Goal: Task Accomplishment & Management: Manage account settings

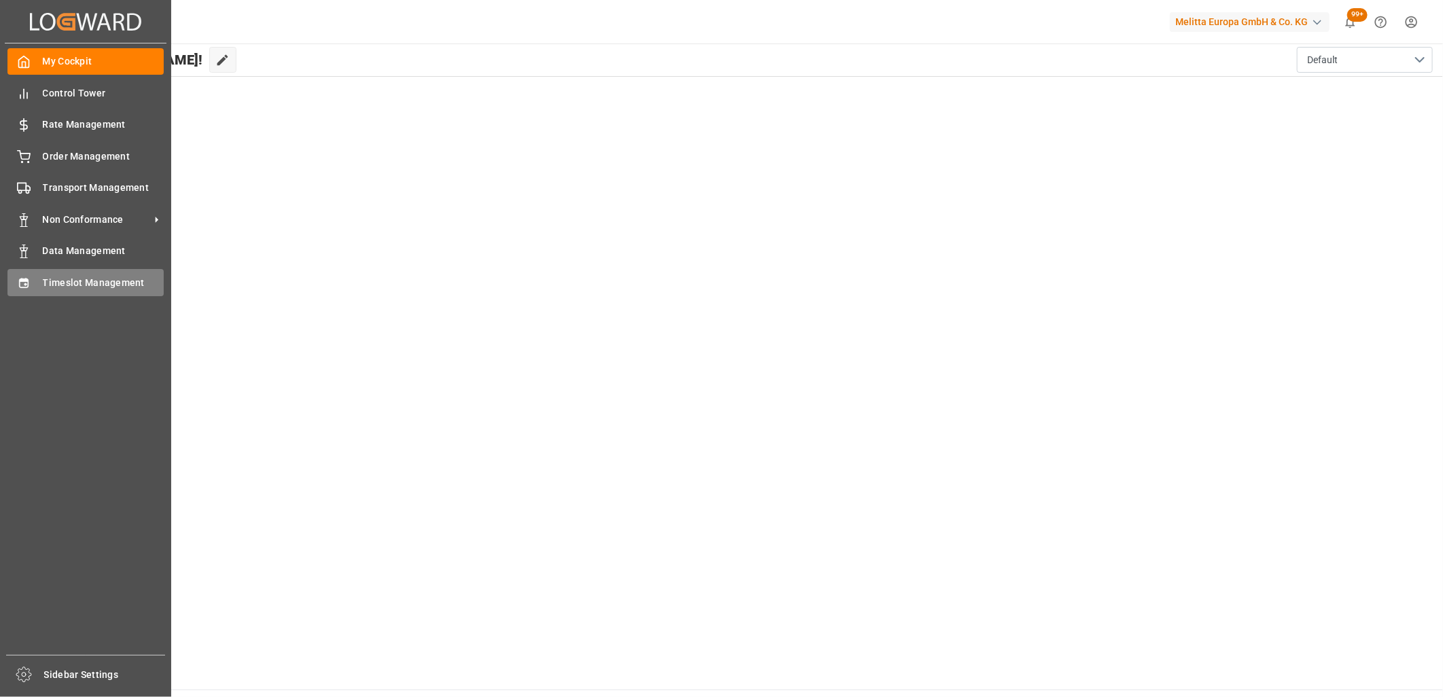
click at [43, 276] on span "Timeslot Management" at bounding box center [104, 283] width 122 height 14
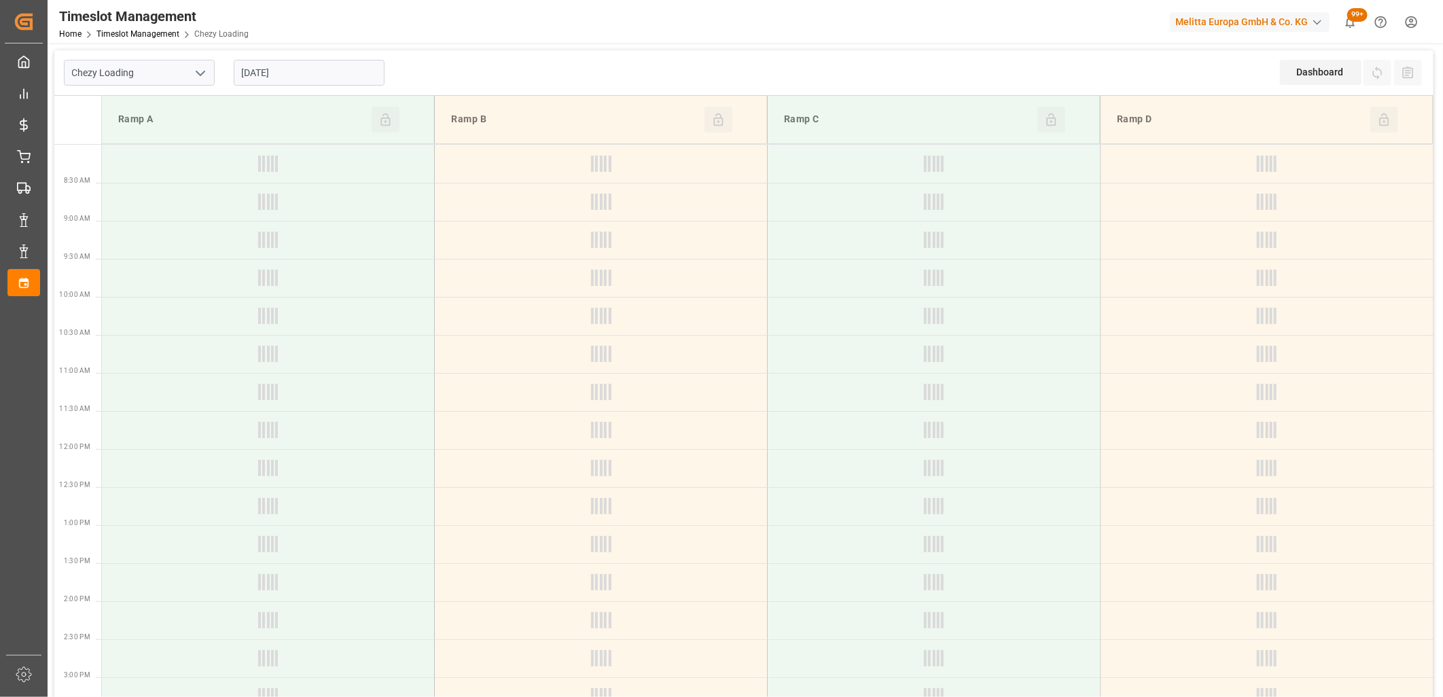
type input "Chezy Loading"
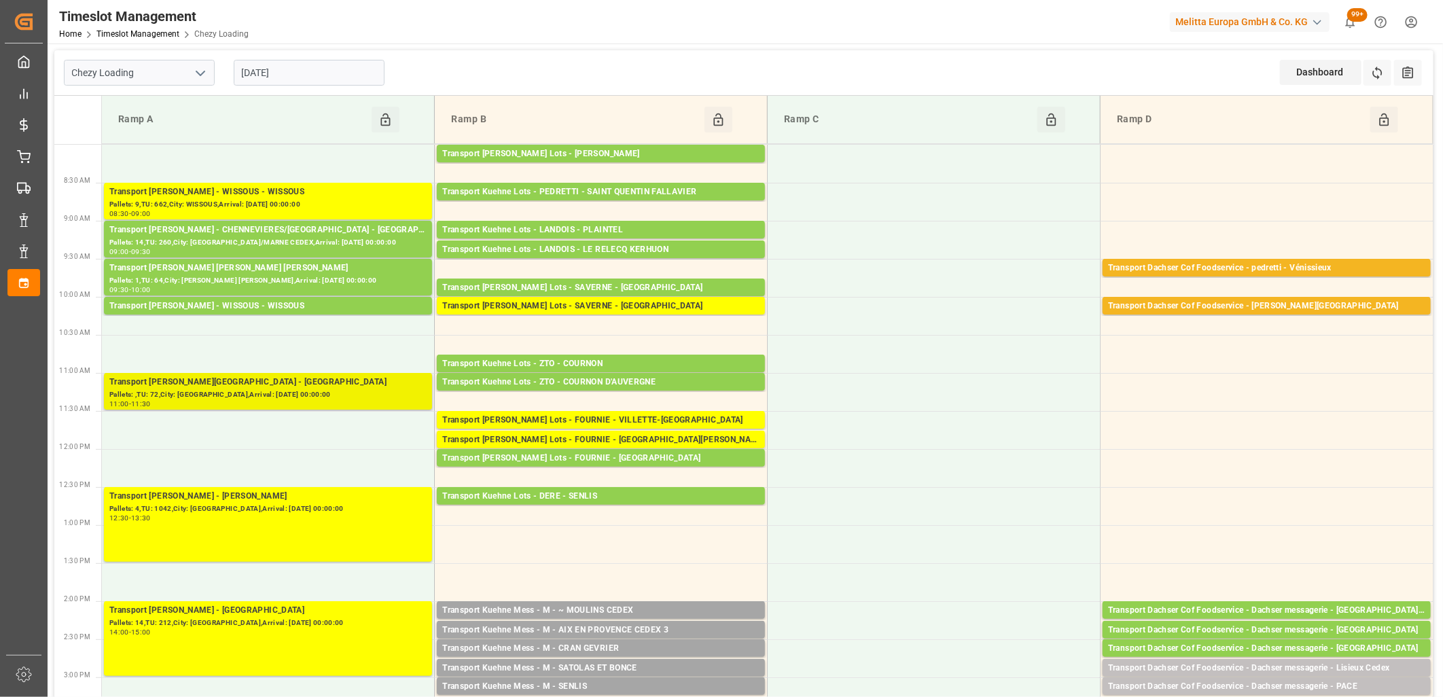
click at [308, 395] on div "Pallets: ,TU: 72,City: [GEOGRAPHIC_DATA],Arrival: [DATE] 00:00:00" at bounding box center [267, 395] width 317 height 12
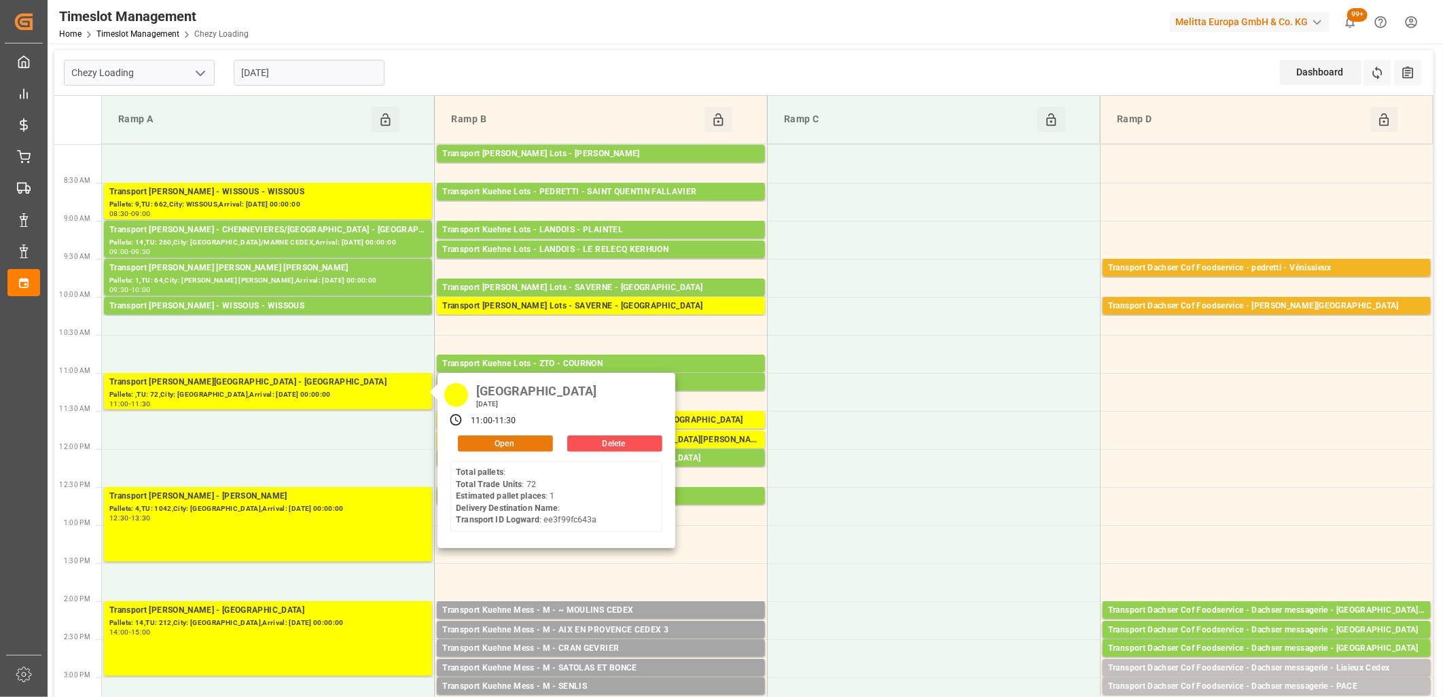
click at [478, 446] on button "Open" at bounding box center [505, 443] width 95 height 16
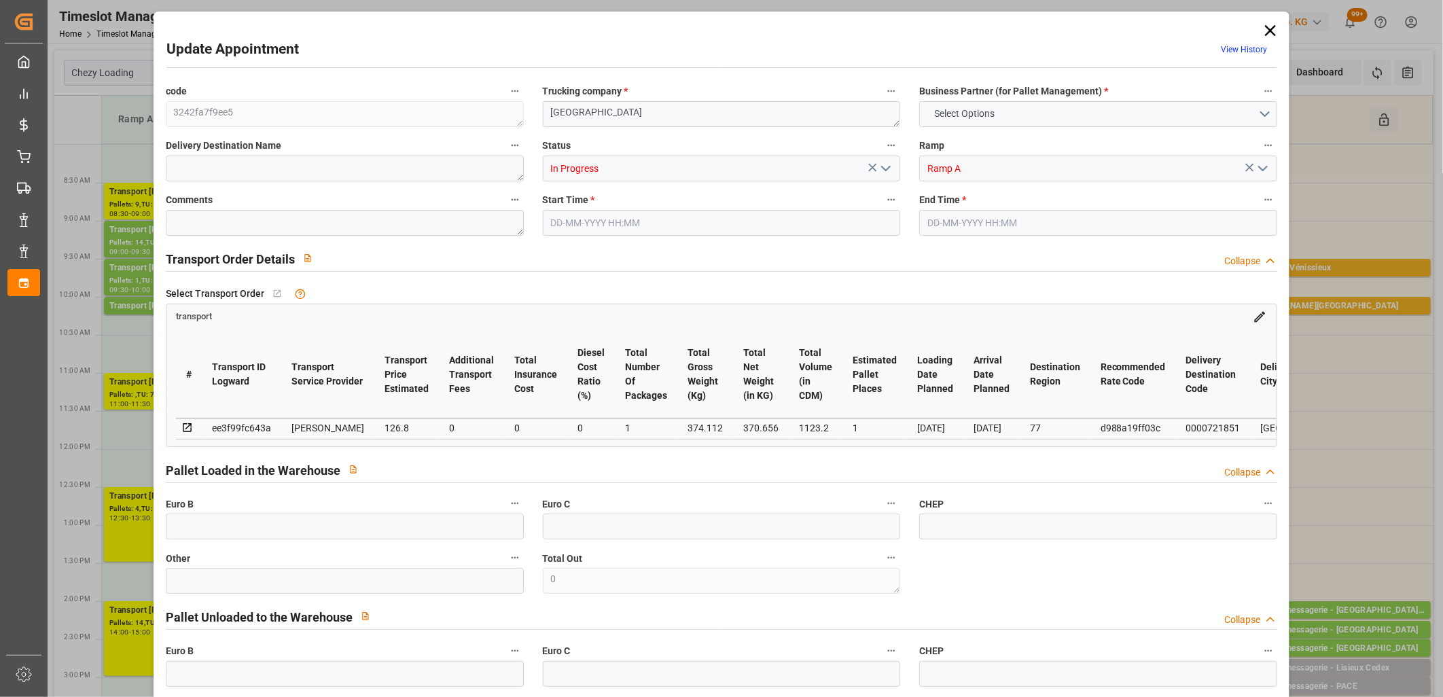
type input "1"
type input "126.8"
type input "0"
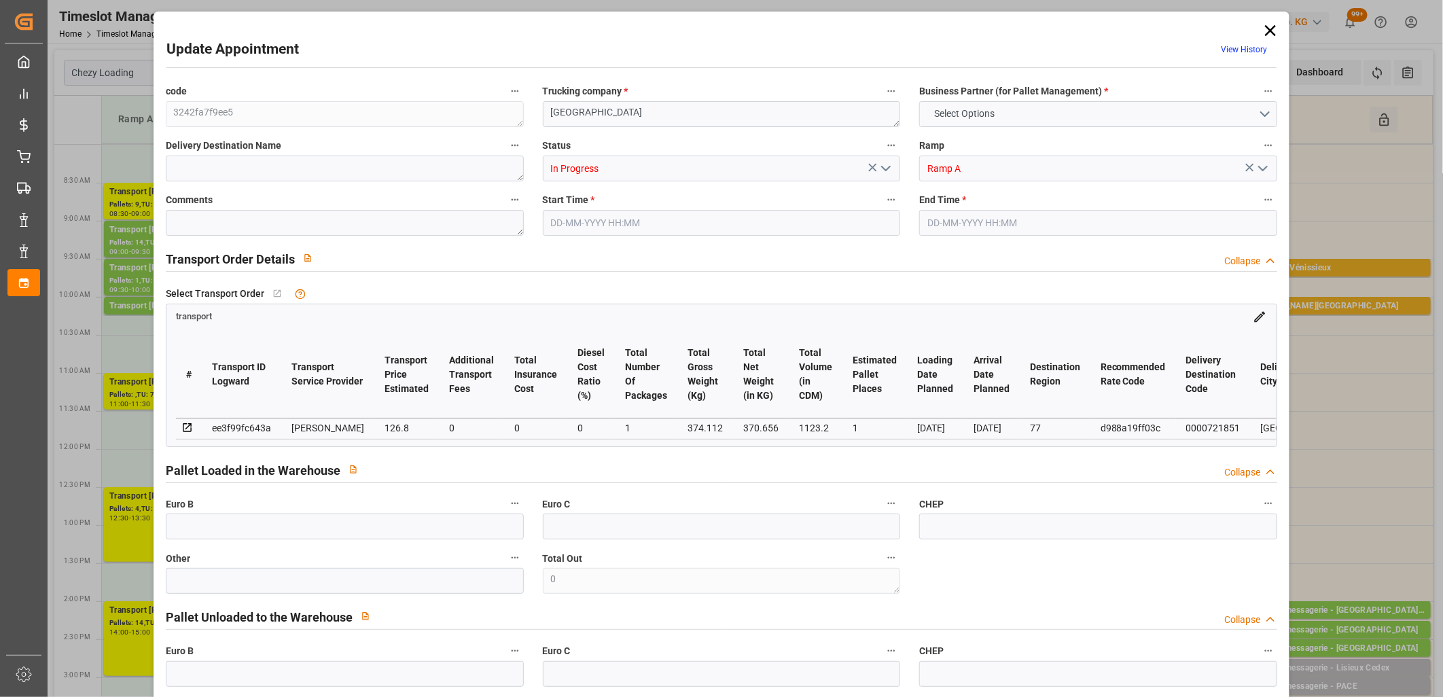
type input "122.5142"
type input "-4.2858"
type input "1"
type input "370.656"
type input "397.112"
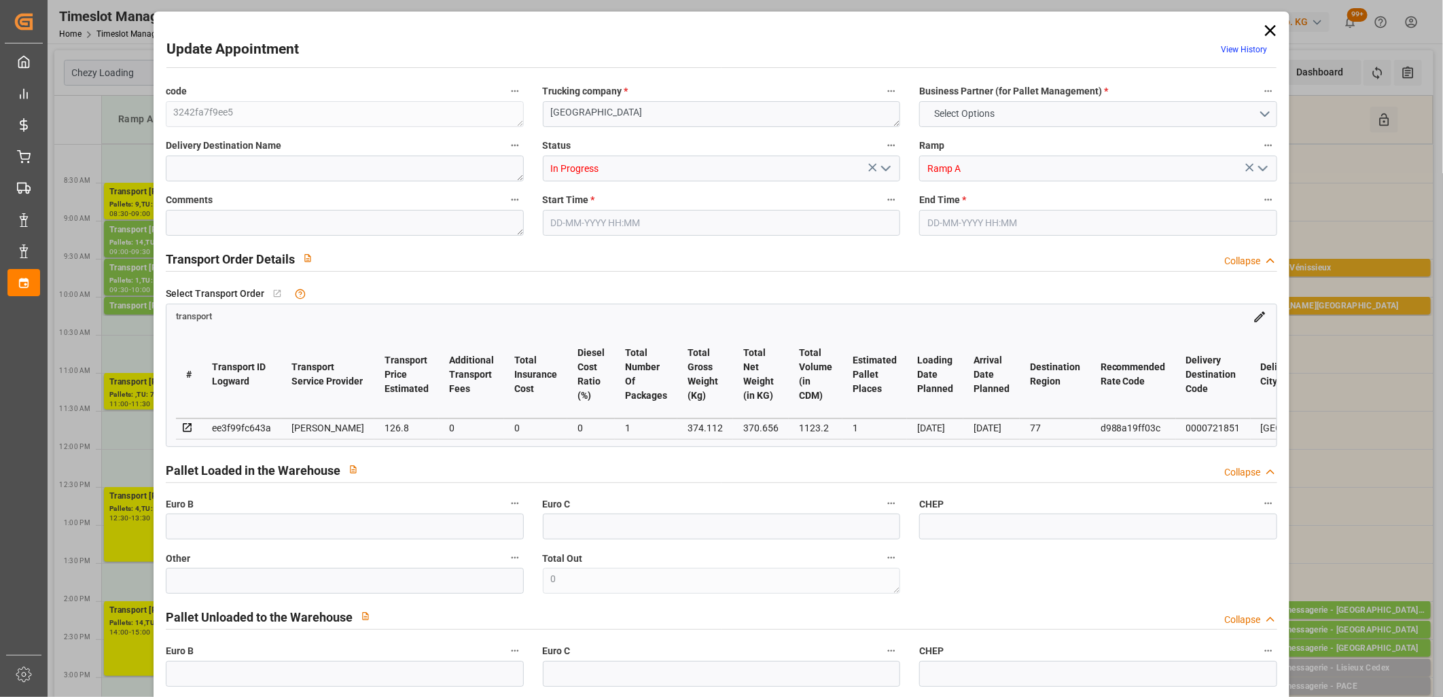
type input "1123.2"
type input "77"
type input "0"
type input "72"
type input "1"
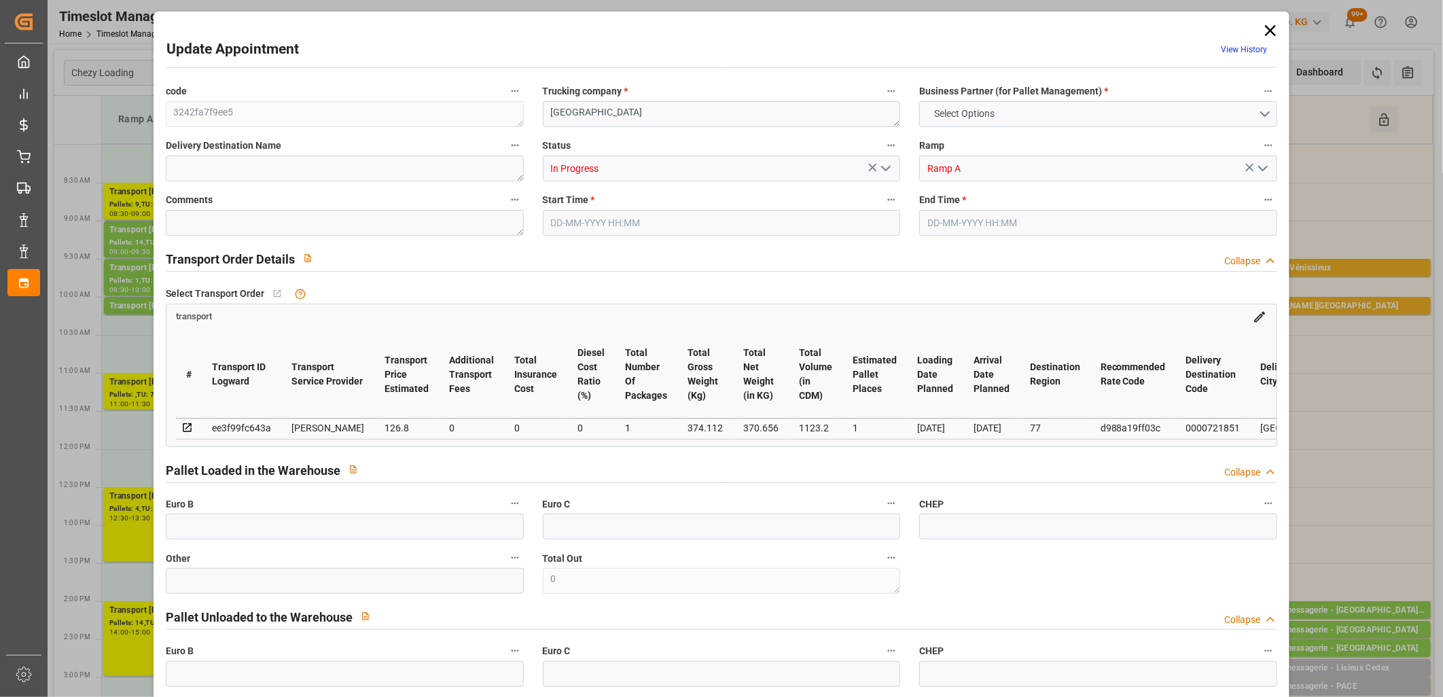
type input "101"
type input "374.112"
type input "0"
type input "4710.8598"
type input "0"
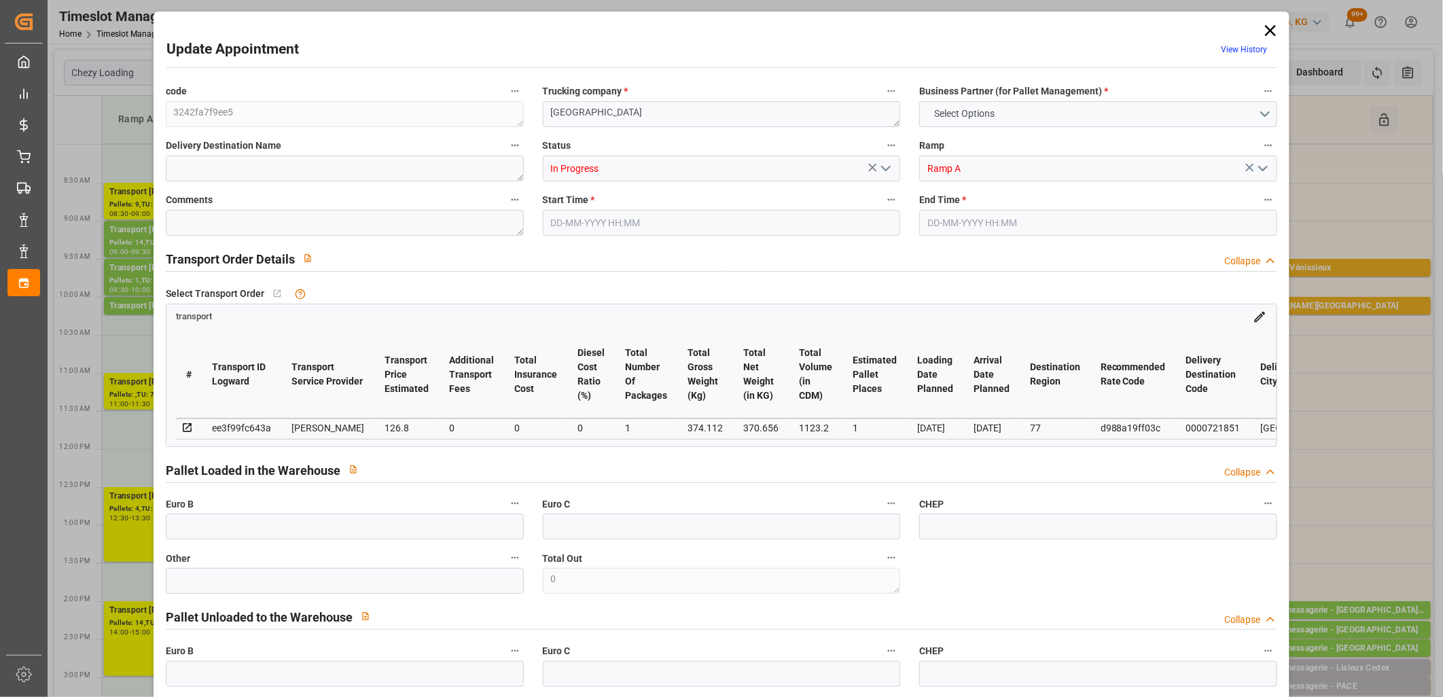
type input "0"
type input "21"
type input "35"
type input "23-09-2025 11:00"
type input "23-09-2025 11:30"
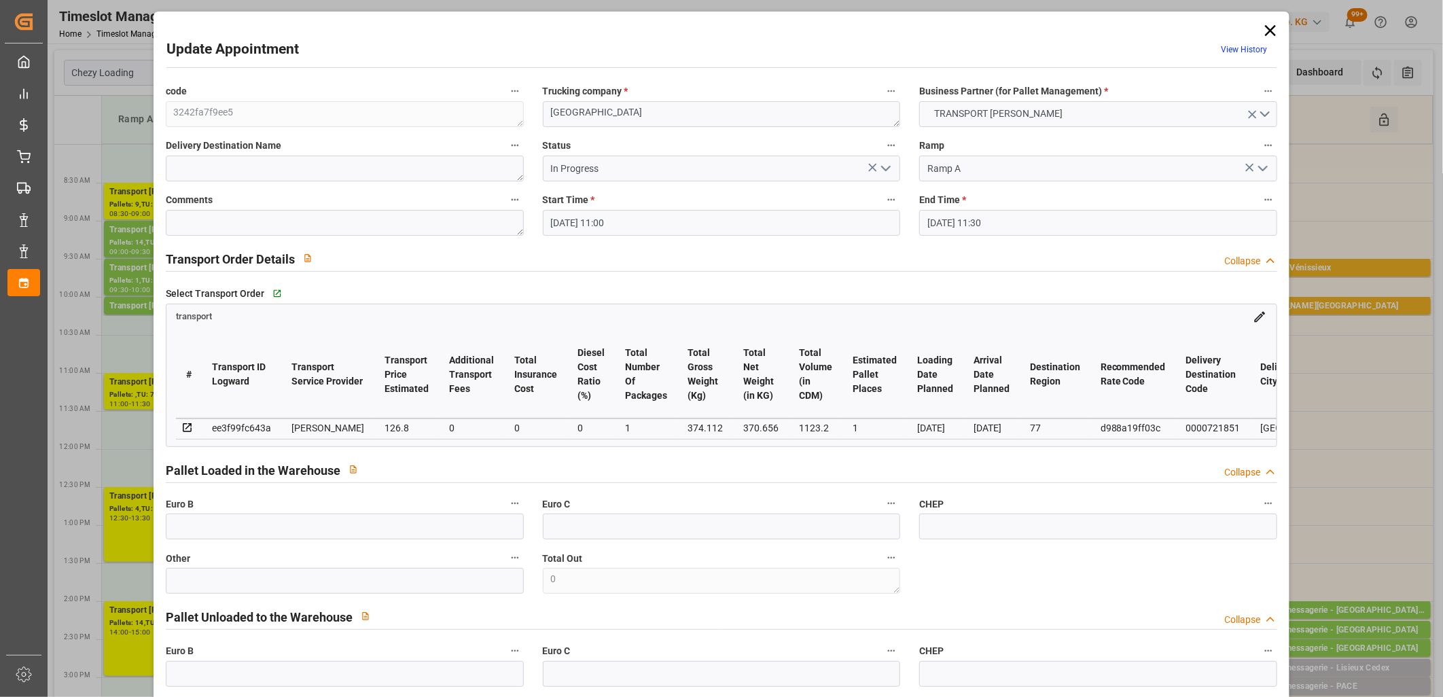
type input "18-09-2025 14:00"
type input "18-09-2025 11:43"
type input "24-09-2025"
type input "[DATE]"
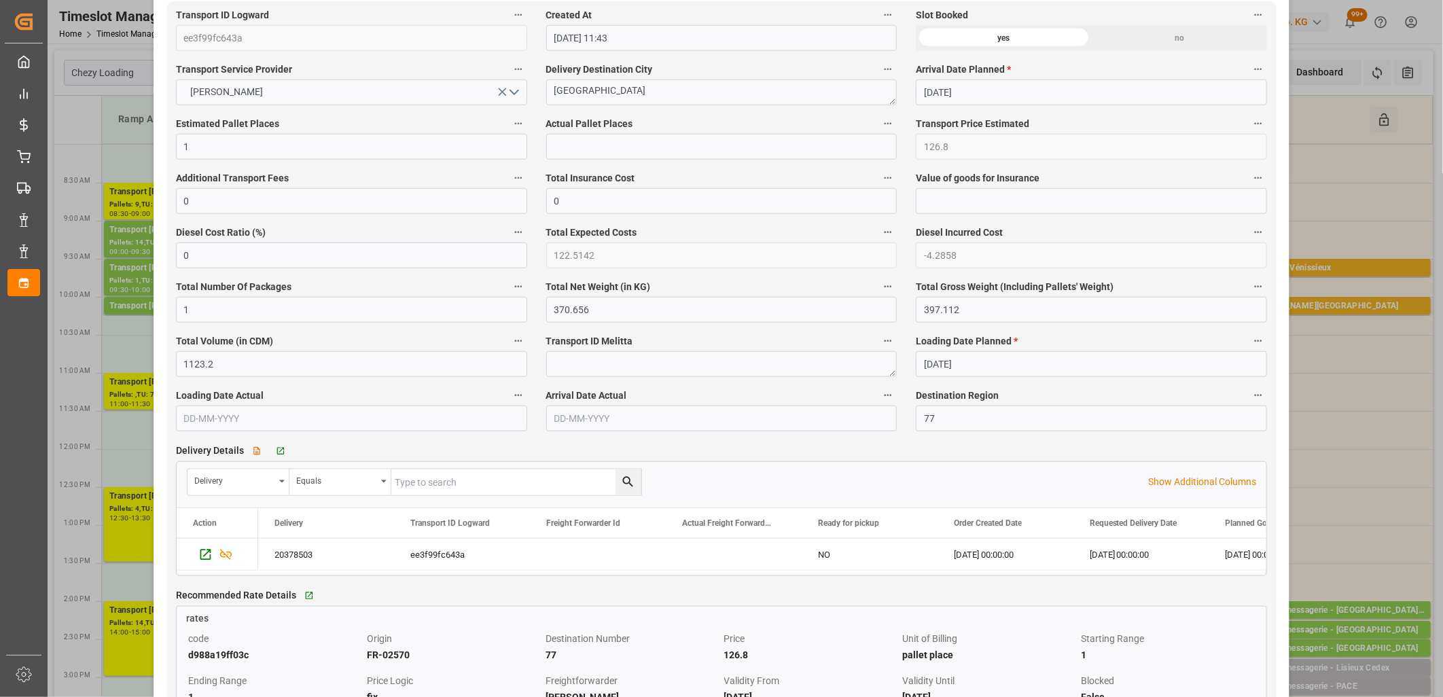
scroll to position [755, 0]
click at [206, 553] on icon "Press SPACE to select this row." at bounding box center [205, 554] width 14 height 14
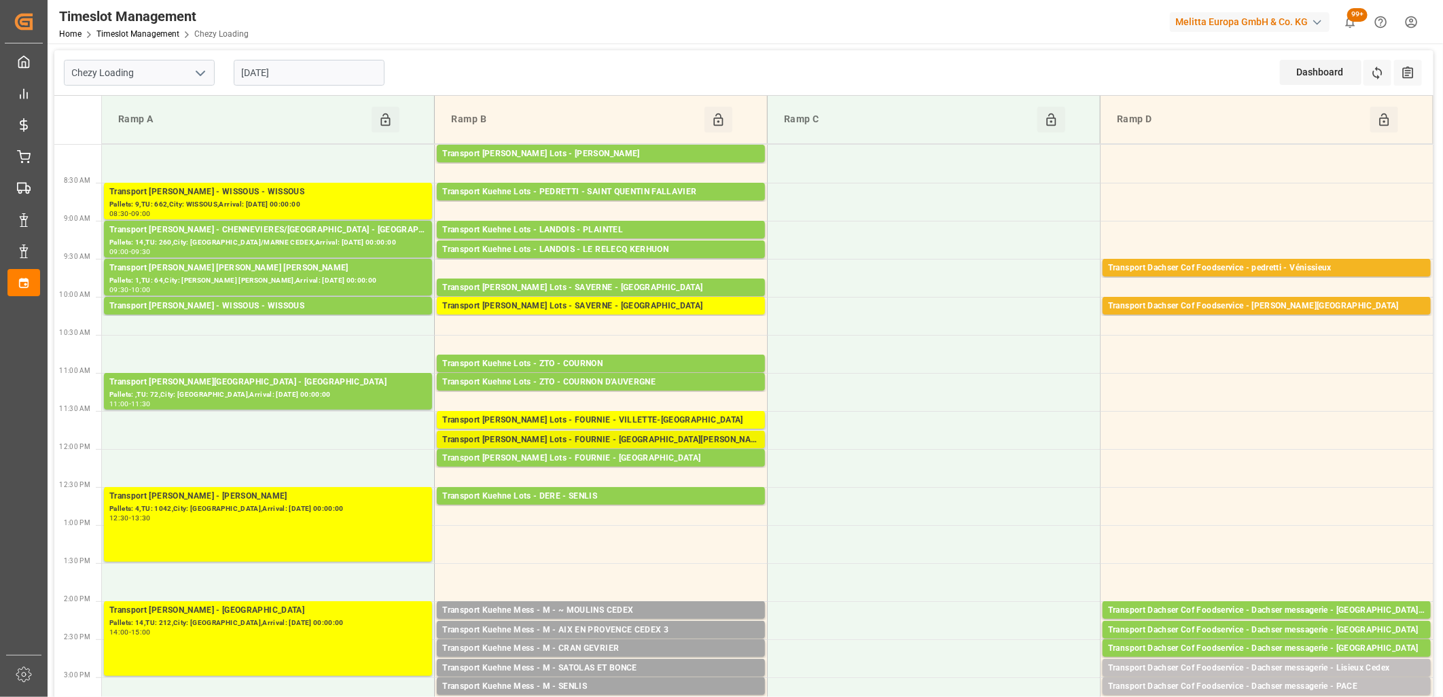
click at [567, 440] on div "Transport Kuehne Lots - FOURNIE - MONT DE MARSAN" at bounding box center [600, 440] width 317 height 14
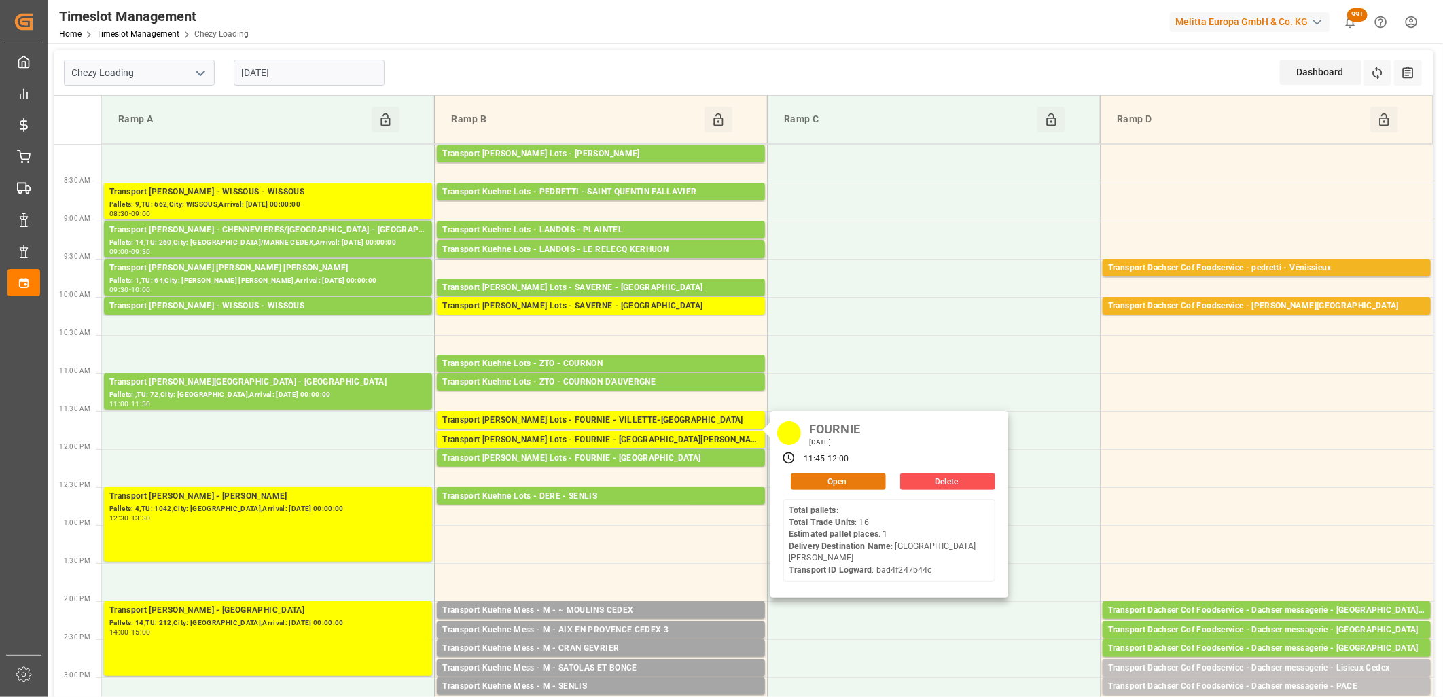
click at [824, 480] on button "Open" at bounding box center [838, 482] width 95 height 16
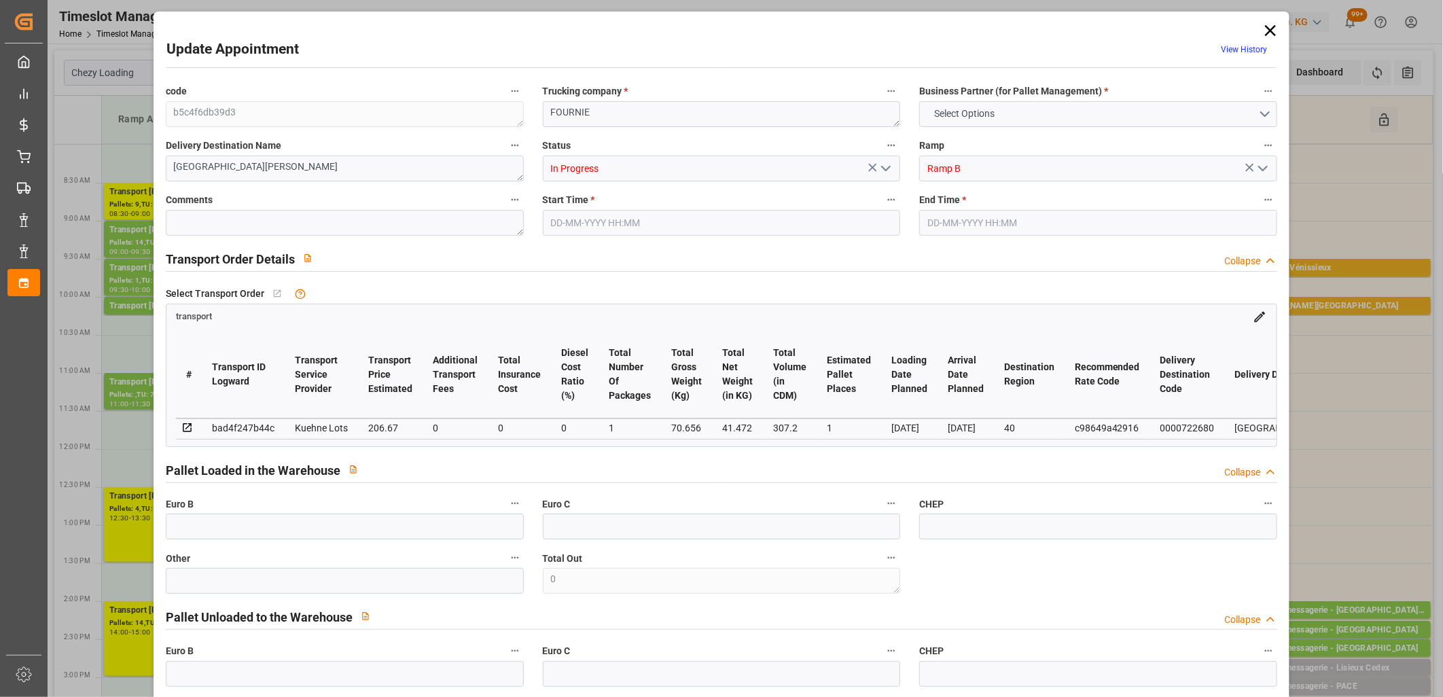
type input "1"
type input "206.67"
type input "0"
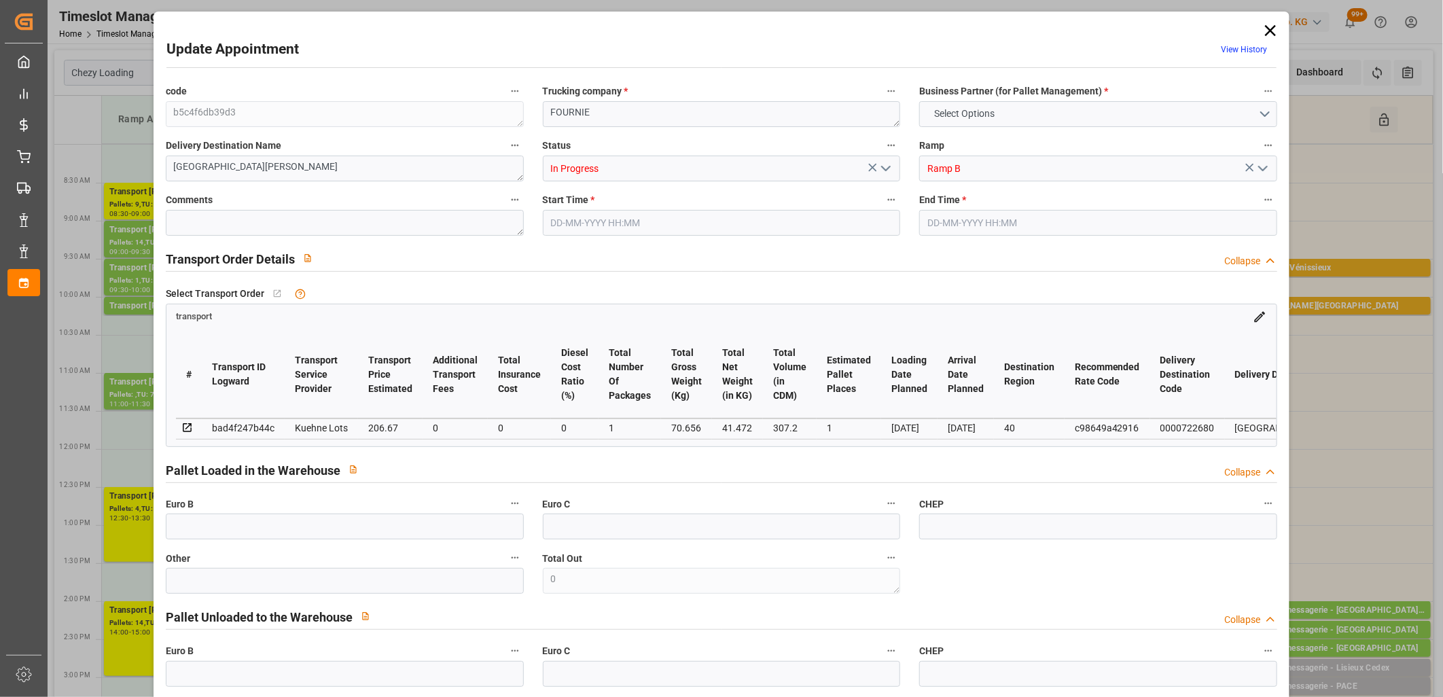
type input "206.67"
type input "0"
type input "1"
type input "41.472"
type input "93.656"
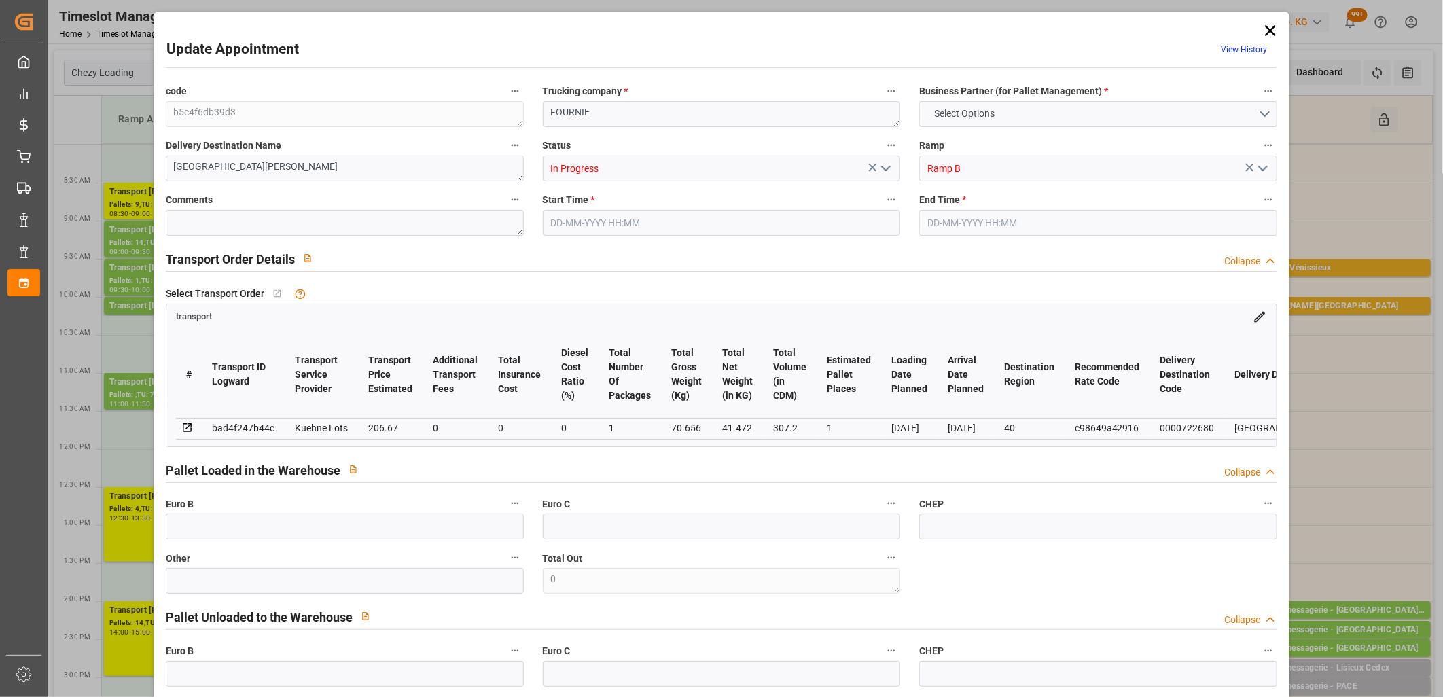
type input "307.2"
type input "40"
type input "0"
type input "16"
type input "1"
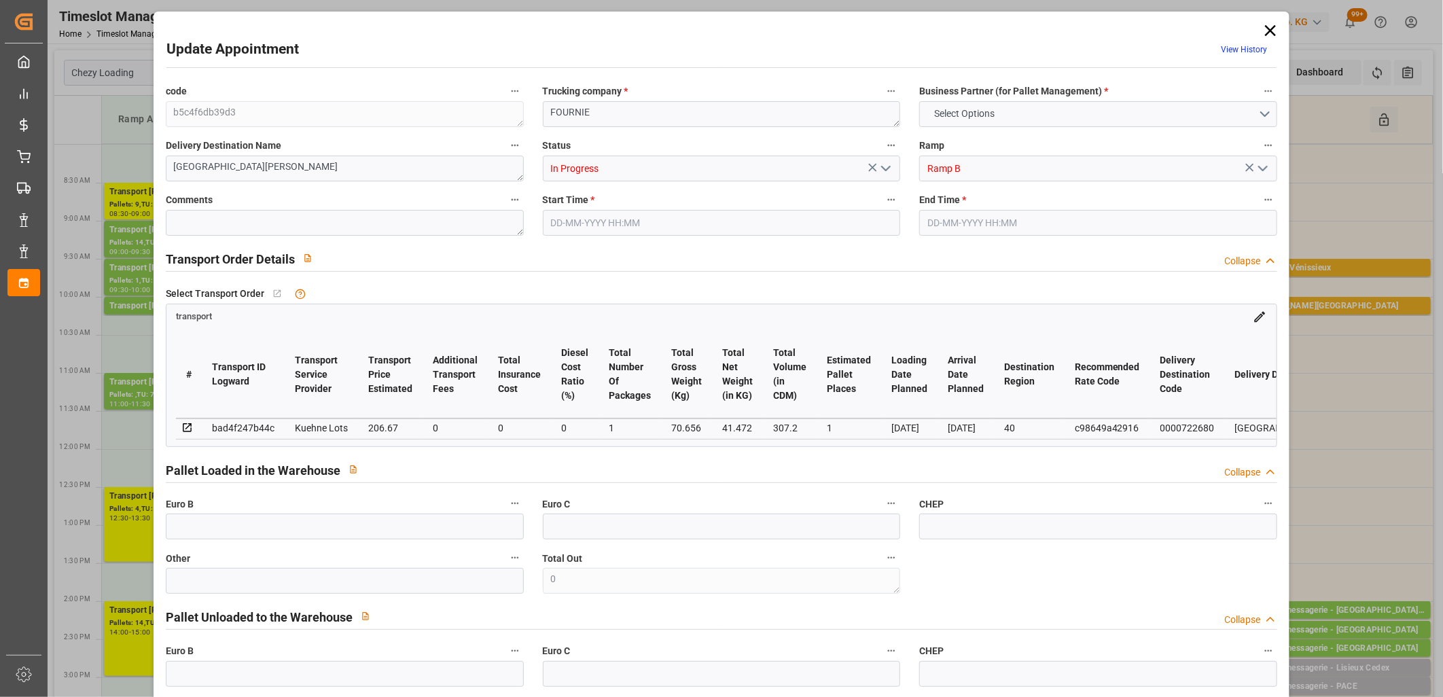
type input "101"
type input "70.656"
type input "0"
type input "4710.8598"
type input "0"
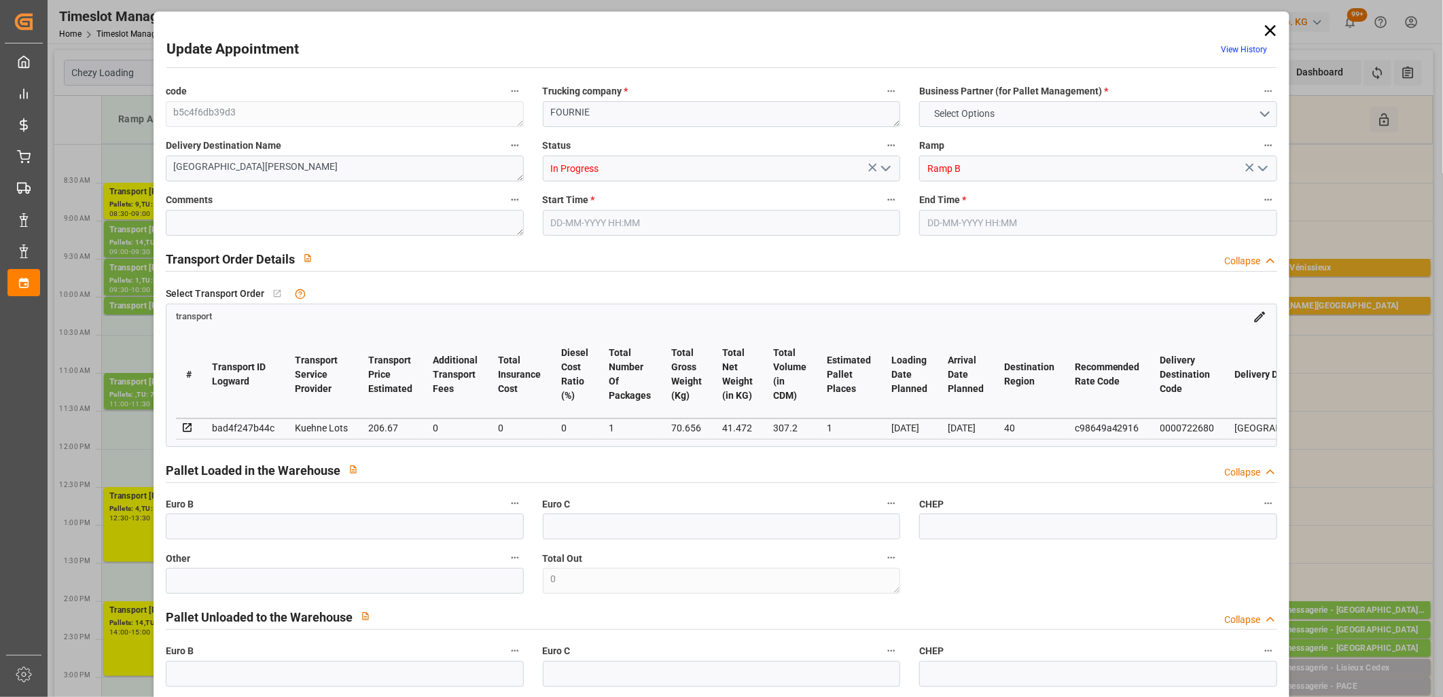
type input "0"
type input "21"
type input "35"
type input "23-09-2025 11:45"
type input "23-09-2025 12:00"
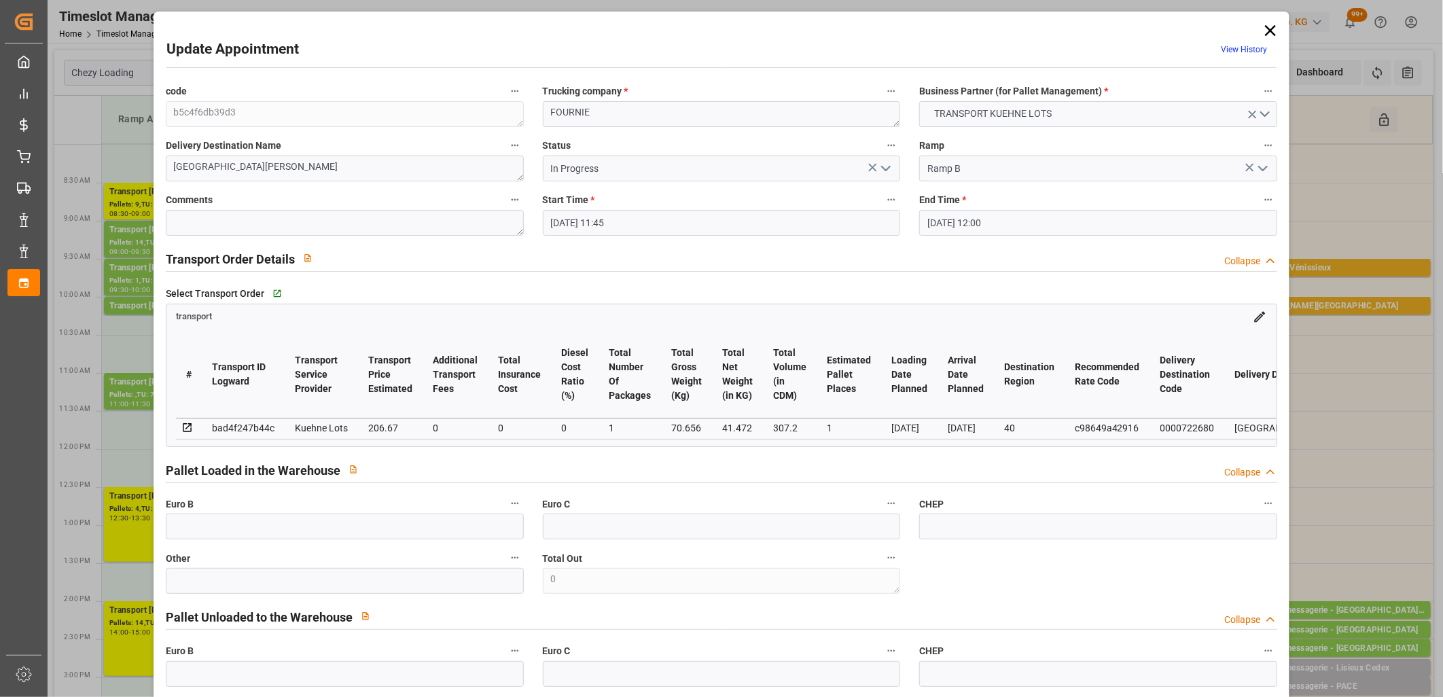
type input "22-09-2025 12:56"
type input "22-09-2025 11:20"
type input "26-09-2025"
type input "24-09-2025"
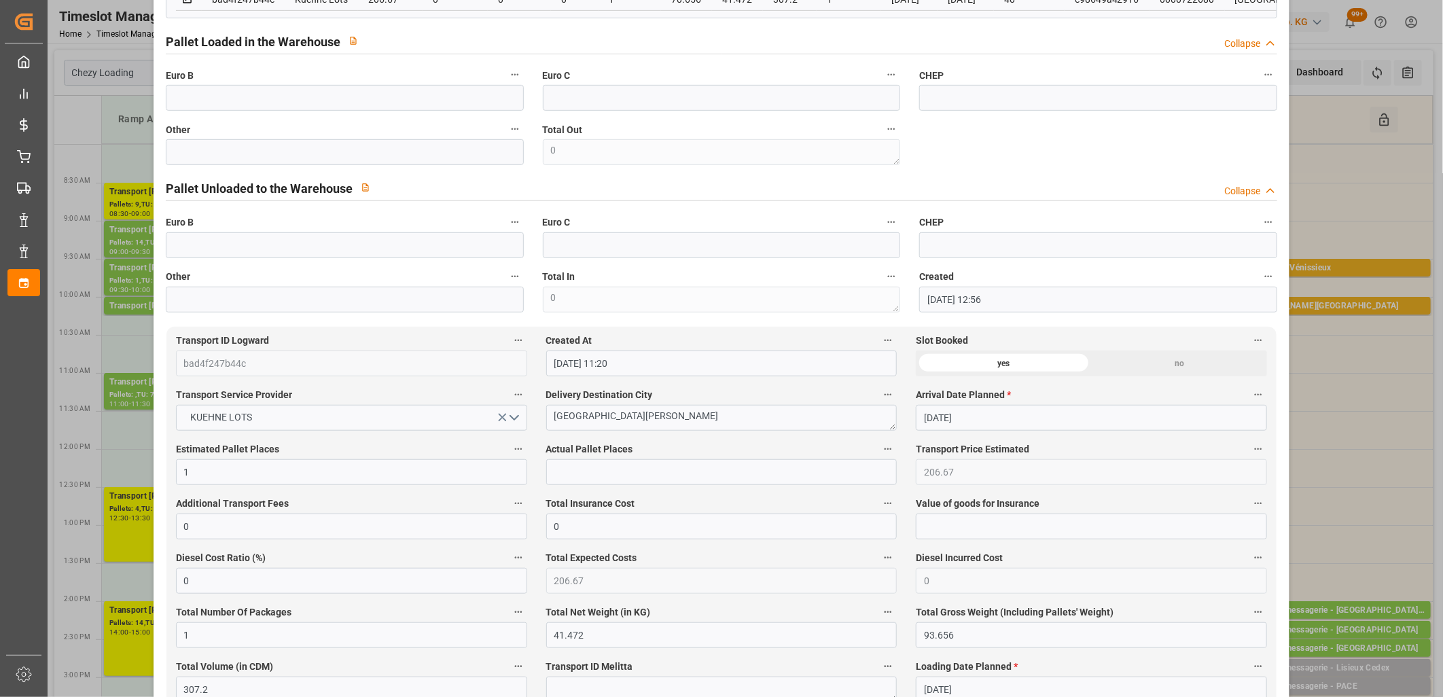
scroll to position [452, 0]
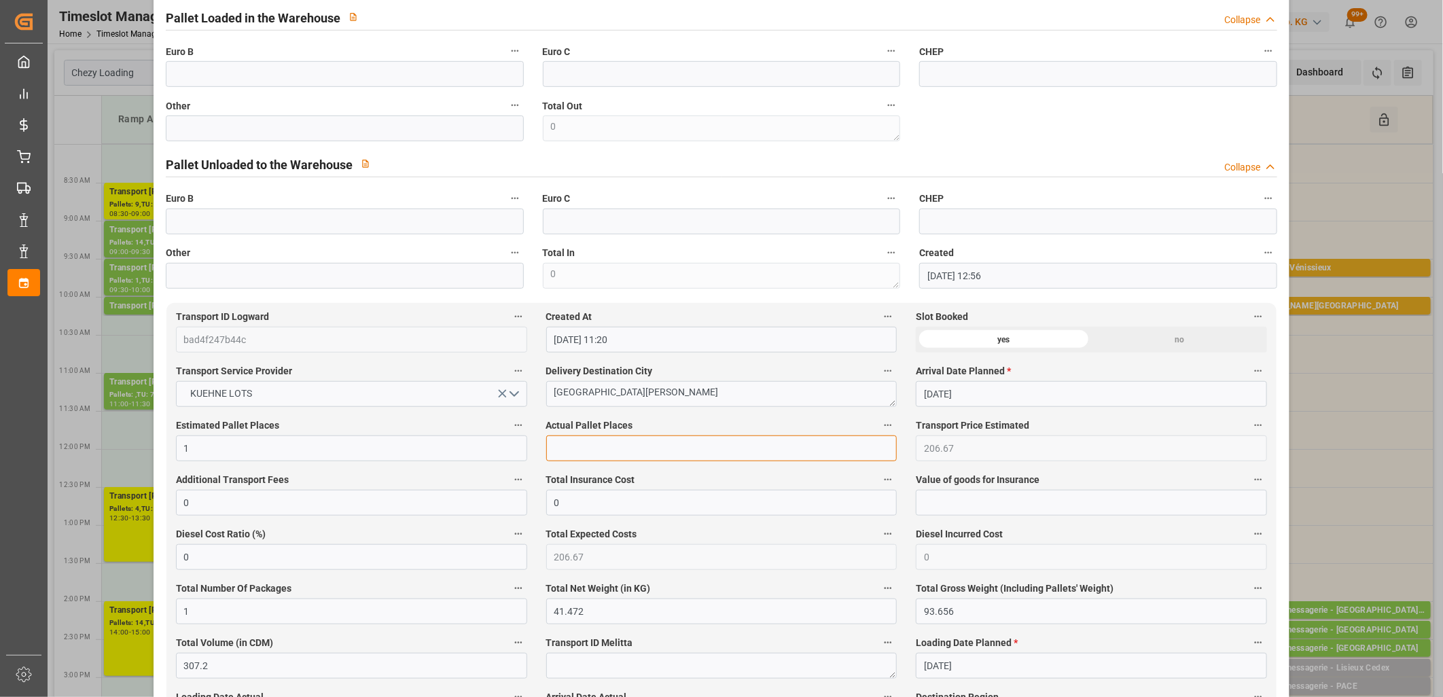
click at [608, 457] on input "text" at bounding box center [721, 448] width 351 height 26
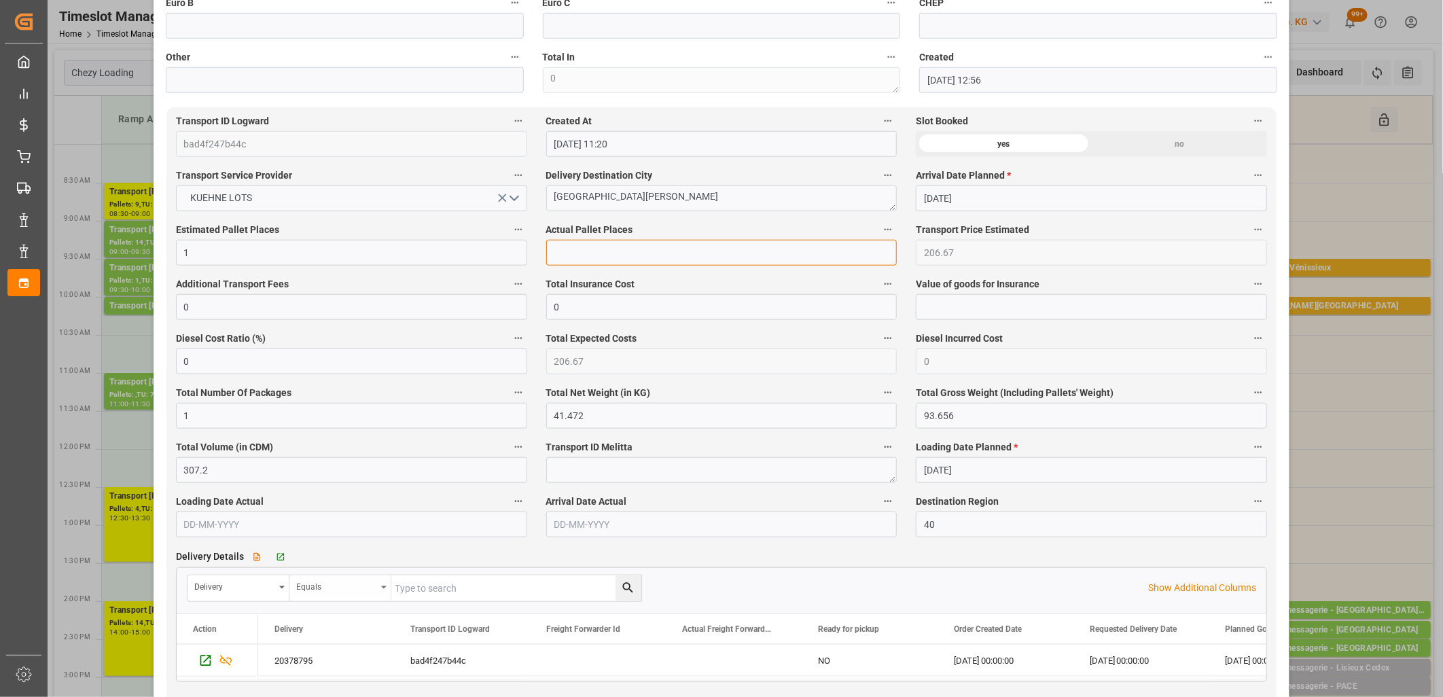
scroll to position [755, 0]
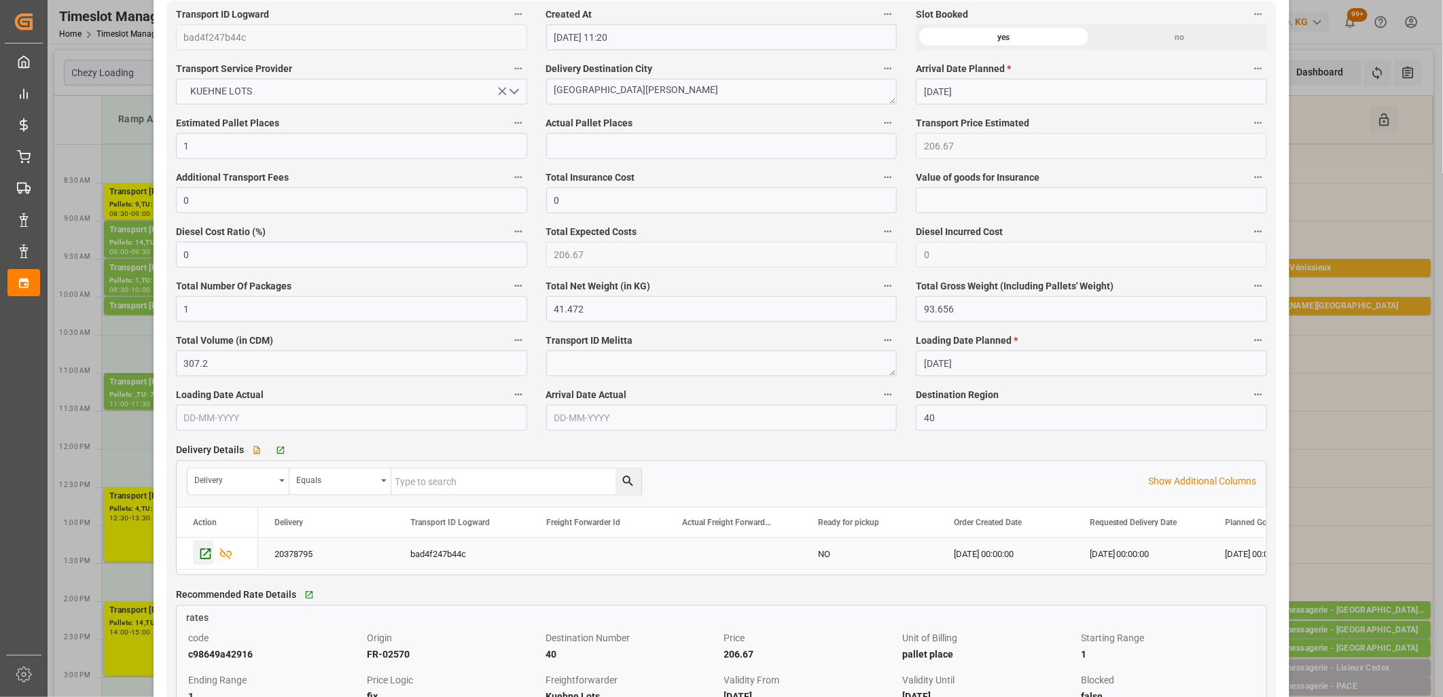
click at [205, 552] on icon "Press SPACE to select this row." at bounding box center [205, 554] width 14 height 14
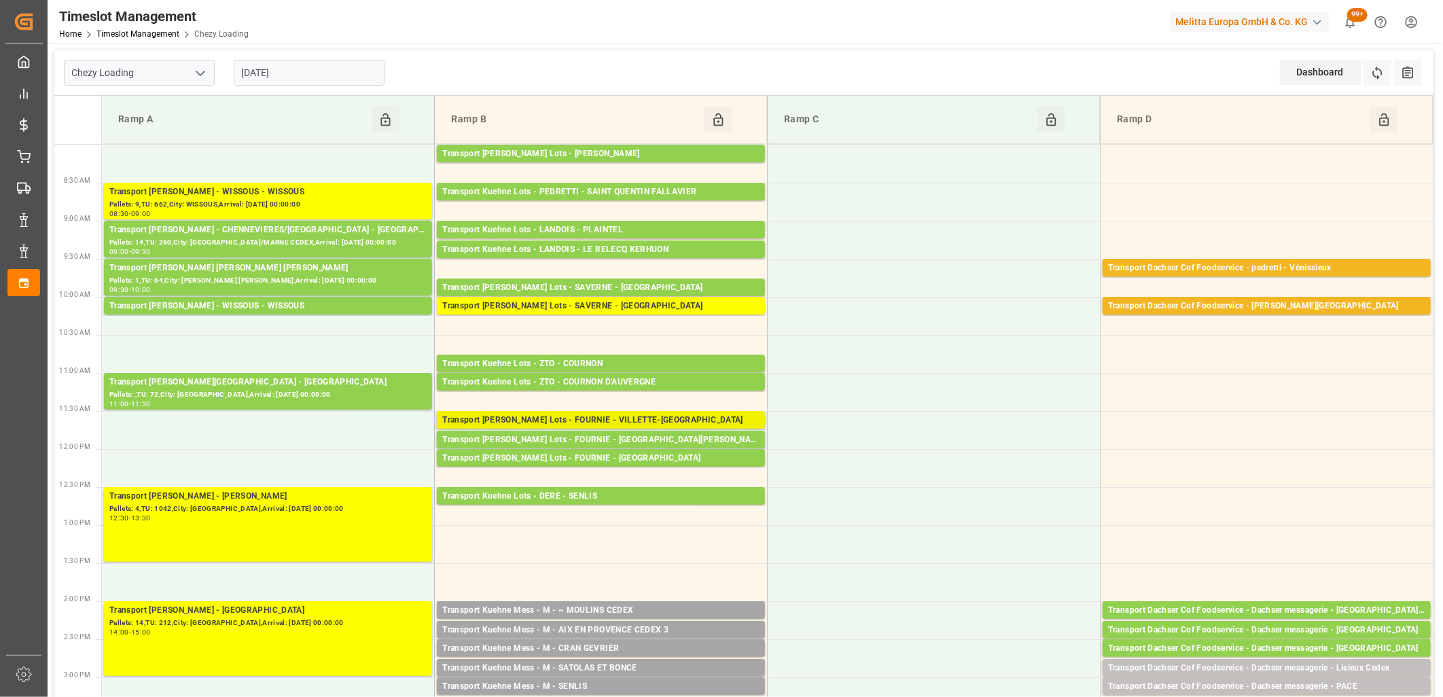
click at [531, 417] on div "Transport Kuehne Lots - FOURNIE - VILLETTE-DANTHON" at bounding box center [600, 421] width 317 height 14
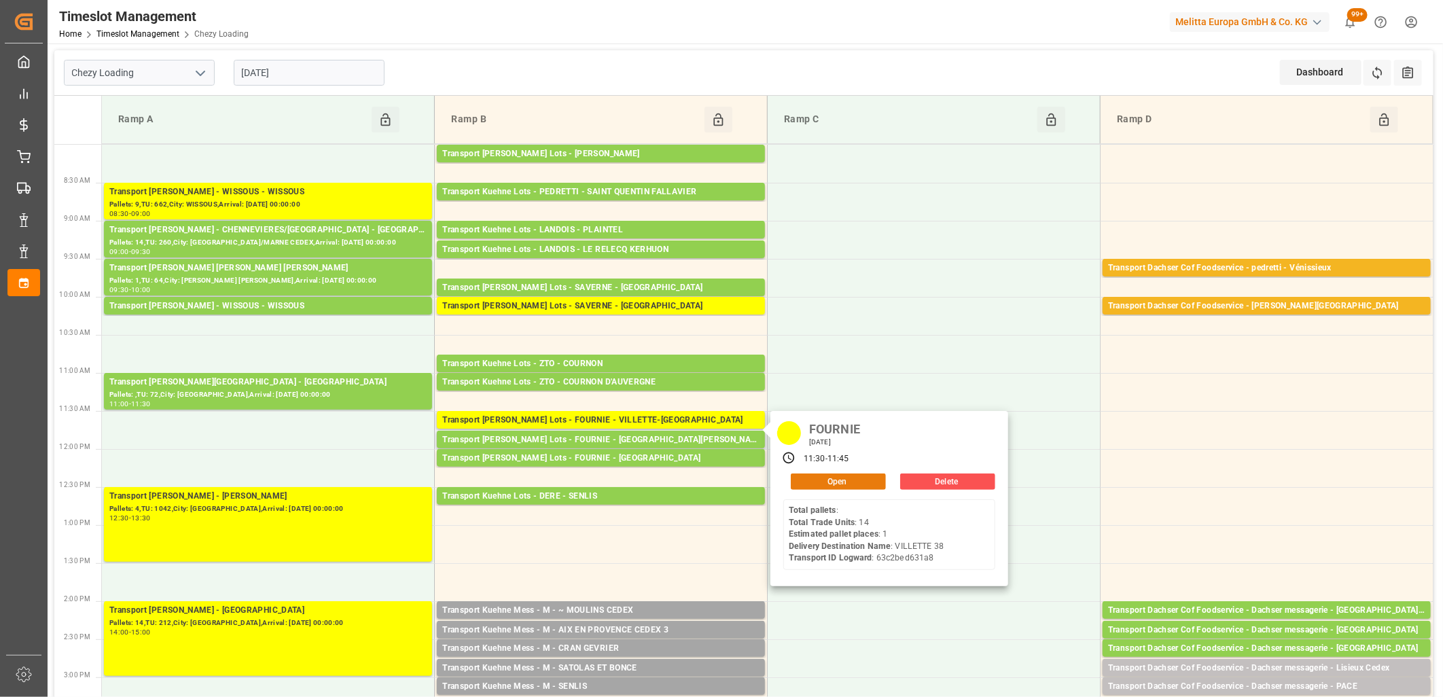
click at [829, 479] on button "Open" at bounding box center [838, 482] width 95 height 16
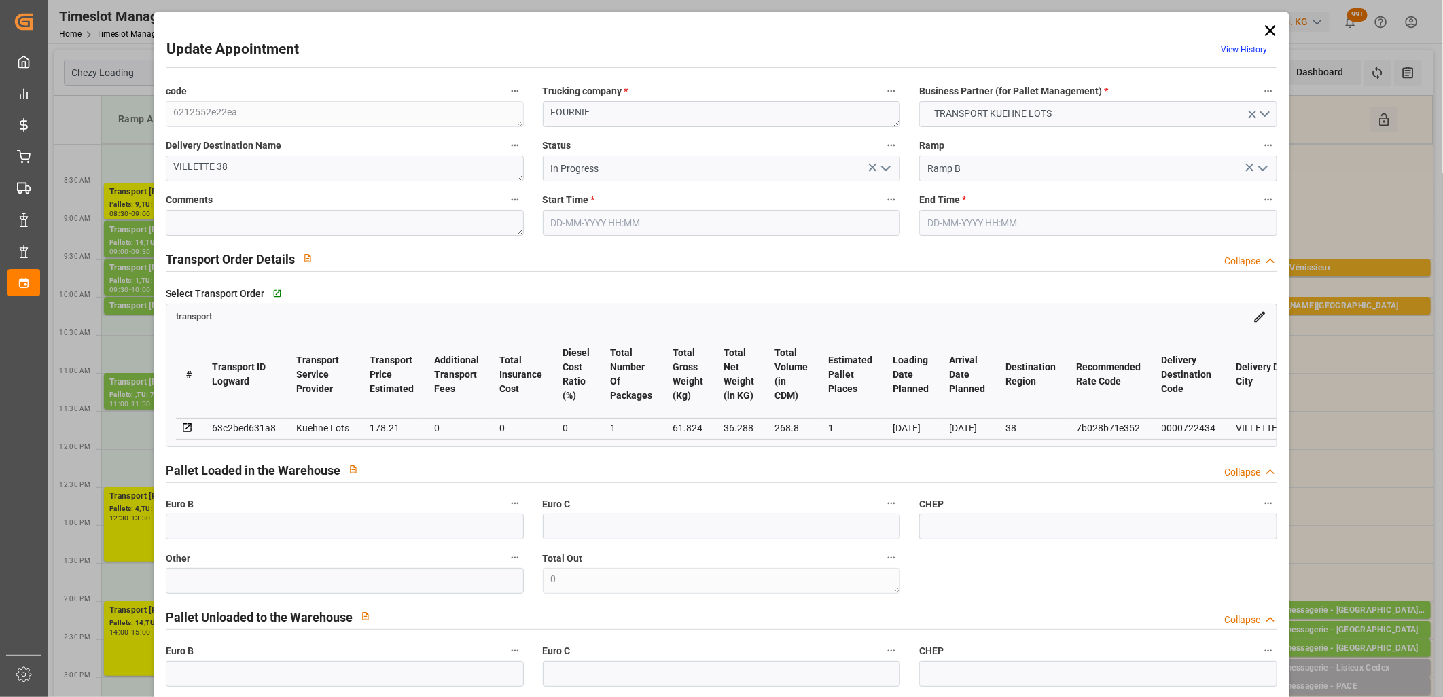
type input "23-09-2025 11:30"
type input "23-09-2025 11:45"
type input "22-09-2025 12:53"
type input "22-09-2025 11:20"
type input "26-09-2025"
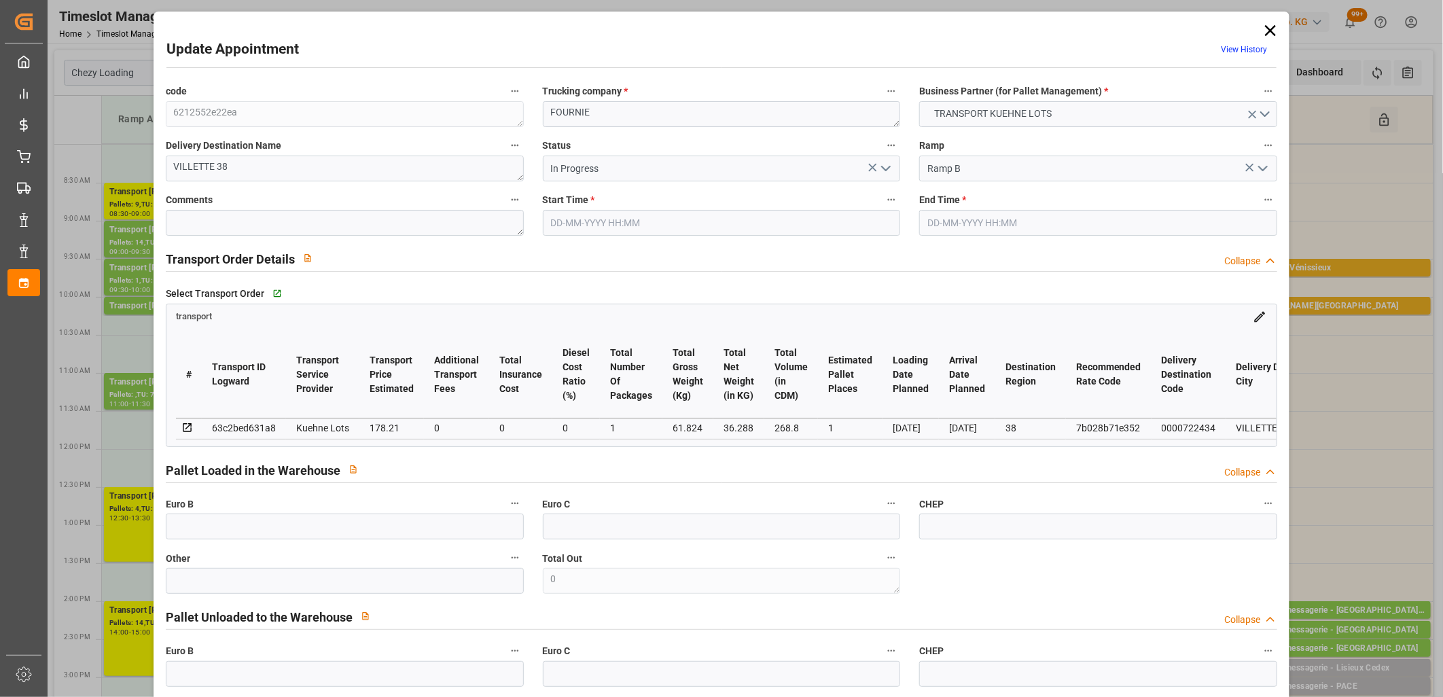
type input "24-09-2025"
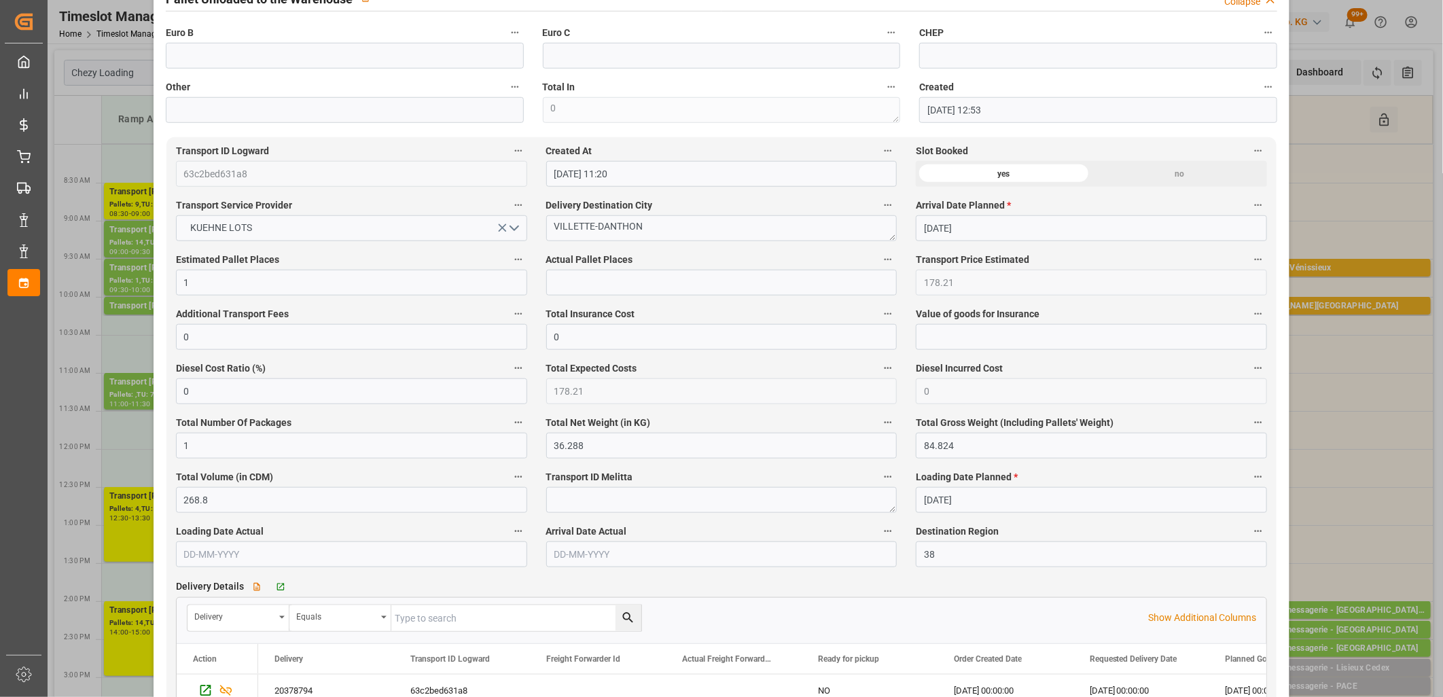
scroll to position [830, 0]
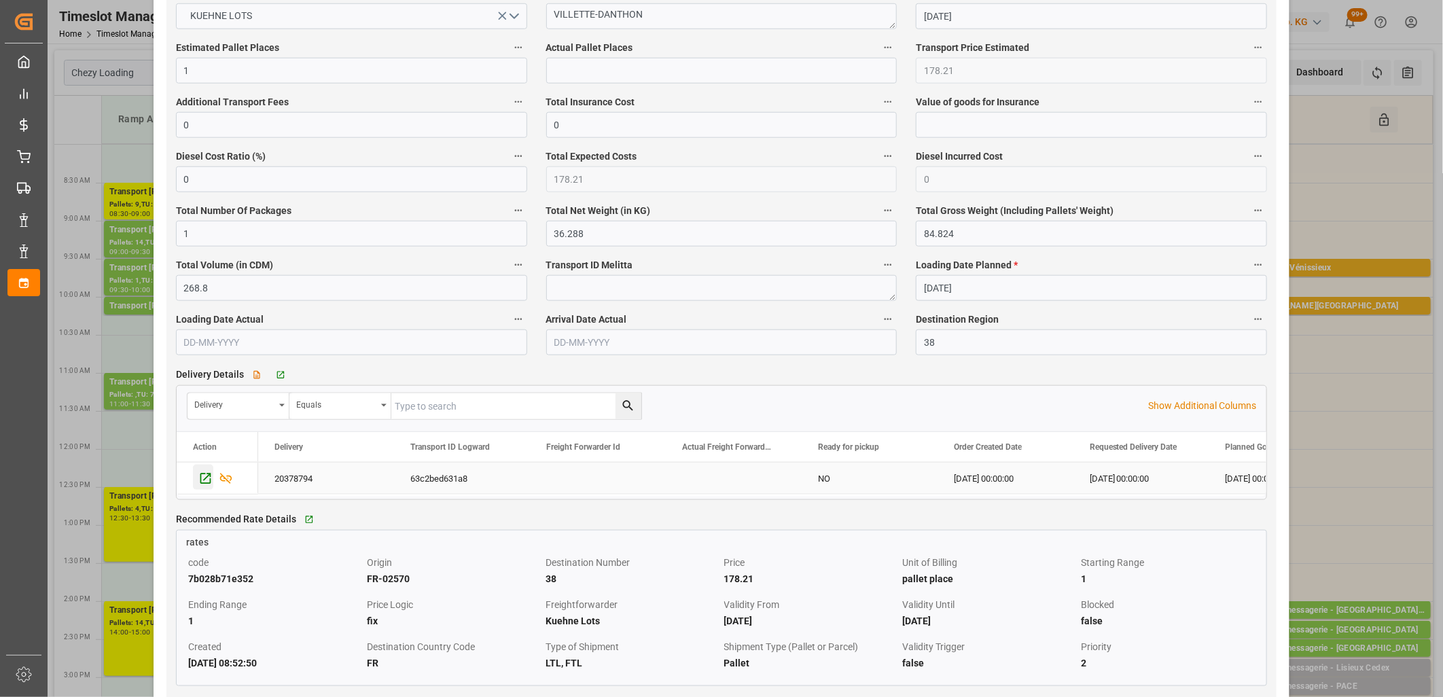
click at [206, 486] on icon "Press SPACE to select this row." at bounding box center [205, 479] width 14 height 14
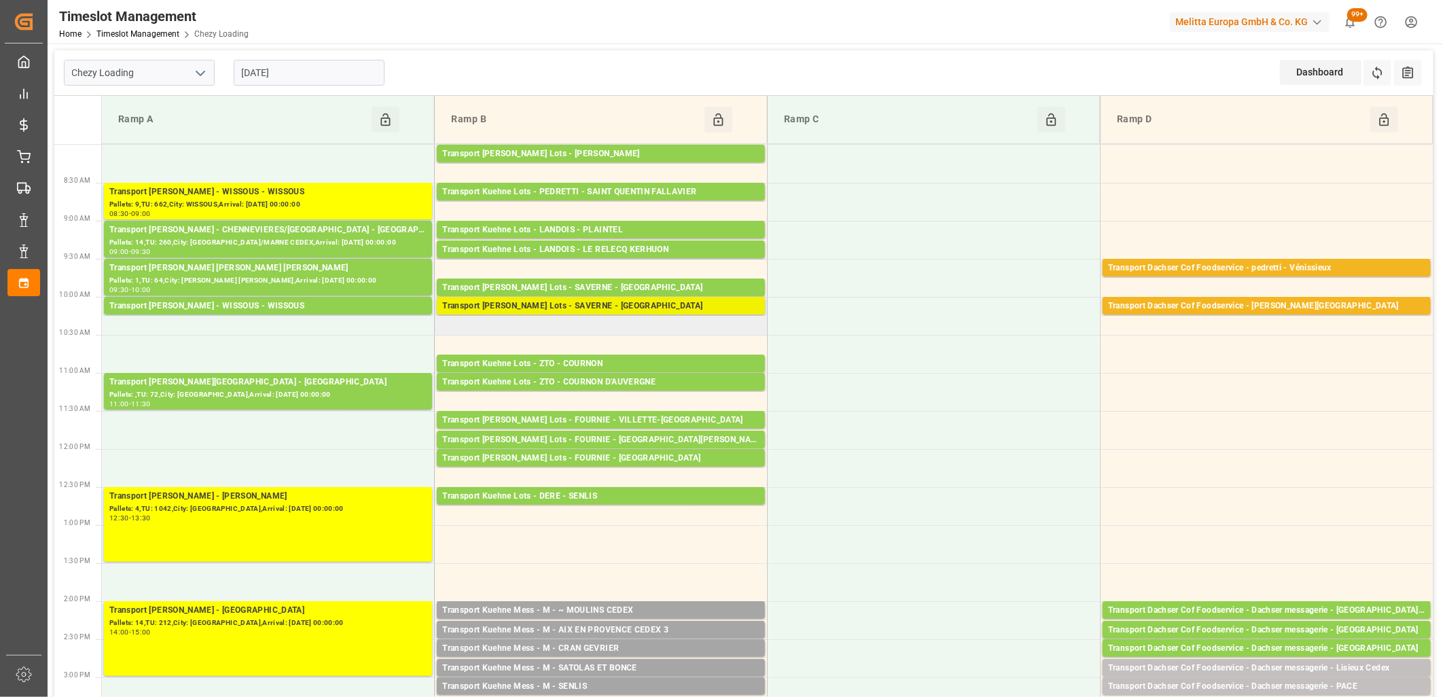
click at [559, 301] on div "Transport Kuehne Lots - SAVERNE - SARREBOURG" at bounding box center [600, 307] width 317 height 14
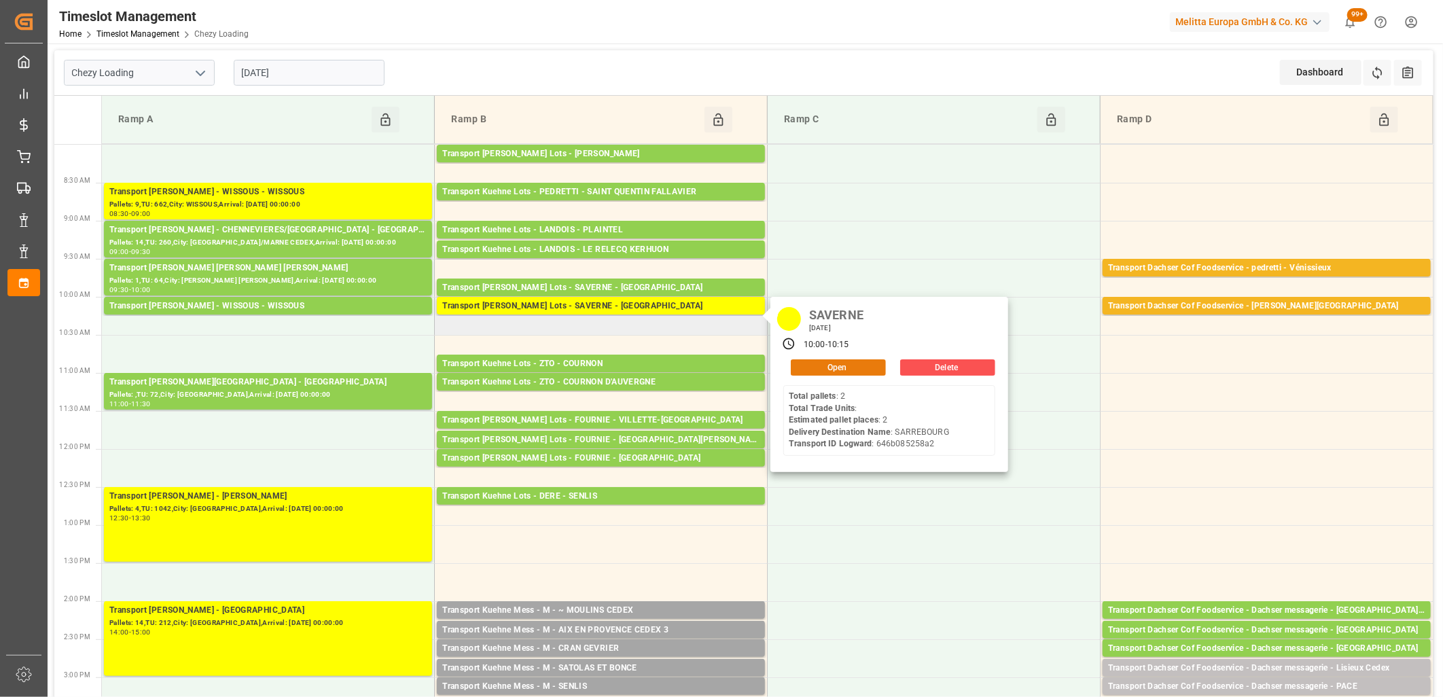
click at [794, 361] on button "Open" at bounding box center [838, 367] width 95 height 16
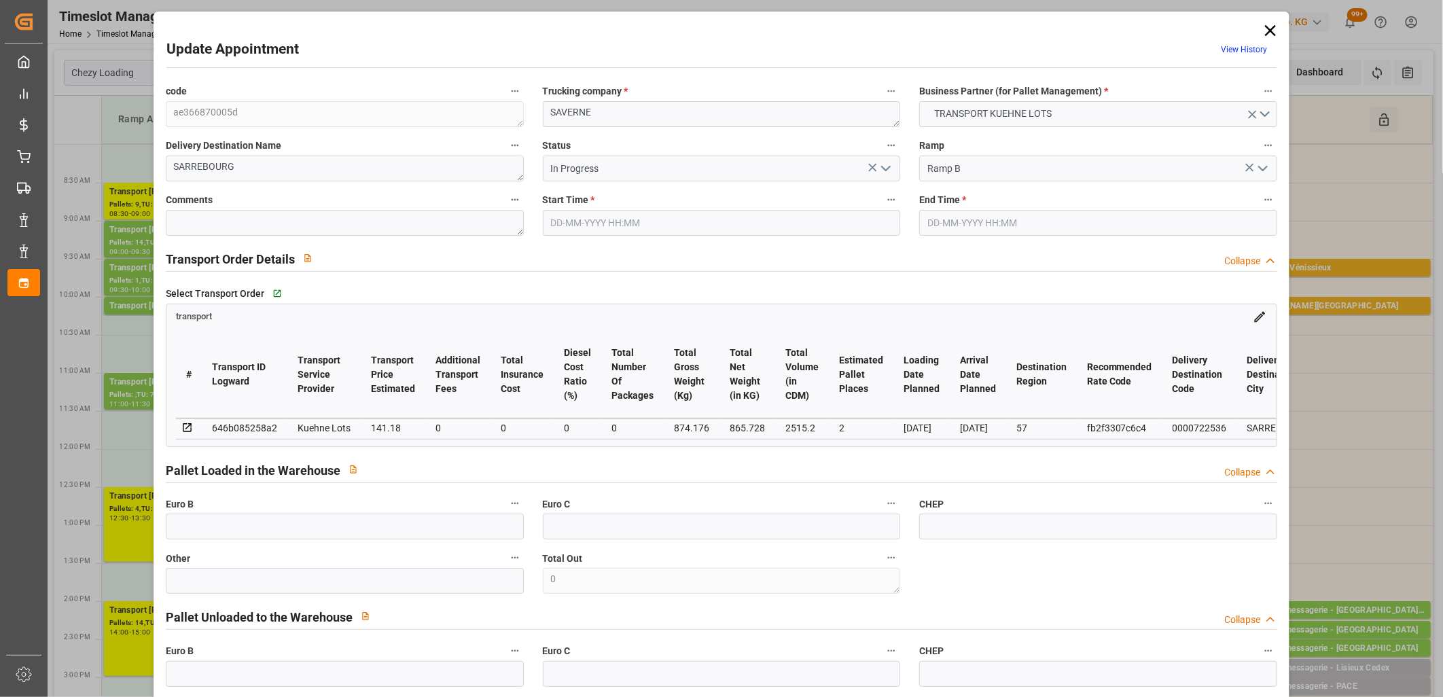
type input "23-09-2025 10:00"
type input "23-09-2025 10:15"
type input "22-09-2025 12:40"
type input "22-09-2025 11:23"
type input "29-09-2025"
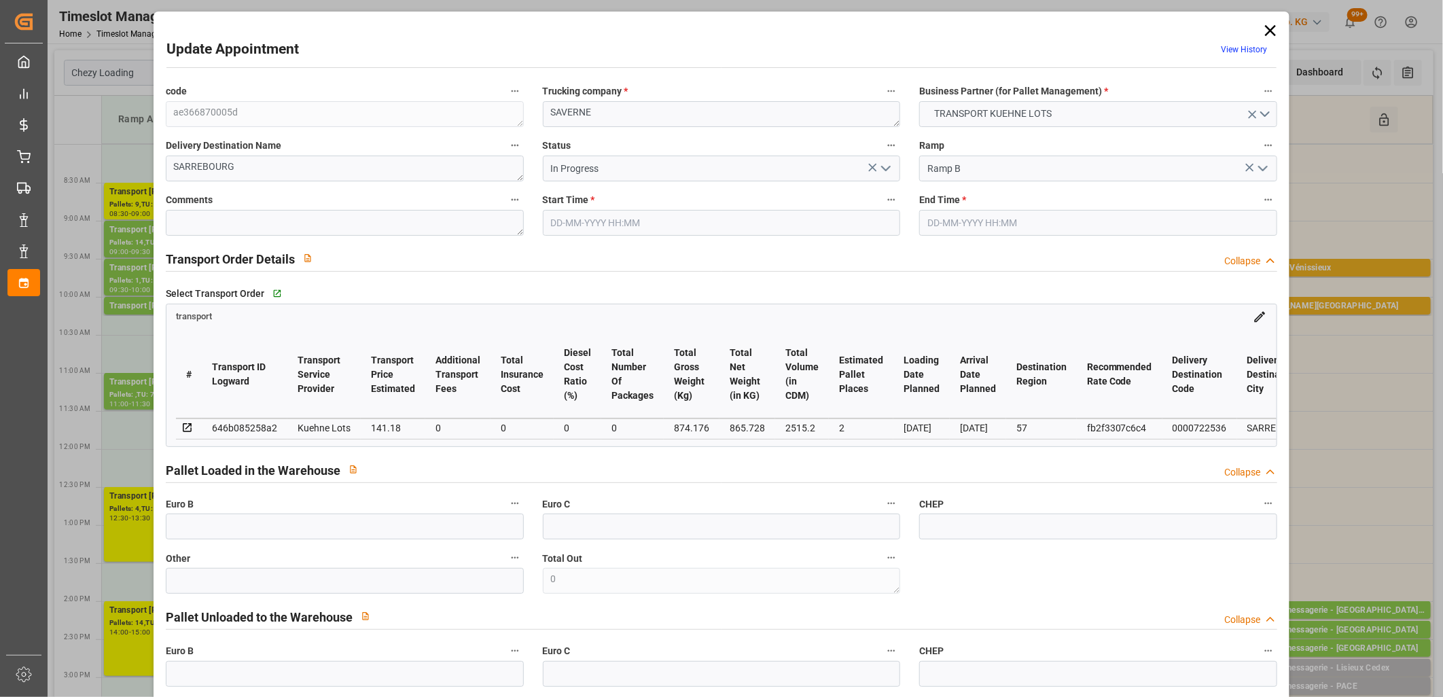
type input "26-09-2025"
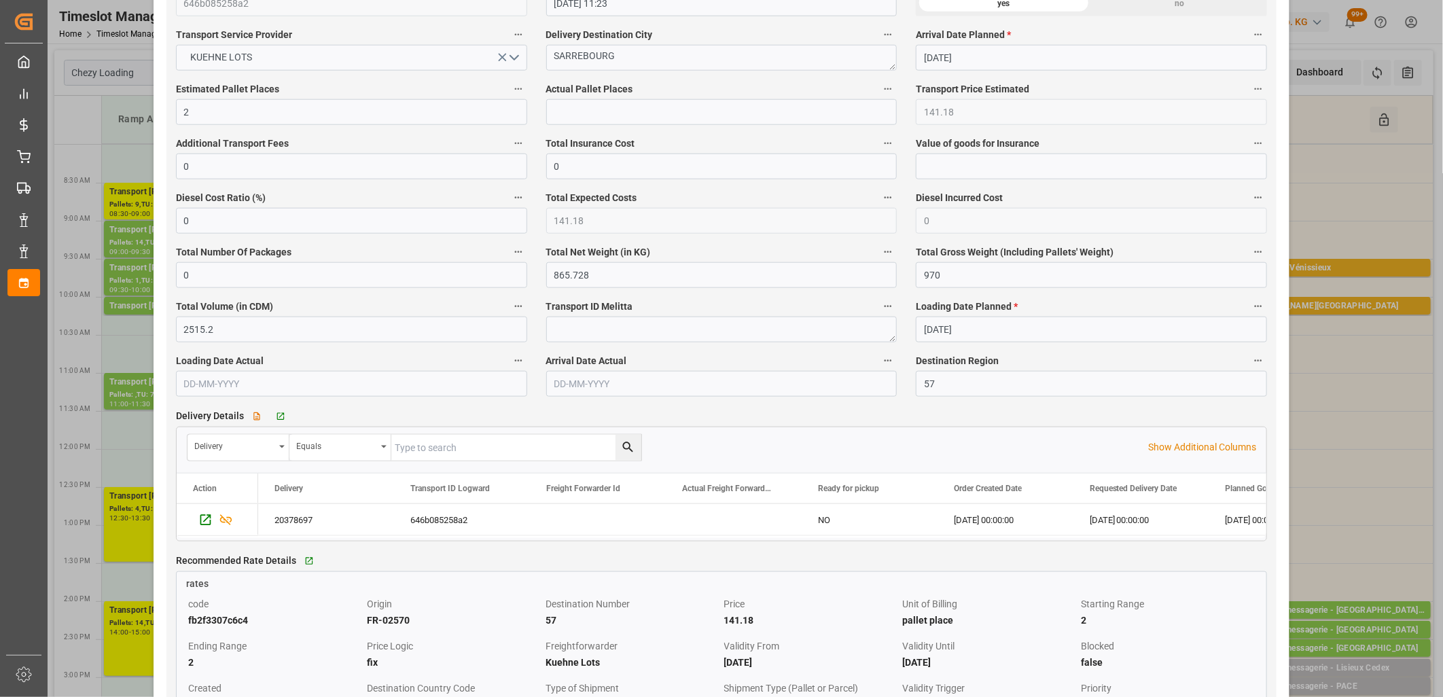
scroll to position [906, 0]
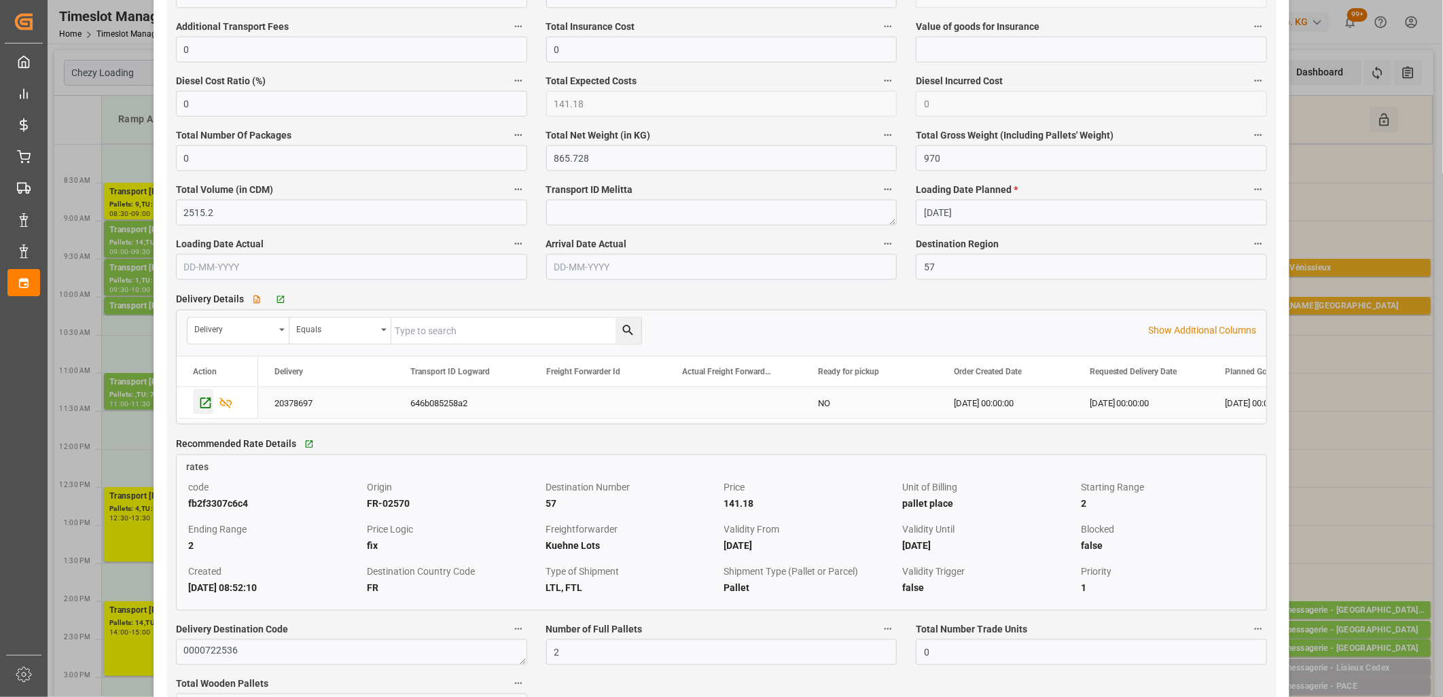
click at [198, 405] on icon "Press SPACE to select this row." at bounding box center [205, 403] width 14 height 14
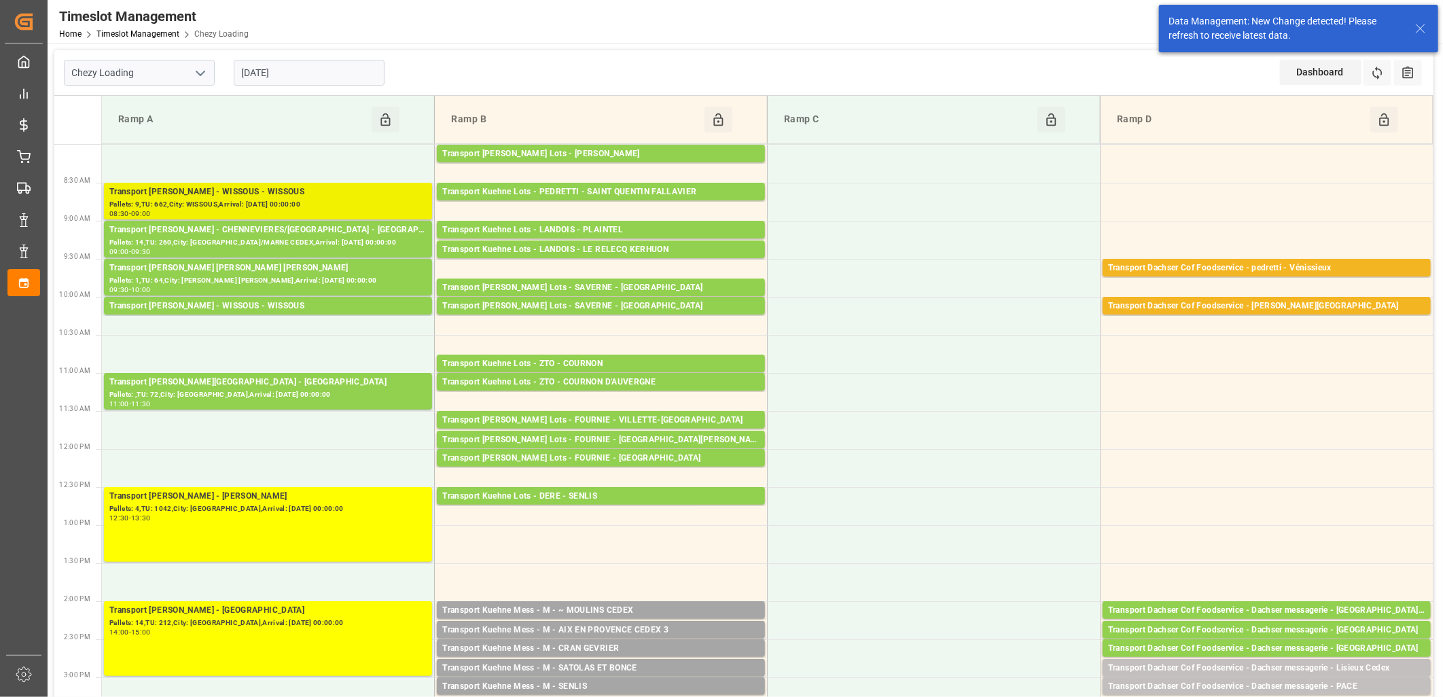
click at [247, 196] on div "Transport Delisle - WISSOUS - WISSOUS" at bounding box center [267, 192] width 317 height 14
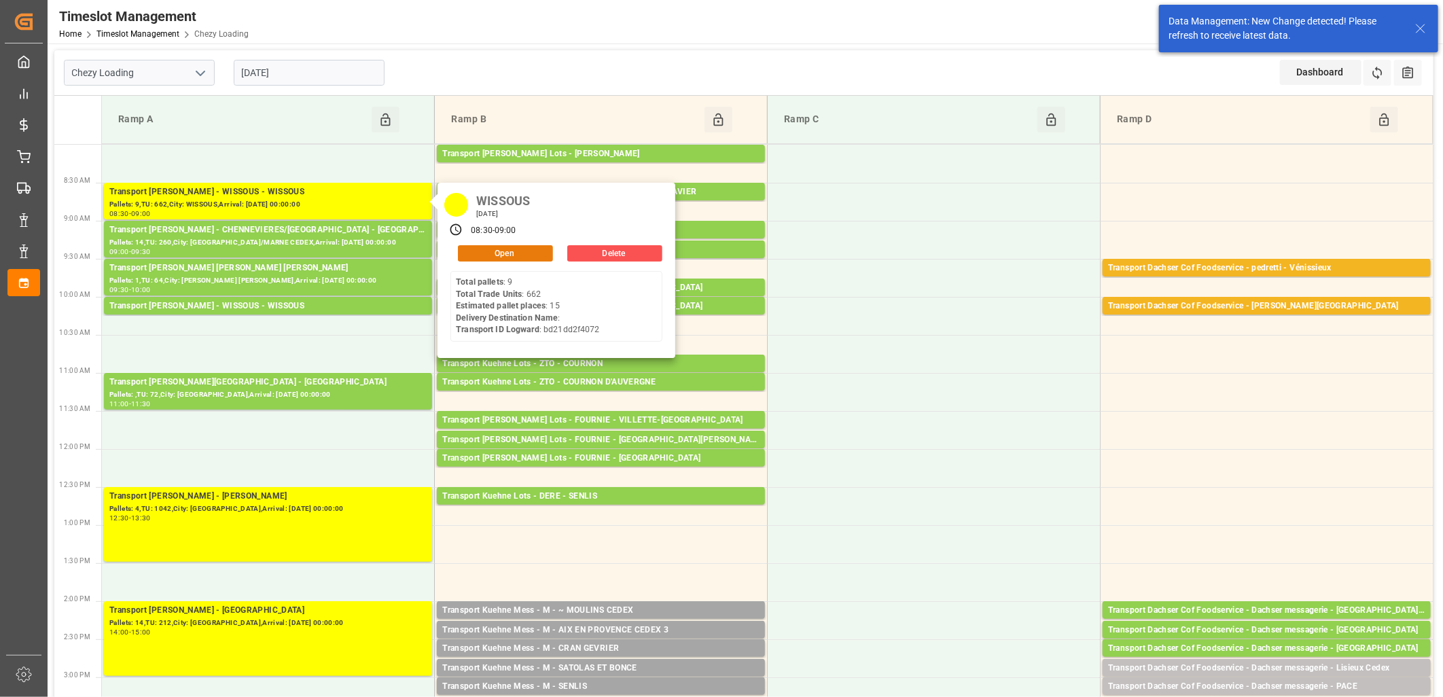
click at [464, 249] on button "Open" at bounding box center [505, 253] width 95 height 16
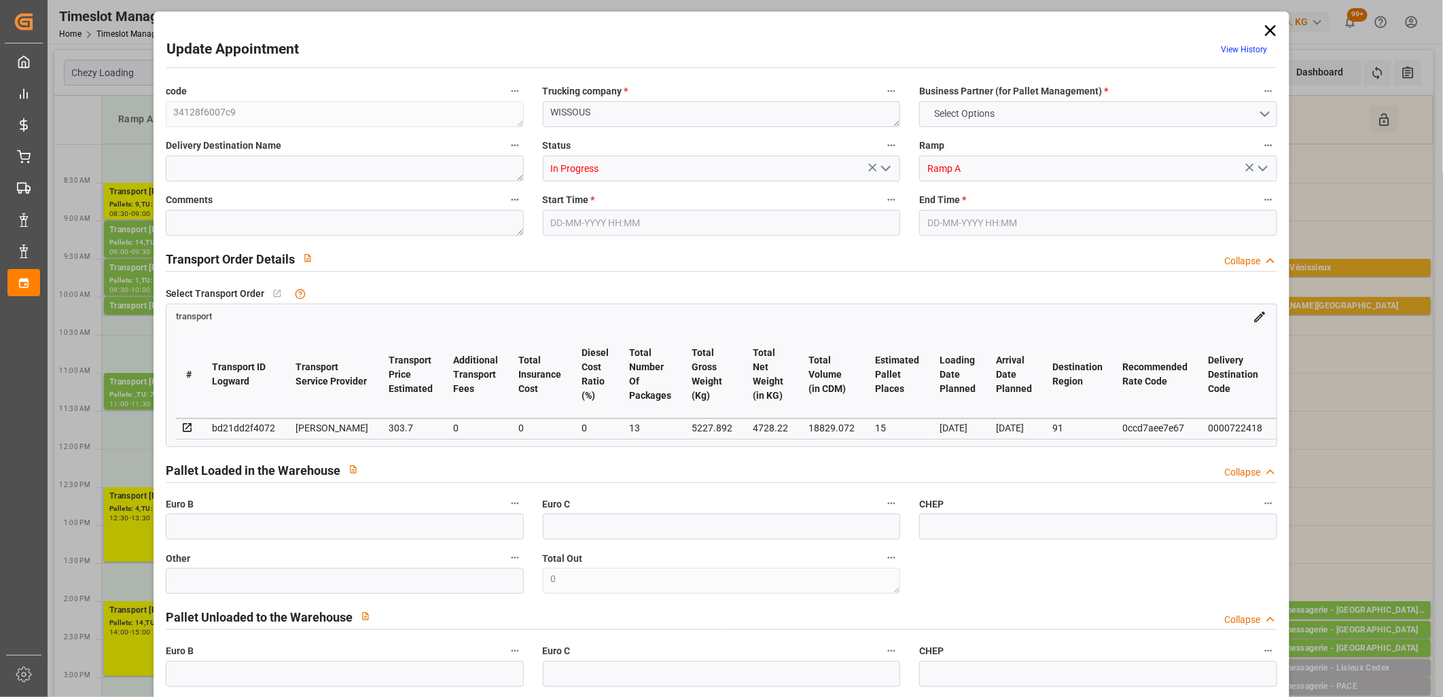
type input "15"
type input "303.7"
type input "0"
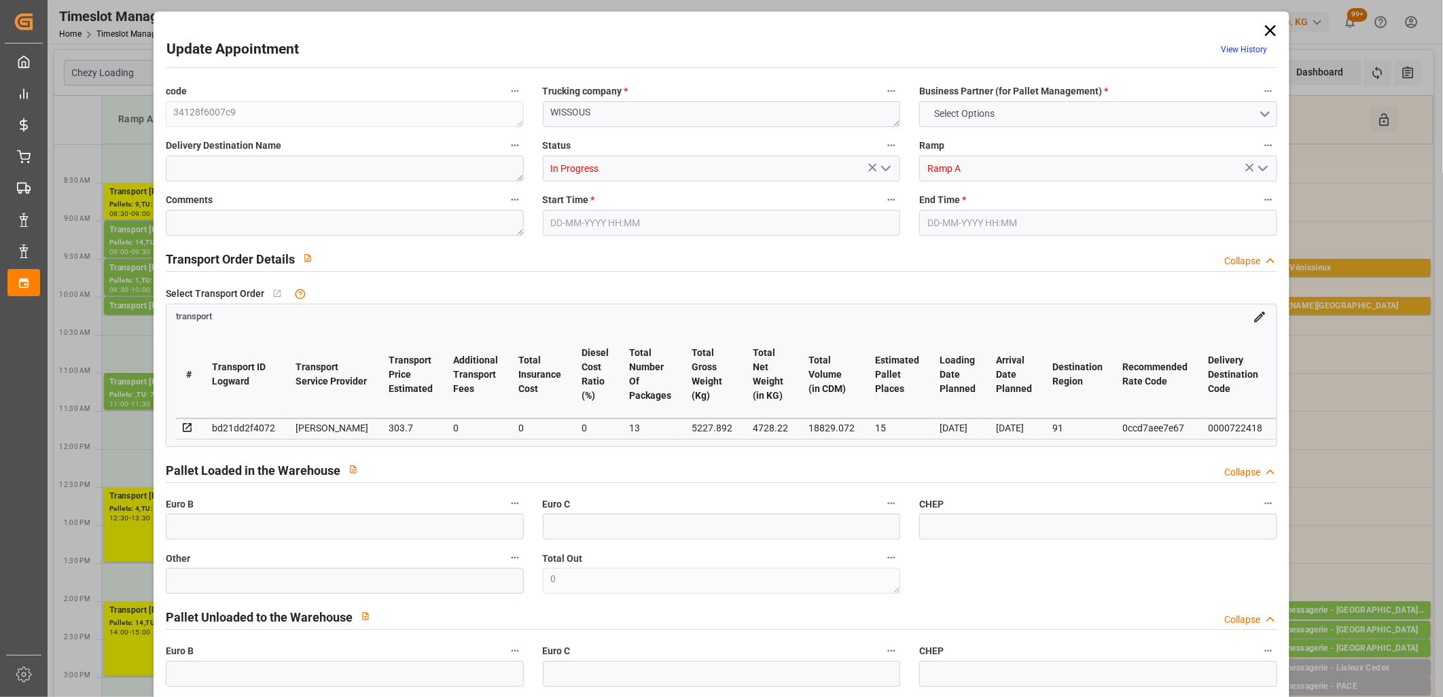
type input "293.4349"
type input "-10.2651"
type input "13"
type input "4728.22"
type input "5883.112"
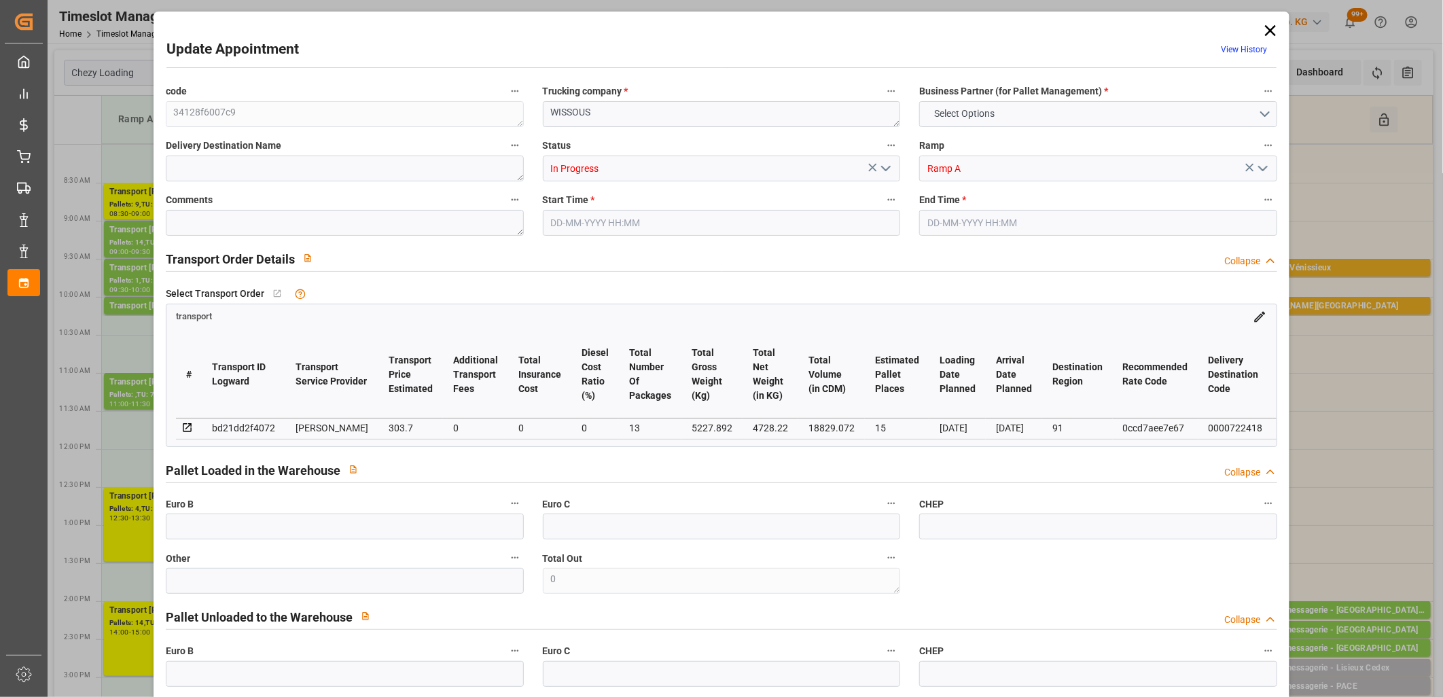
type input "18829.072"
type input "91"
type input "9"
type input "662"
type input "15"
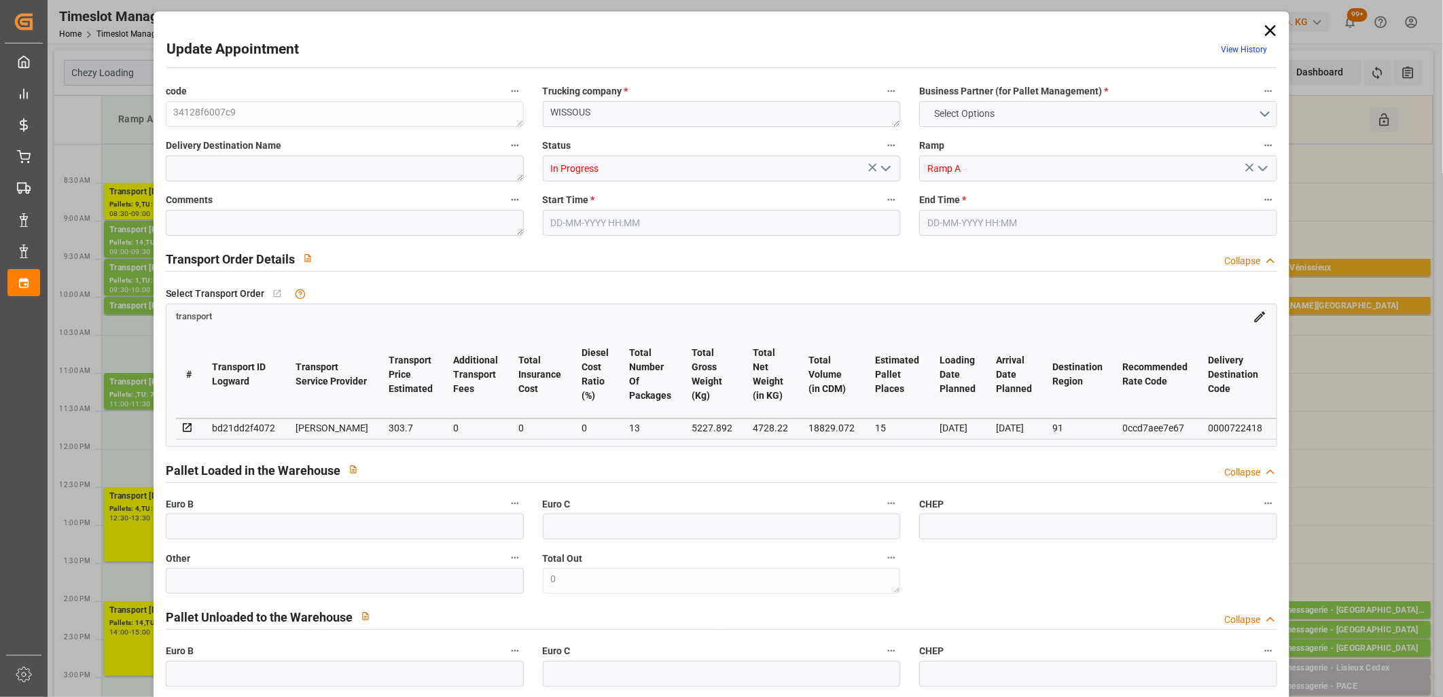
type input "101"
type input "5227.892"
type input "0"
type input "4710.8598"
type input "0"
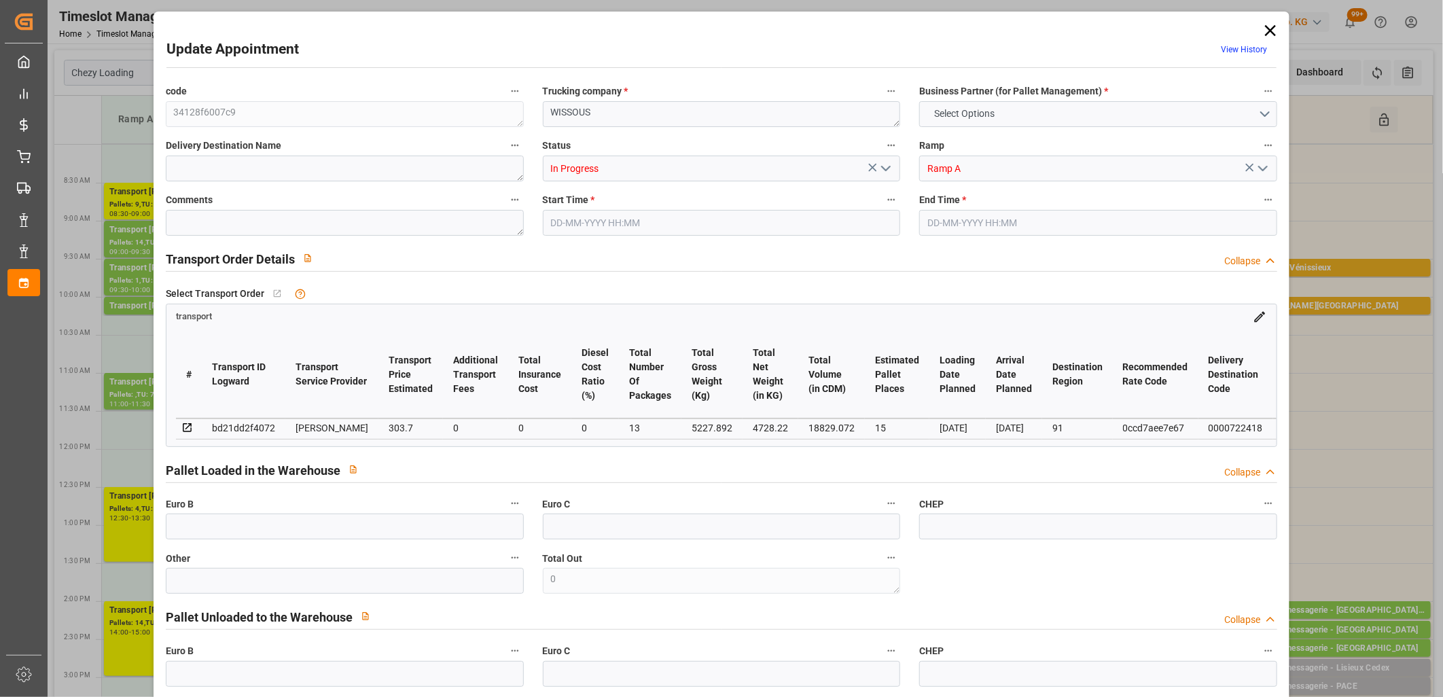
type input "0"
type input "21"
type input "35"
type input "23-09-2025 08:30"
type input "23-09-2025 09:00"
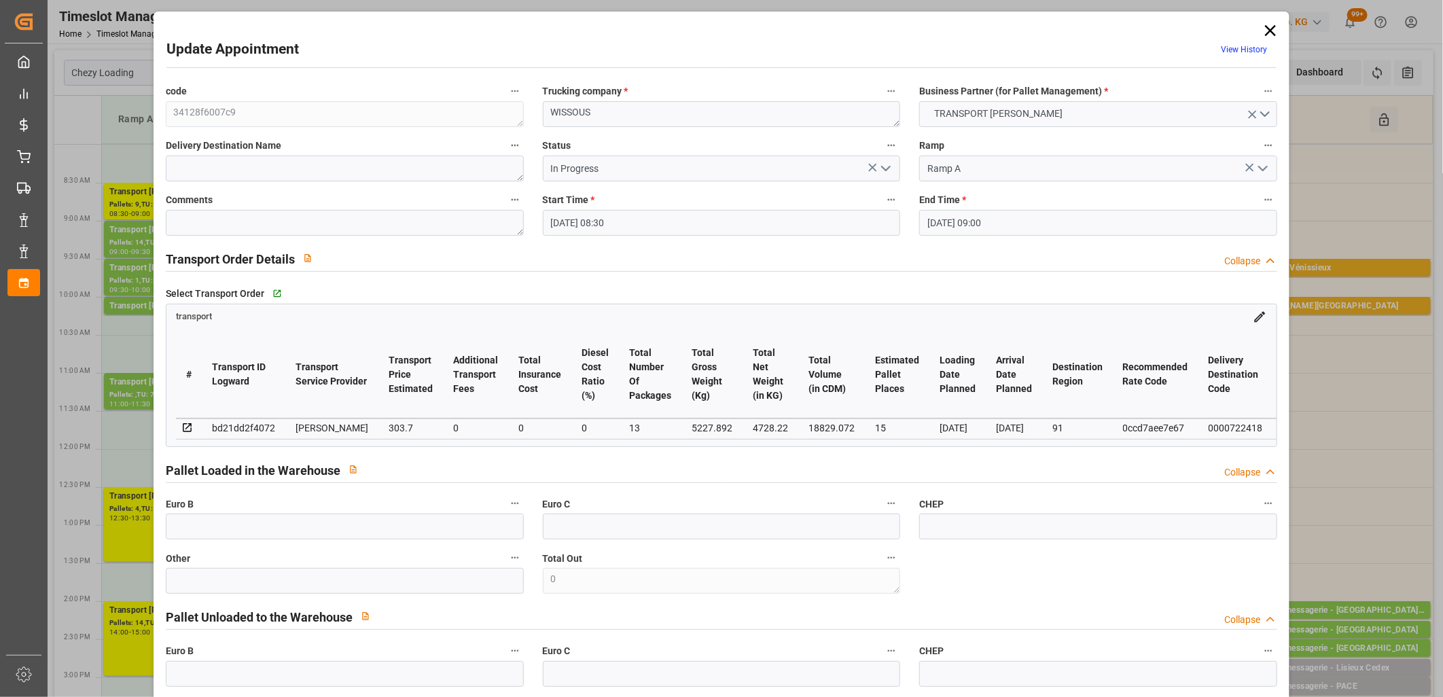
type input "18-09-2025 13:59"
type input "18-09-2025 11:45"
type input "24-09-2025"
type input "[DATE]"
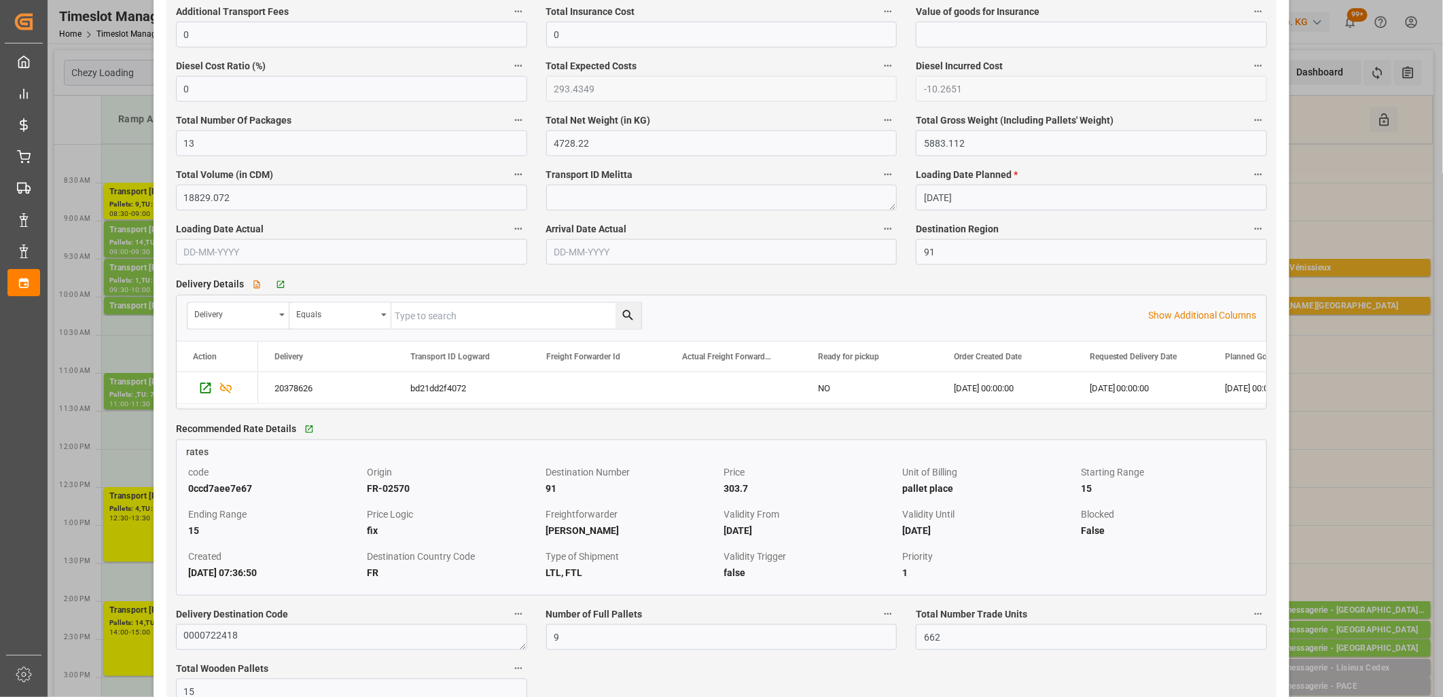
scroll to position [981, 0]
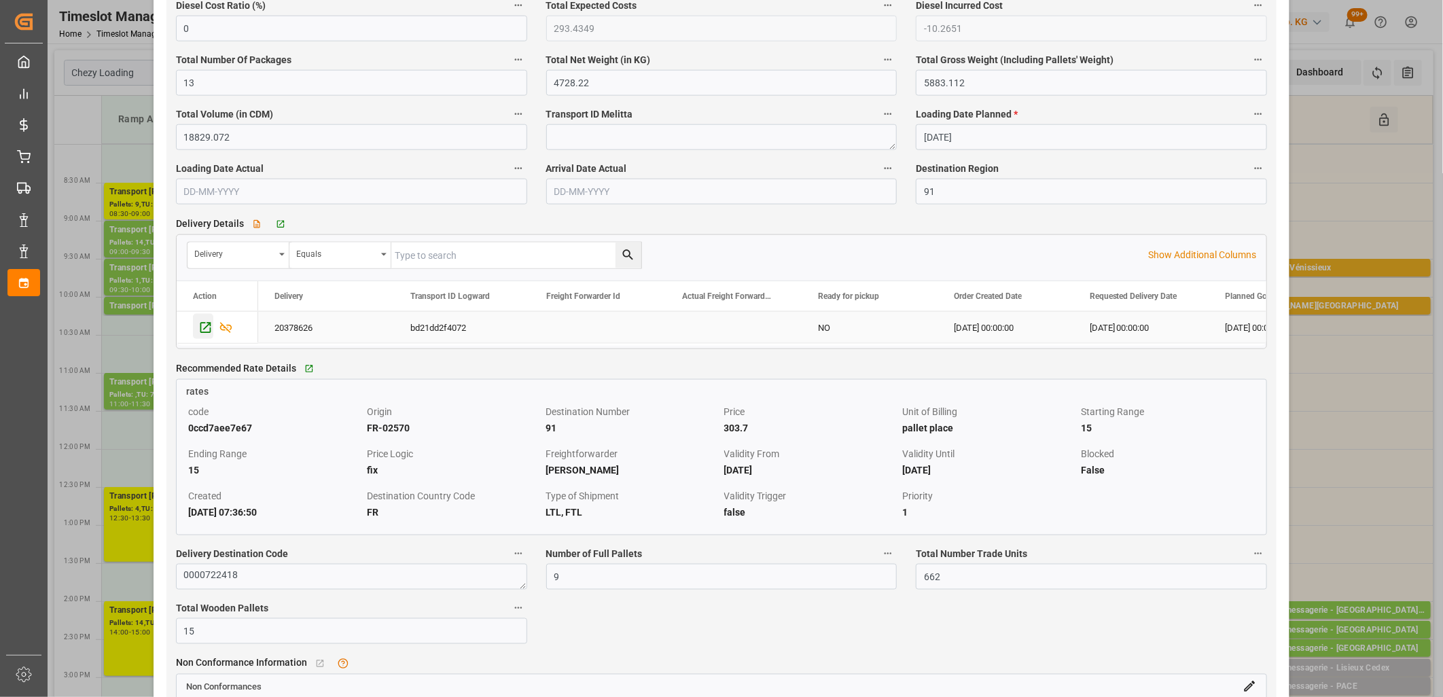
click at [200, 330] on icon "Press SPACE to select this row." at bounding box center [205, 327] width 11 height 11
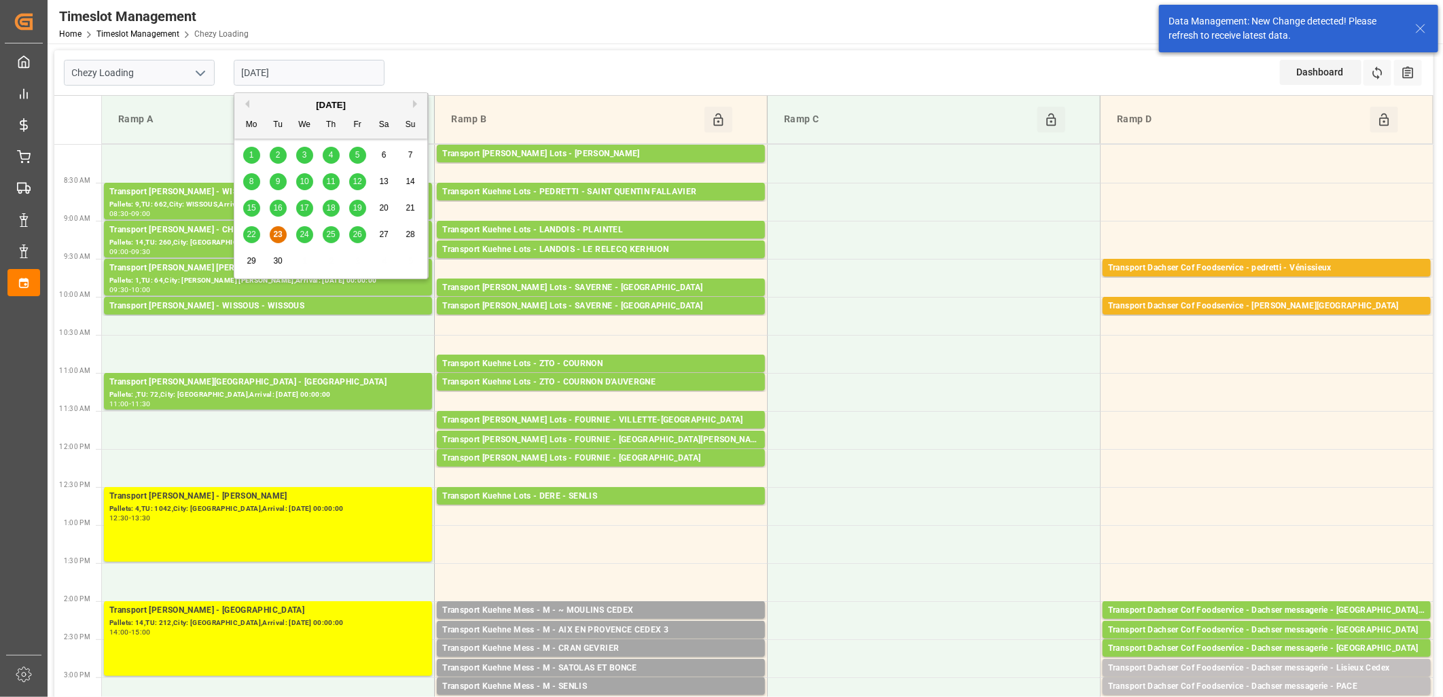
click at [321, 69] on input "[DATE]" at bounding box center [309, 73] width 151 height 26
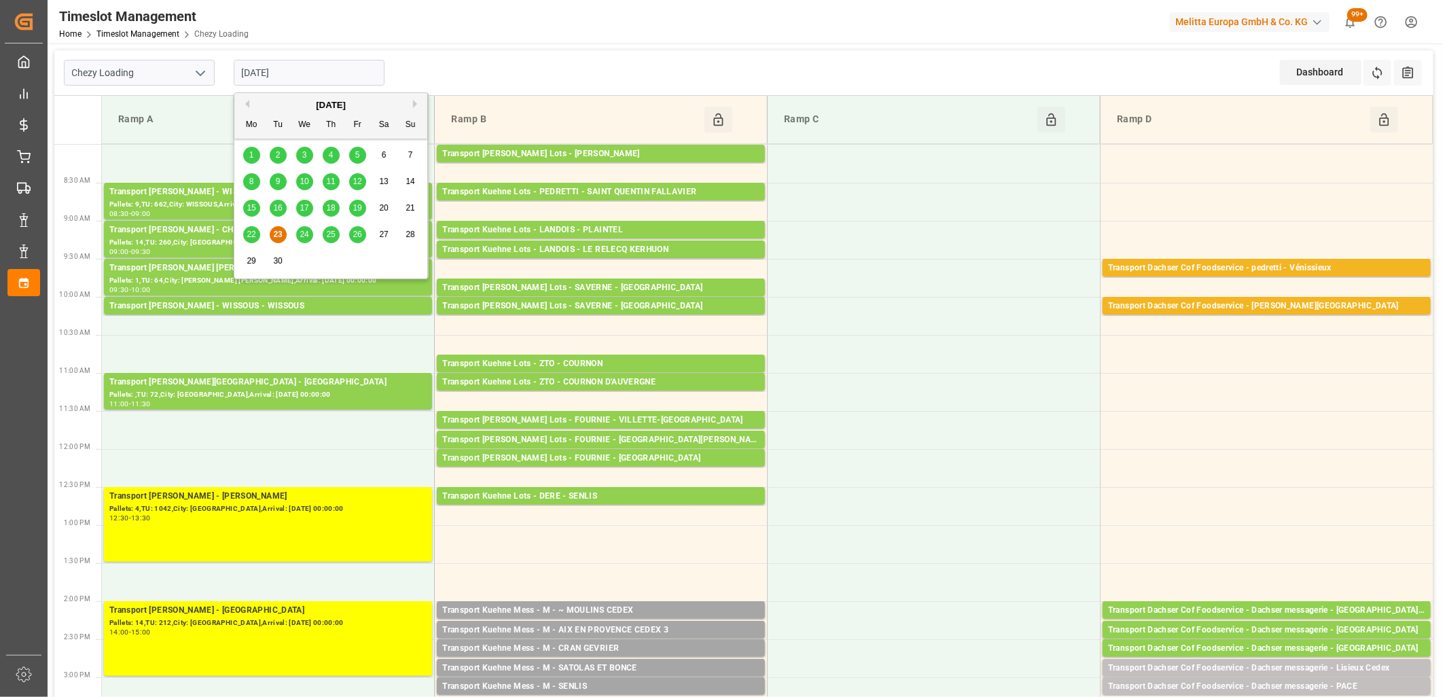
click at [300, 238] on span "24" at bounding box center [304, 235] width 9 height 10
type input "24-09-2025"
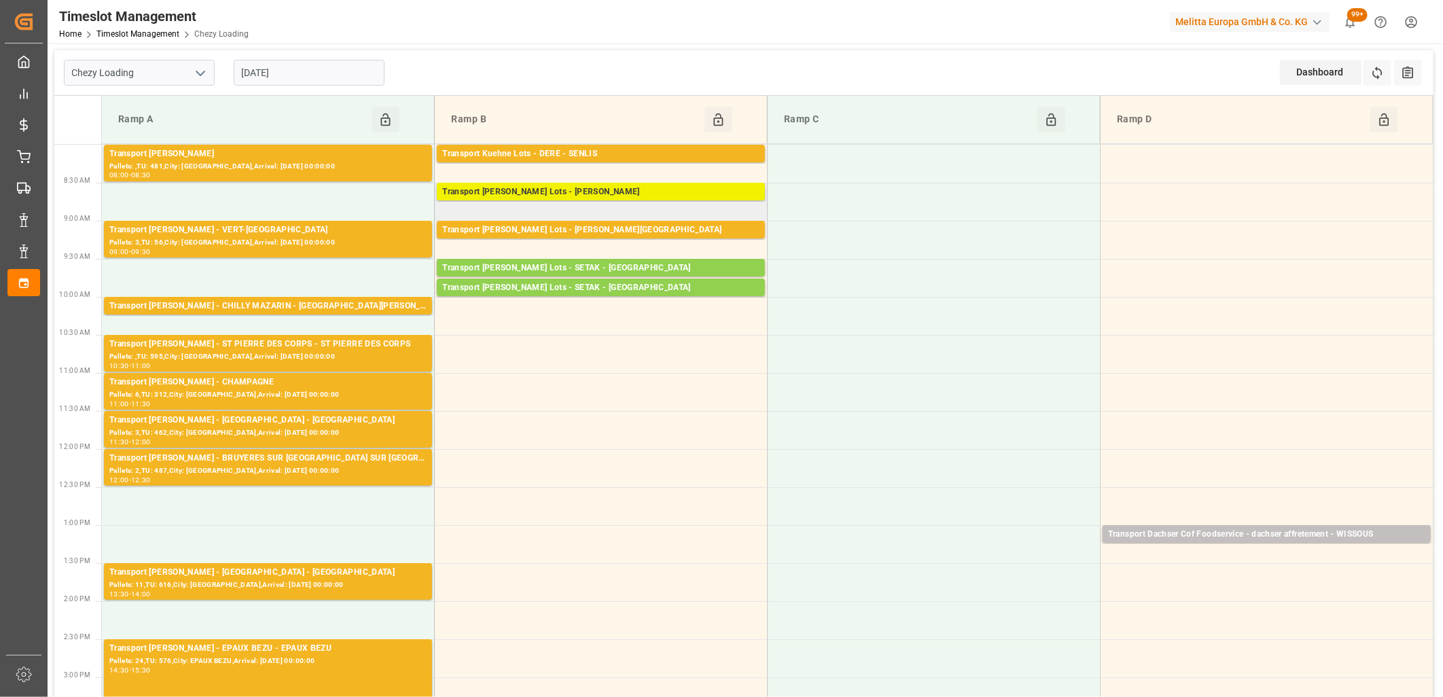
click at [548, 191] on div "Transport Kuehne Lots - ANTOINE - CARQUEFOU" at bounding box center [600, 192] width 317 height 14
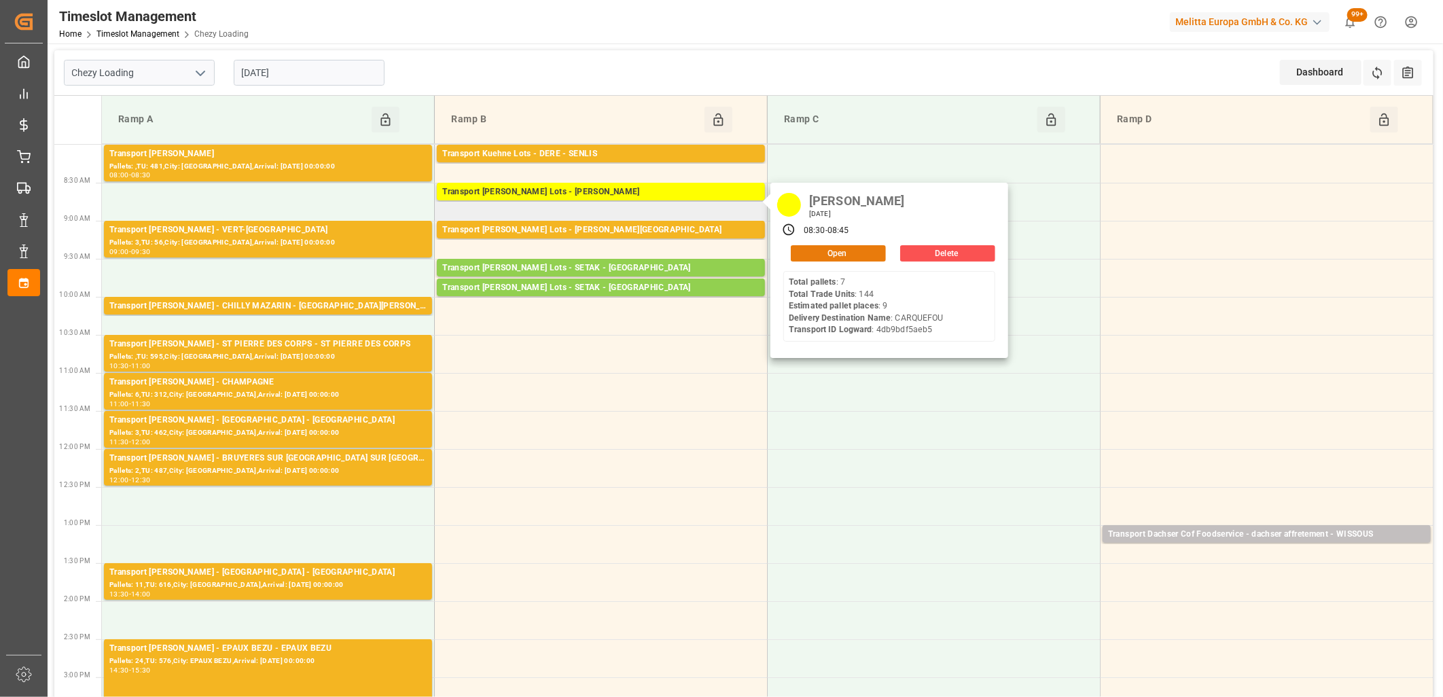
click at [790, 254] on div "Open" at bounding box center [834, 253] width 103 height 16
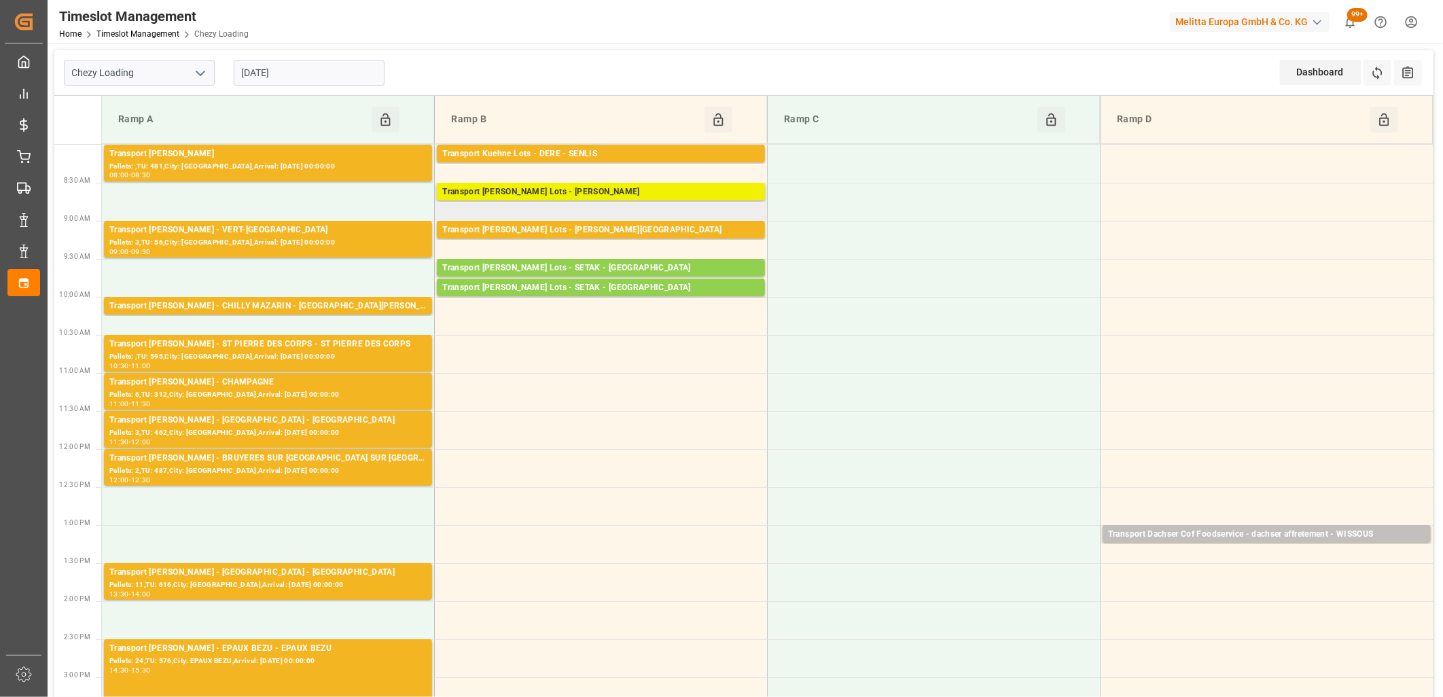
click at [698, 199] on div "Pallets: 7,TU: 144,City: CARQUEFOU,Arrival: 2025-09-25 00:00:00" at bounding box center [600, 205] width 317 height 12
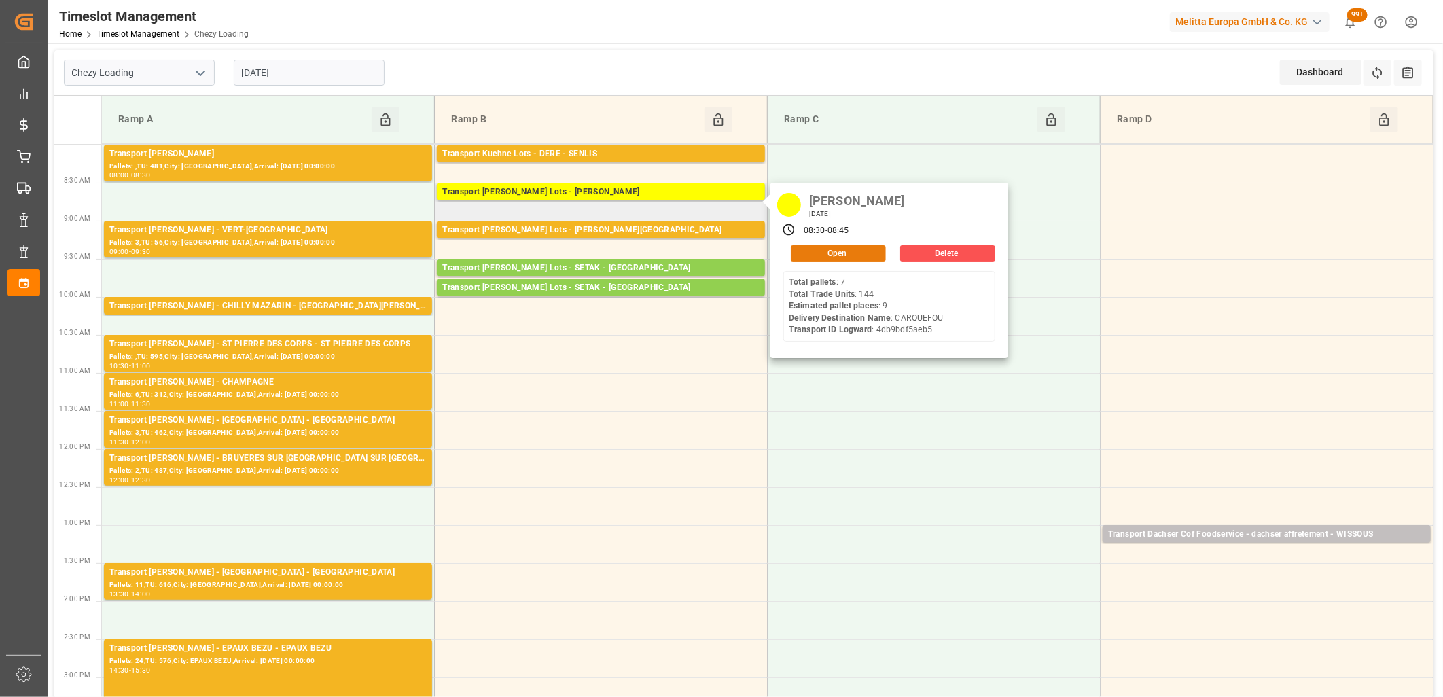
click at [861, 254] on button "Open" at bounding box center [838, 253] width 95 height 16
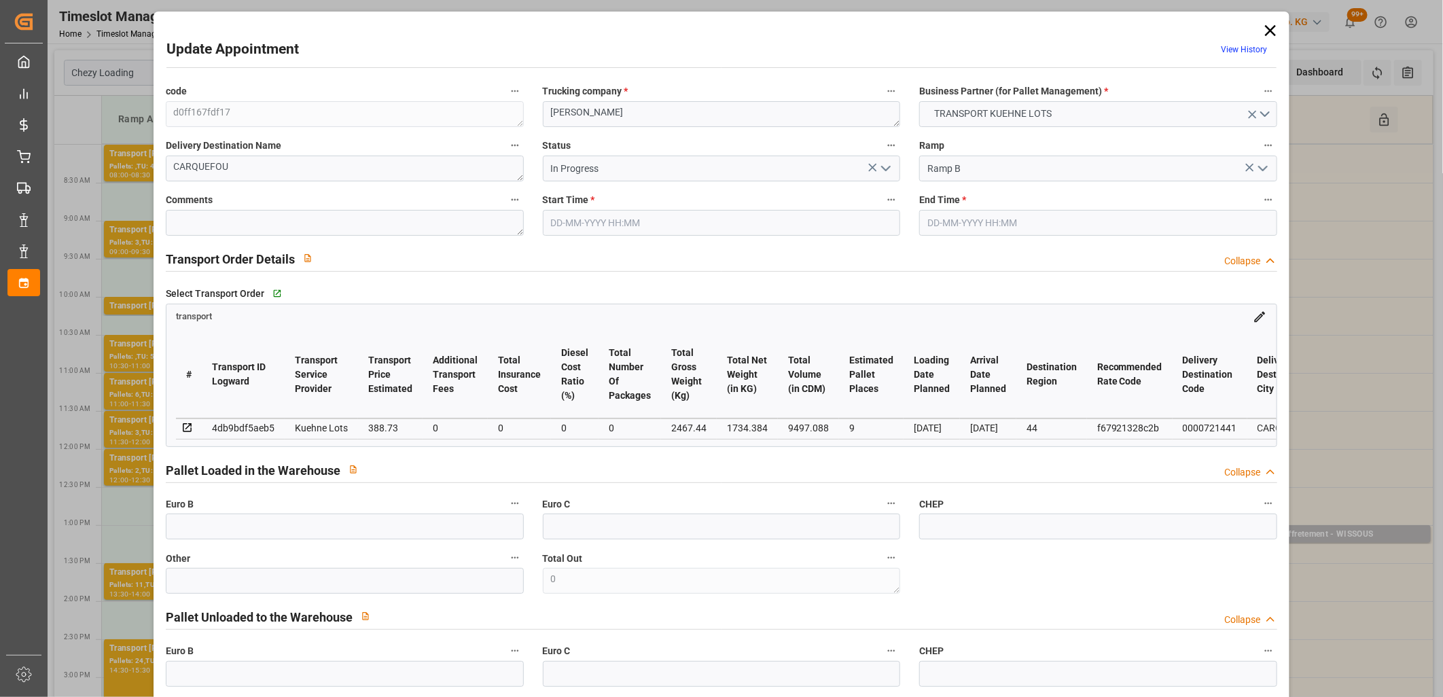
type input "24-09-2025 08:30"
type input "24-09-2025 08:45"
type input "18-09-2025 15:58"
type input "18-09-2025 11:36"
type input "[DATE]"
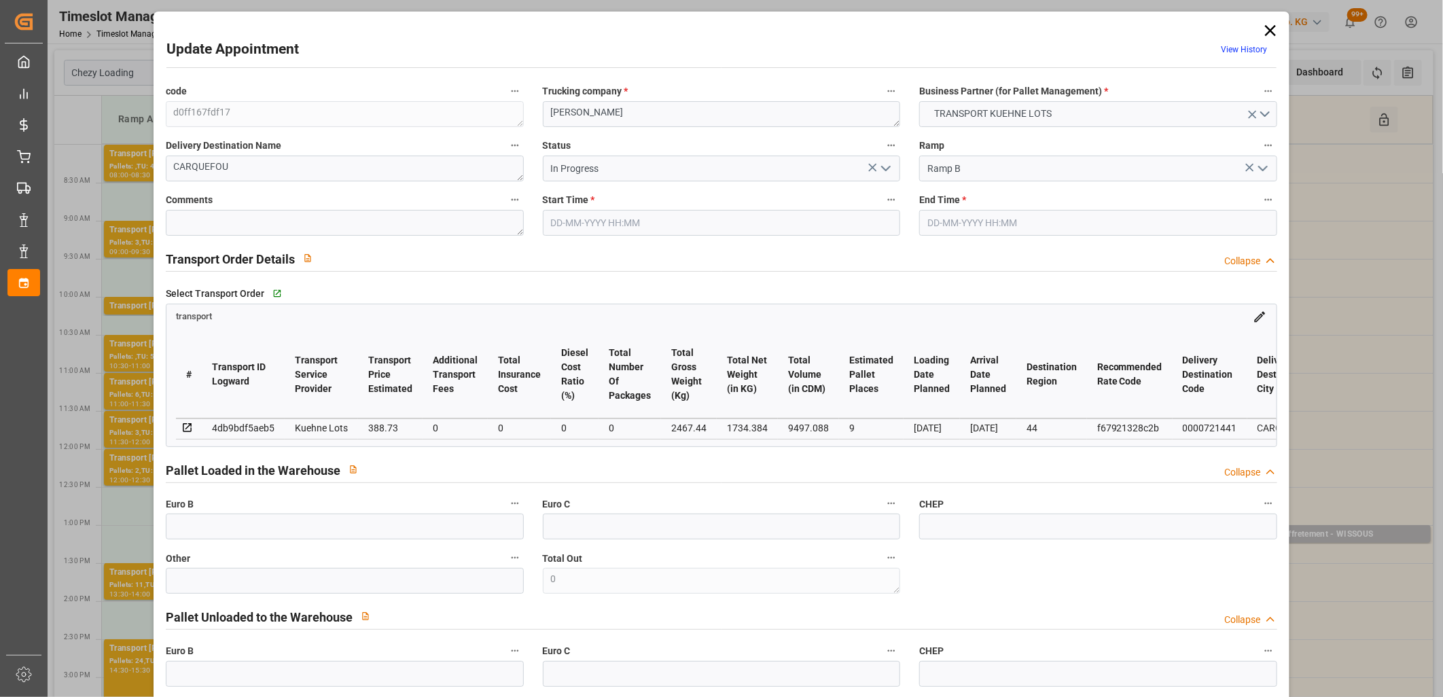
type input "[DATE]"
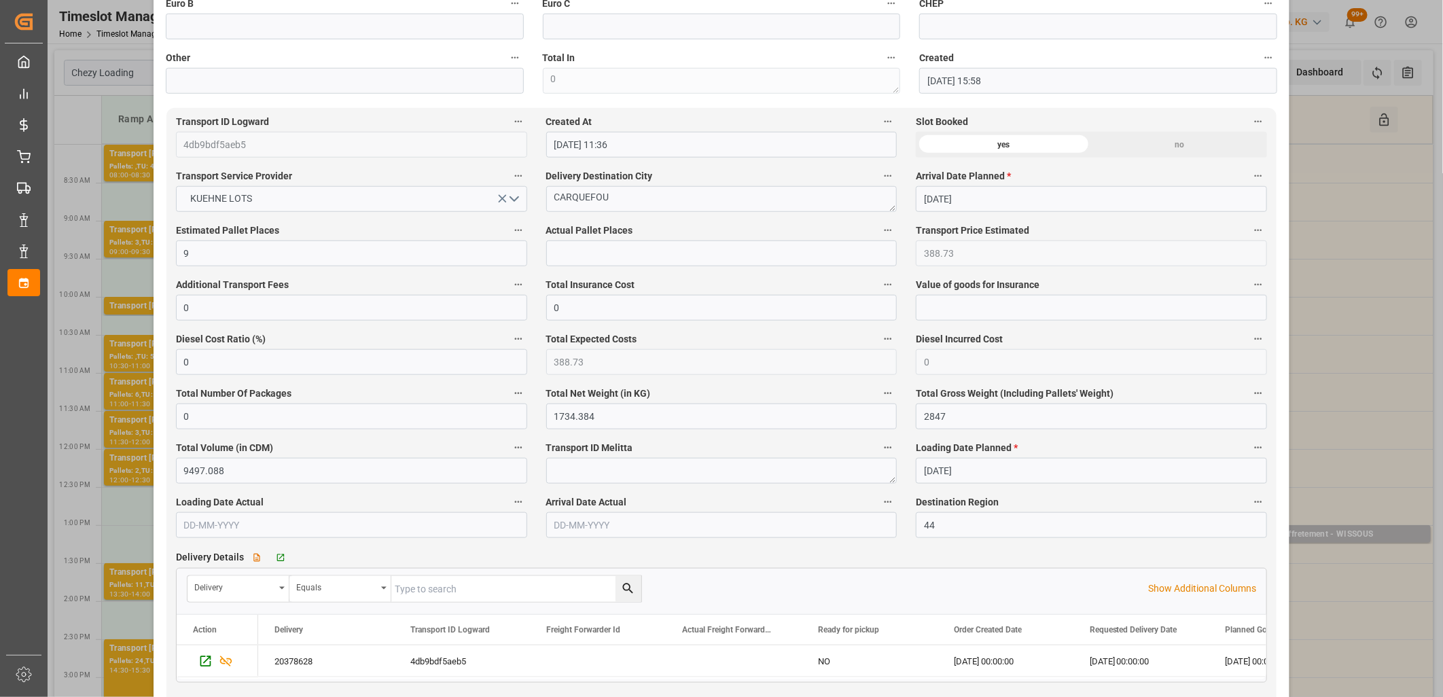
scroll to position [830, 0]
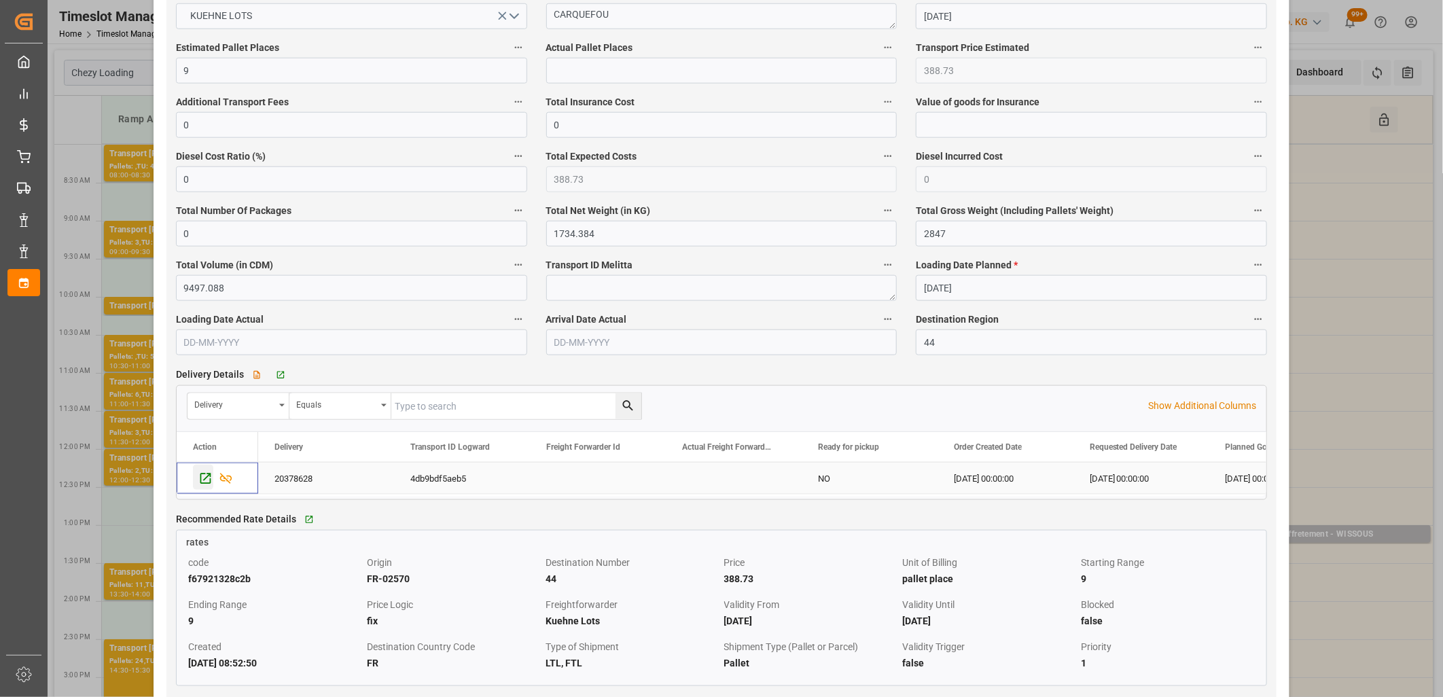
click at [207, 480] on icon "Press SPACE to select this row." at bounding box center [205, 478] width 11 height 11
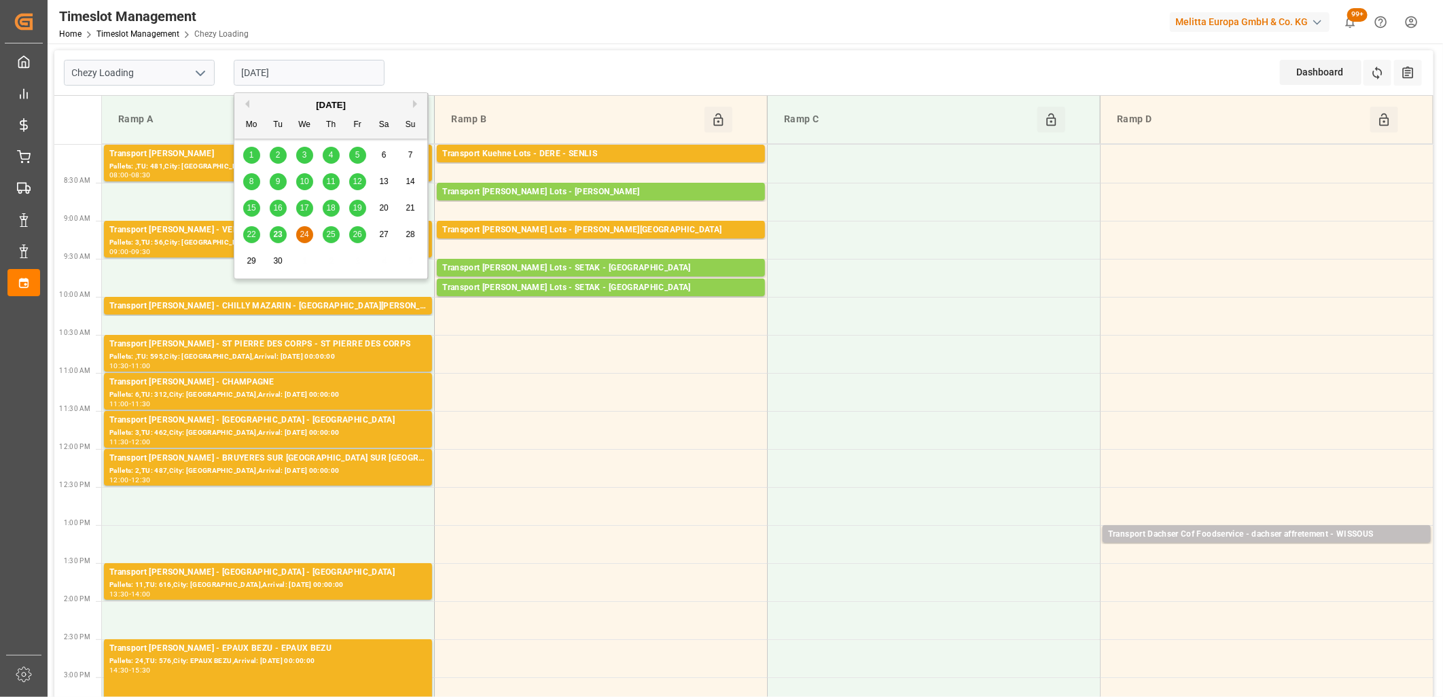
click at [301, 61] on input "24-09-2025" at bounding box center [309, 73] width 151 height 26
click at [276, 232] on span "23" at bounding box center [277, 235] width 9 height 10
type input "[DATE]"
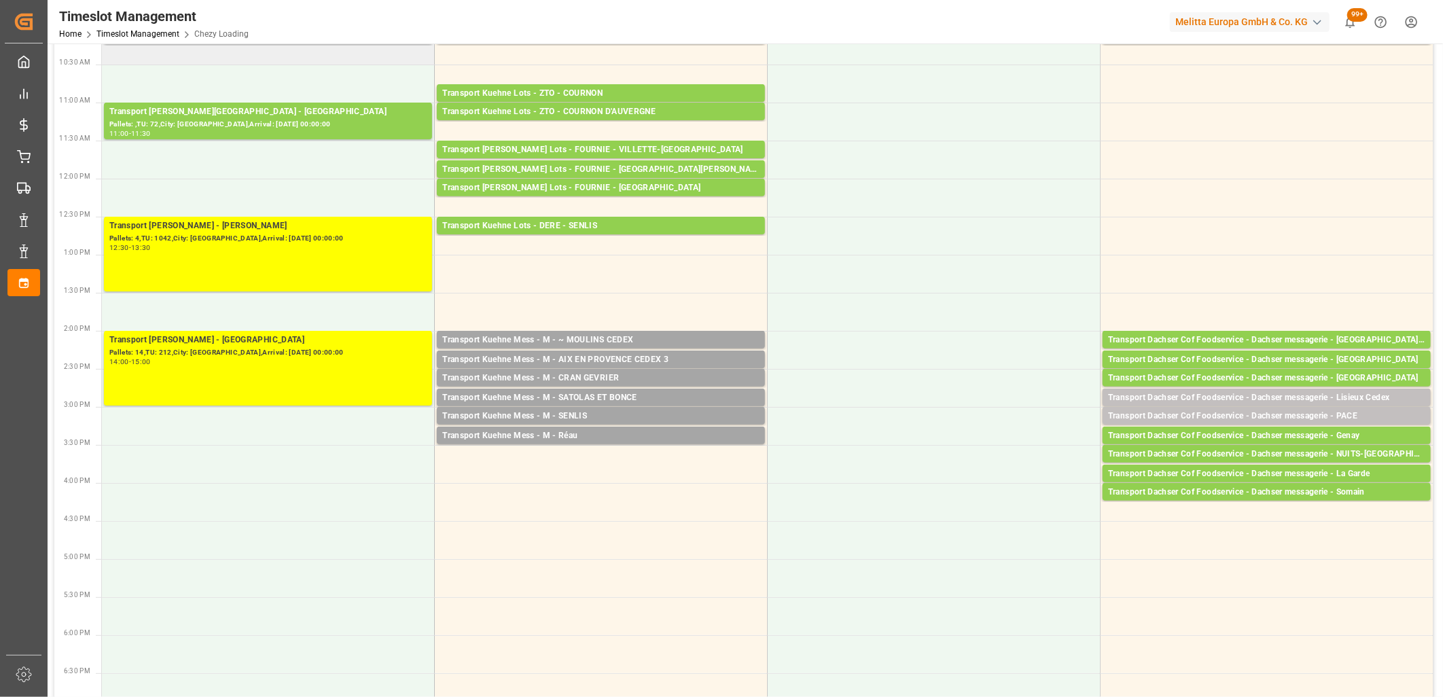
scroll to position [302, 0]
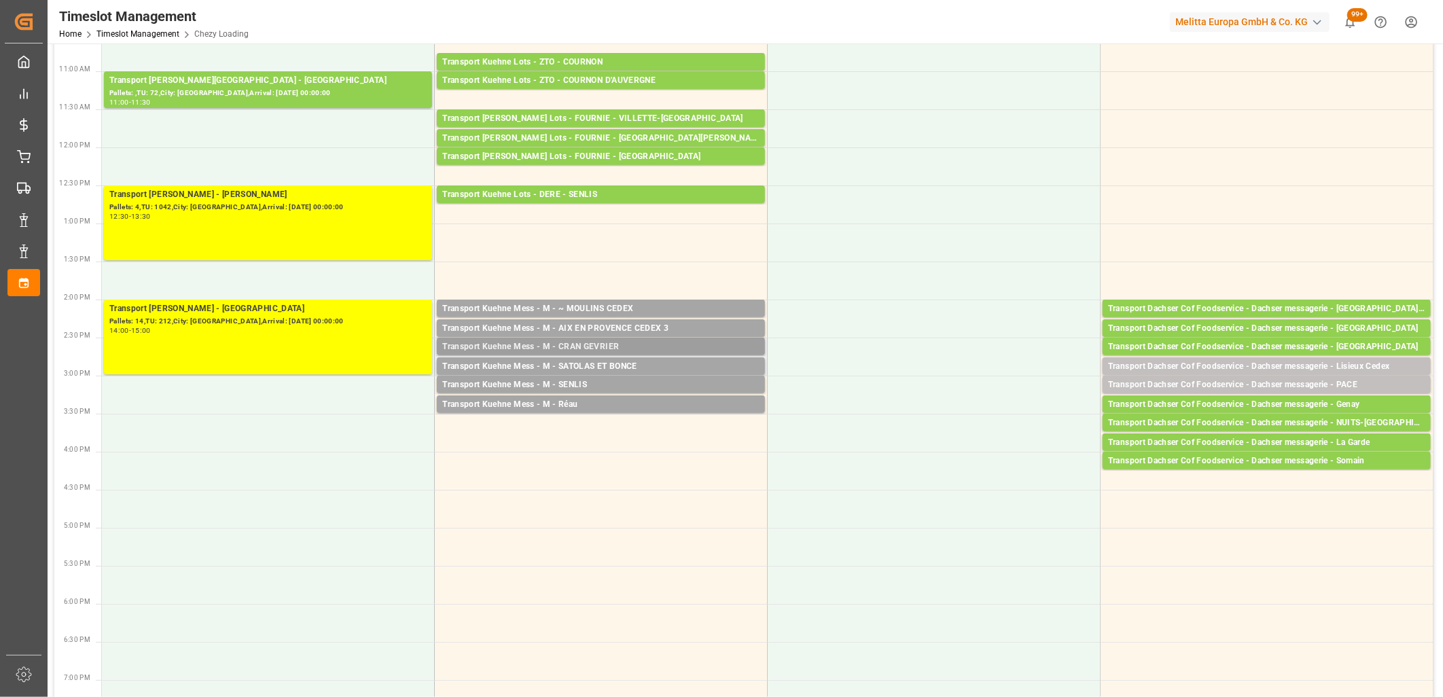
click at [504, 346] on div "Transport Kuehne Mess - M - CRAN GEVRIER" at bounding box center [600, 347] width 317 height 14
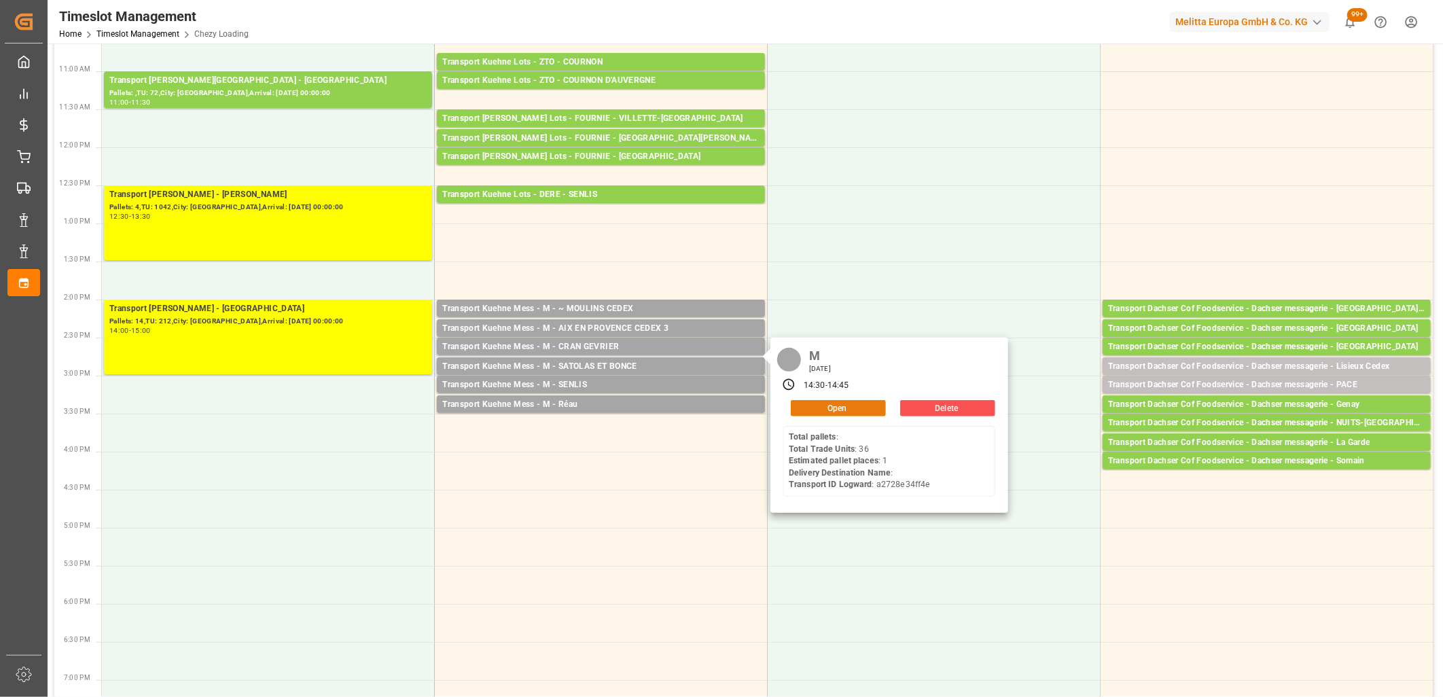
click at [810, 406] on button "Open" at bounding box center [838, 408] width 95 height 16
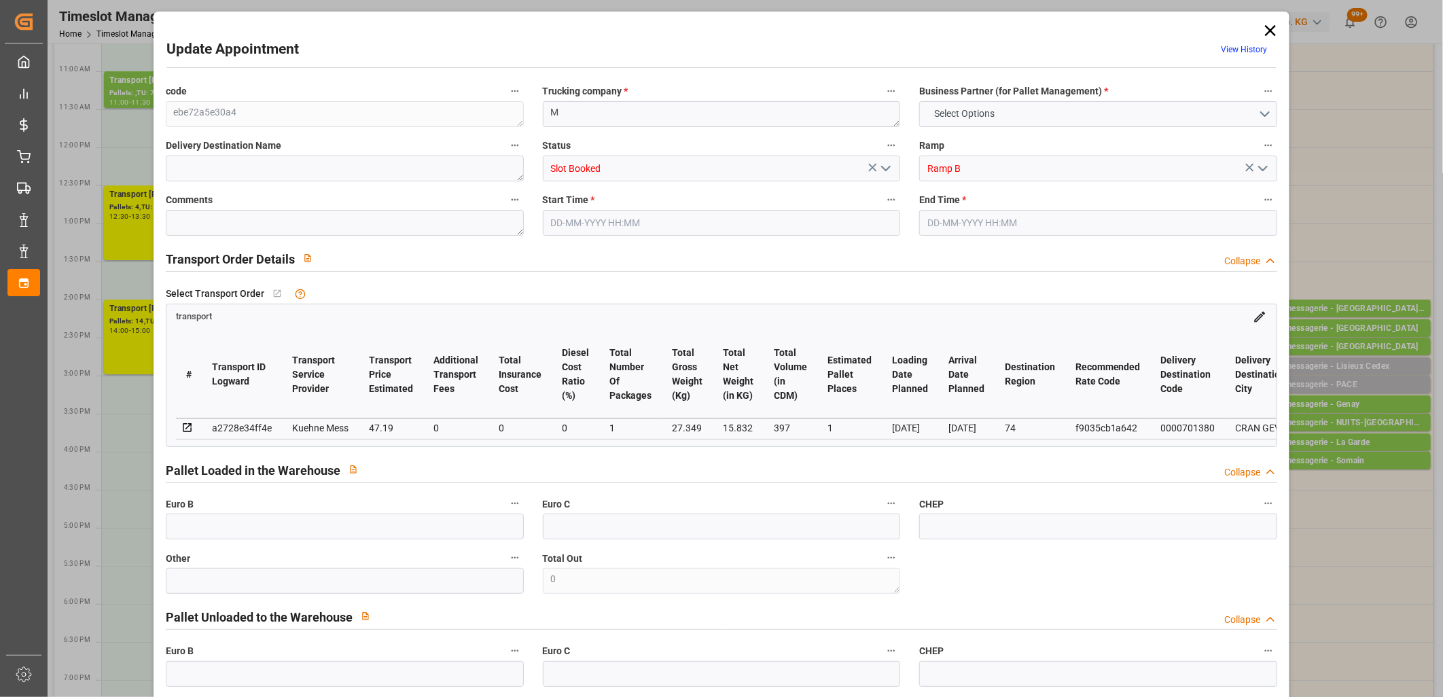
type input "0"
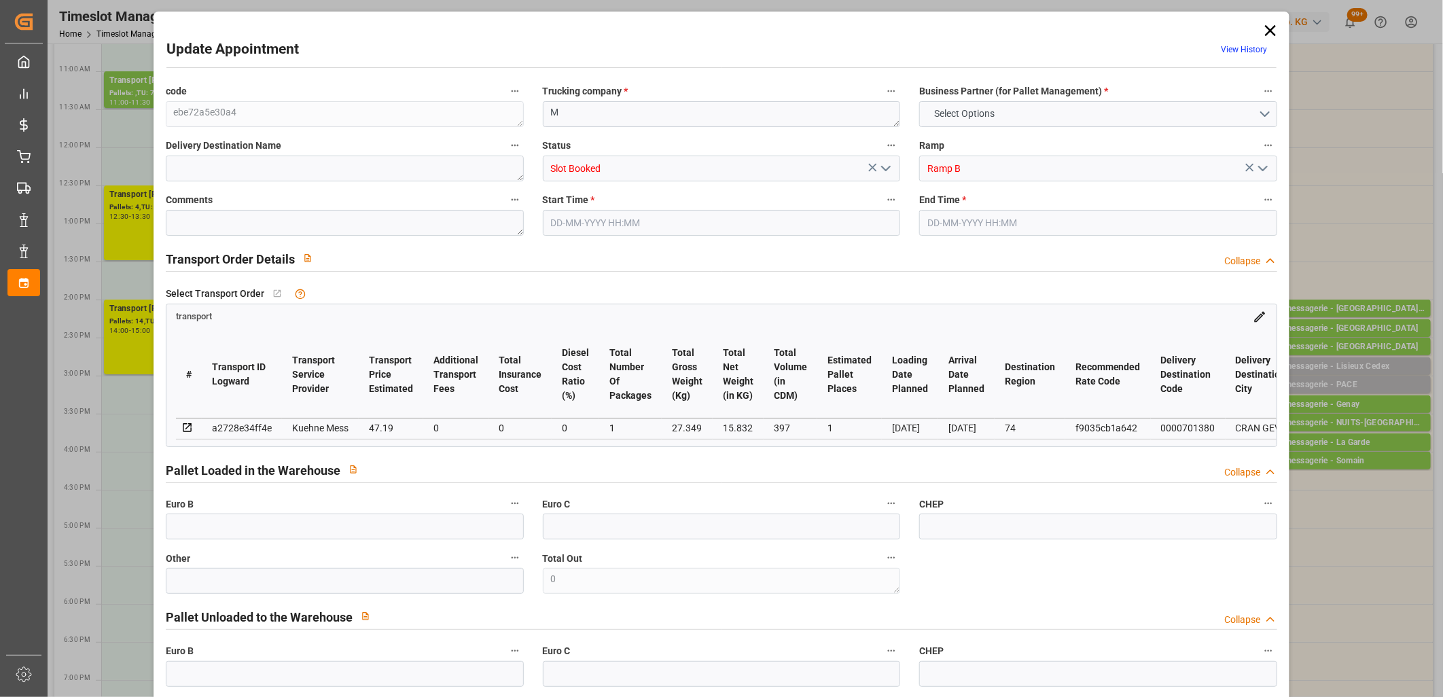
type input "0"
type input "1"
type input "47.19"
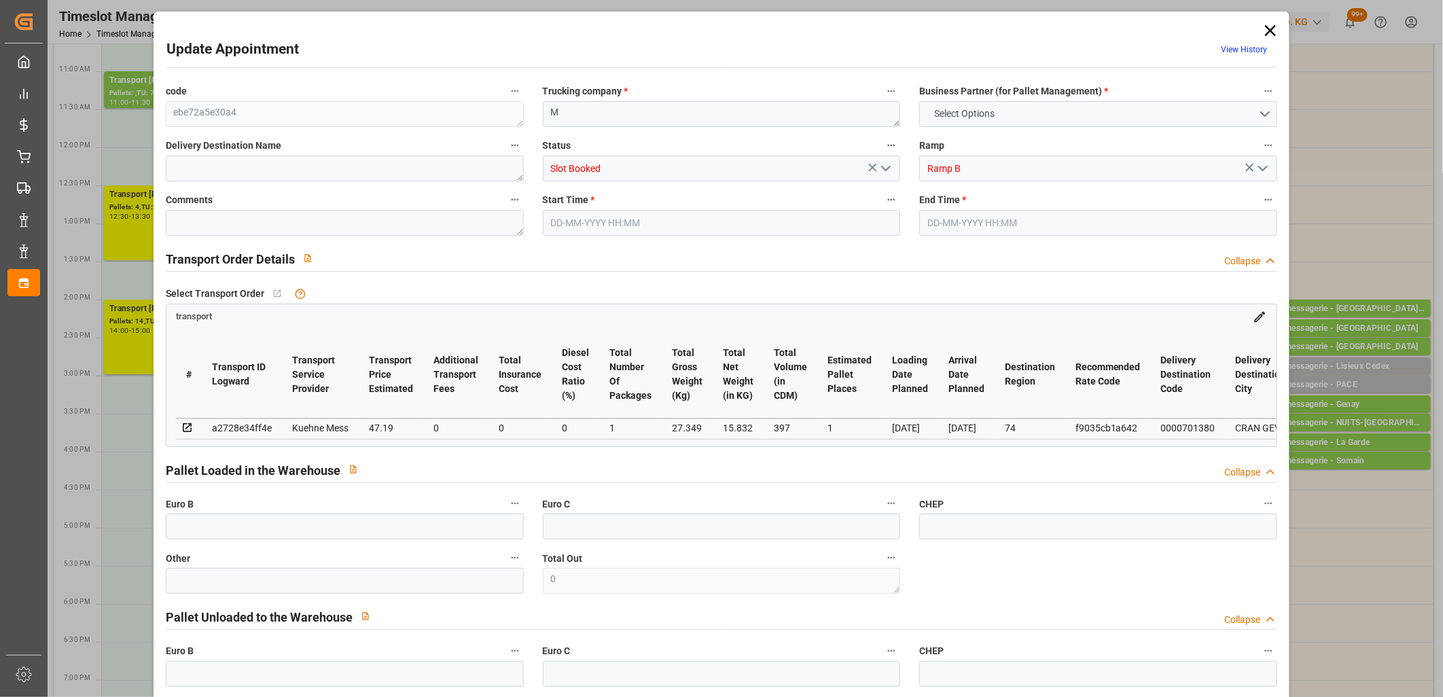
type input "0"
type input "47.19"
type input "0"
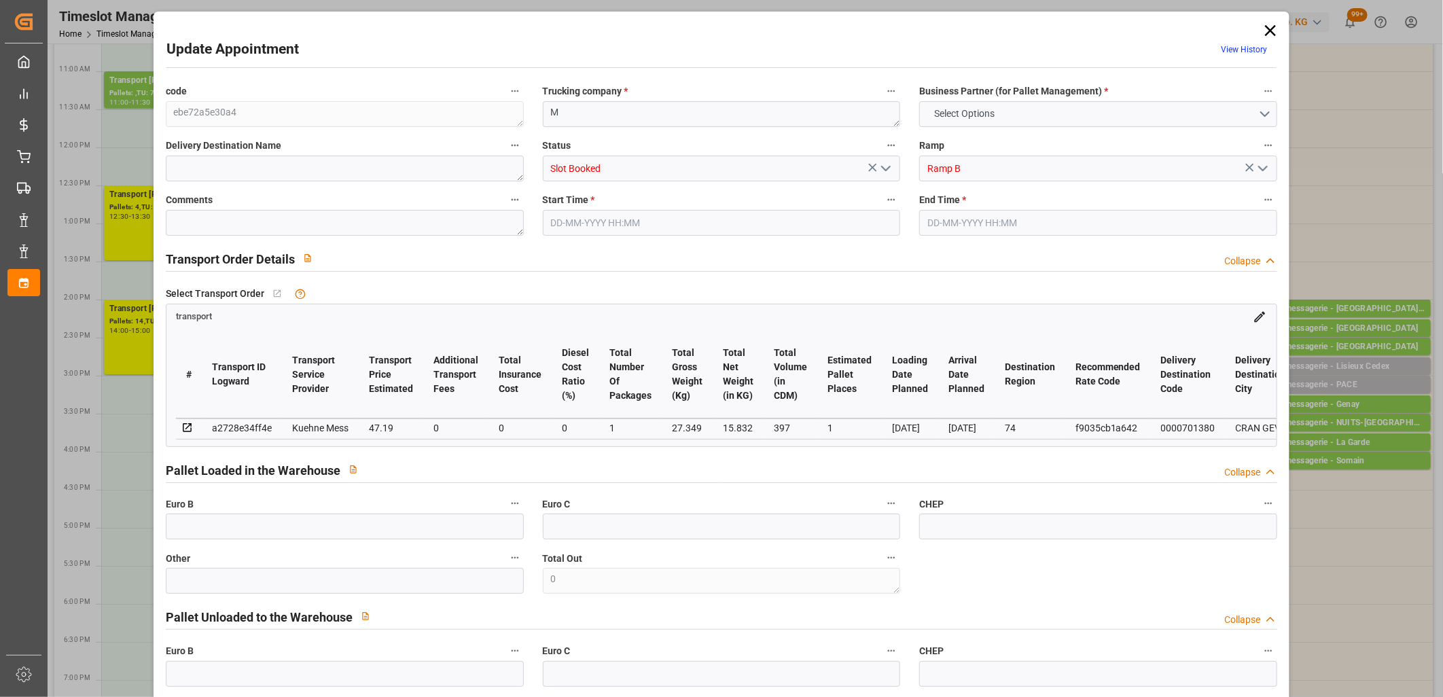
type input "1"
type input "15.832"
type input "50.349"
type input "397"
type input "74"
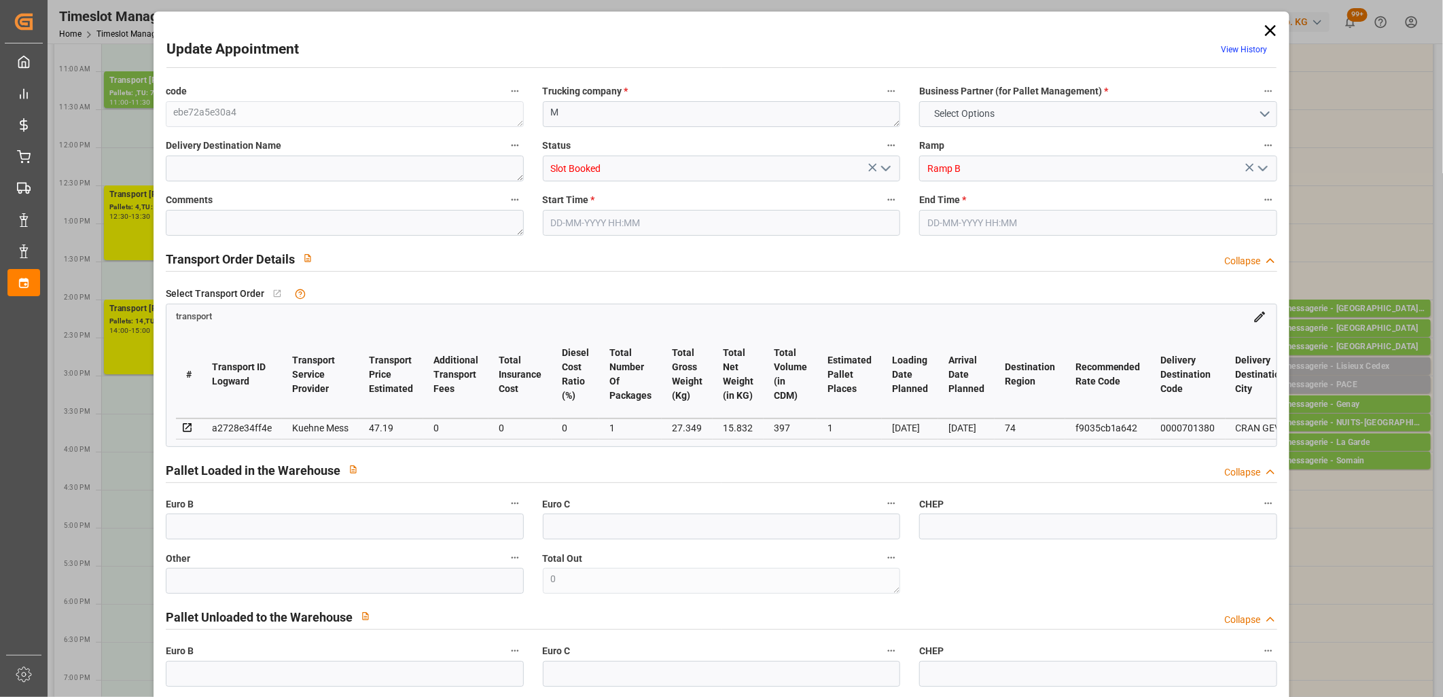
type input "0"
type input "36"
type input "1"
type input "101"
type input "27.349"
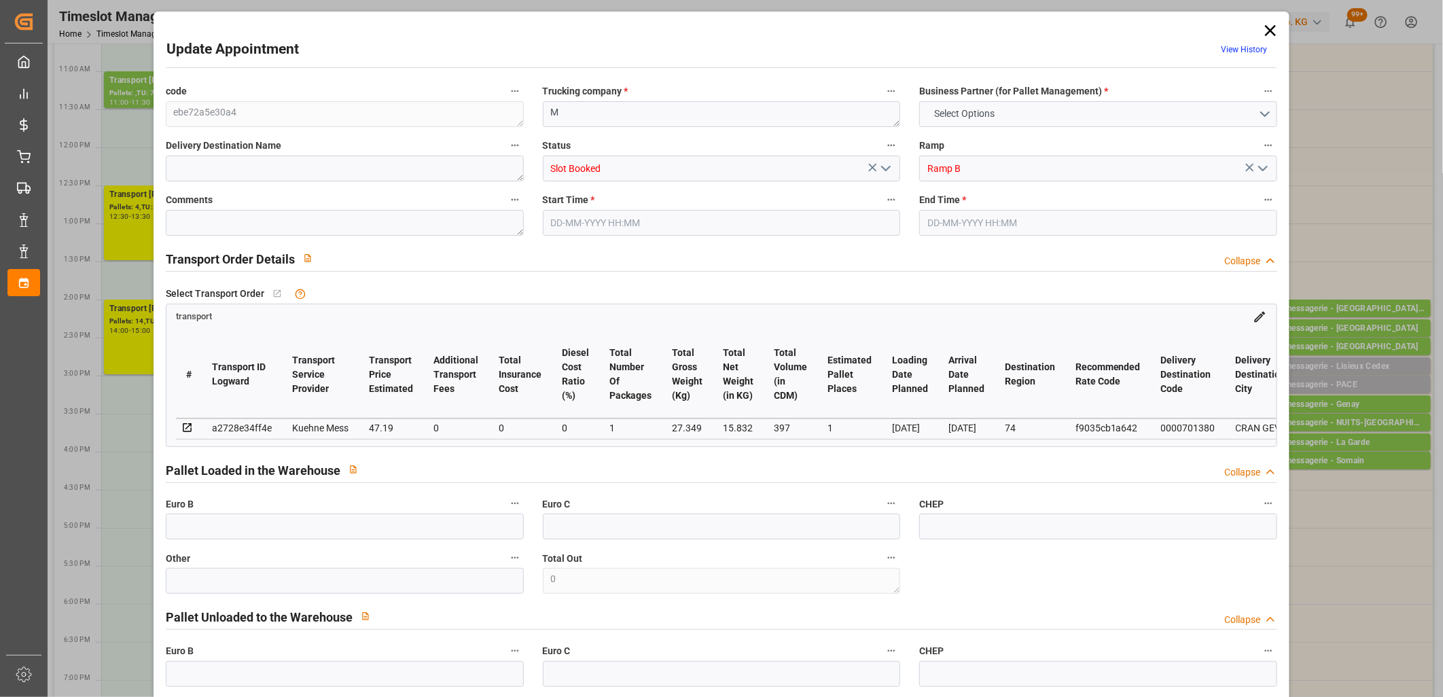
type input "0"
type input "4710.8598"
type input "0"
type input "21"
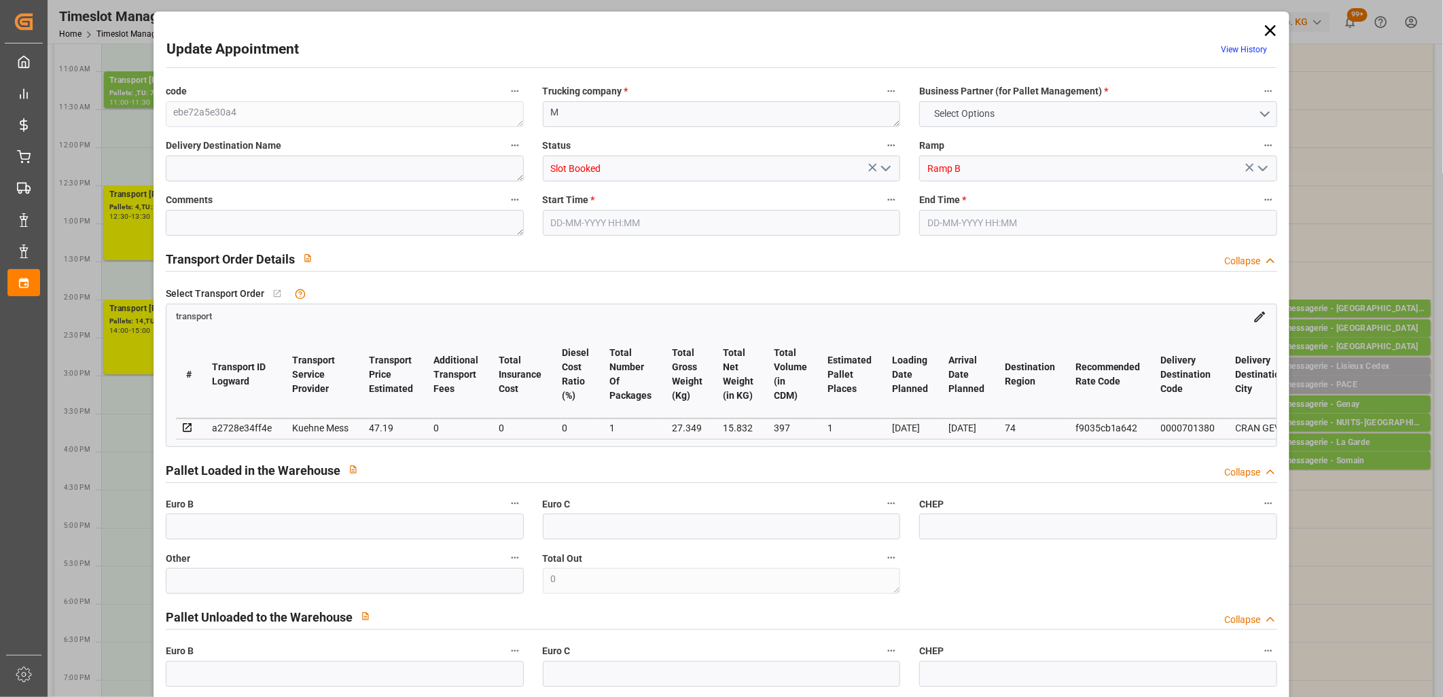
type input "35"
type input "23-09-2025 14:30"
type input "23-09-2025 14:45"
type input "22-09-2025 11:31"
type input "22-09-2025 11:30"
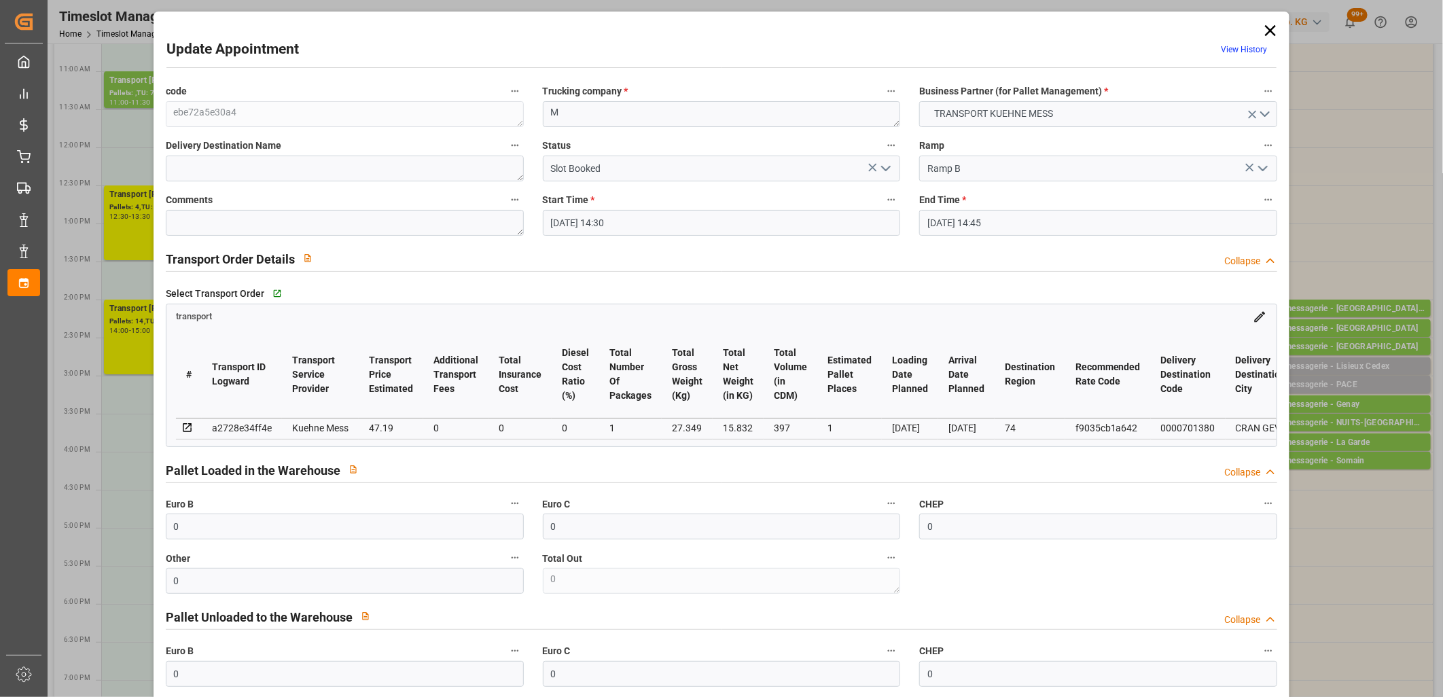
type input "26-09-2025"
type input "24-09-2025"
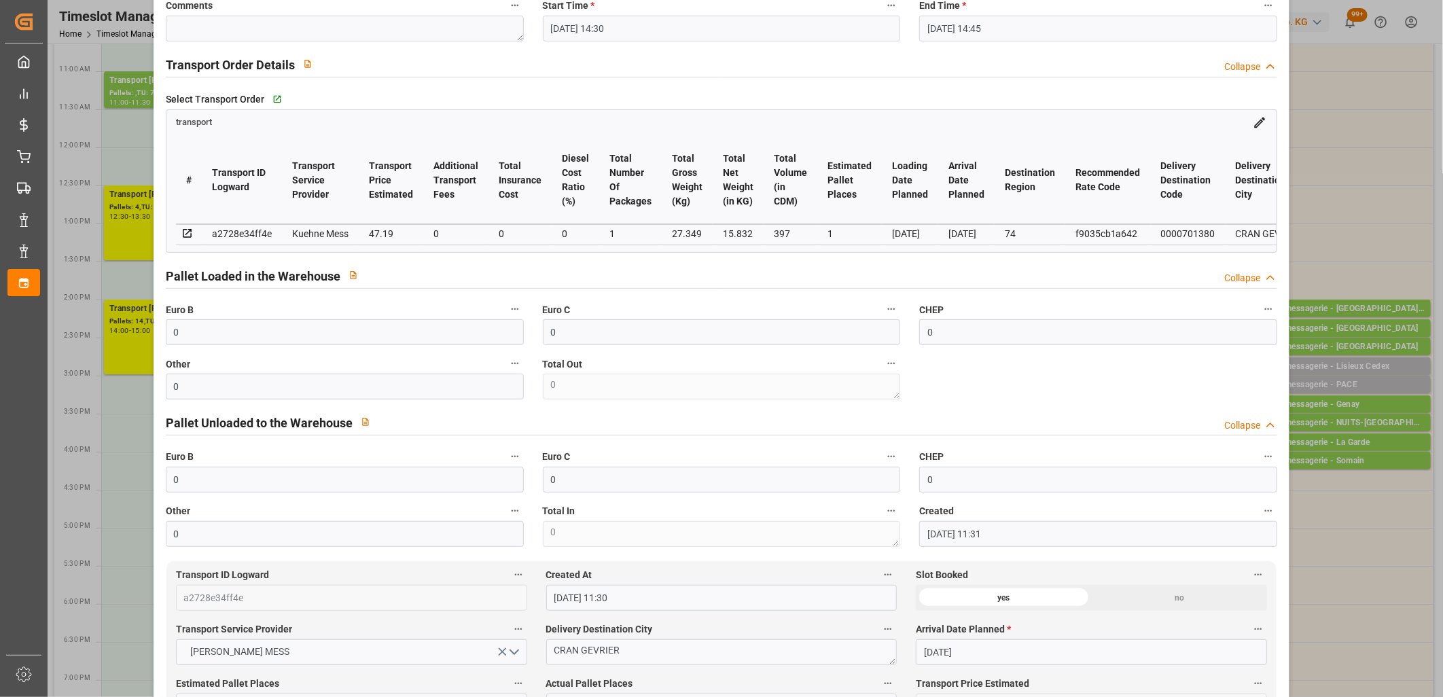
scroll to position [377, 0]
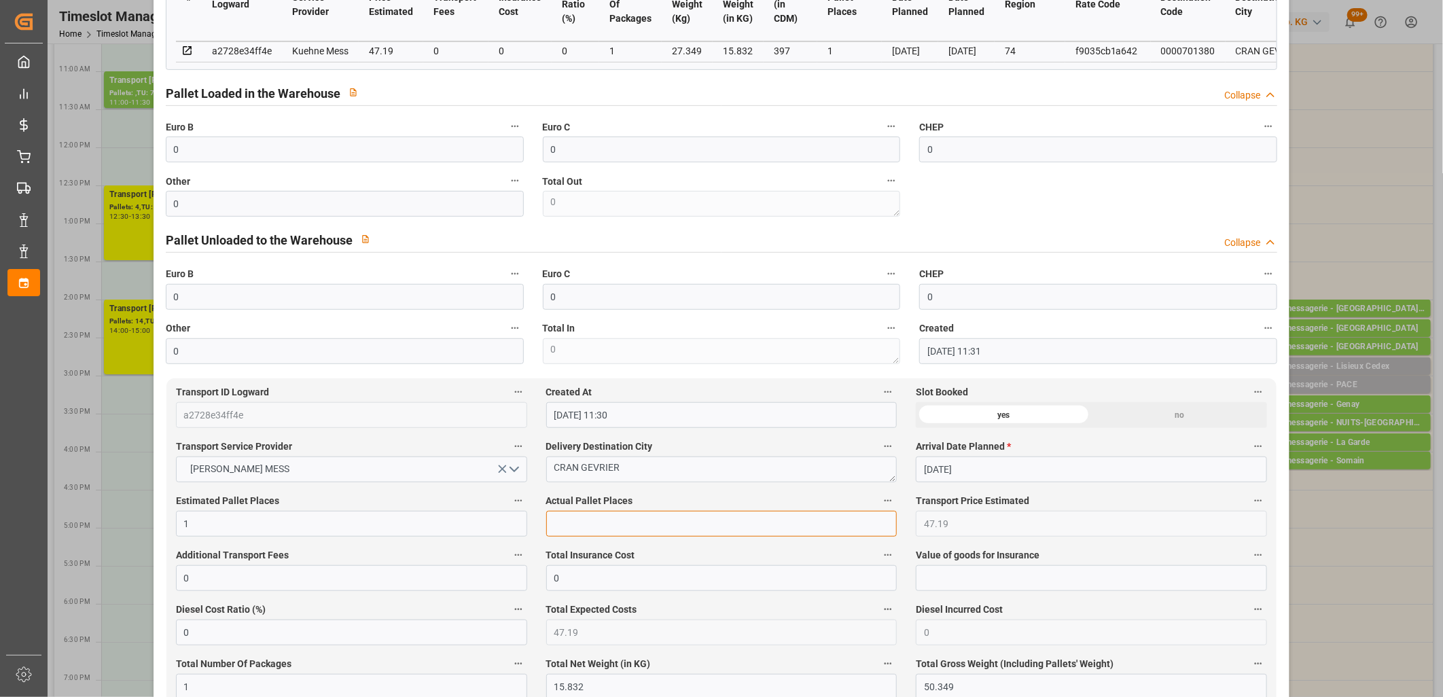
click at [561, 529] on input "text" at bounding box center [721, 524] width 351 height 26
type input "1"
click at [397, 159] on input "0" at bounding box center [345, 150] width 358 height 26
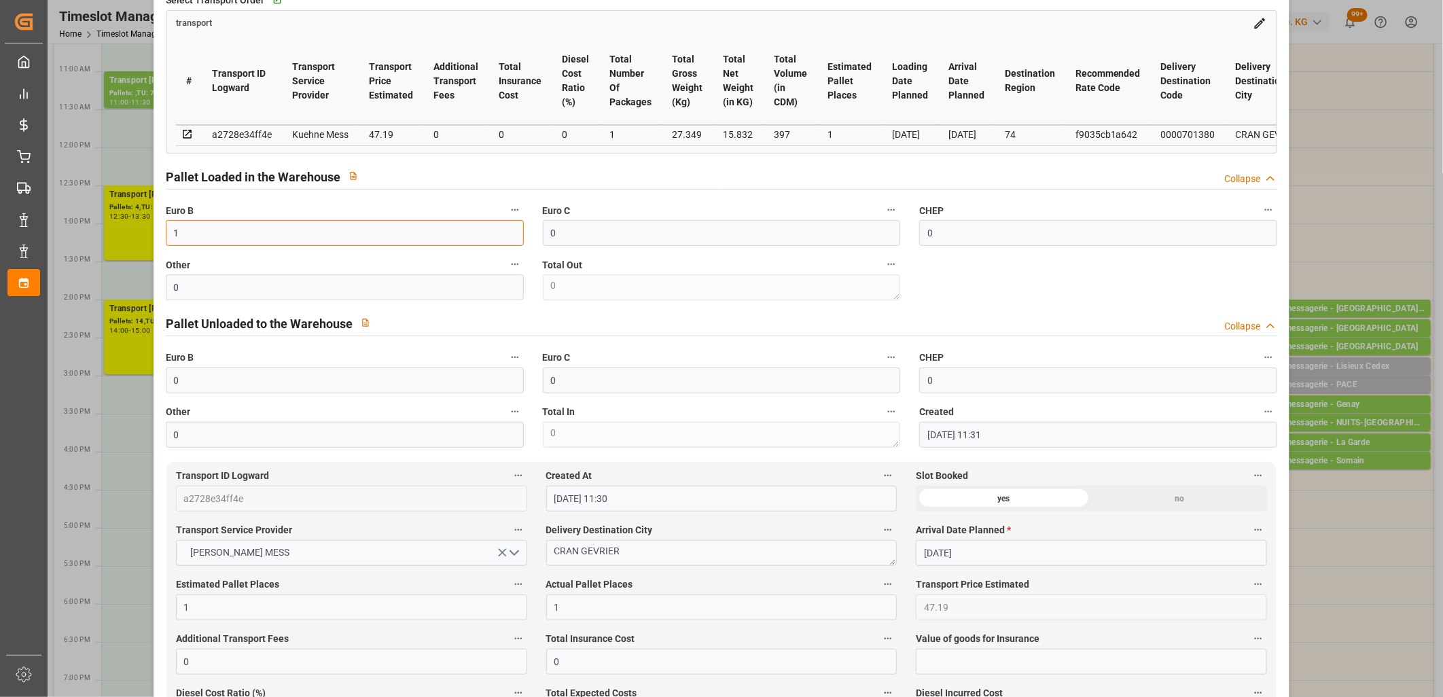
scroll to position [0, 0]
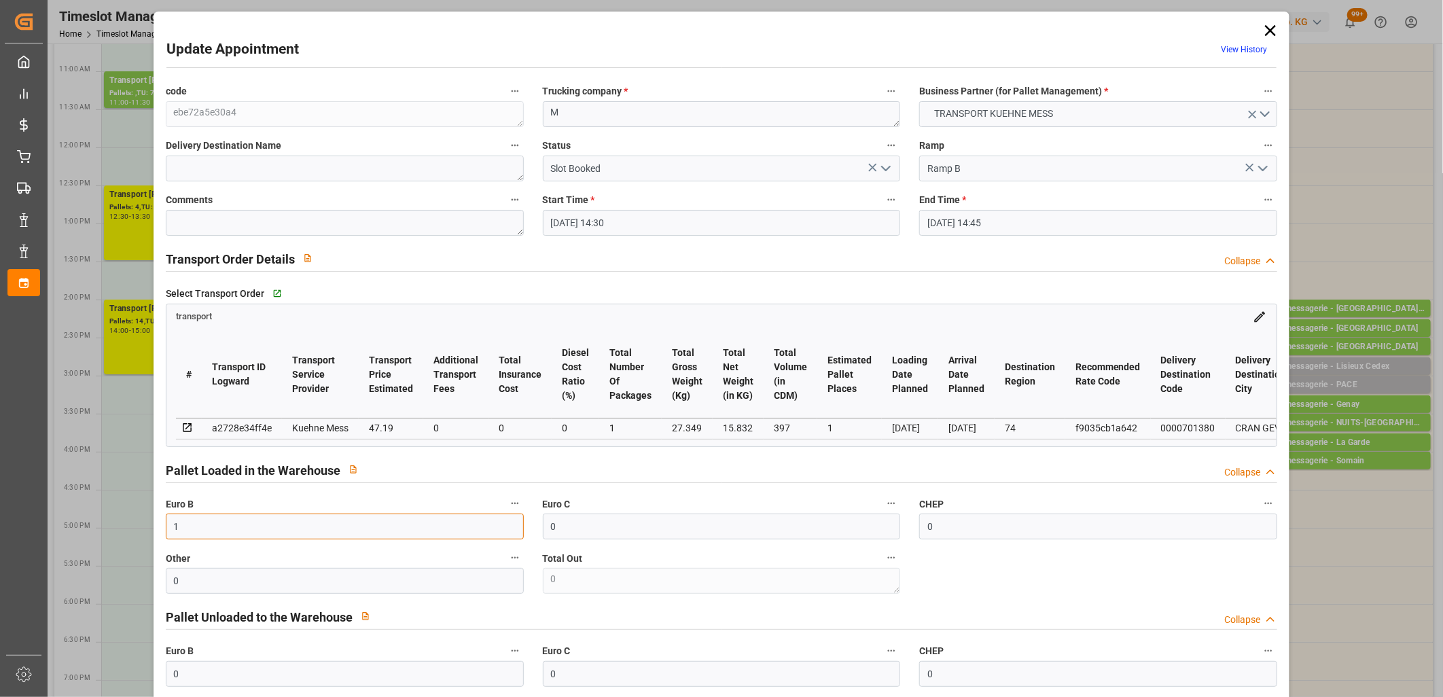
type input "1"
click at [887, 166] on polyline "open menu" at bounding box center [886, 168] width 8 height 4
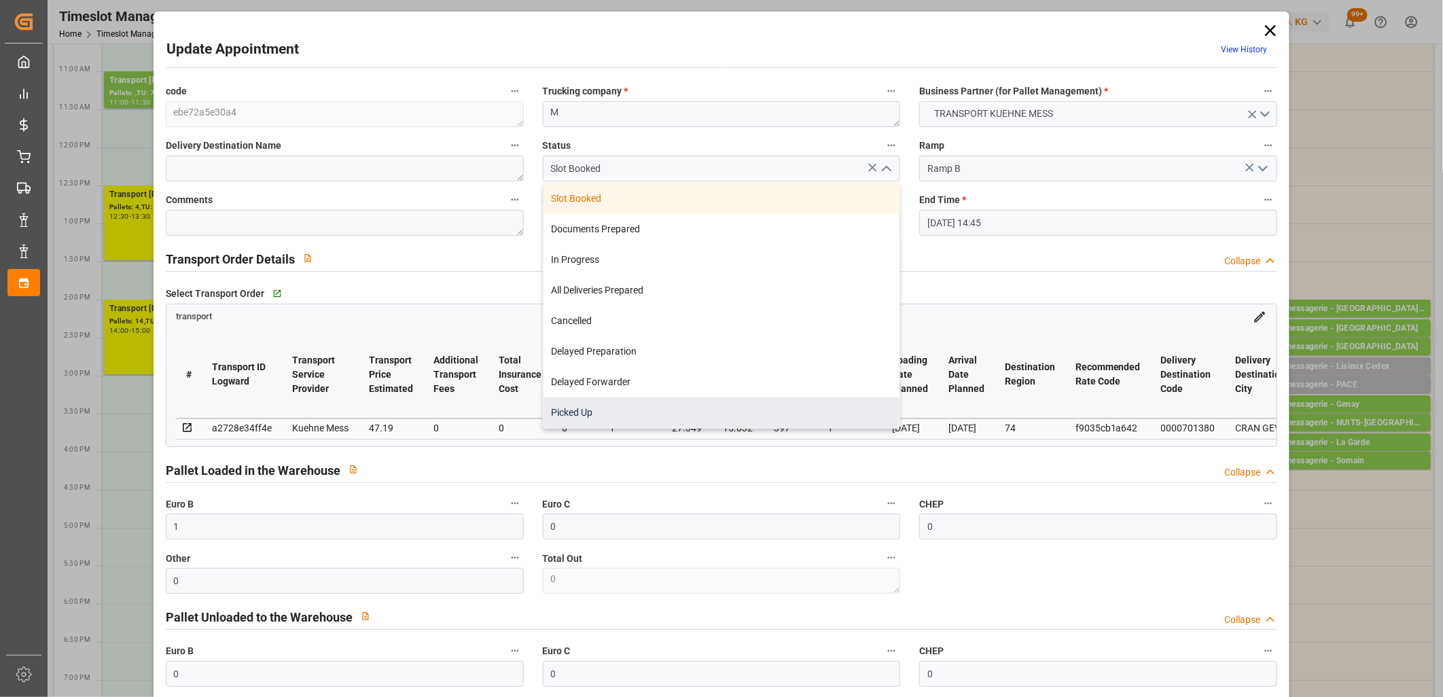
click at [745, 398] on div "Picked Up" at bounding box center [722, 412] width 357 height 31
type input "Picked Up"
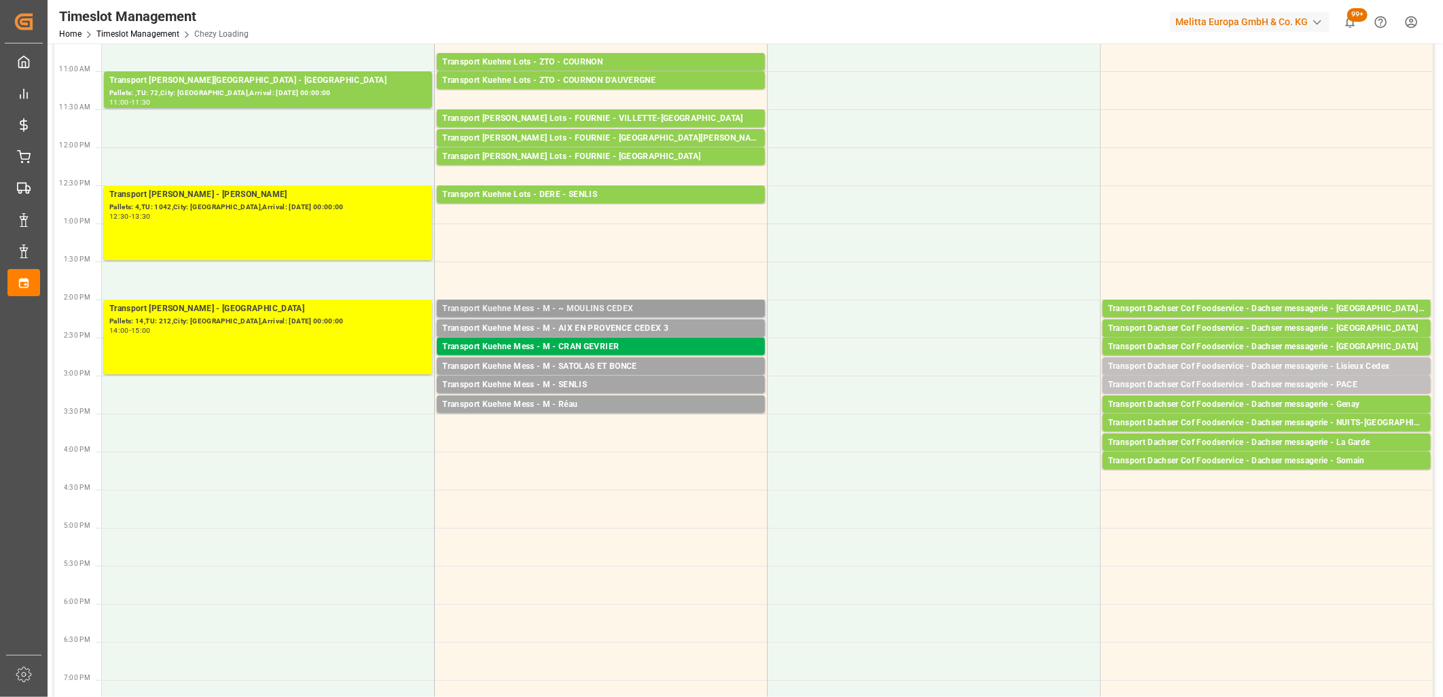
click at [568, 308] on div "Transport Kuehne Mess - M - ~ MOULINS CEDEX" at bounding box center [600, 309] width 317 height 14
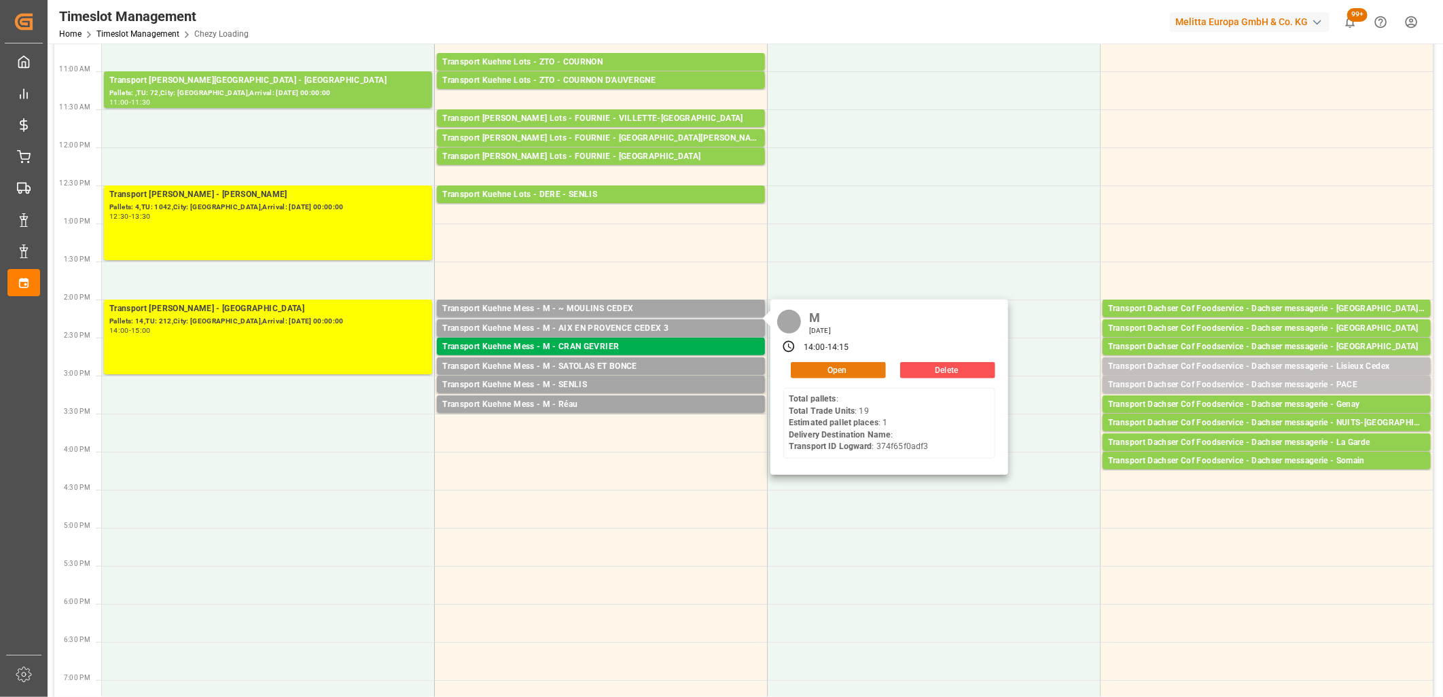
click at [837, 366] on button "Open" at bounding box center [838, 370] width 95 height 16
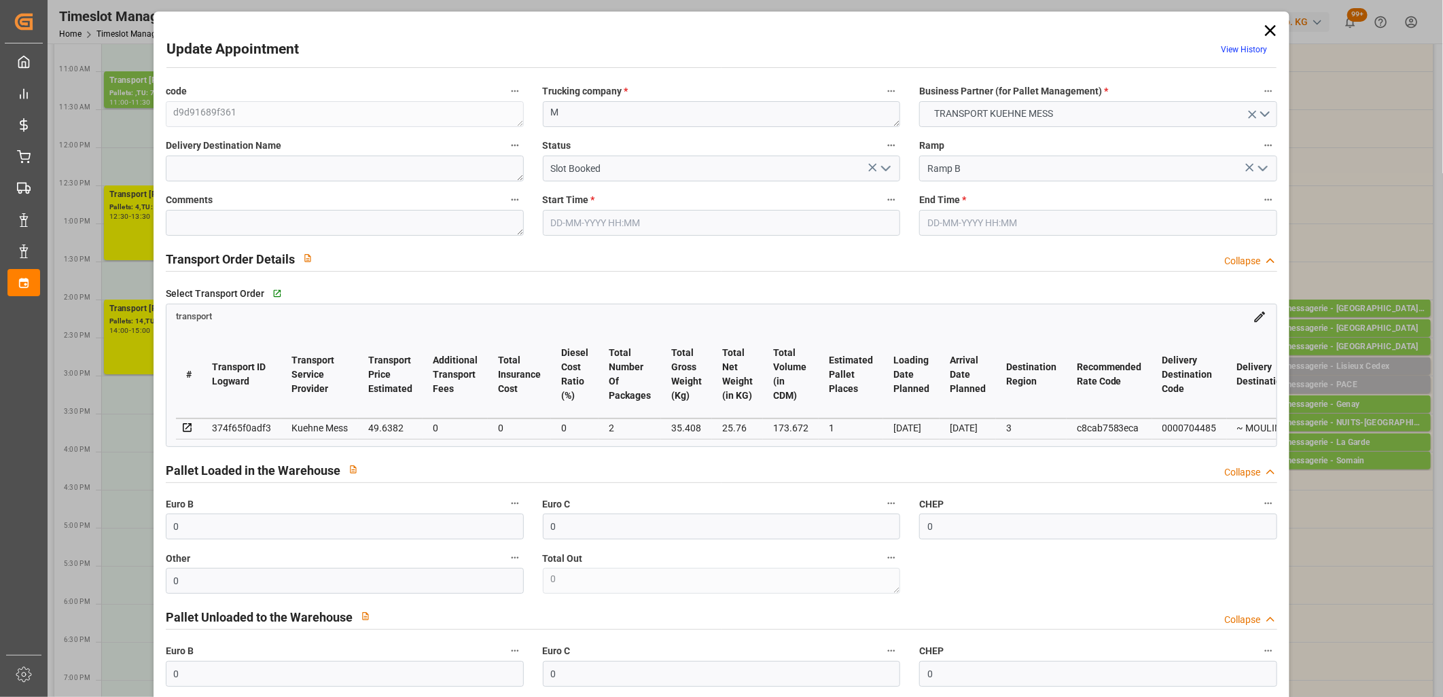
type input "23-09-2025 14:00"
type input "23-09-2025 14:15"
type input "22-09-2025 11:29"
type input "26-09-2025"
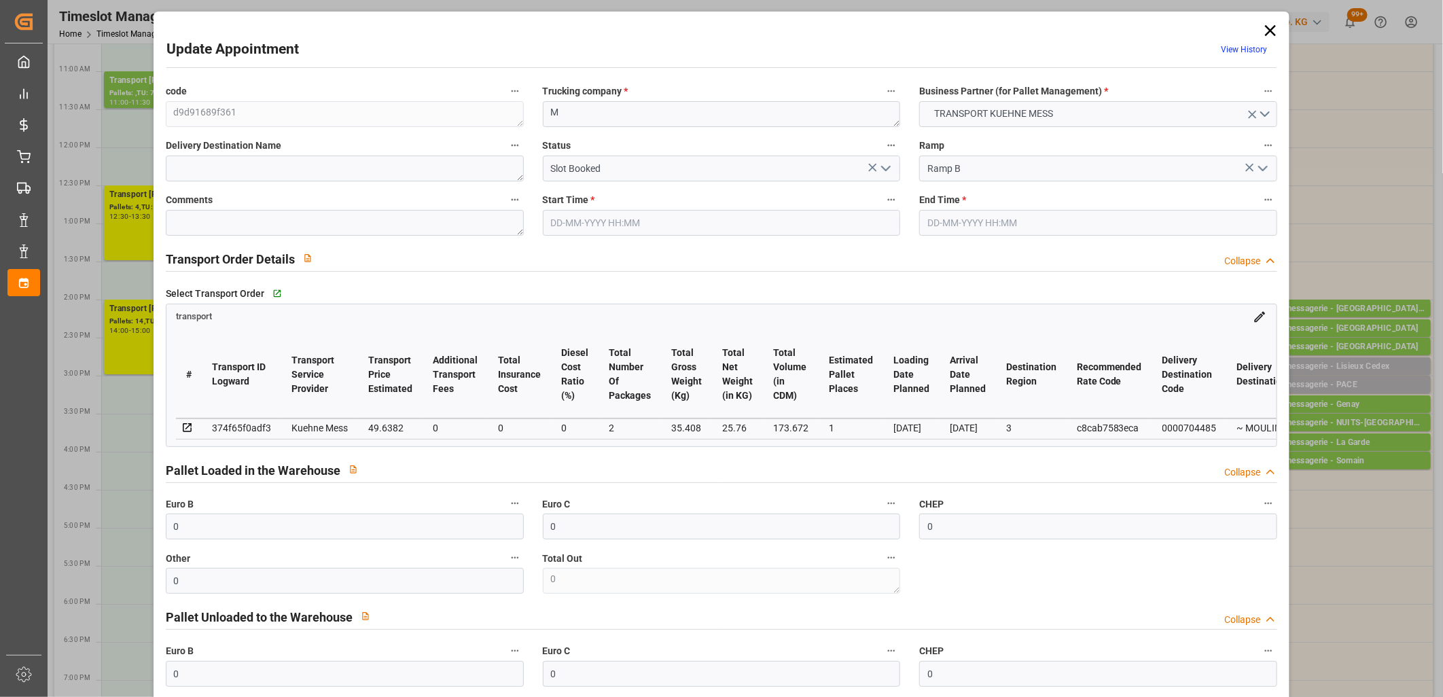
type input "[DATE]"
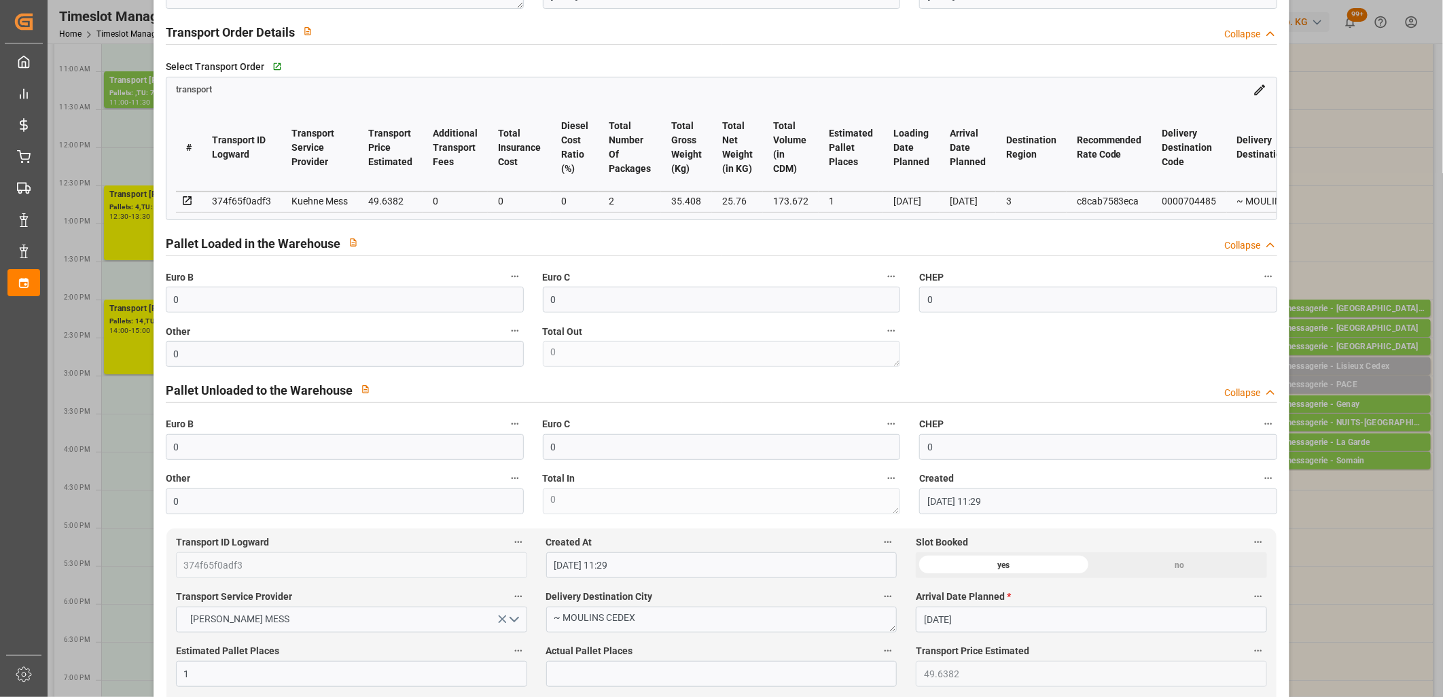
scroll to position [302, 0]
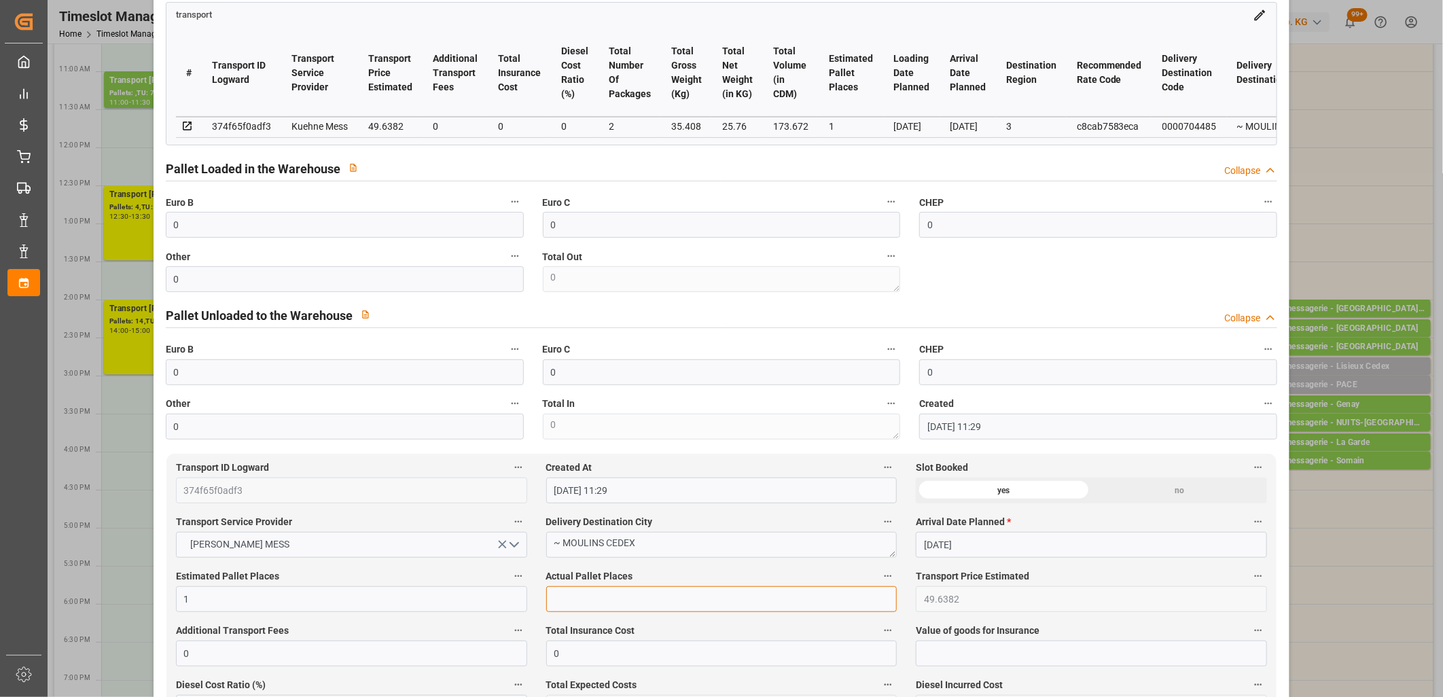
click at [594, 592] on input "text" at bounding box center [721, 599] width 351 height 26
type input "1"
click at [324, 236] on input "0" at bounding box center [345, 225] width 358 height 26
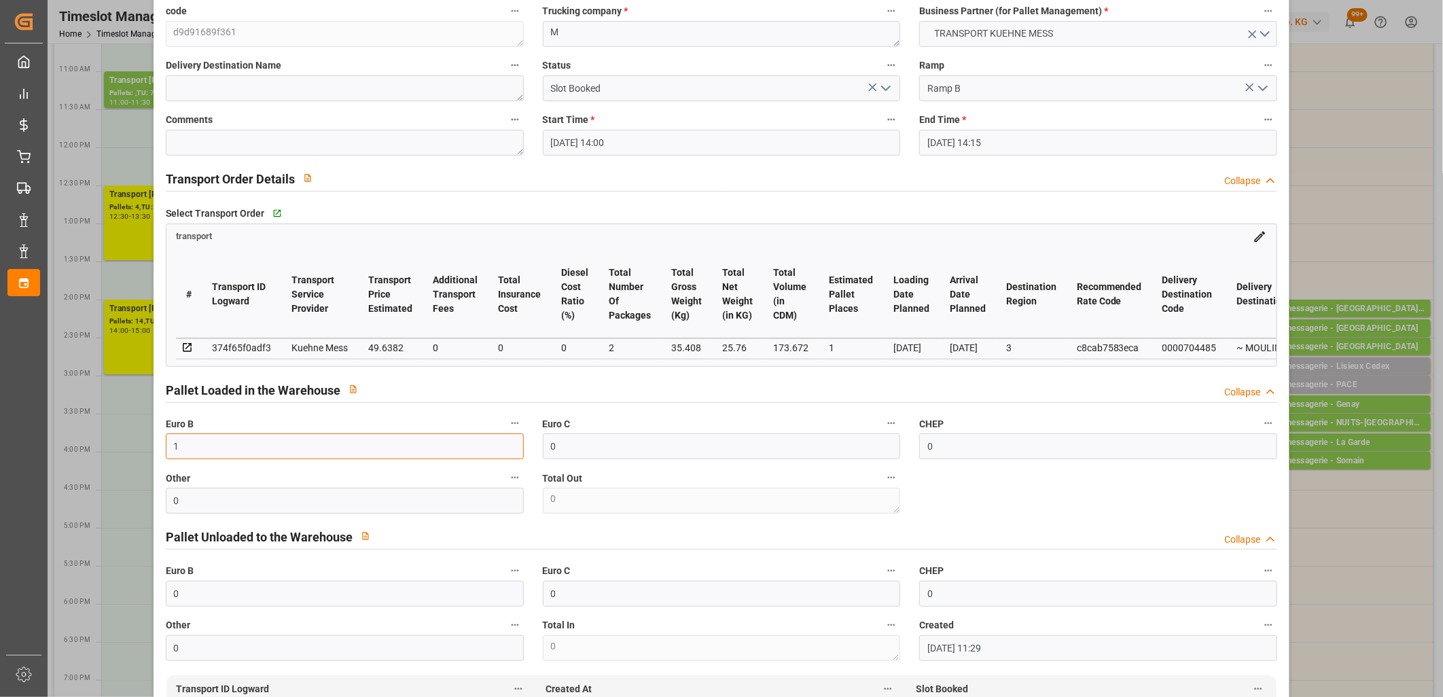
scroll to position [0, 0]
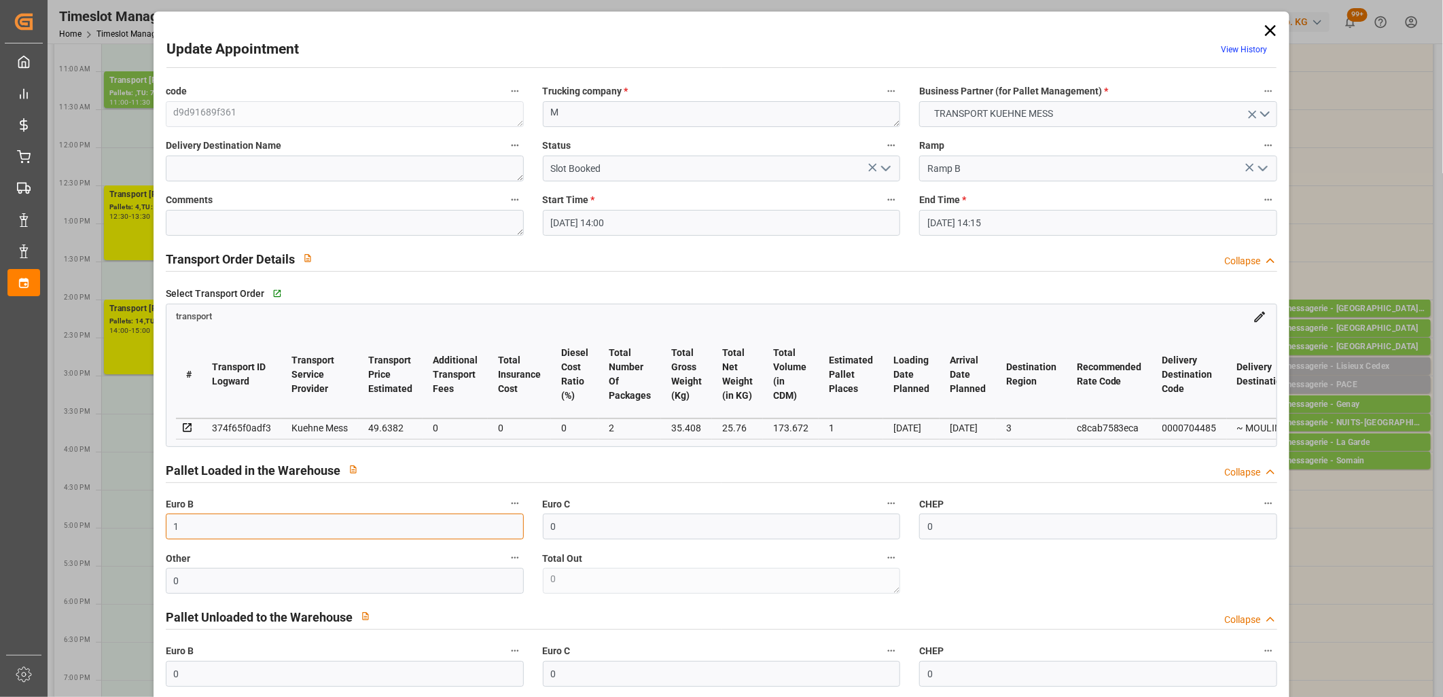
type input "1"
click at [885, 167] on icon "open menu" at bounding box center [886, 168] width 16 height 16
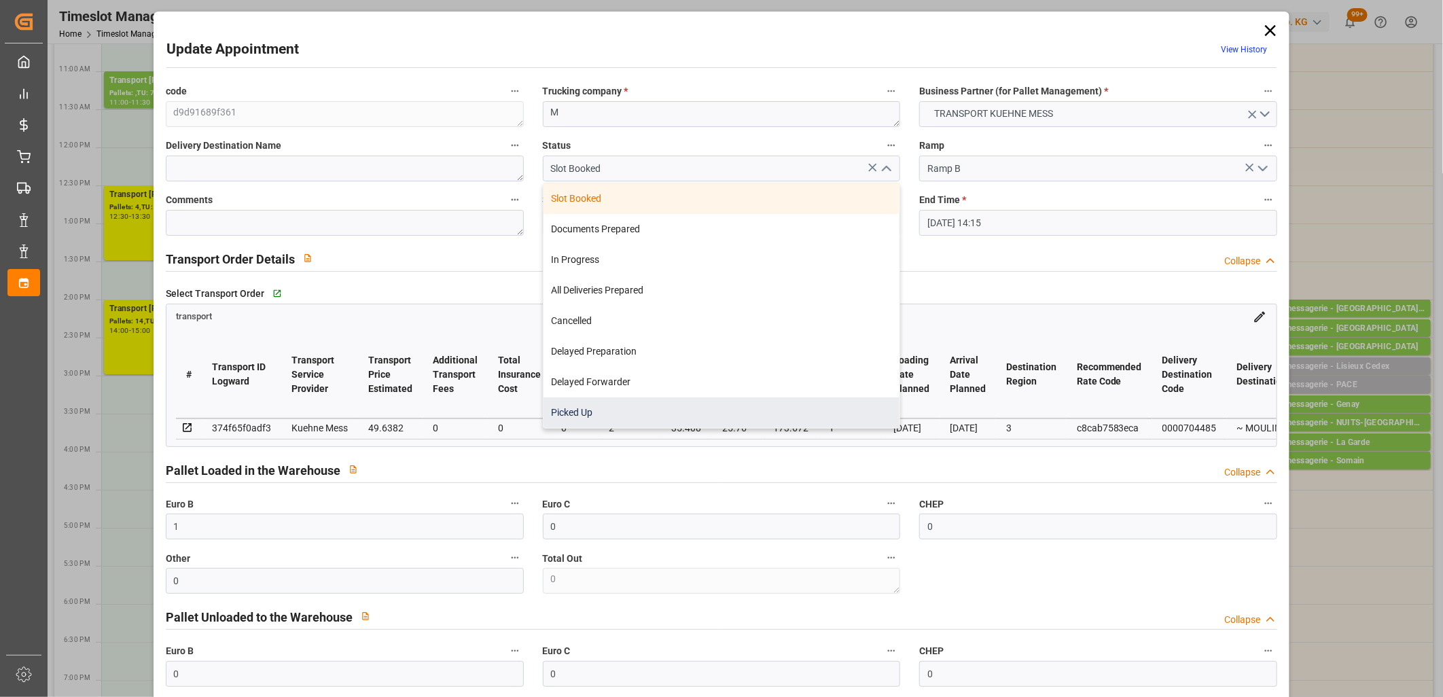
click at [770, 416] on div "Picked Up" at bounding box center [722, 412] width 357 height 31
type input "Picked Up"
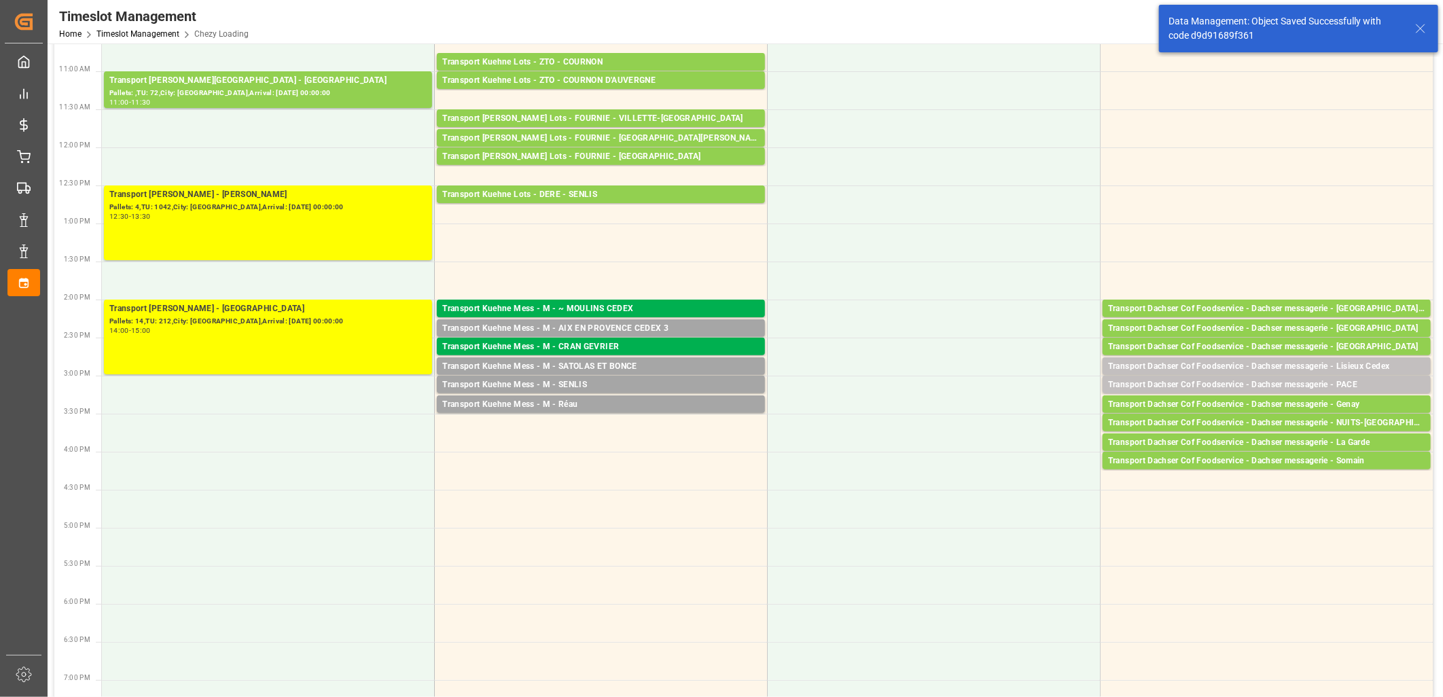
click at [575, 382] on div "Transport Kuehne Mess - M - SENLIS" at bounding box center [600, 385] width 317 height 14
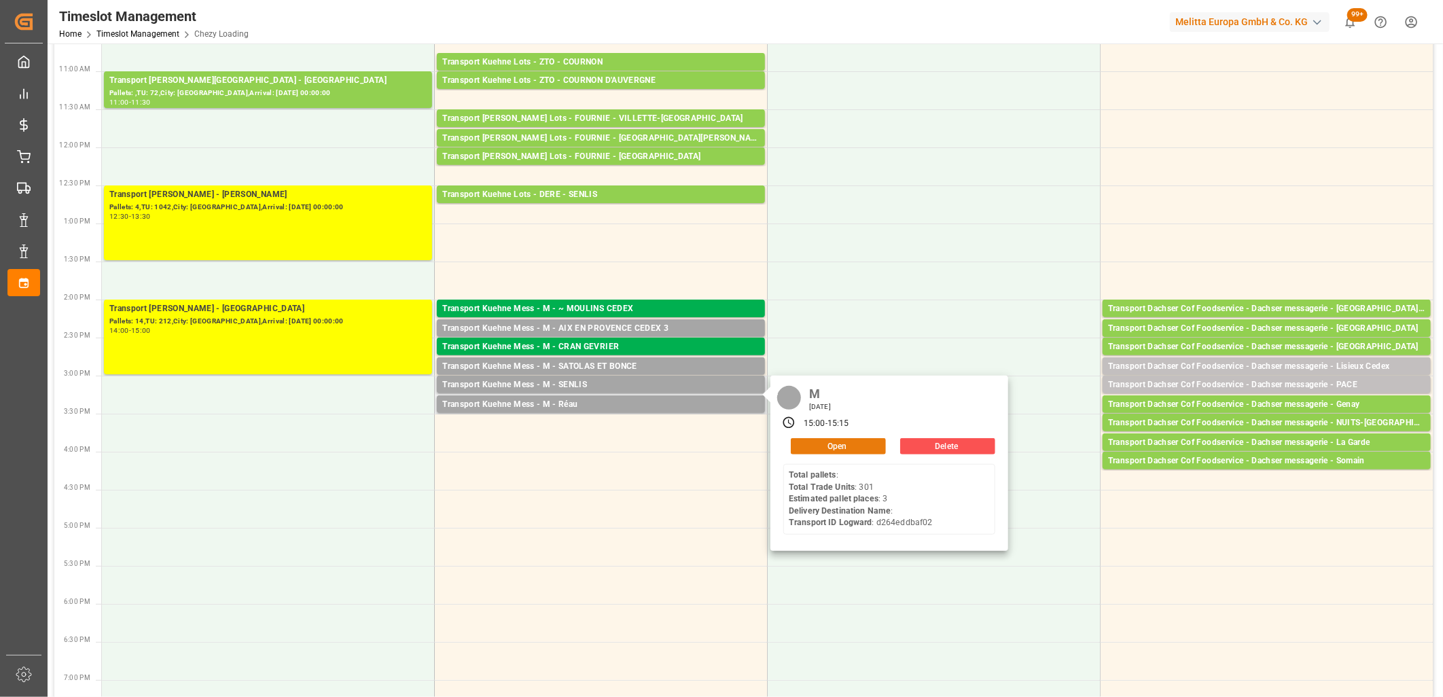
click at [802, 443] on button "Open" at bounding box center [838, 446] width 95 height 16
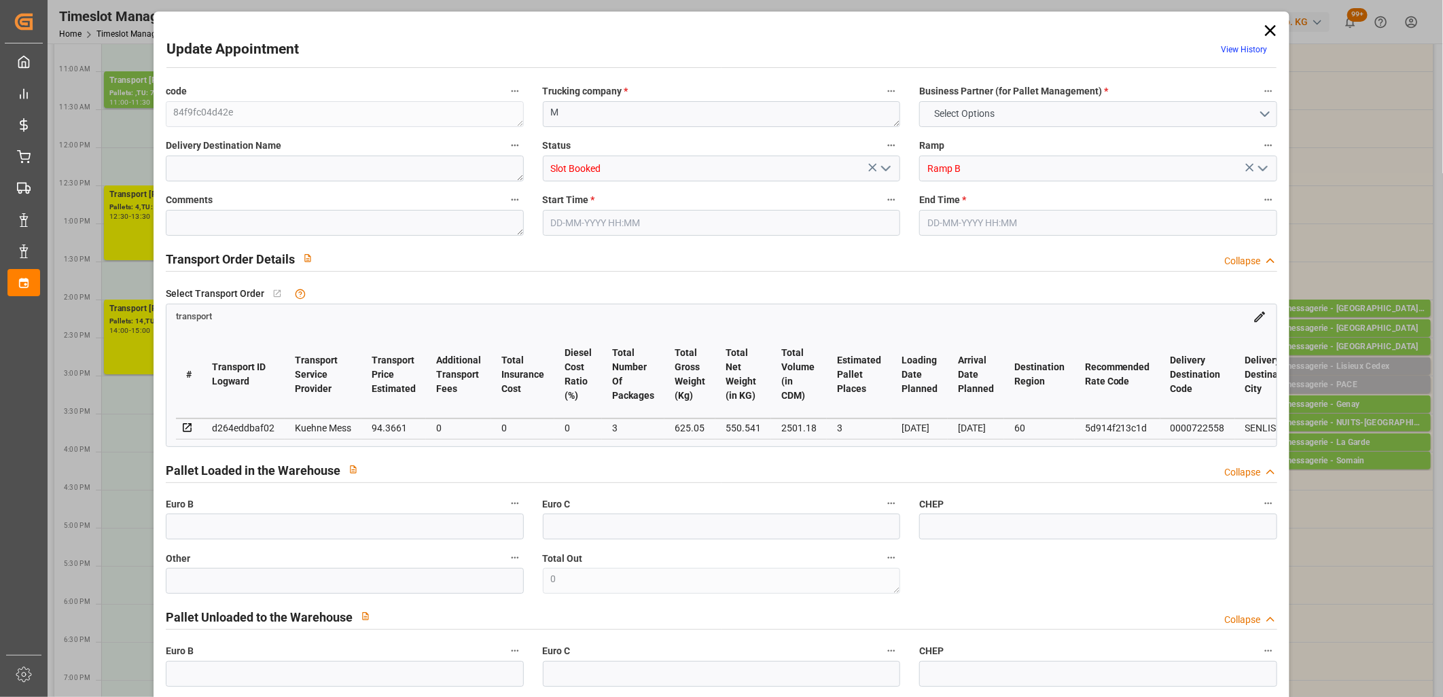
type input "0"
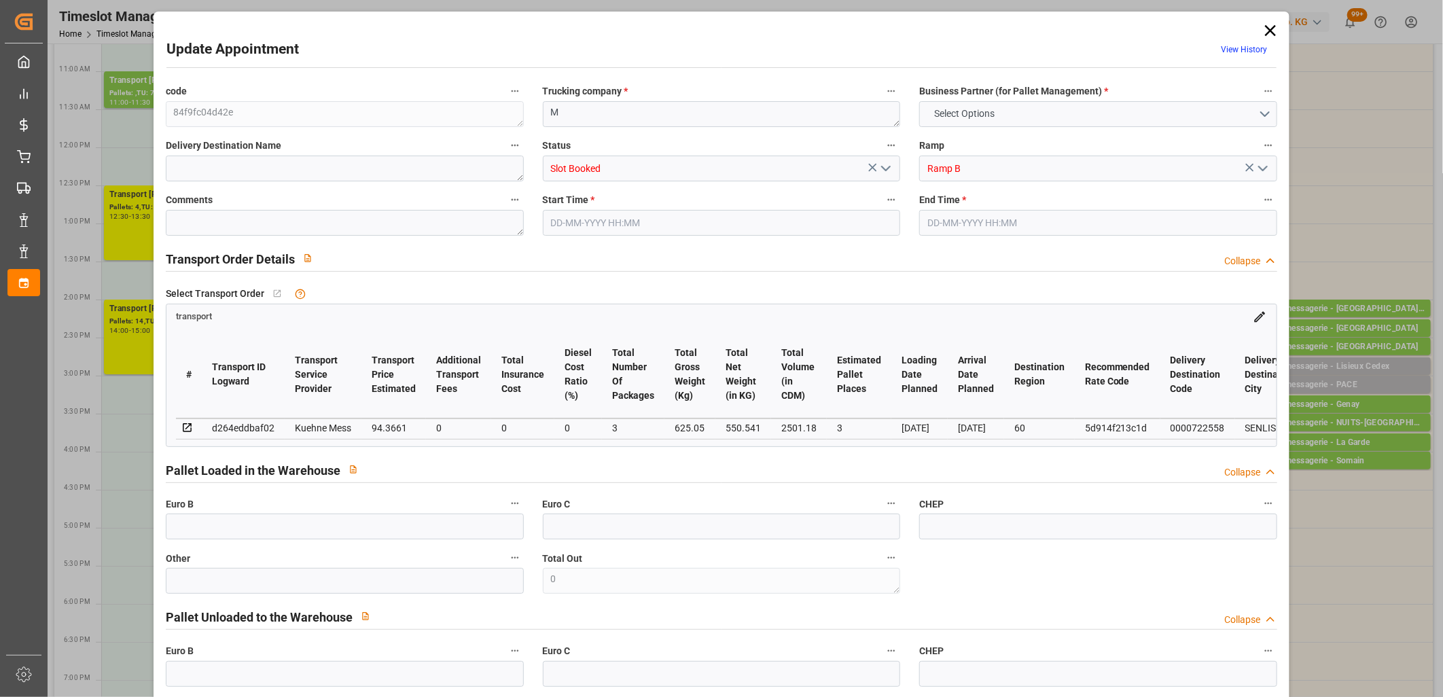
type input "0"
type input "3"
type input "94.3661"
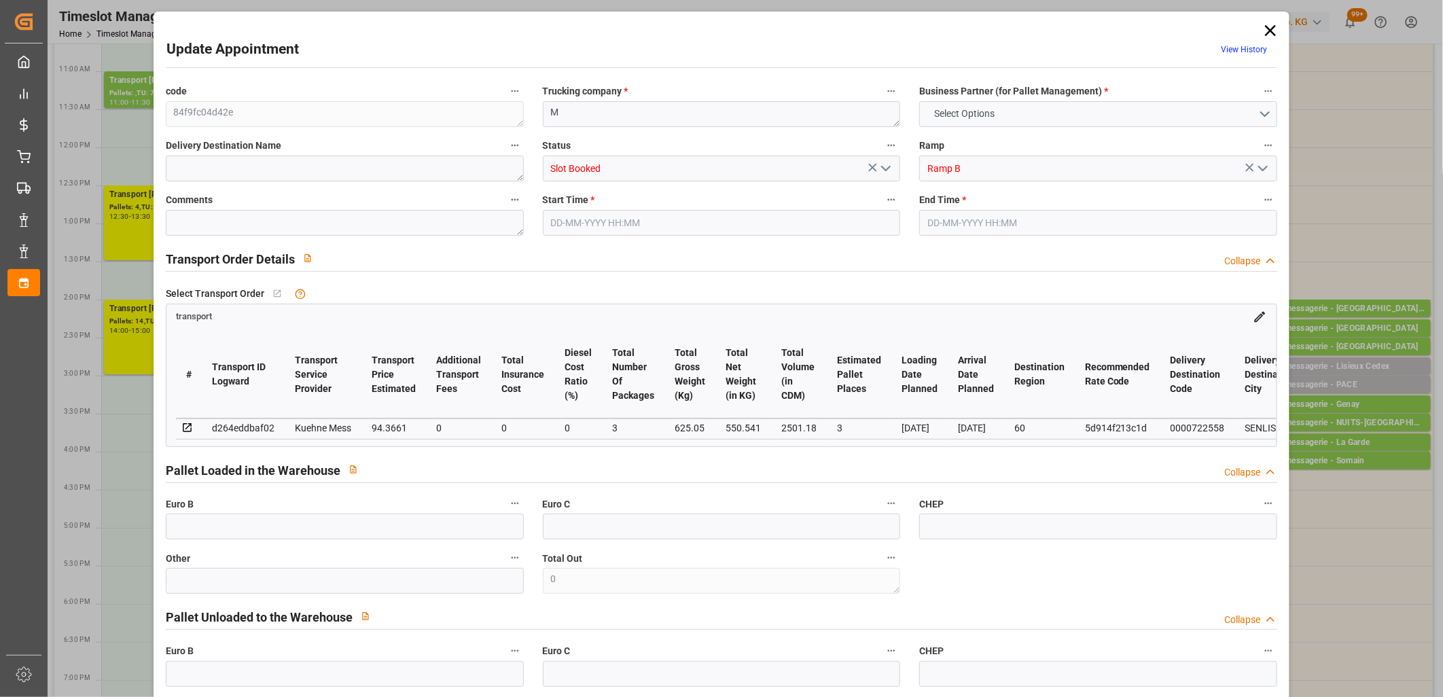
type input "0"
type input "94.3661"
type input "0"
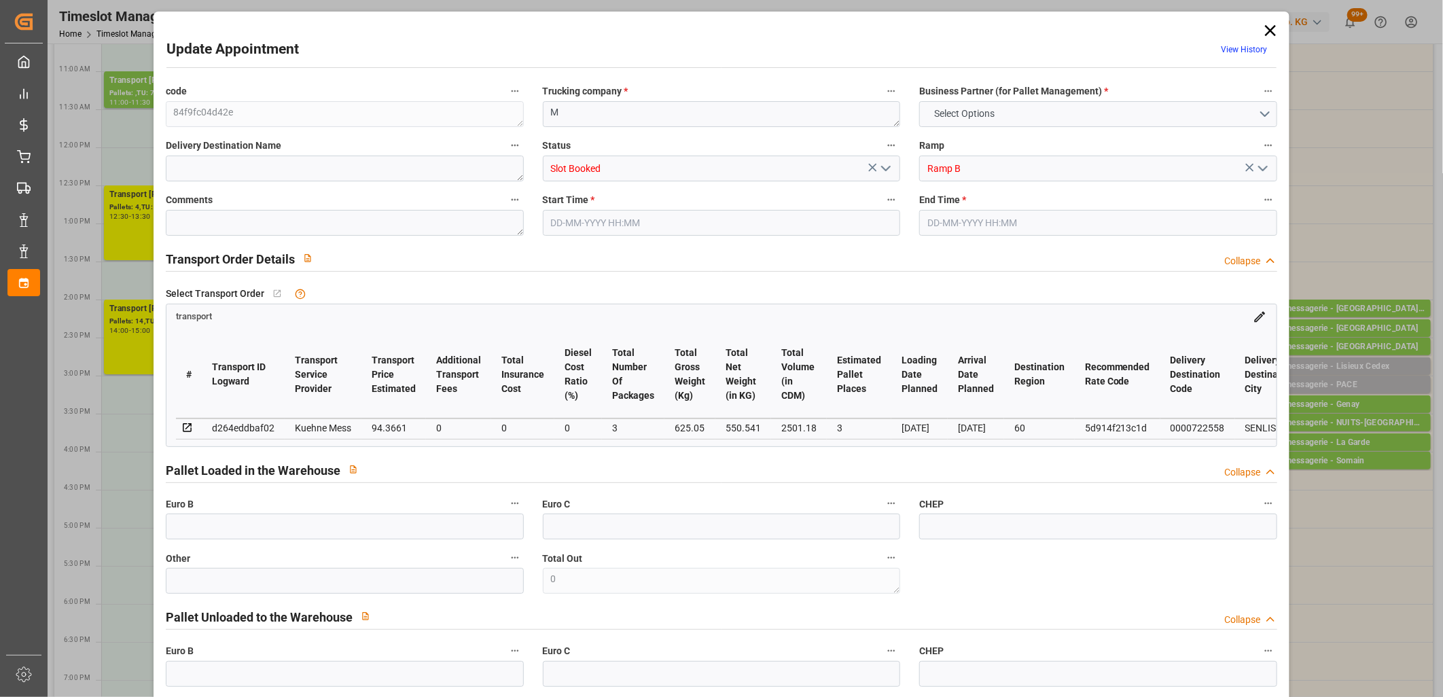
type input "3"
type input "550.541"
type input "694.05"
type input "2501.18"
type input "60"
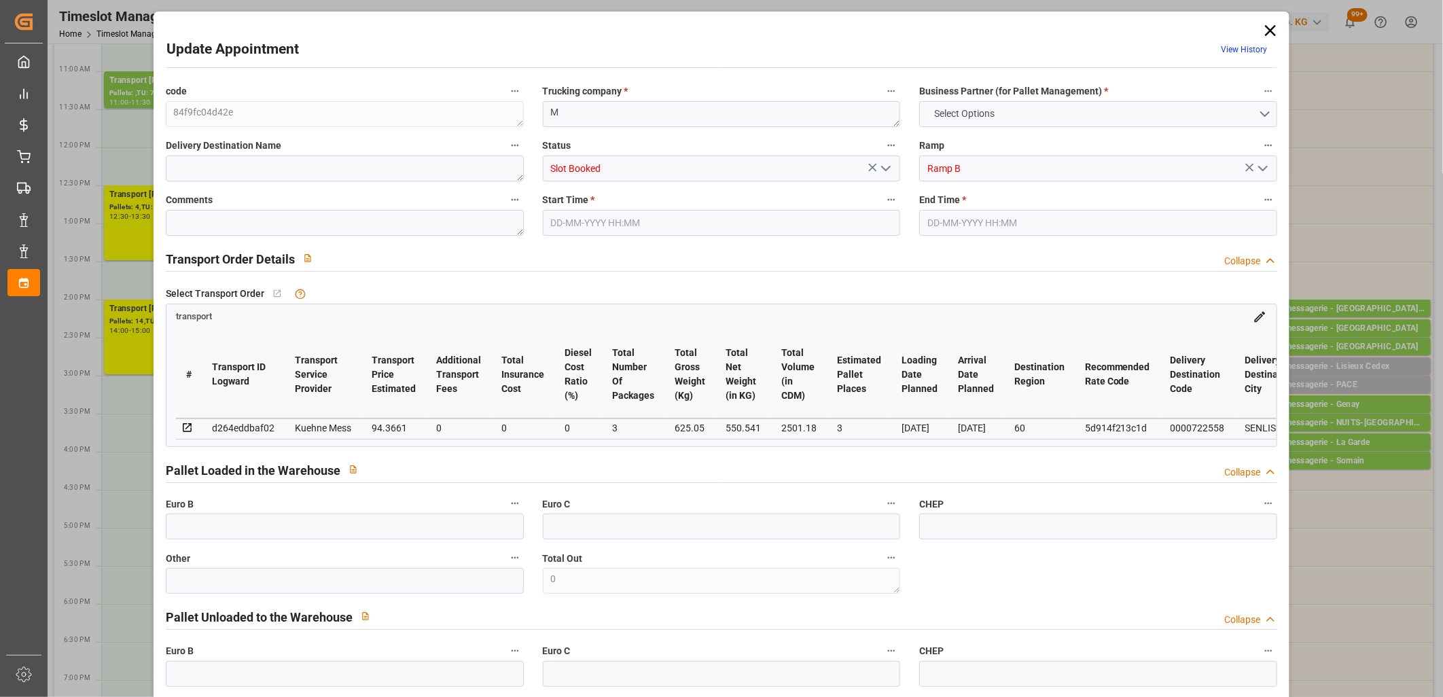
type input "0"
type input "301"
type input "3"
type input "101"
type input "625.05"
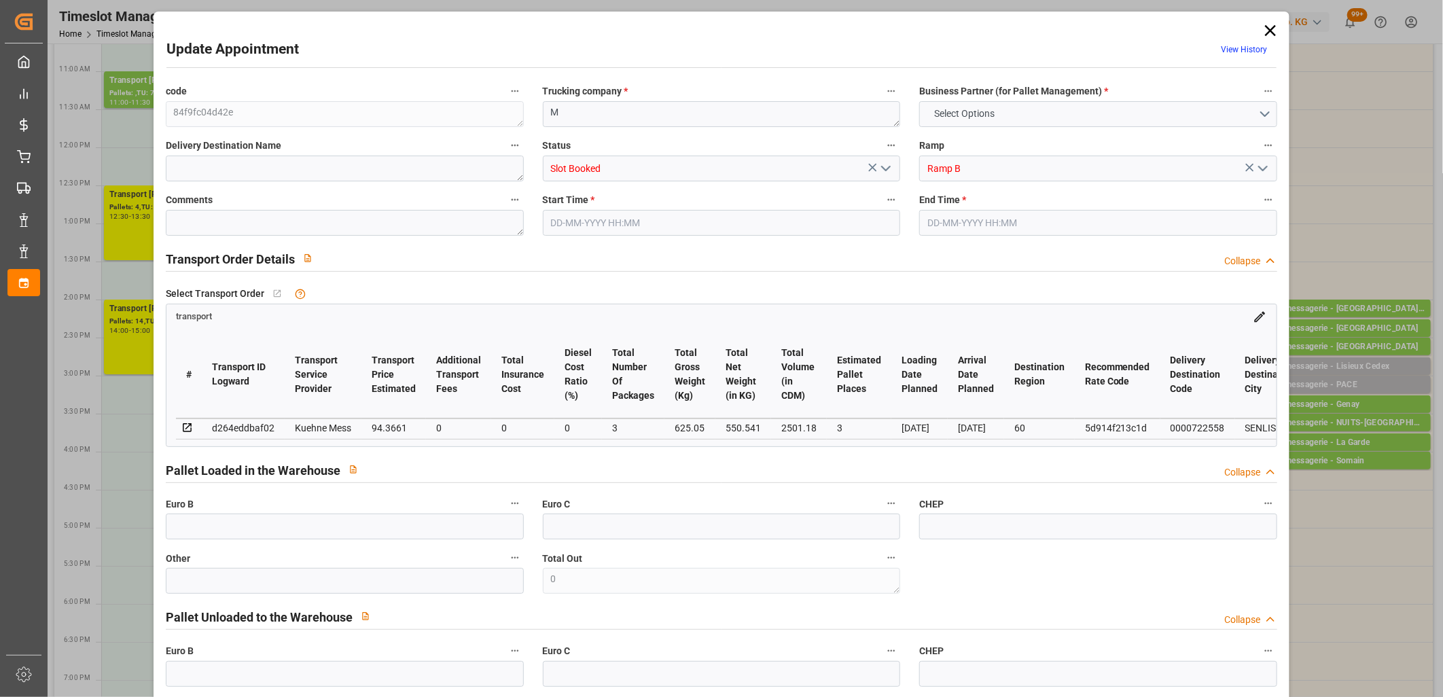
type input "0"
type input "4710.8598"
type input "0"
type input "21"
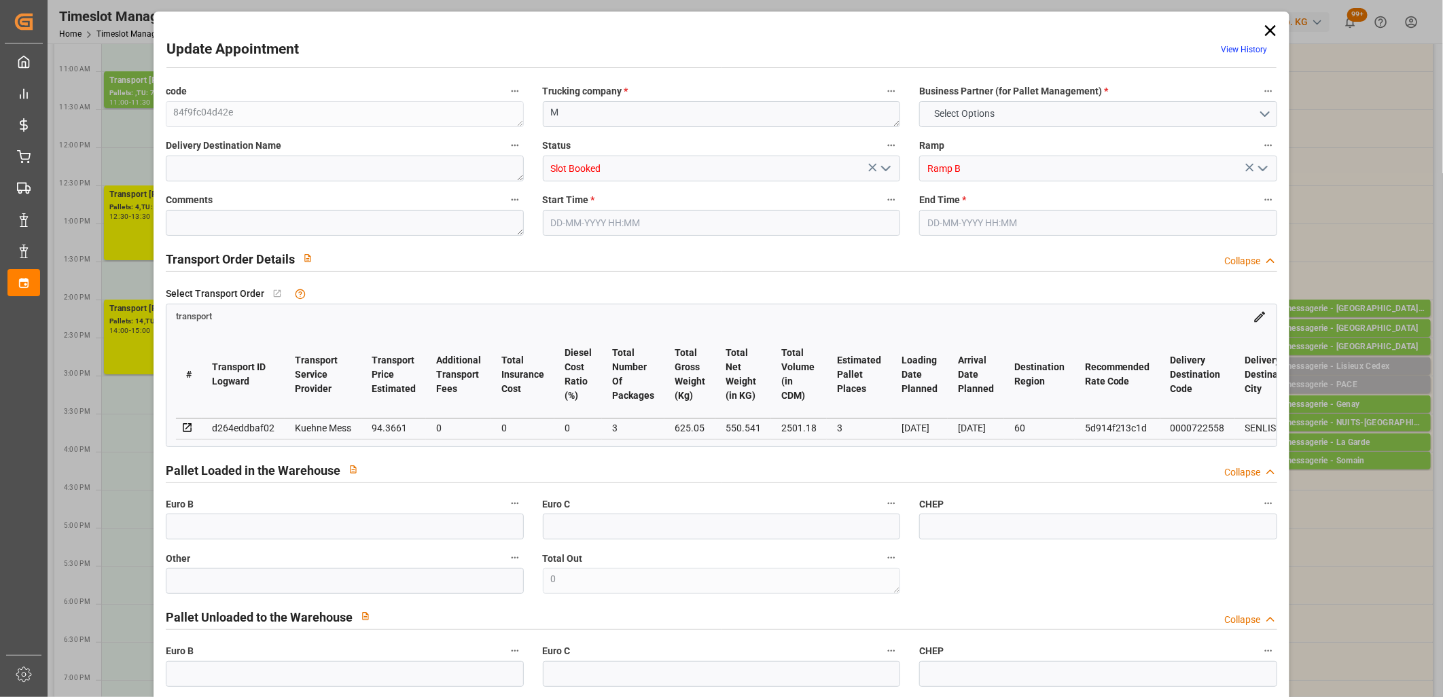
type input "35"
type input "23-09-2025 15:00"
type input "23-09-2025 15:15"
type input "22-09-2025 11:32"
type input "22-09-2025 11:31"
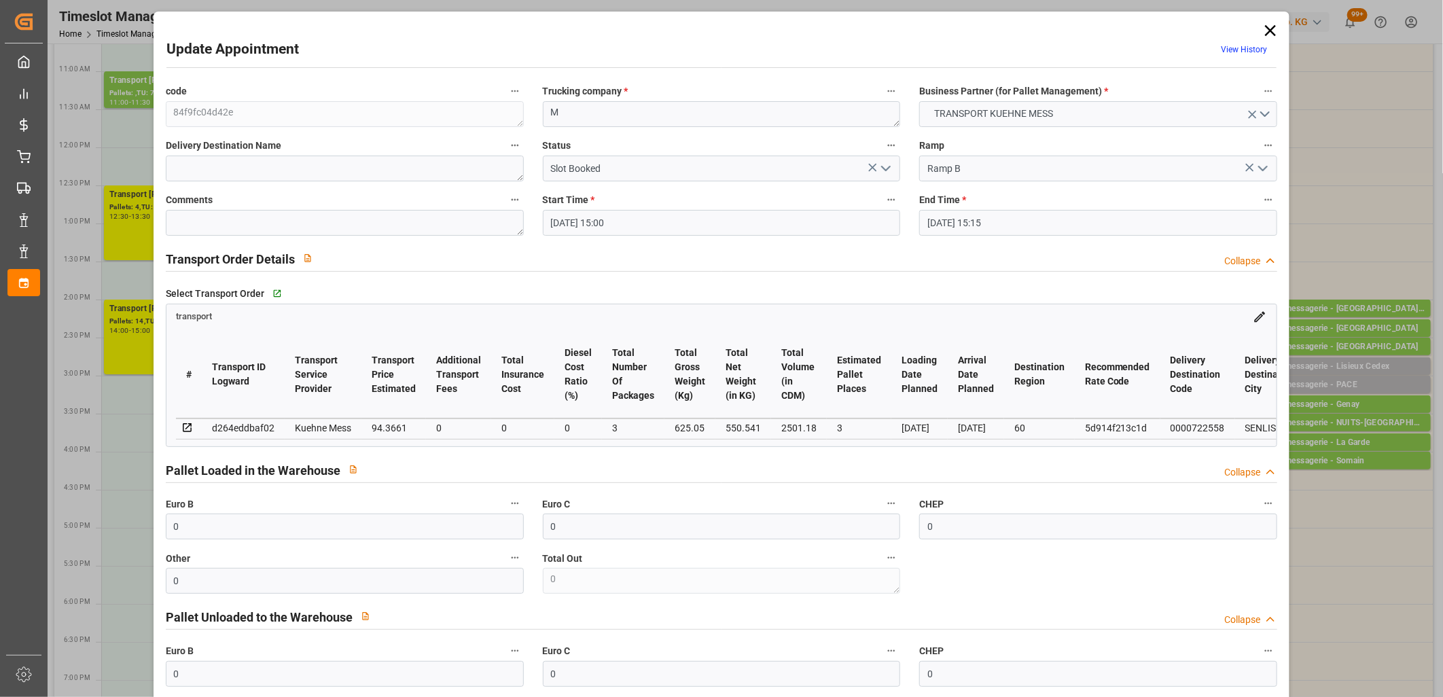
type input "29-09-2025"
type input "[DATE]"
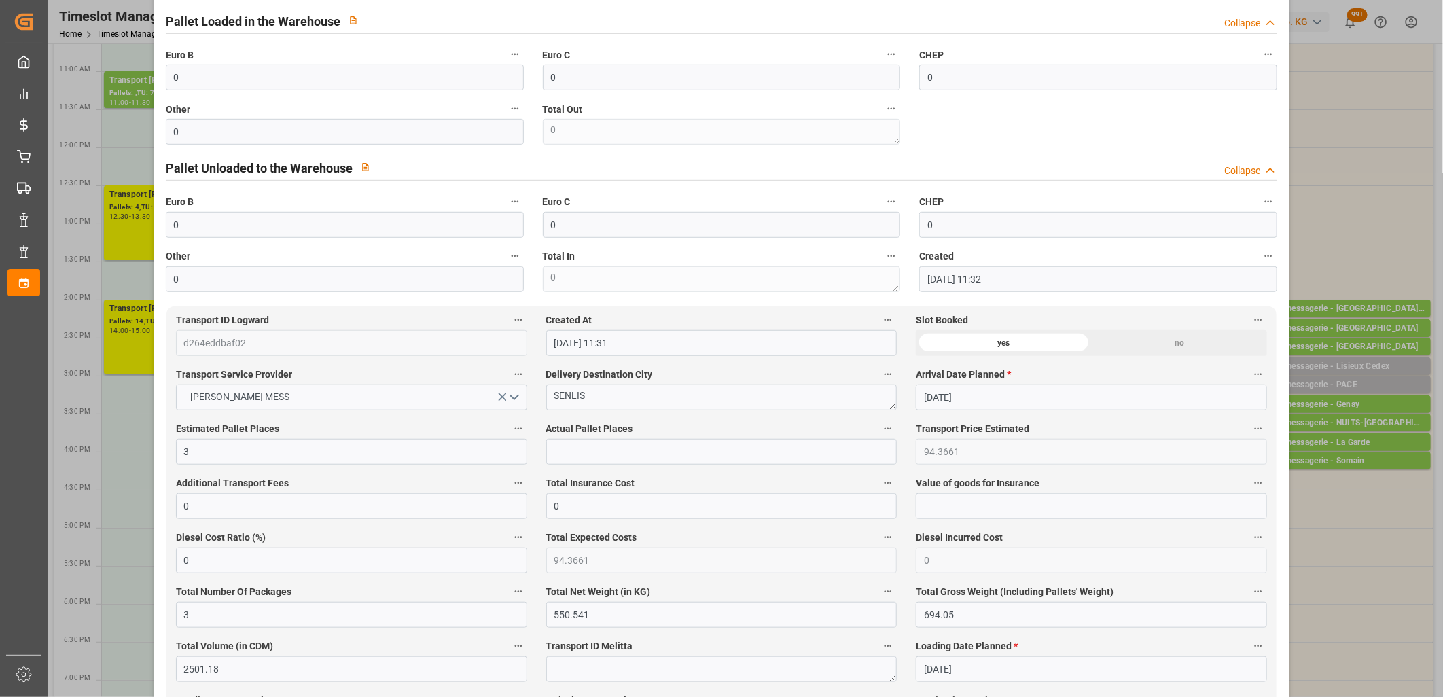
scroll to position [452, 0]
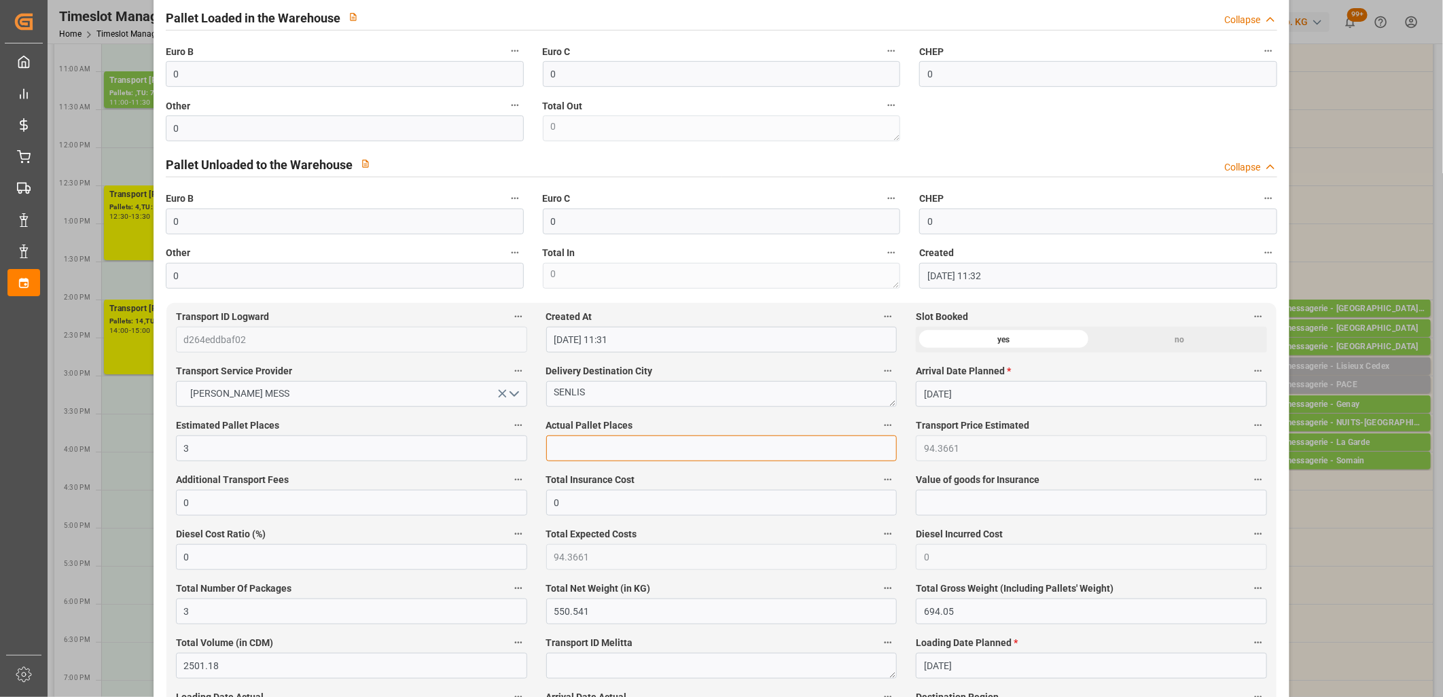
click at [639, 456] on input "text" at bounding box center [721, 448] width 351 height 26
type input "3"
click at [326, 82] on input "0" at bounding box center [345, 74] width 358 height 26
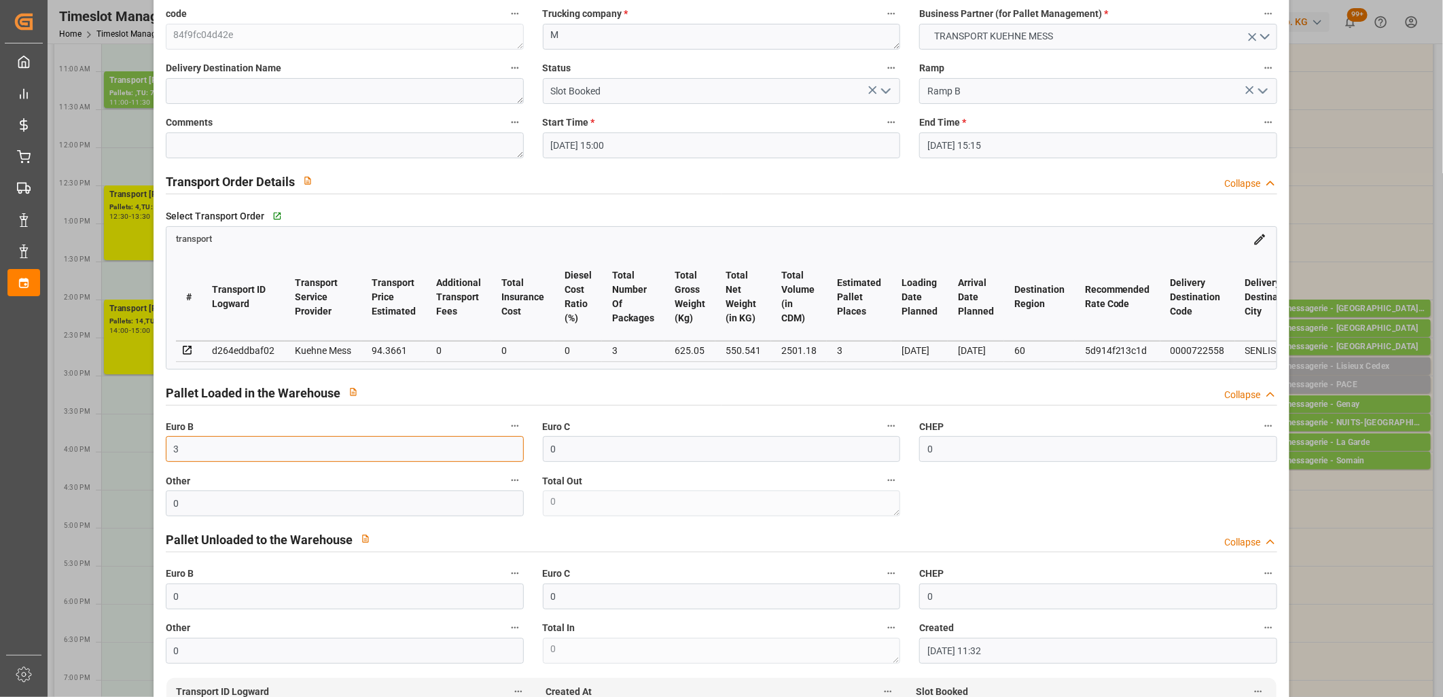
scroll to position [75, 0]
type input "3"
click at [882, 92] on polyline "open menu" at bounding box center [886, 93] width 8 height 4
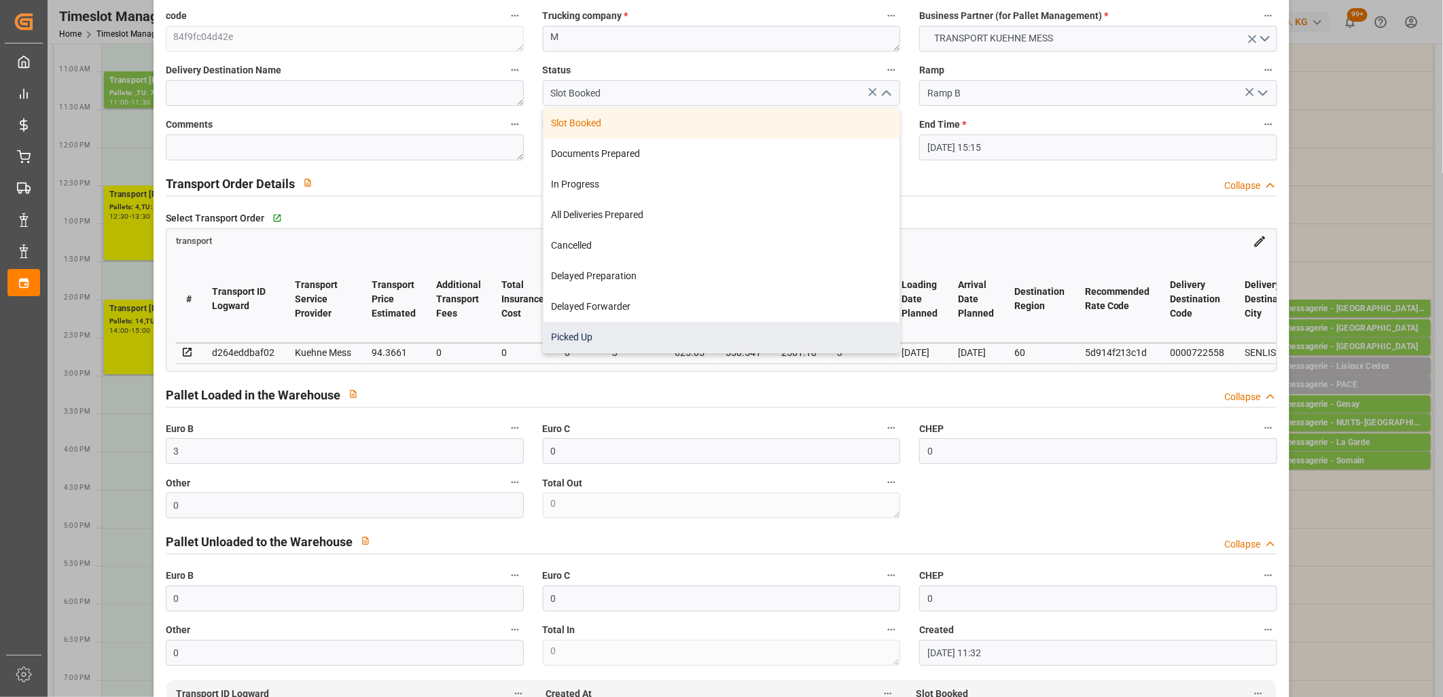
click at [734, 336] on div "Picked Up" at bounding box center [722, 337] width 357 height 31
type input "Picked Up"
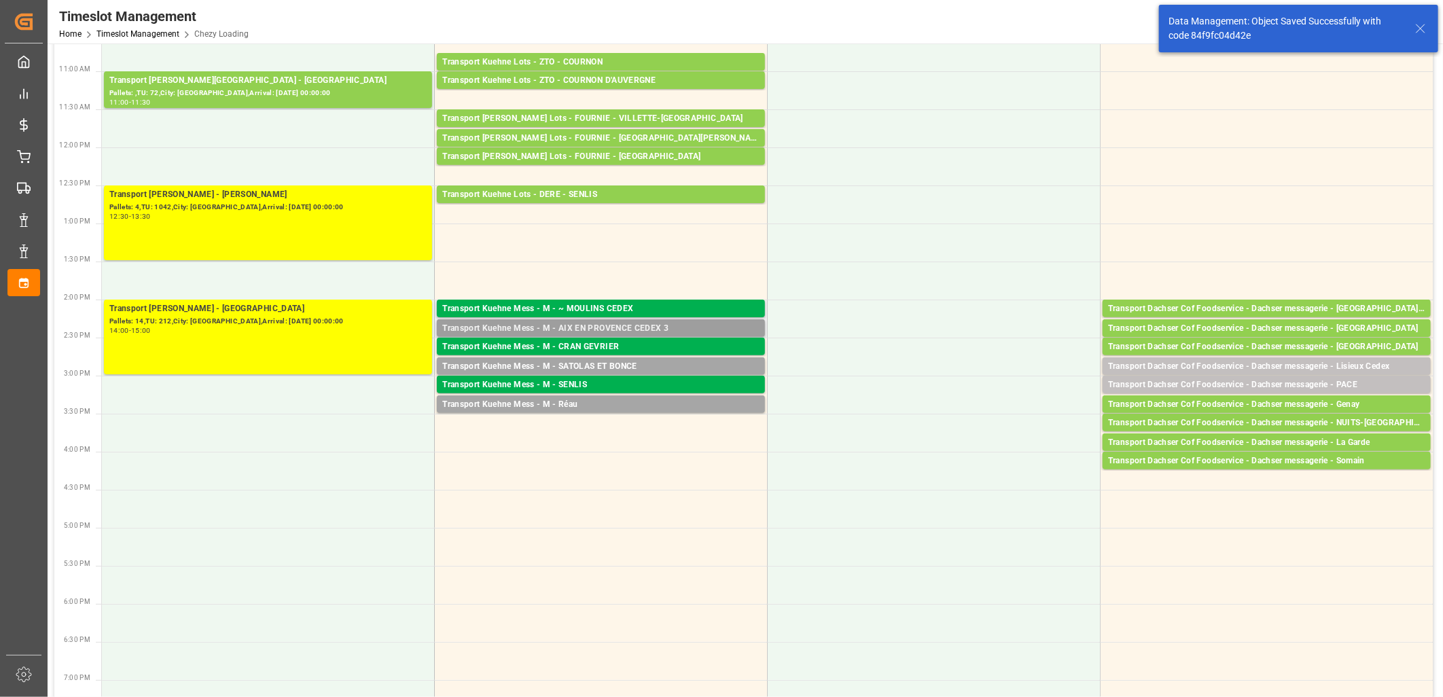
click at [613, 328] on div "Transport Kuehne Mess - M - AIX EN PROVENCE CEDEX 3" at bounding box center [600, 329] width 317 height 14
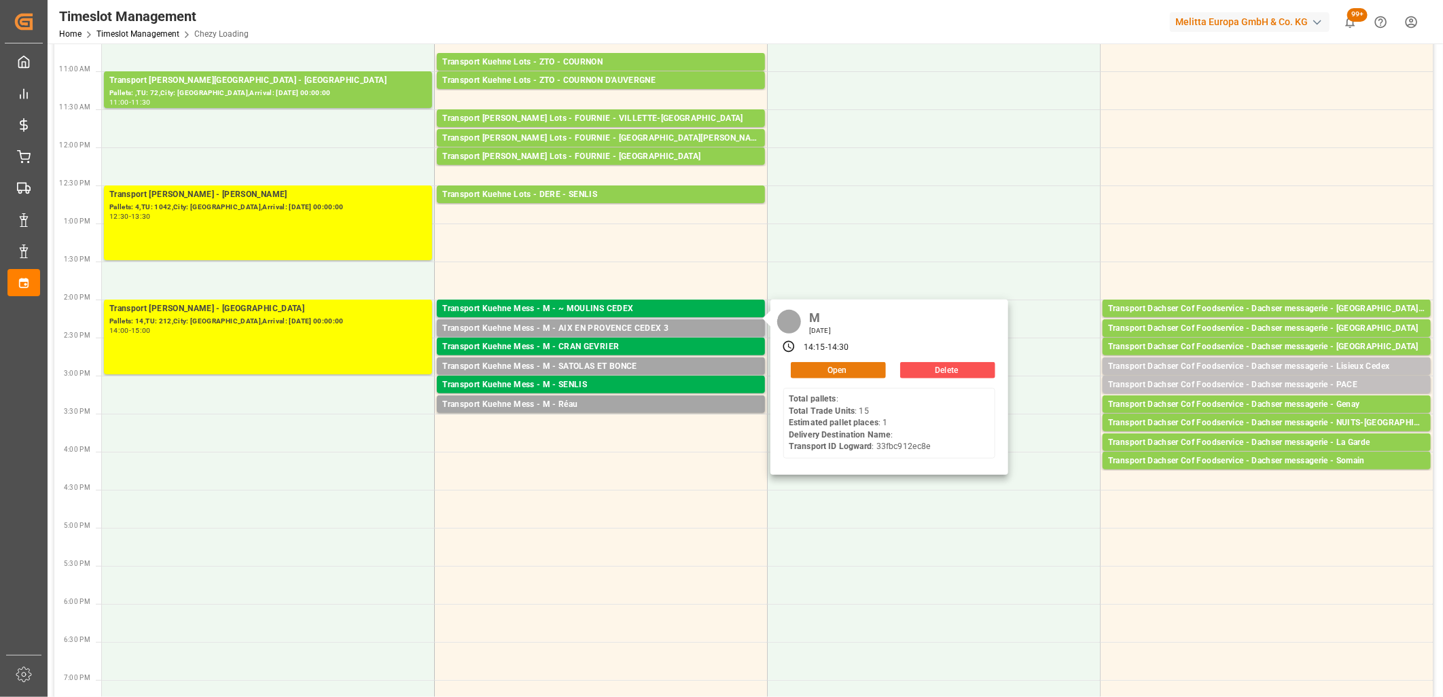
click at [804, 368] on button "Open" at bounding box center [838, 370] width 95 height 16
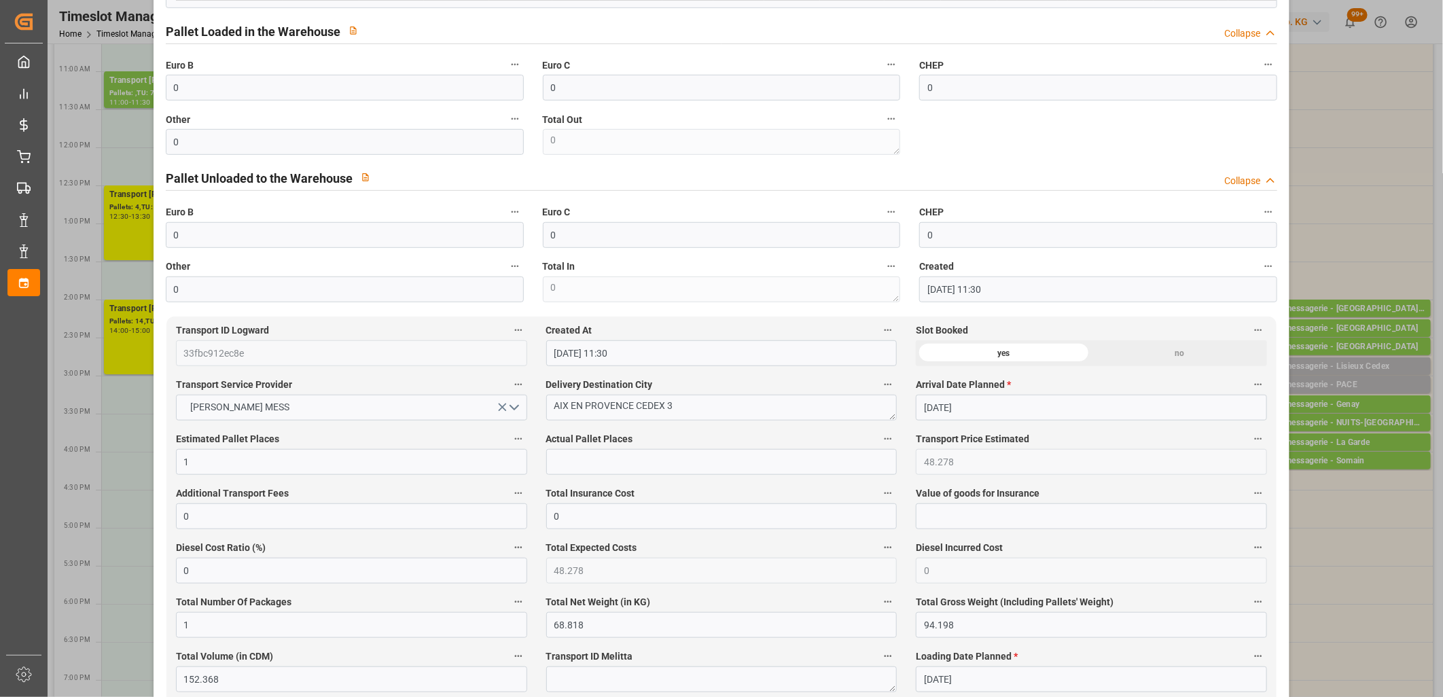
scroll to position [452, 0]
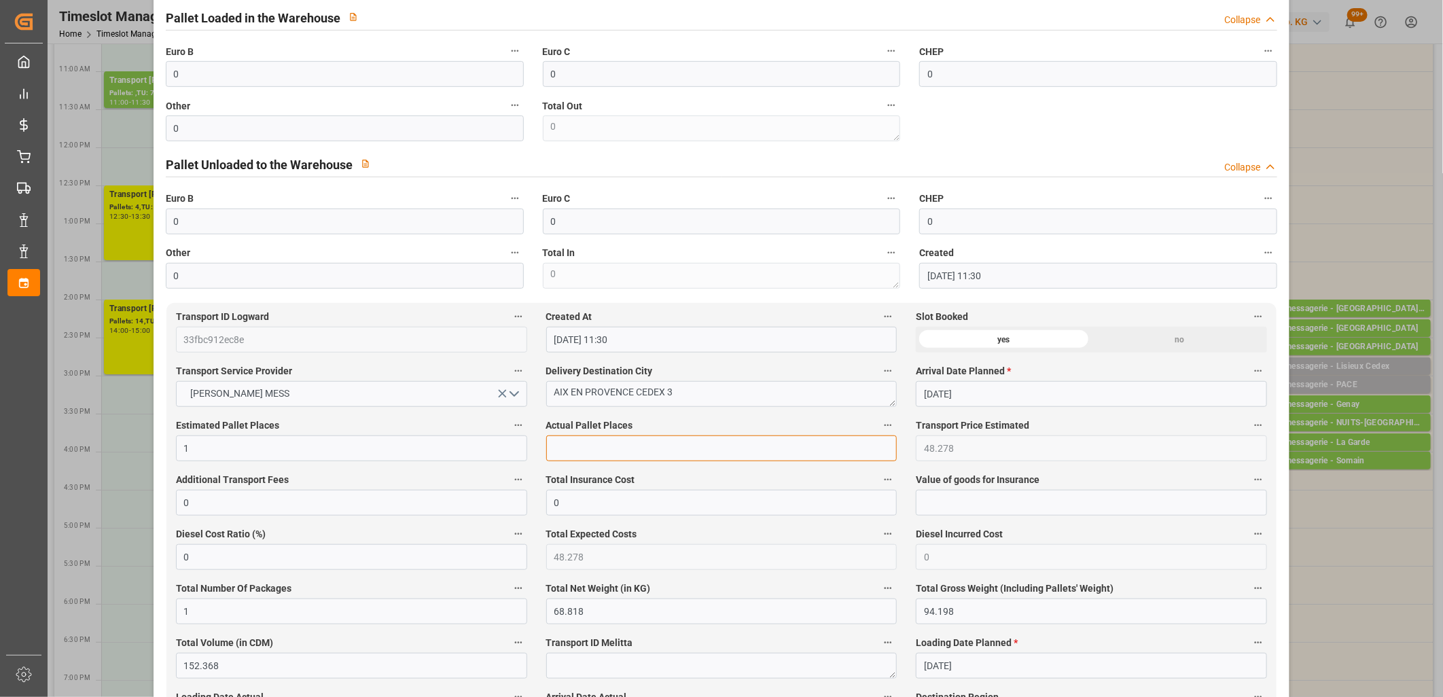
click at [641, 446] on input "text" at bounding box center [721, 448] width 351 height 26
click at [402, 79] on input "0" at bounding box center [345, 74] width 358 height 26
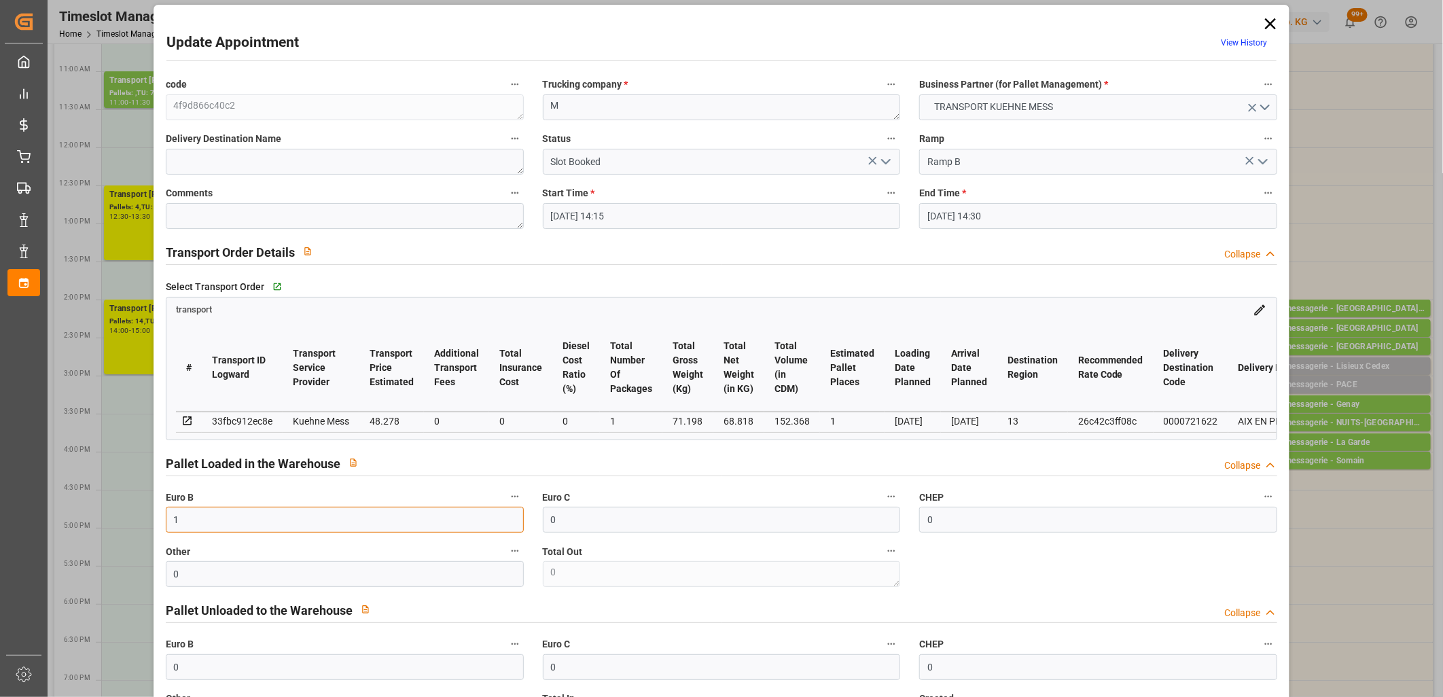
scroll to position [0, 0]
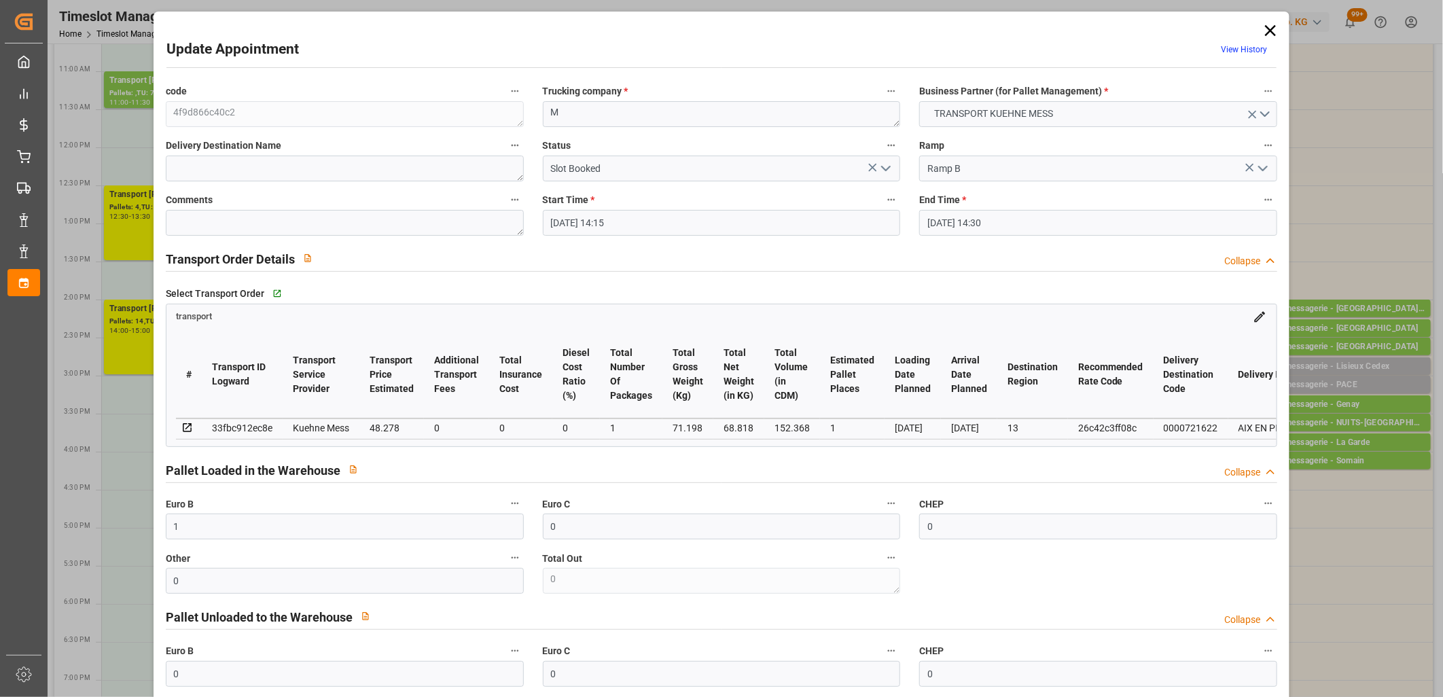
click at [886, 165] on icon "open menu" at bounding box center [886, 168] width 16 height 16
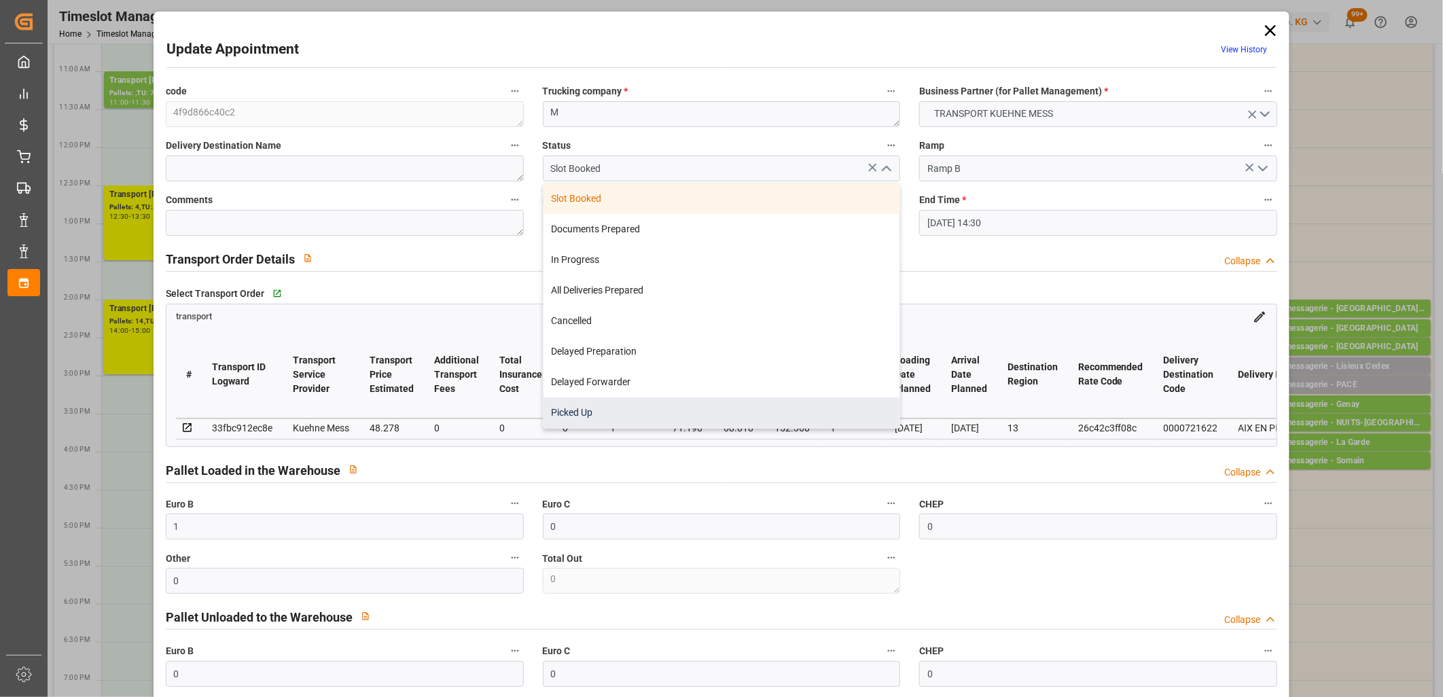
click at [783, 399] on div "Picked Up" at bounding box center [722, 412] width 357 height 31
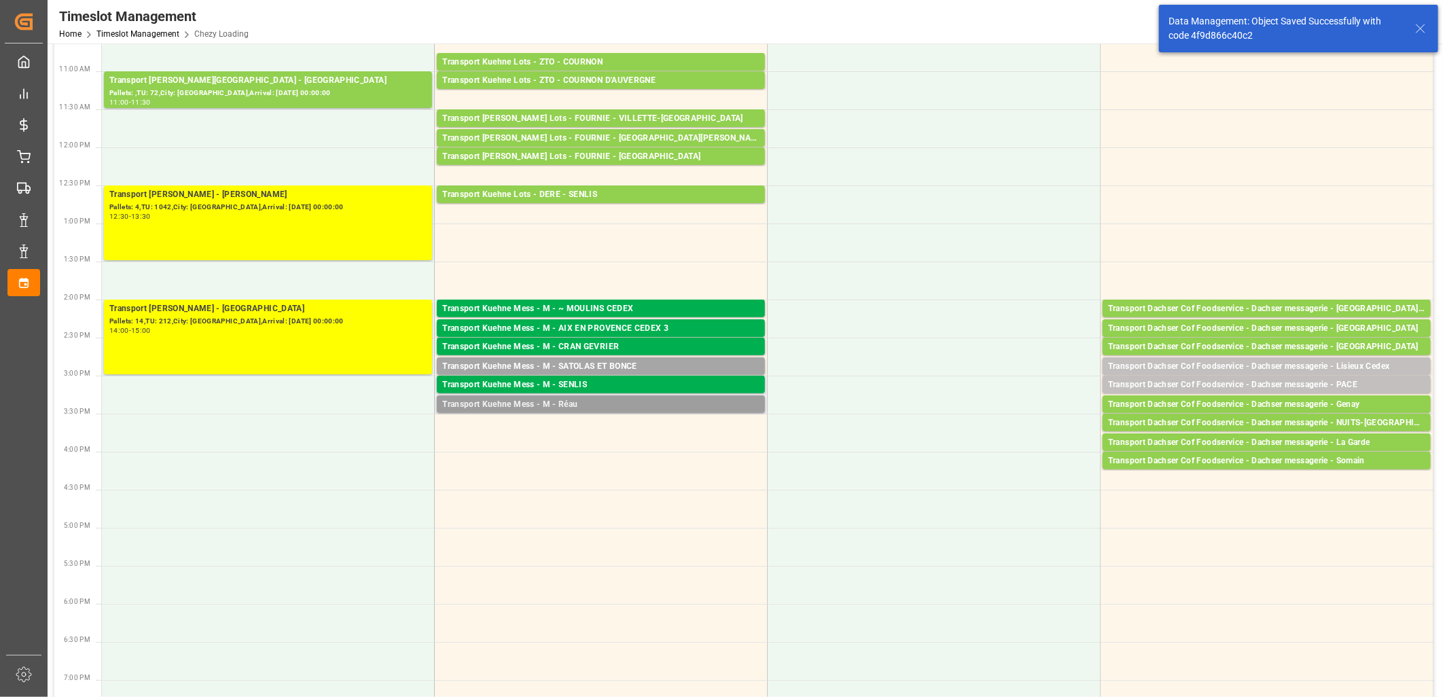
click at [541, 405] on div "Transport Kuehne Mess - M - Réau" at bounding box center [600, 405] width 317 height 14
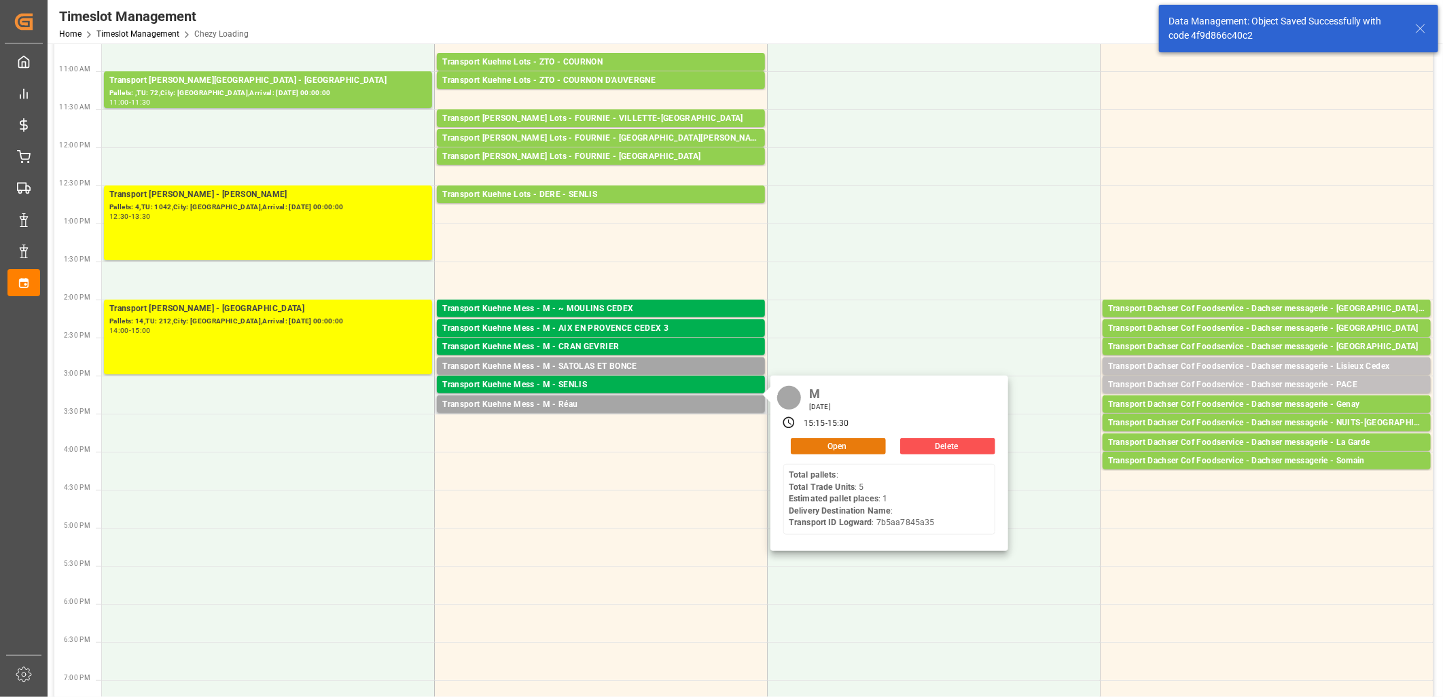
click at [866, 443] on button "Open" at bounding box center [838, 446] width 95 height 16
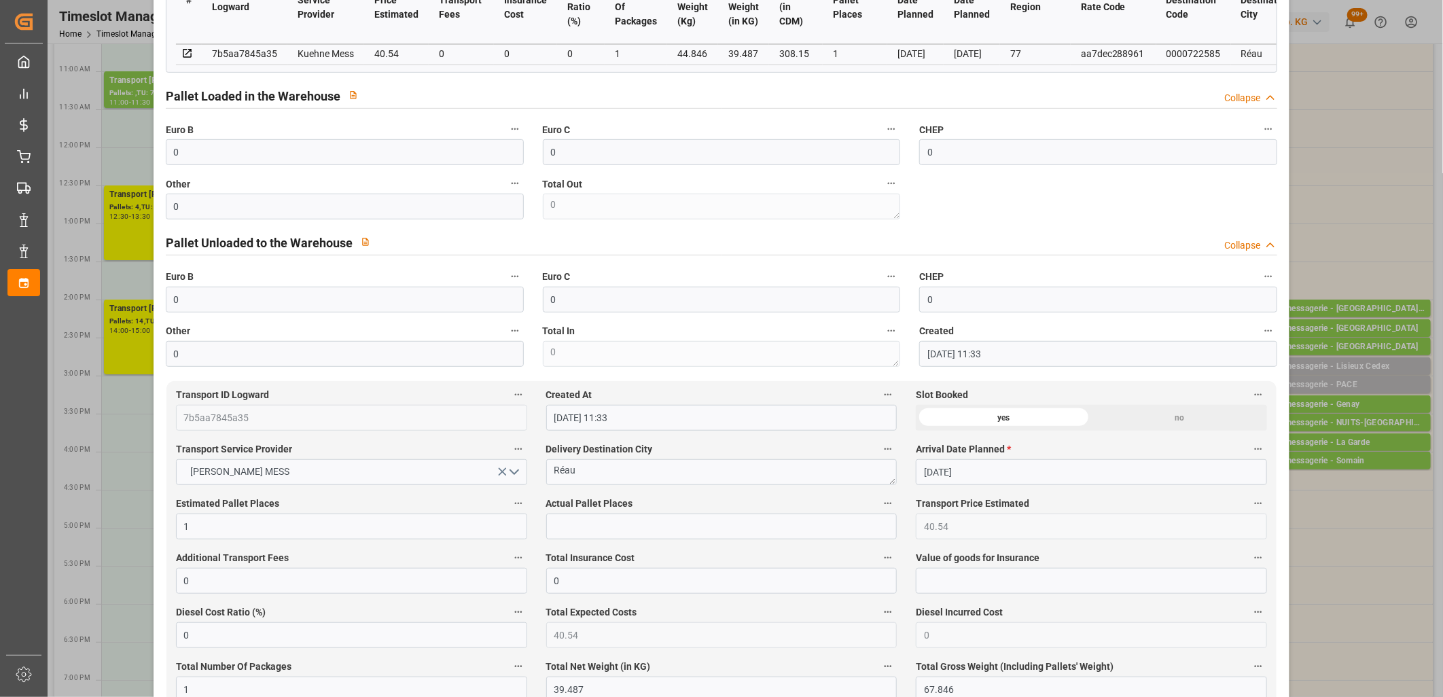
scroll to position [377, 0]
click at [609, 534] on input "text" at bounding box center [721, 524] width 351 height 26
click at [409, 136] on label "Euro B" at bounding box center [345, 127] width 358 height 19
click at [506, 135] on button "Euro B" at bounding box center [515, 127] width 18 height 18
click at [404, 148] on div at bounding box center [721, 348] width 1443 height 697
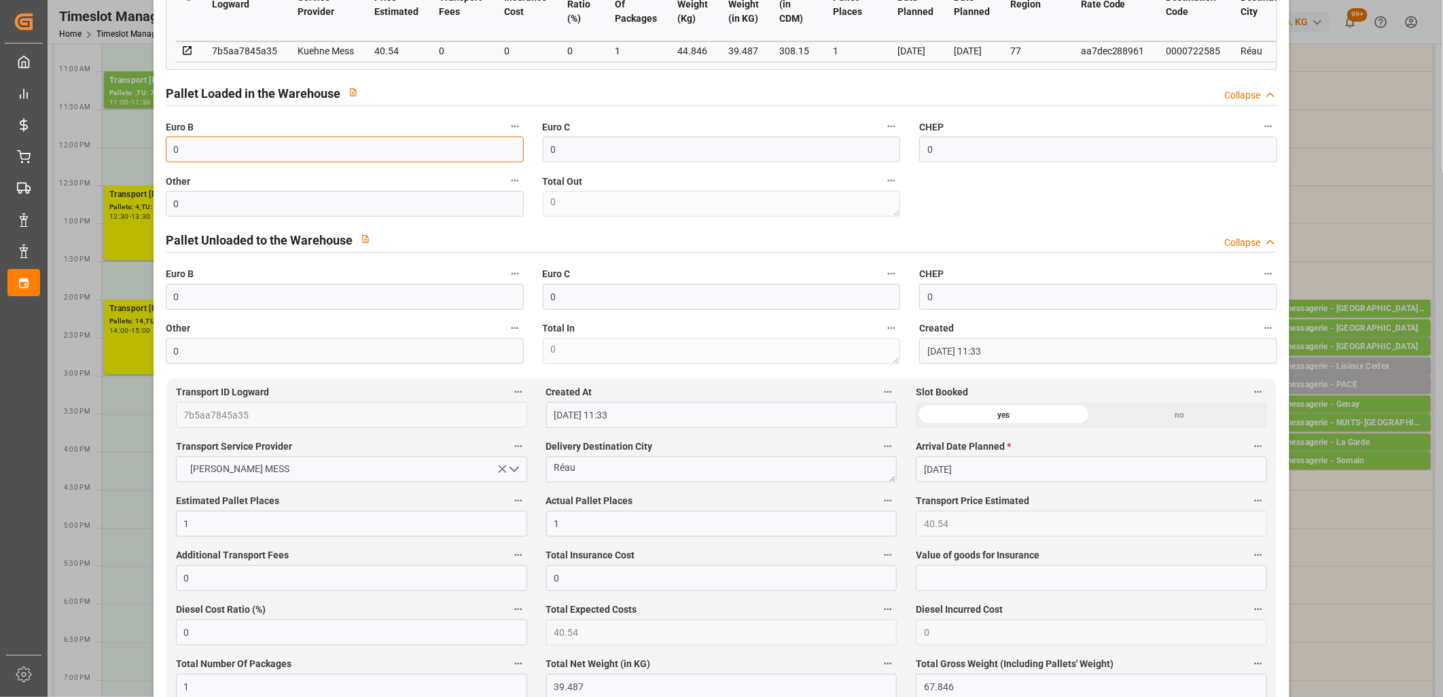
click at [388, 156] on input "0" at bounding box center [345, 150] width 358 height 26
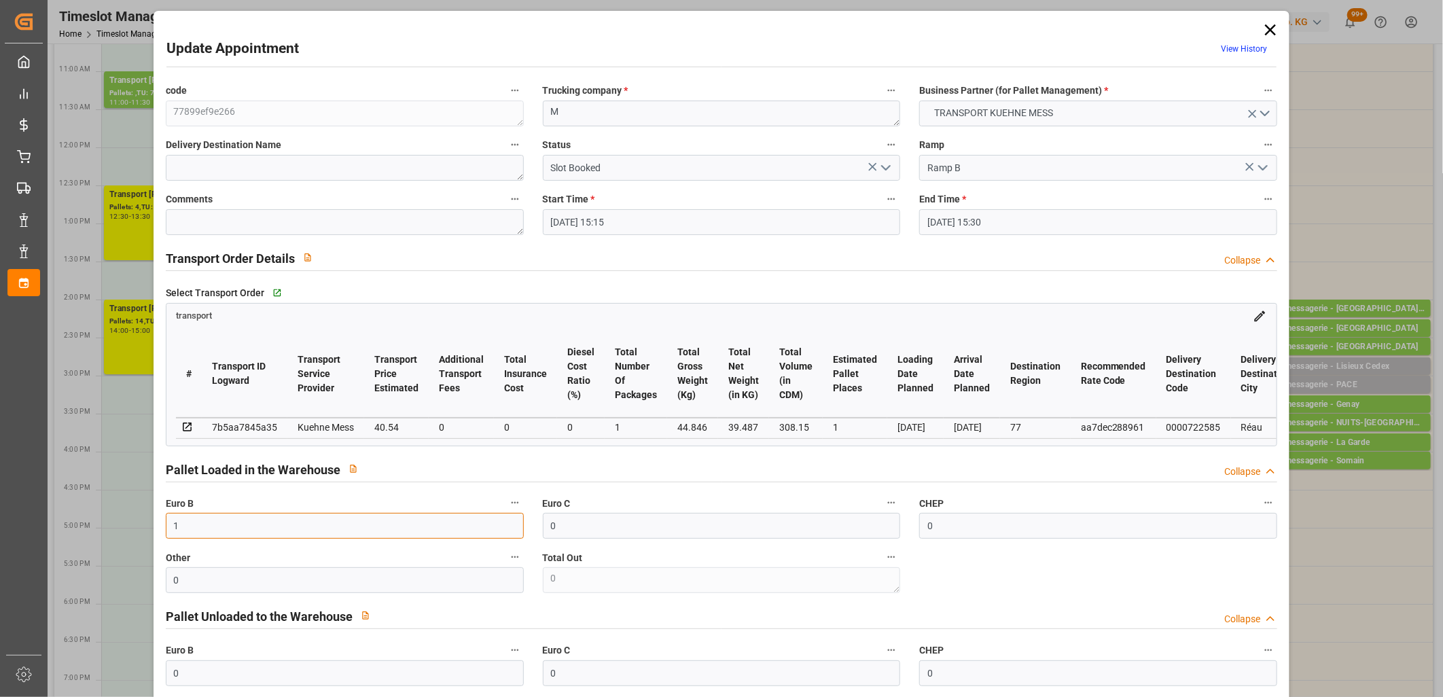
scroll to position [0, 0]
click at [878, 171] on icon "open menu" at bounding box center [886, 168] width 16 height 16
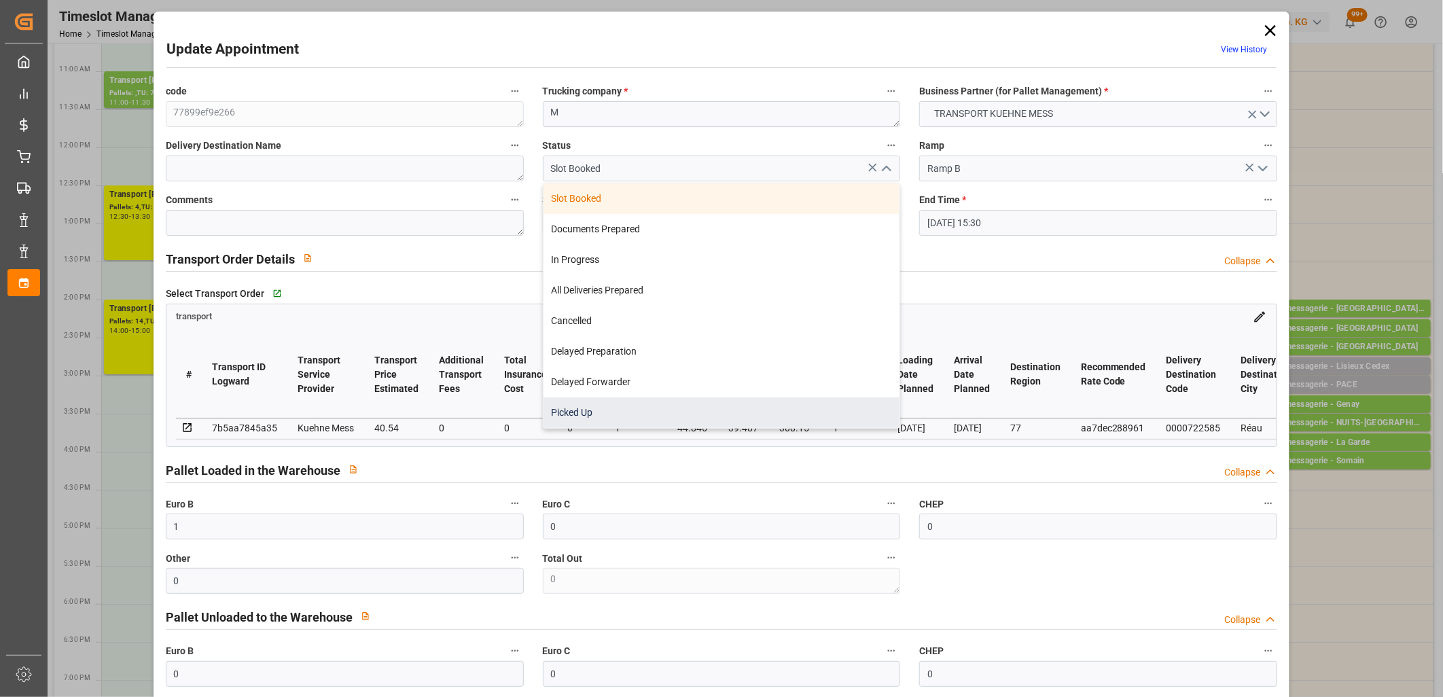
click at [804, 406] on div "Picked Up" at bounding box center [722, 412] width 357 height 31
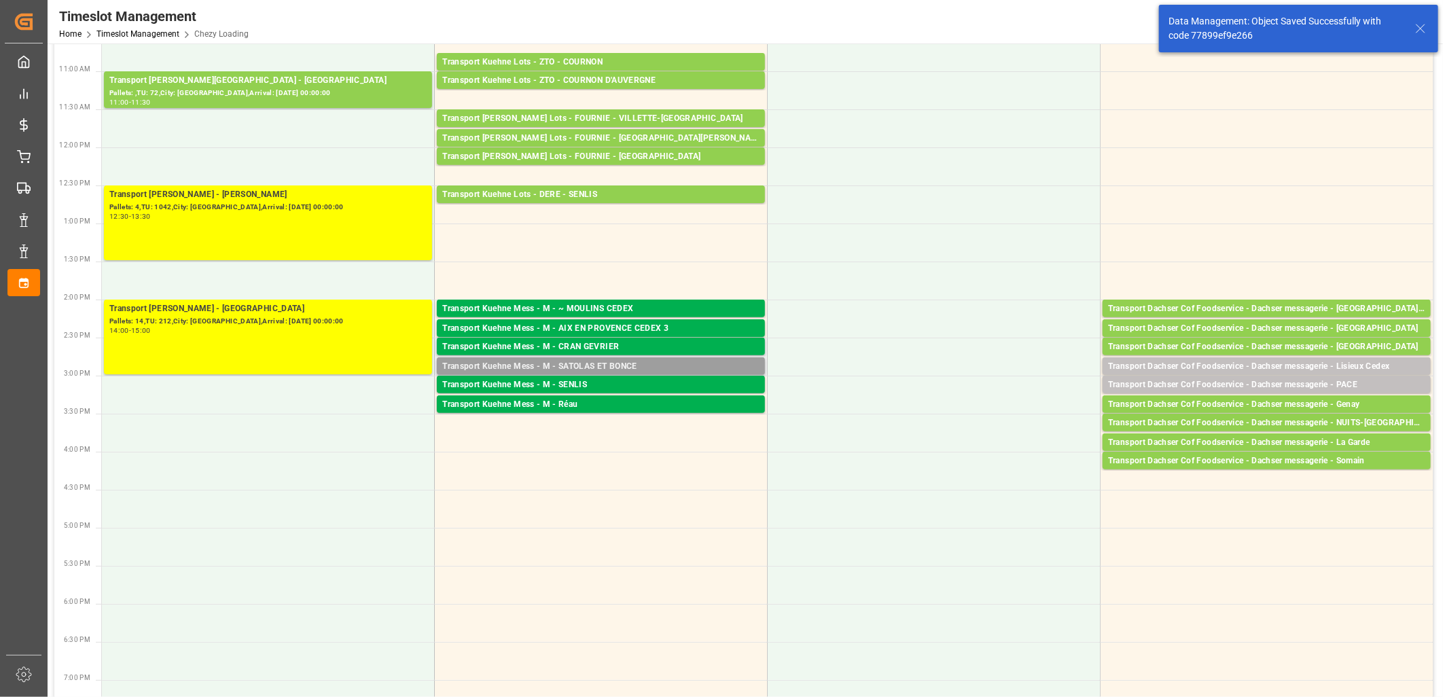
click at [626, 367] on div "Transport Kuehne Mess - M - SATOLAS ET BONCE" at bounding box center [600, 367] width 317 height 14
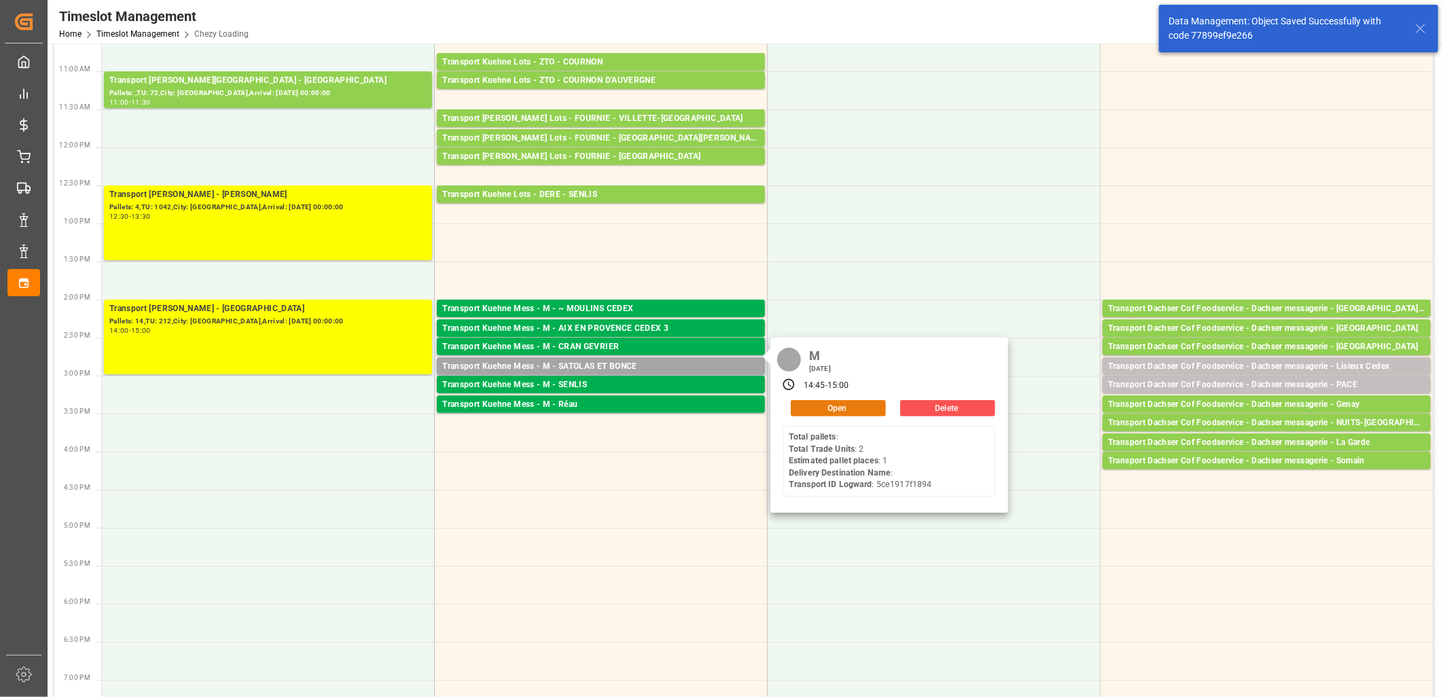
click at [806, 406] on button "Open" at bounding box center [838, 408] width 95 height 16
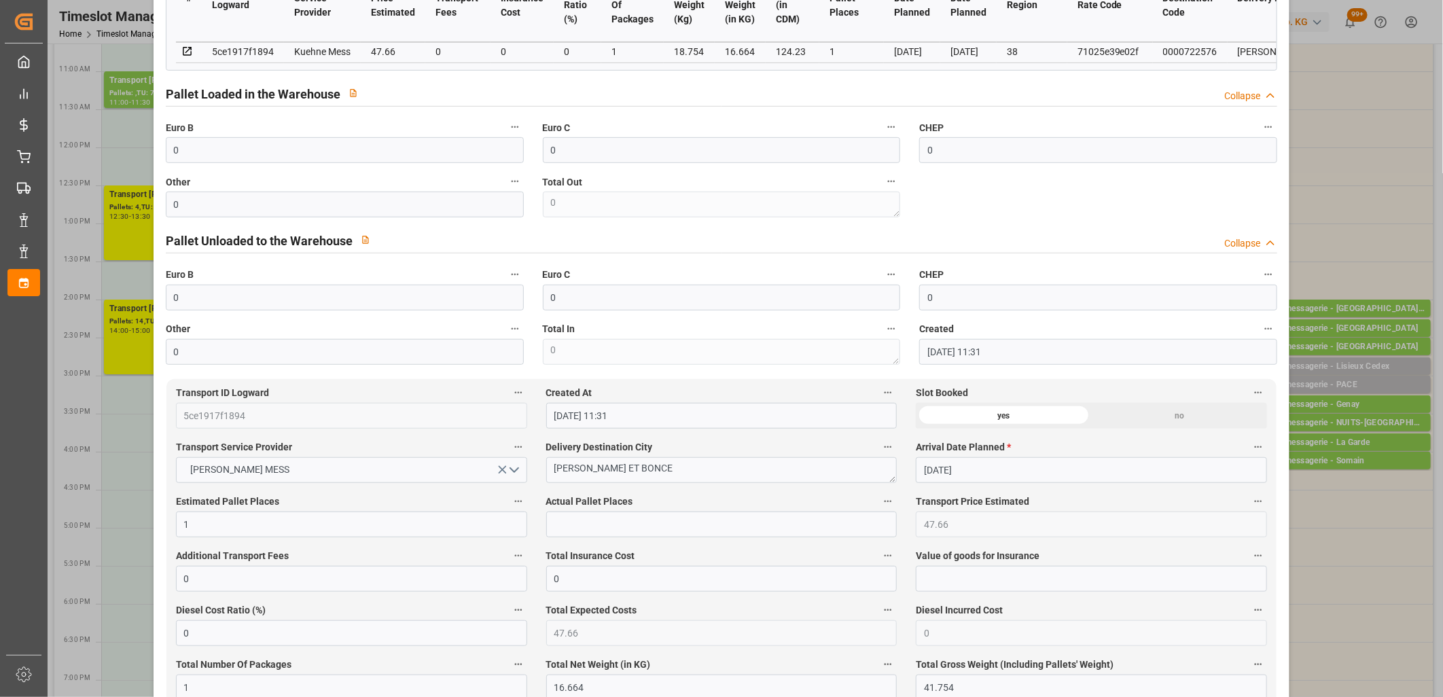
scroll to position [377, 0]
click at [635, 522] on input "text" at bounding box center [721, 524] width 351 height 26
click at [368, 150] on input "0" at bounding box center [345, 150] width 358 height 26
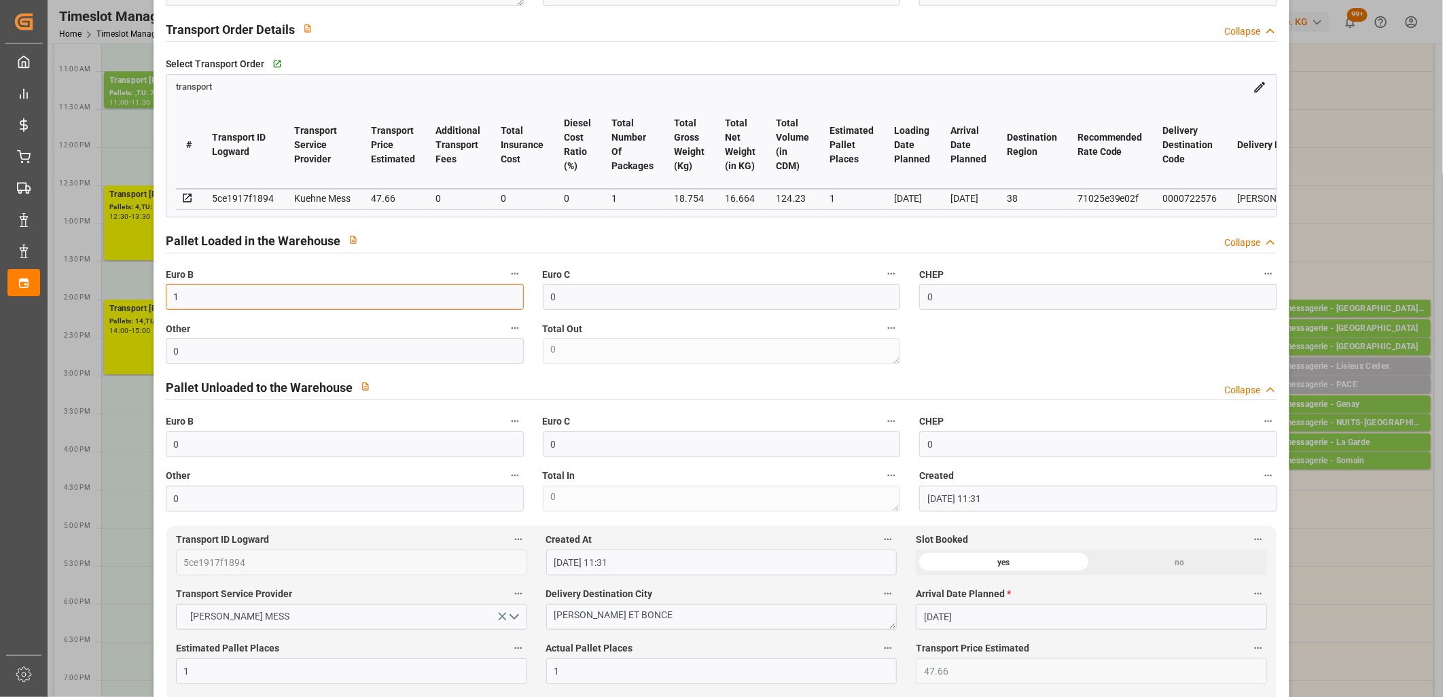
scroll to position [0, 0]
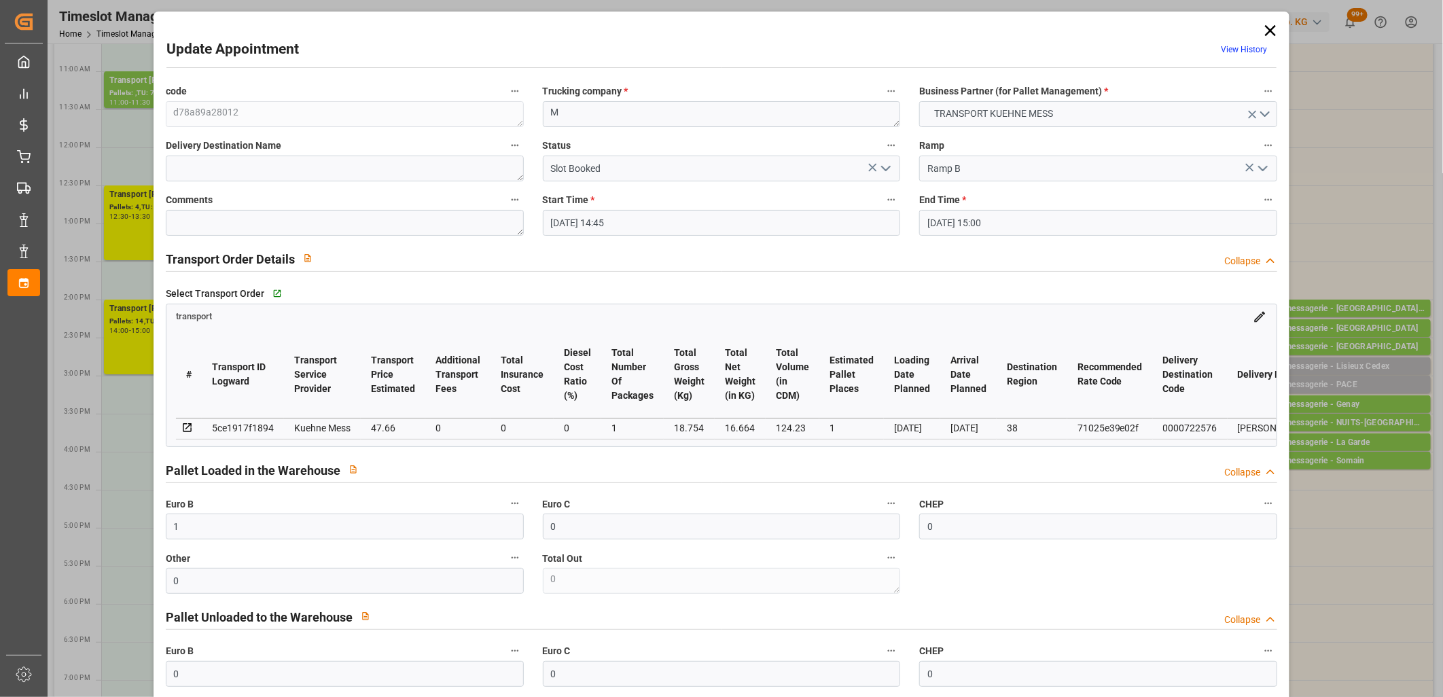
click at [885, 168] on polyline "open menu" at bounding box center [886, 168] width 8 height 4
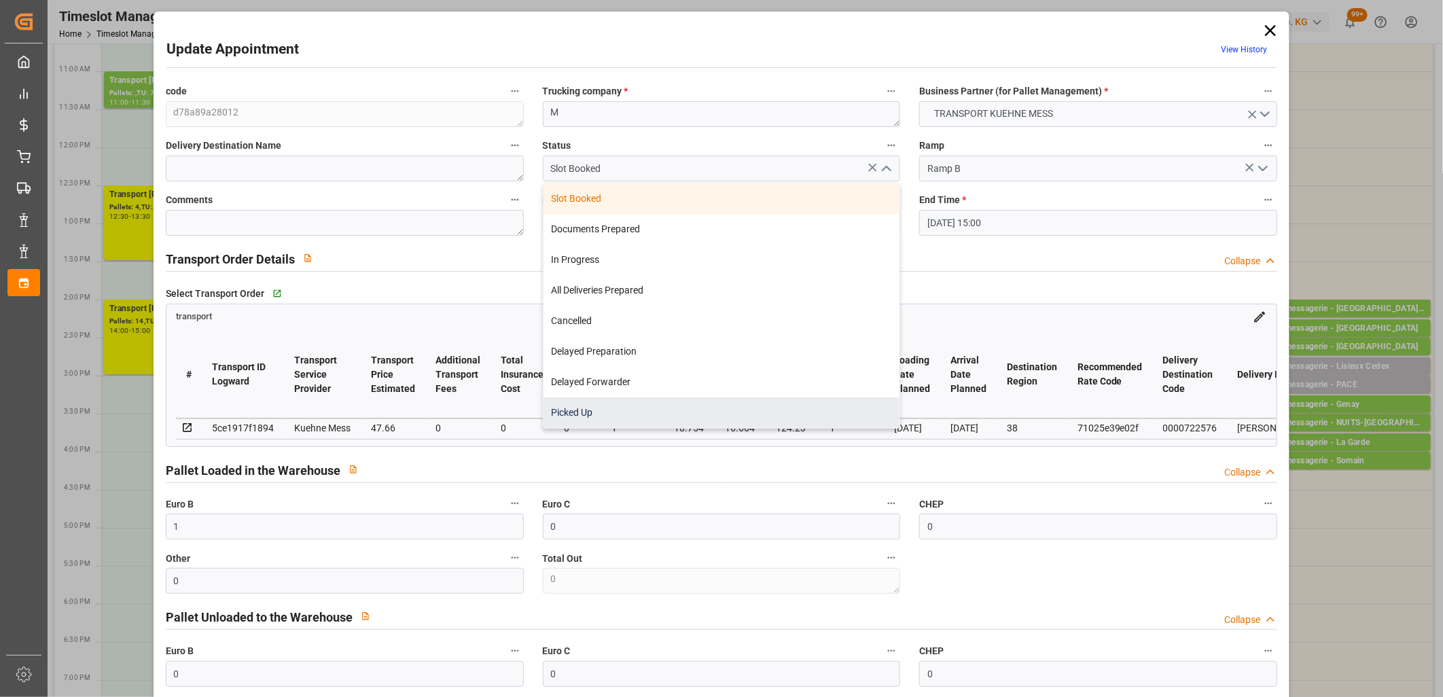
click at [728, 419] on div "Picked Up" at bounding box center [722, 412] width 357 height 31
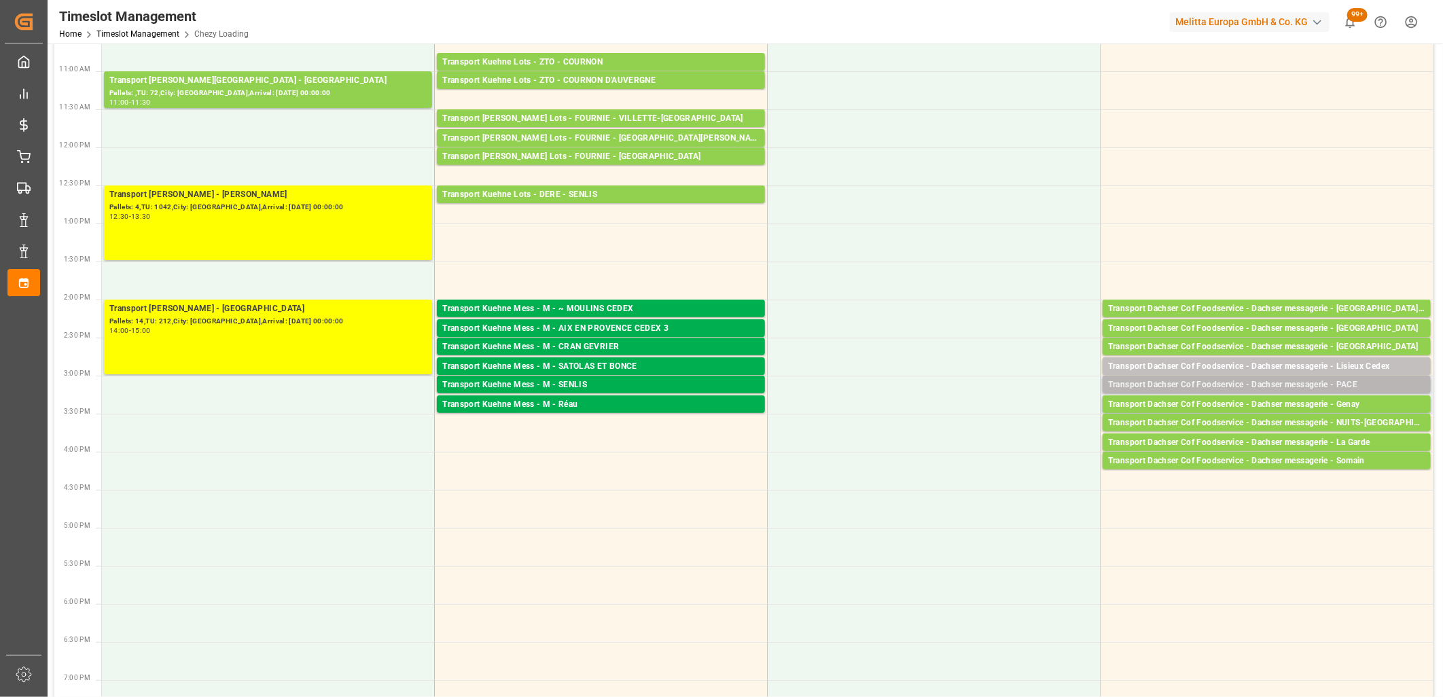
click at [1186, 383] on div "Transport Dachser Cof Foodservice - Dachser messagerie - PACE" at bounding box center [1266, 385] width 317 height 14
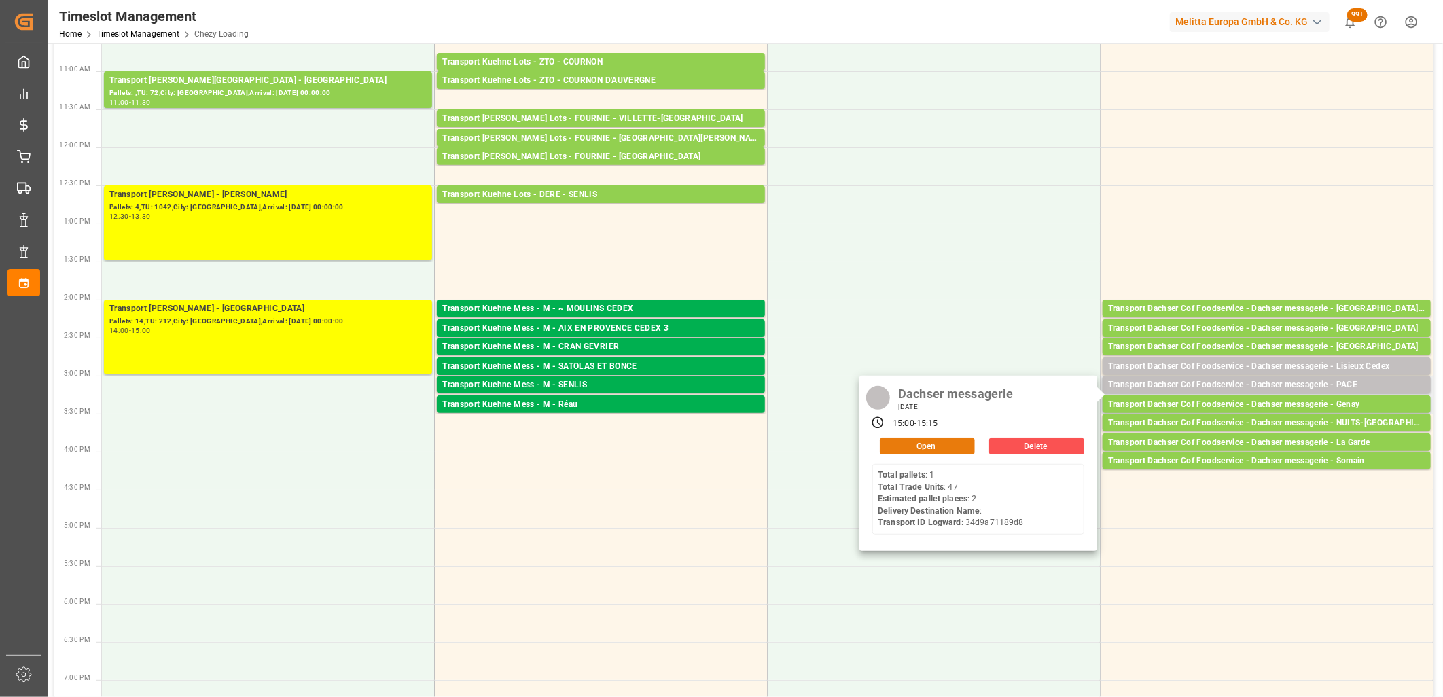
click at [948, 446] on button "Open" at bounding box center [927, 446] width 95 height 16
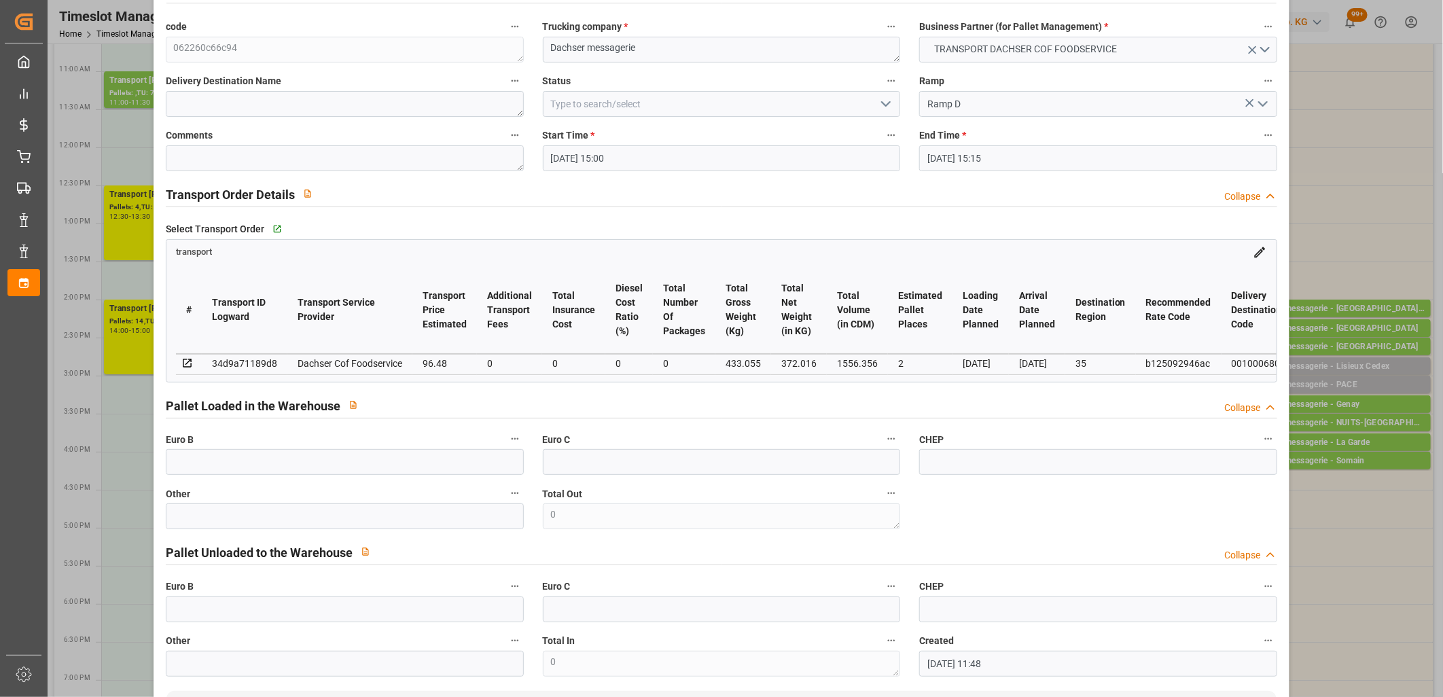
scroll to position [302, 0]
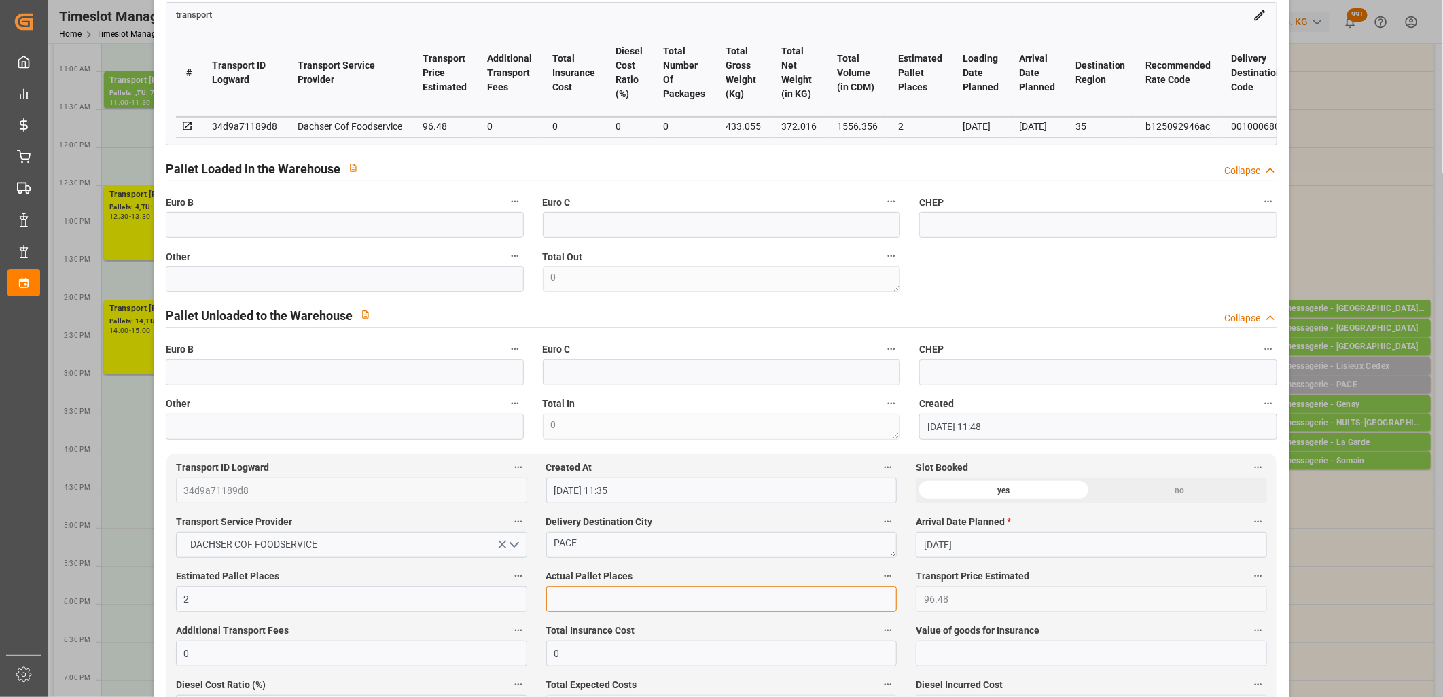
click at [669, 596] on input "text" at bounding box center [721, 599] width 351 height 26
click at [433, 274] on input "text" at bounding box center [345, 279] width 358 height 26
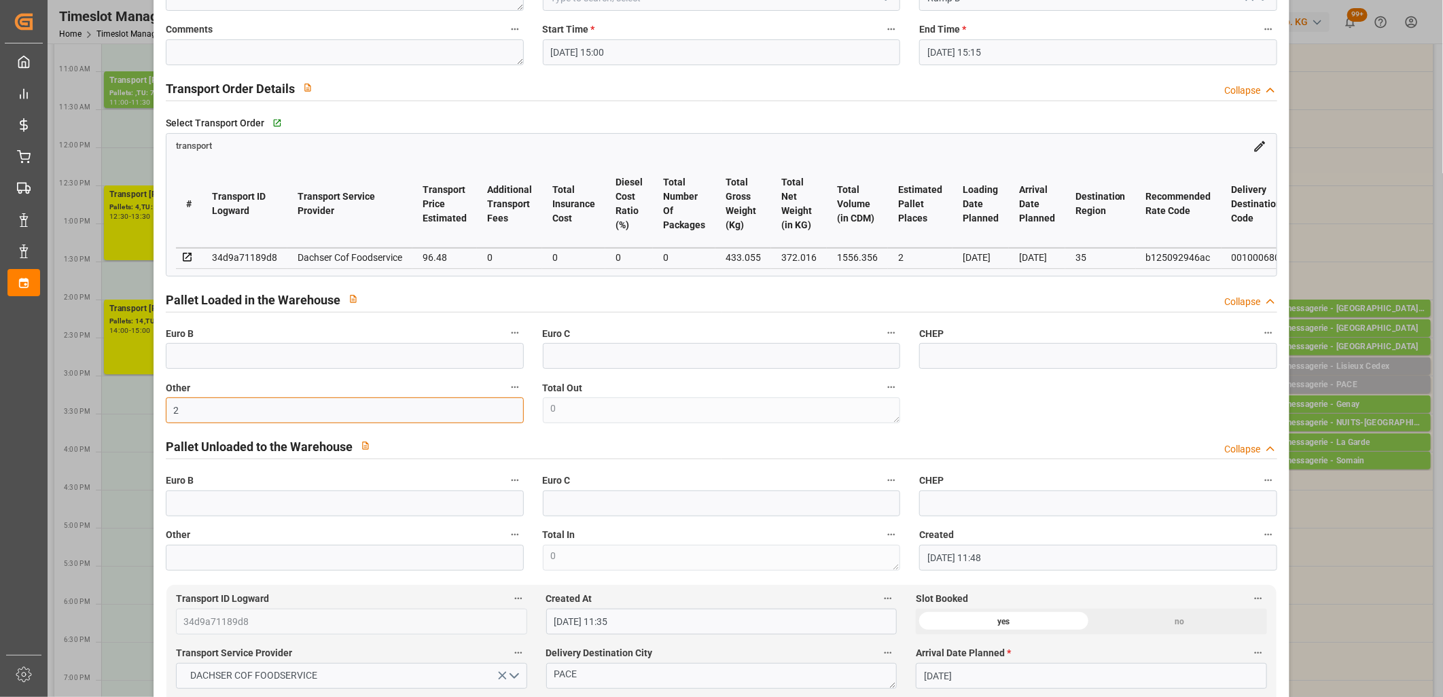
scroll to position [0, 0]
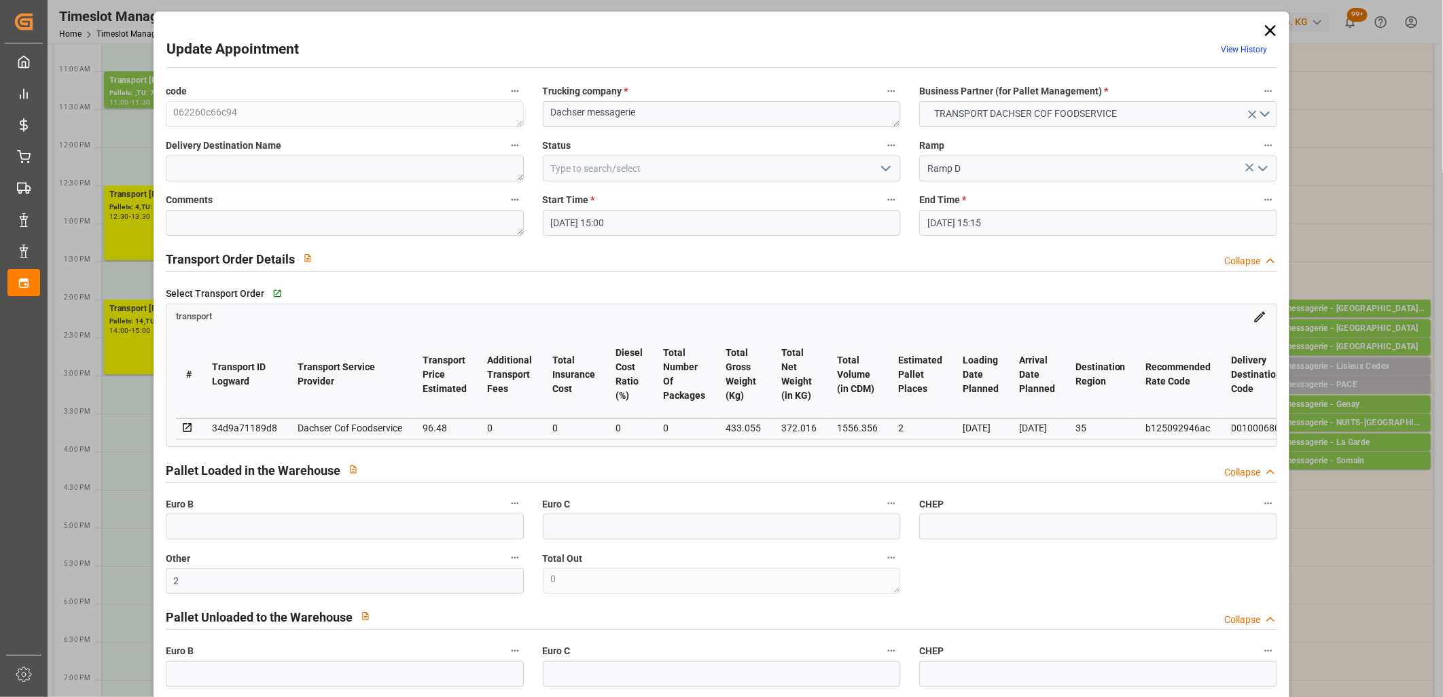
click at [885, 162] on icon "open menu" at bounding box center [886, 168] width 16 height 16
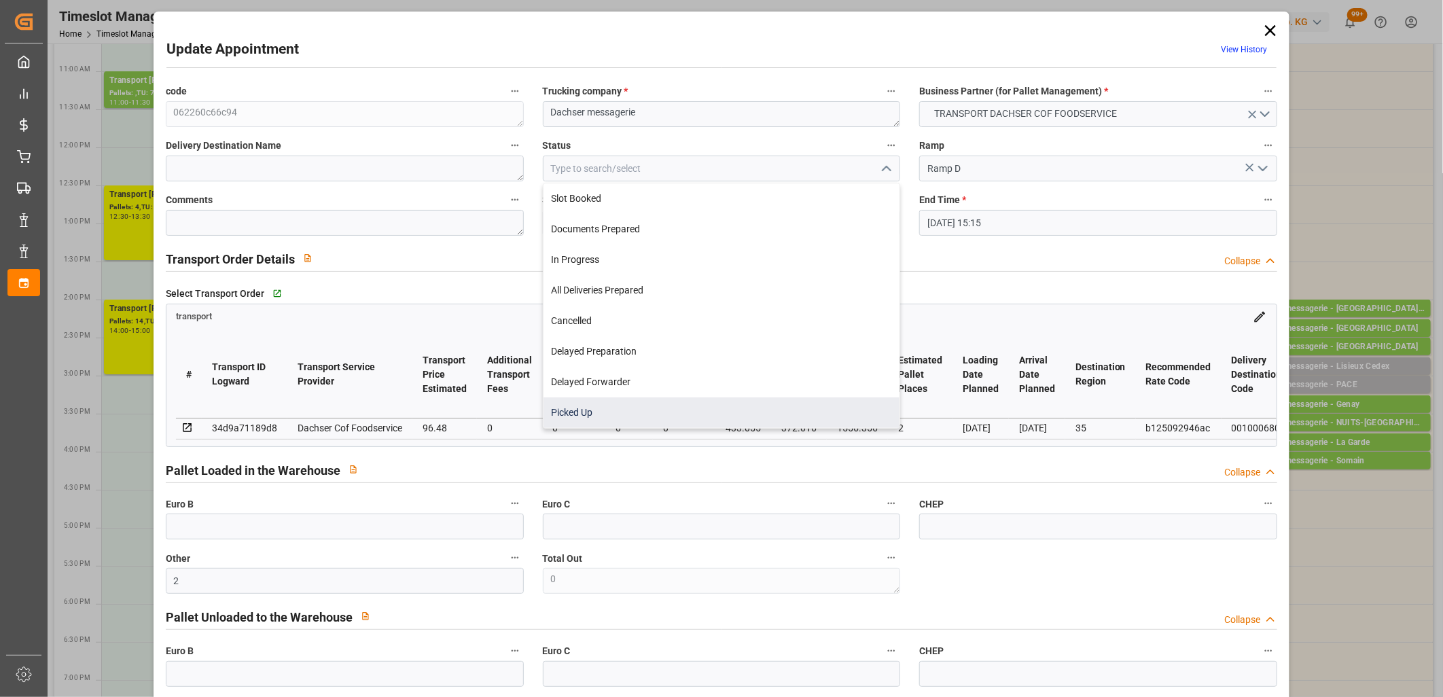
click at [773, 399] on div "Picked Up" at bounding box center [722, 412] width 357 height 31
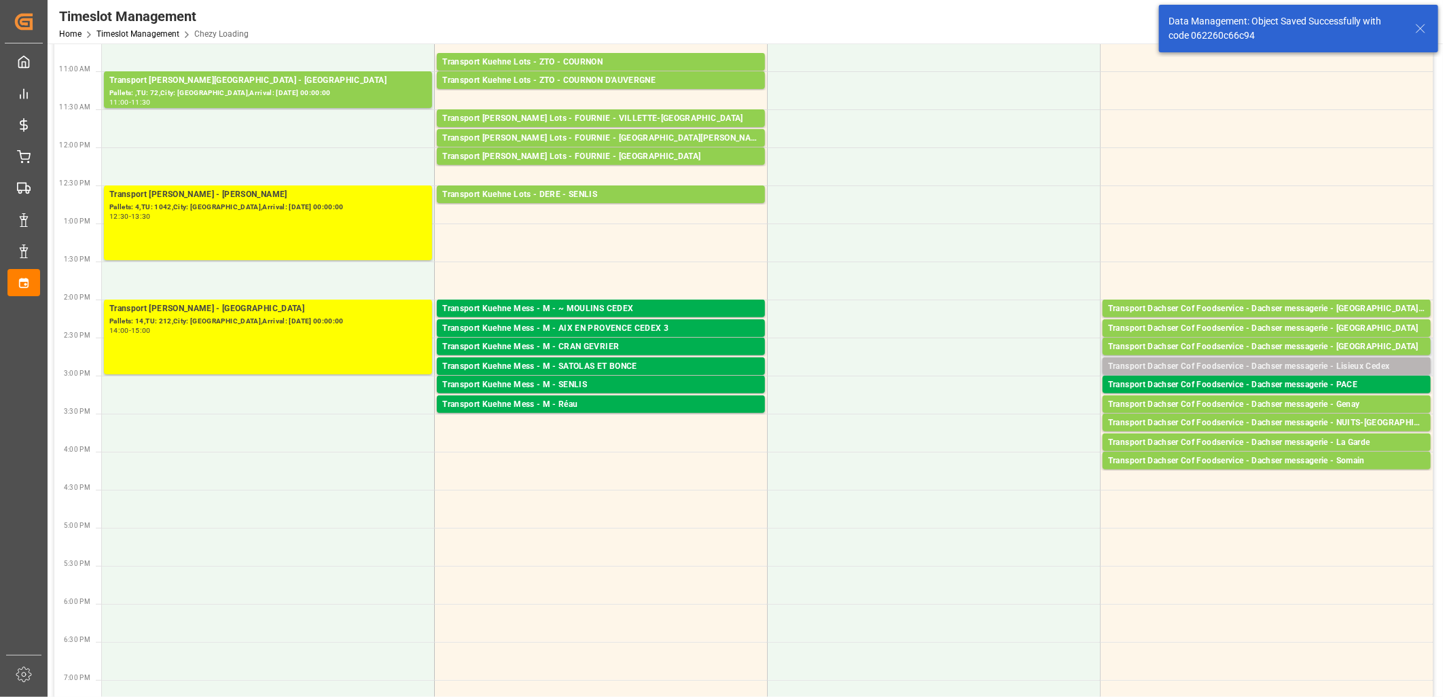
click at [1217, 369] on div "Transport Dachser Cof Foodservice - Dachser messagerie - Lisieux Cedex" at bounding box center [1266, 367] width 317 height 14
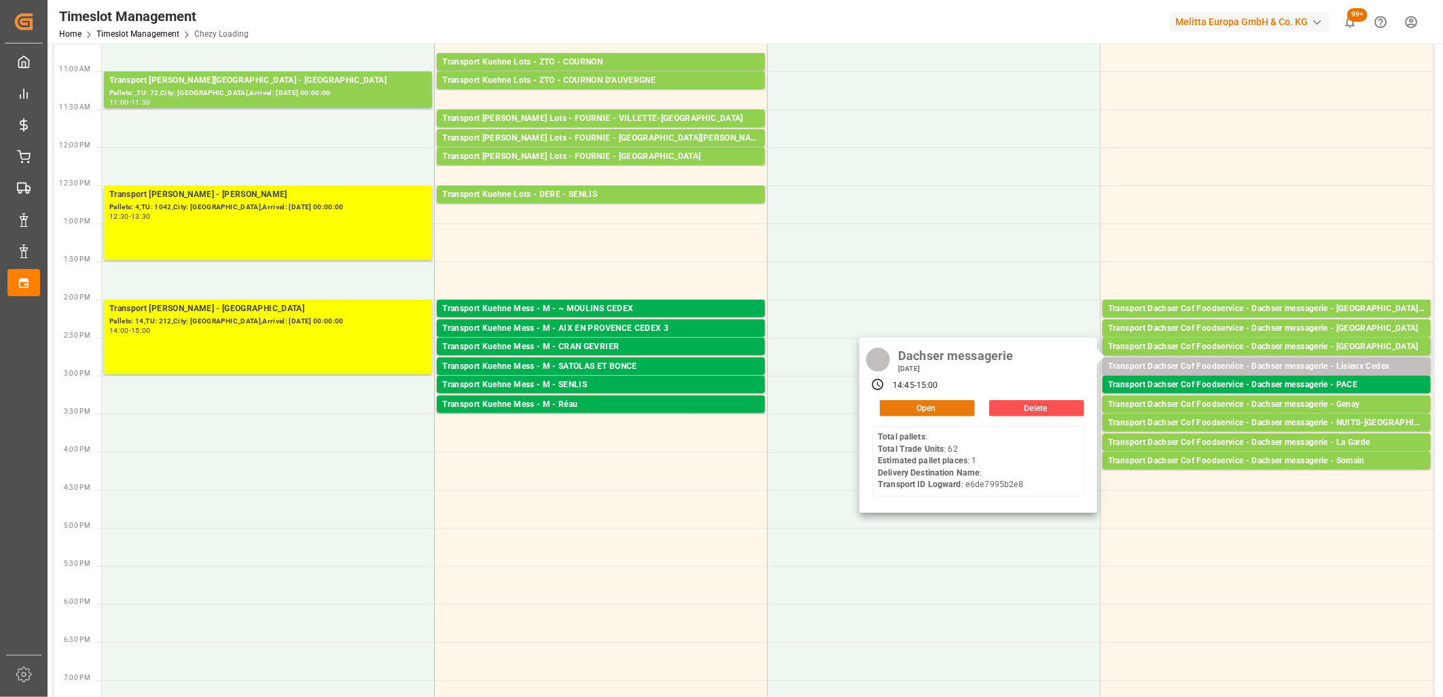
click at [965, 408] on button "Open" at bounding box center [927, 408] width 95 height 16
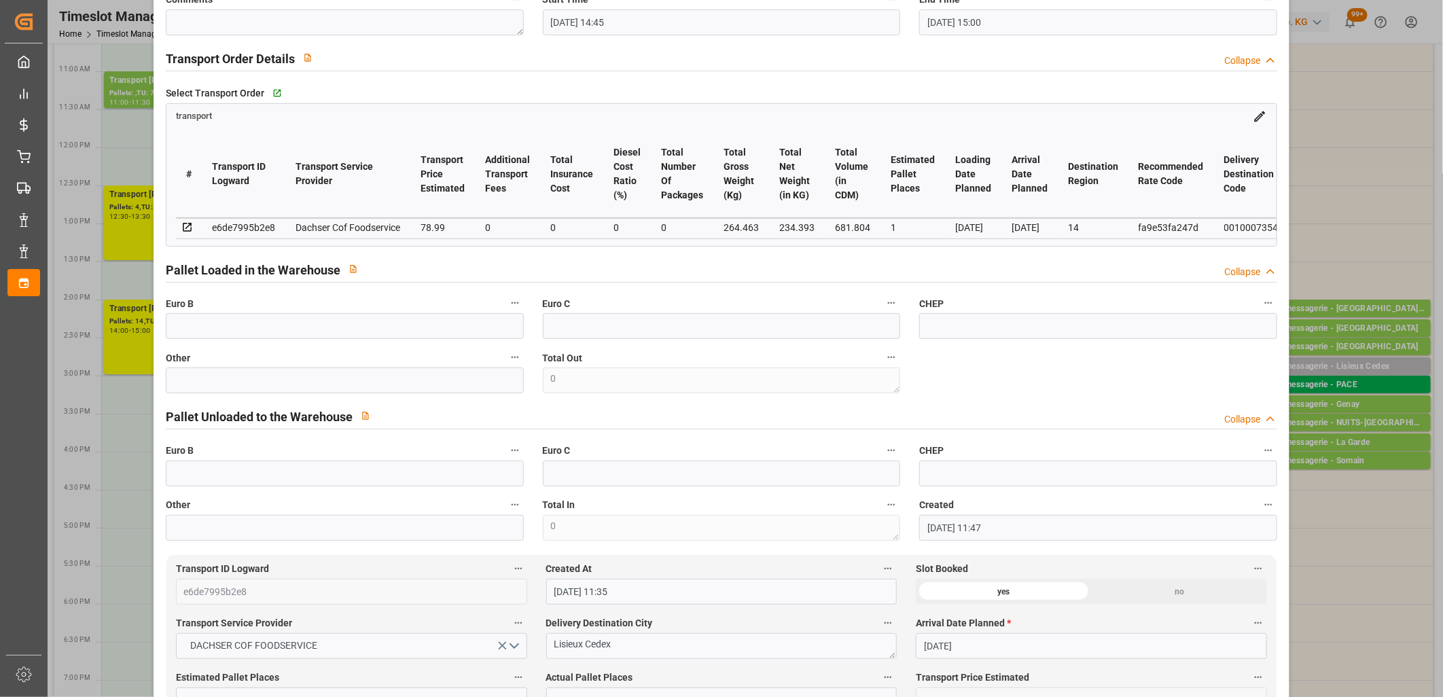
scroll to position [302, 0]
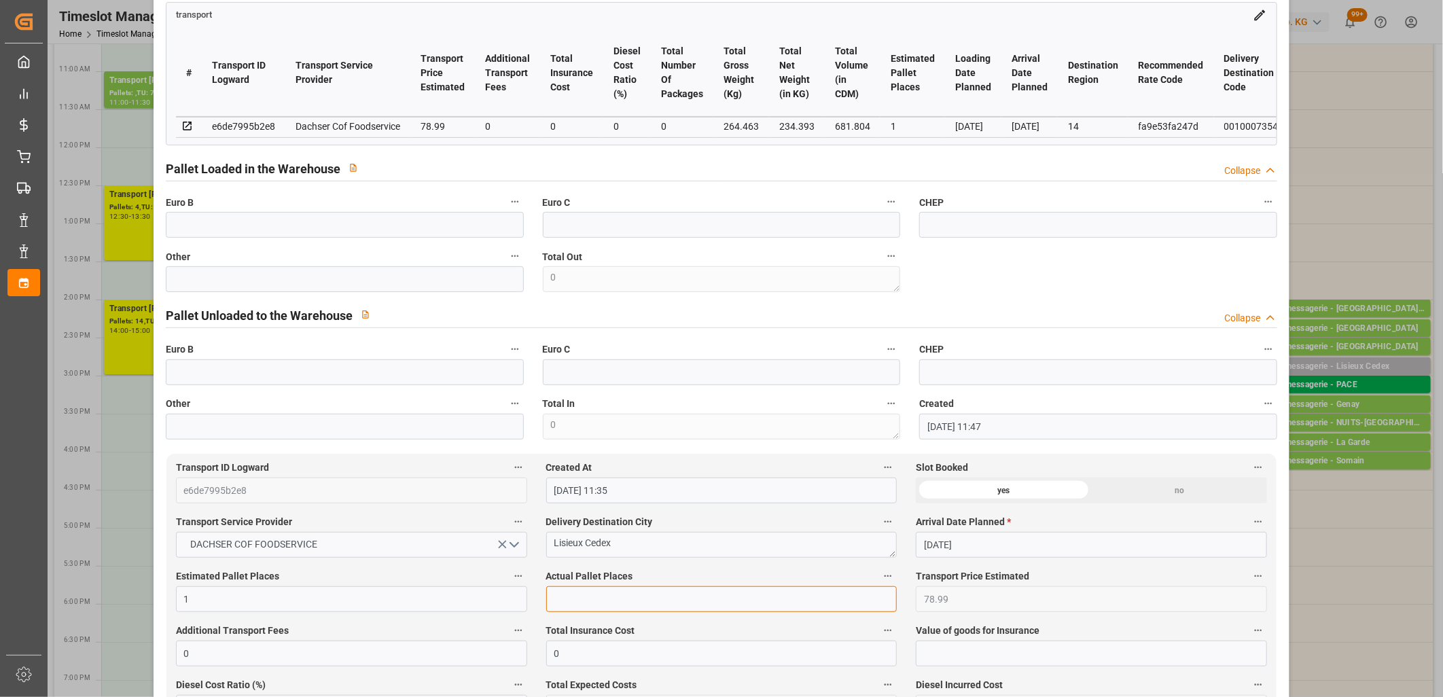
click at [677, 598] on input "text" at bounding box center [721, 599] width 351 height 26
click at [399, 277] on input "text" at bounding box center [345, 279] width 358 height 26
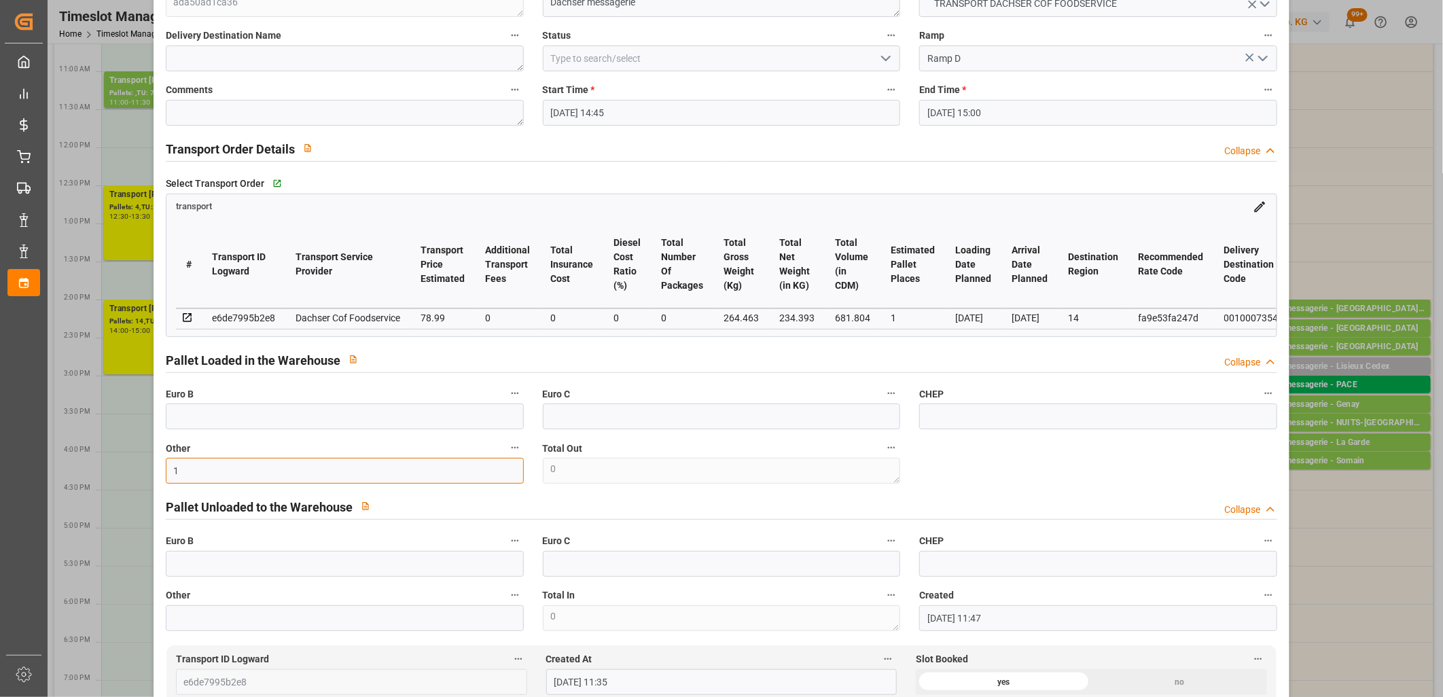
scroll to position [0, 0]
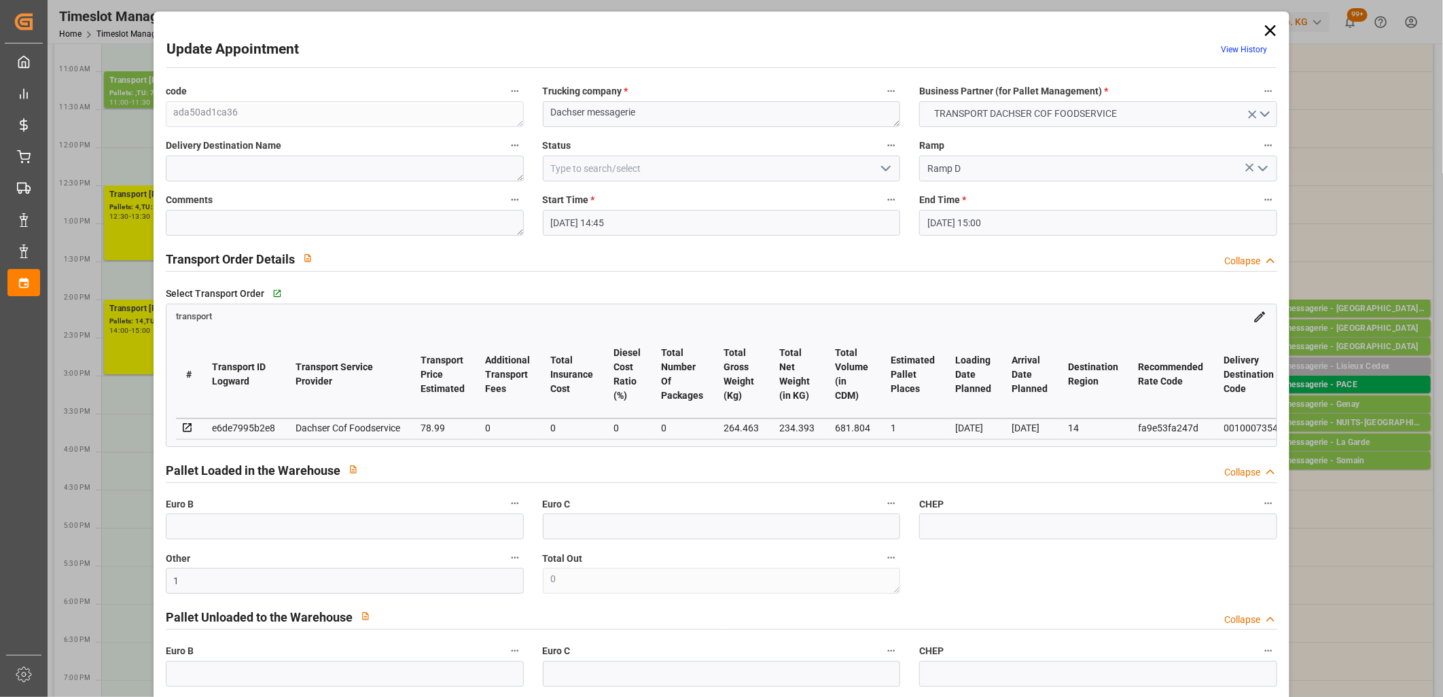
click at [881, 171] on icon "open menu" at bounding box center [886, 168] width 16 height 16
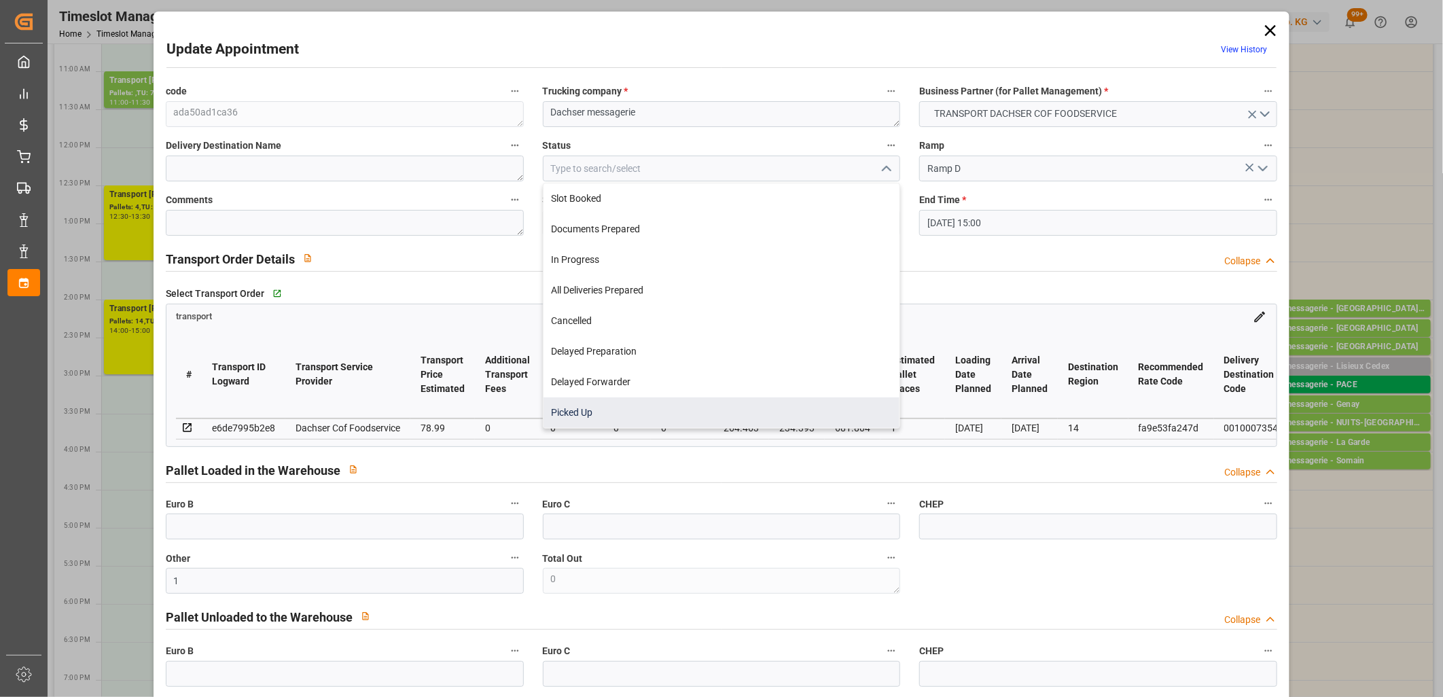
click at [724, 408] on div "Picked Up" at bounding box center [722, 412] width 357 height 31
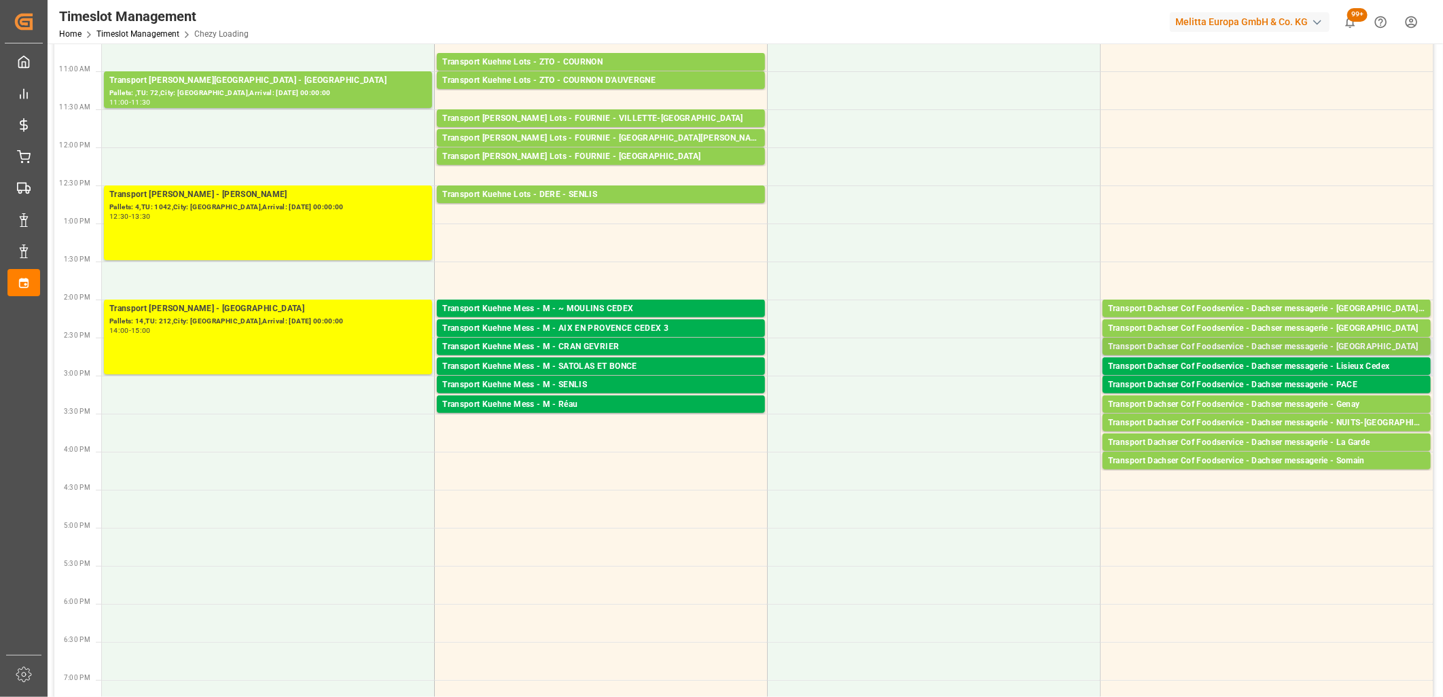
click at [1316, 347] on div "Transport Dachser Cof Foodservice - Dachser messagerie - Plougoumelen" at bounding box center [1266, 347] width 317 height 14
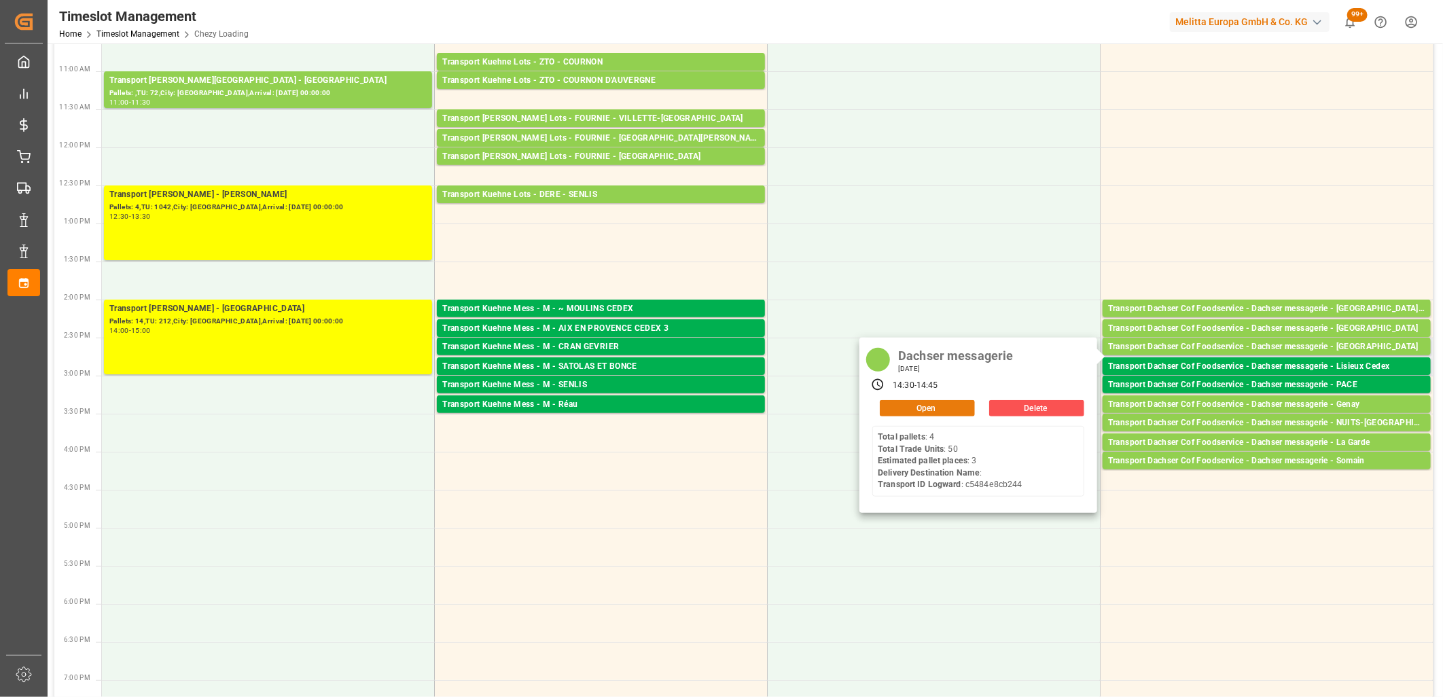
click at [953, 402] on button "Open" at bounding box center [927, 408] width 95 height 16
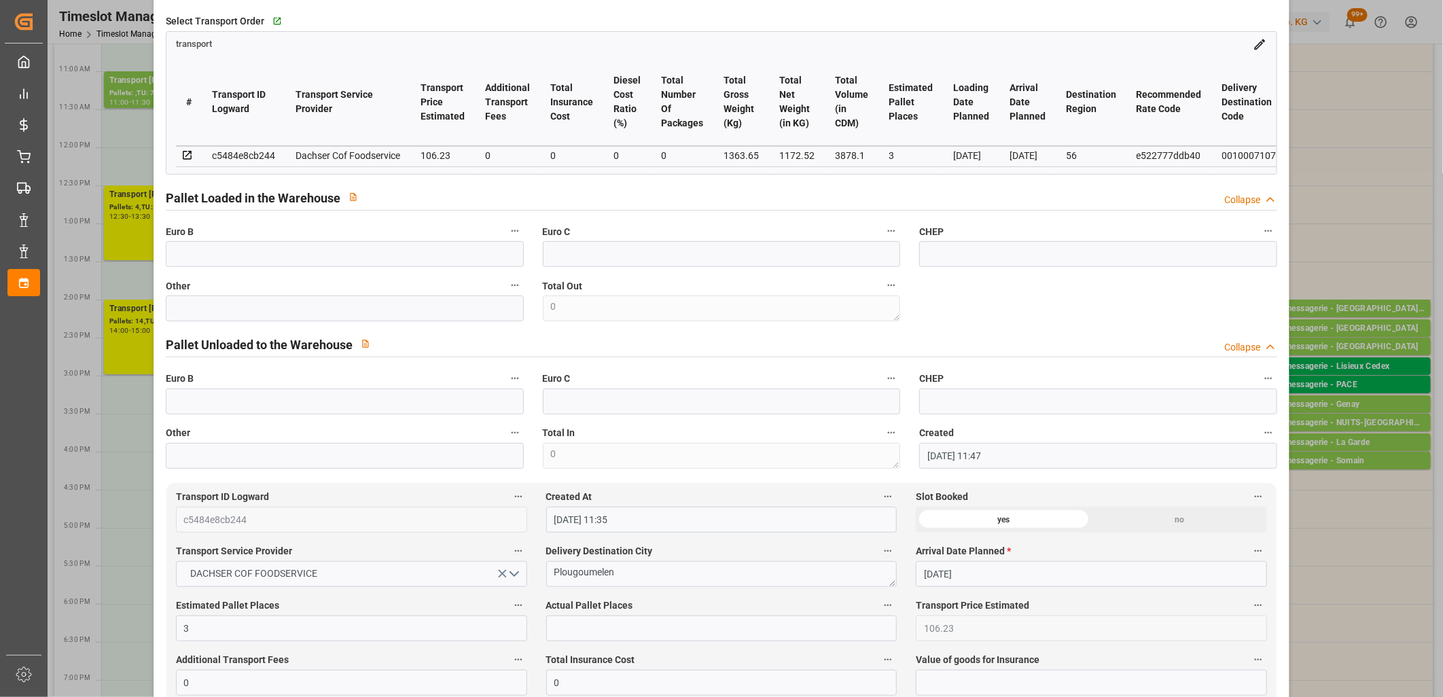
scroll to position [377, 0]
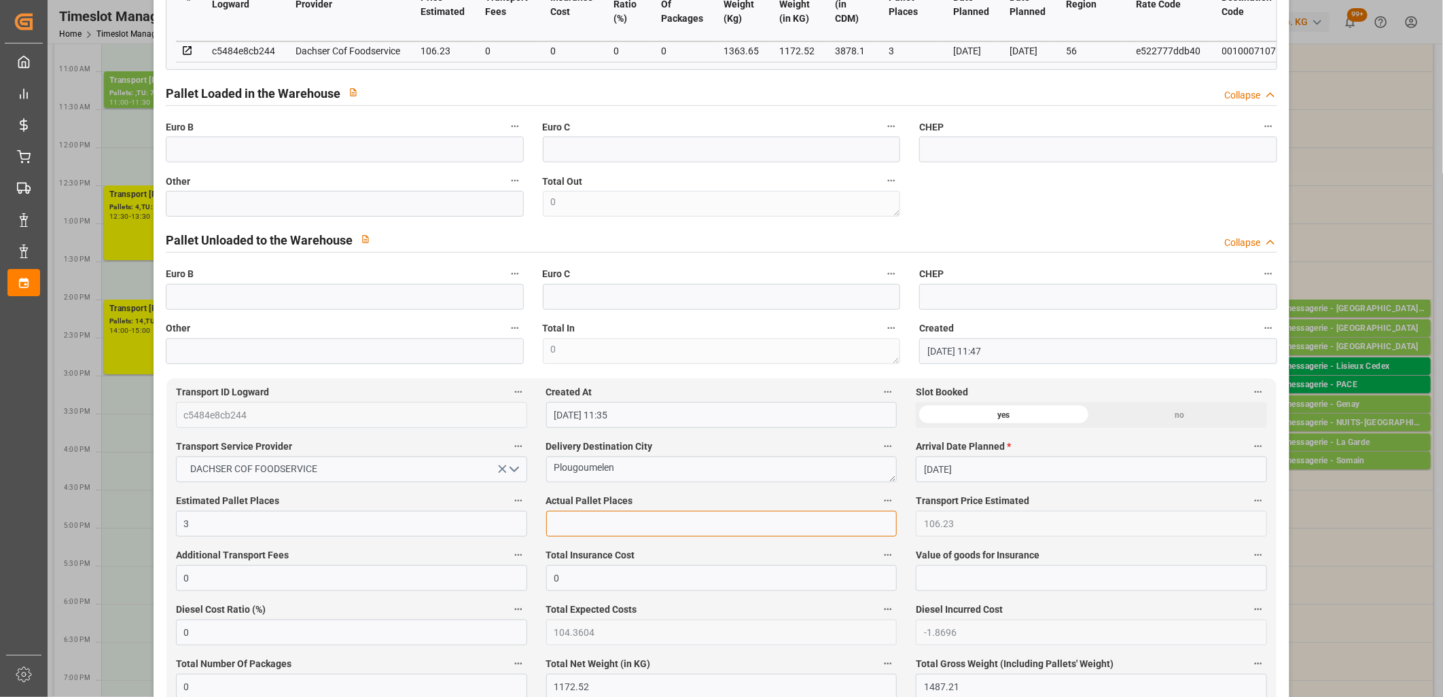
click at [660, 532] on input "text" at bounding box center [721, 524] width 351 height 26
click at [435, 209] on input "text" at bounding box center [345, 204] width 358 height 26
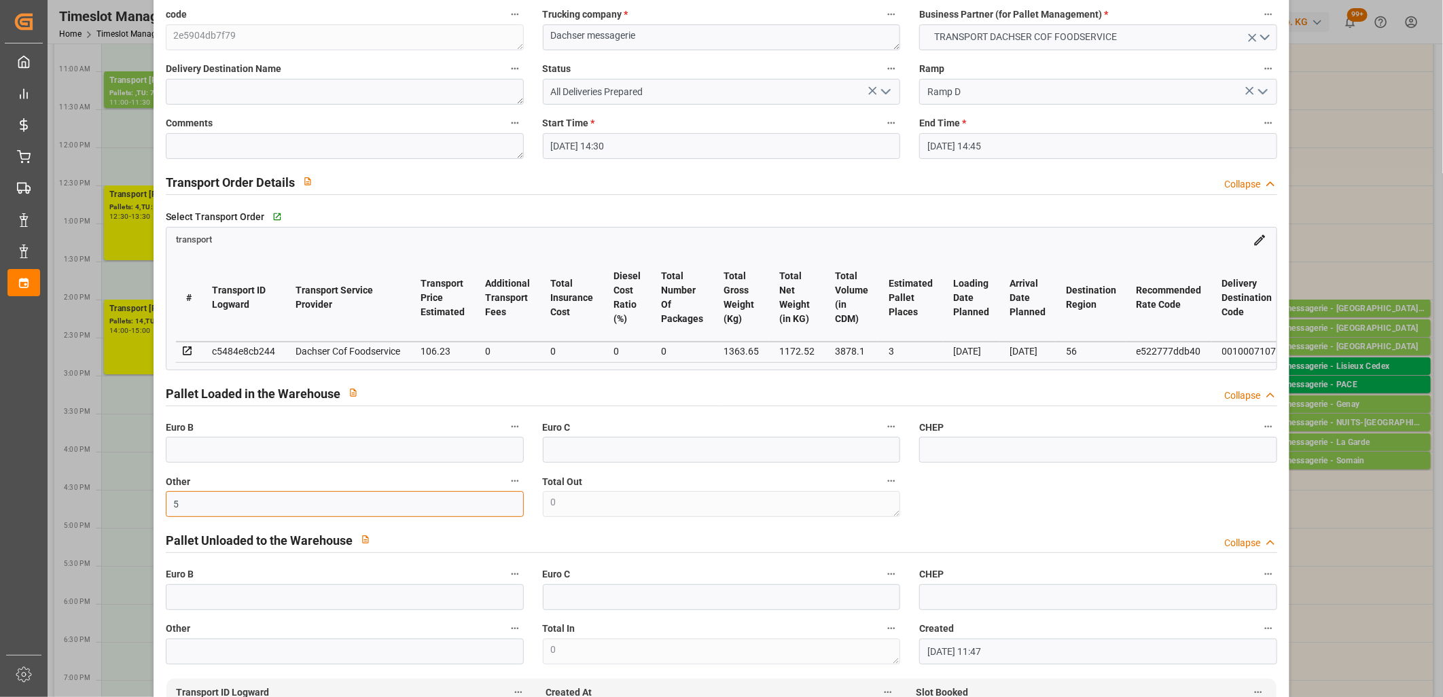
scroll to position [75, 0]
click at [885, 94] on icon "open menu" at bounding box center [886, 93] width 16 height 16
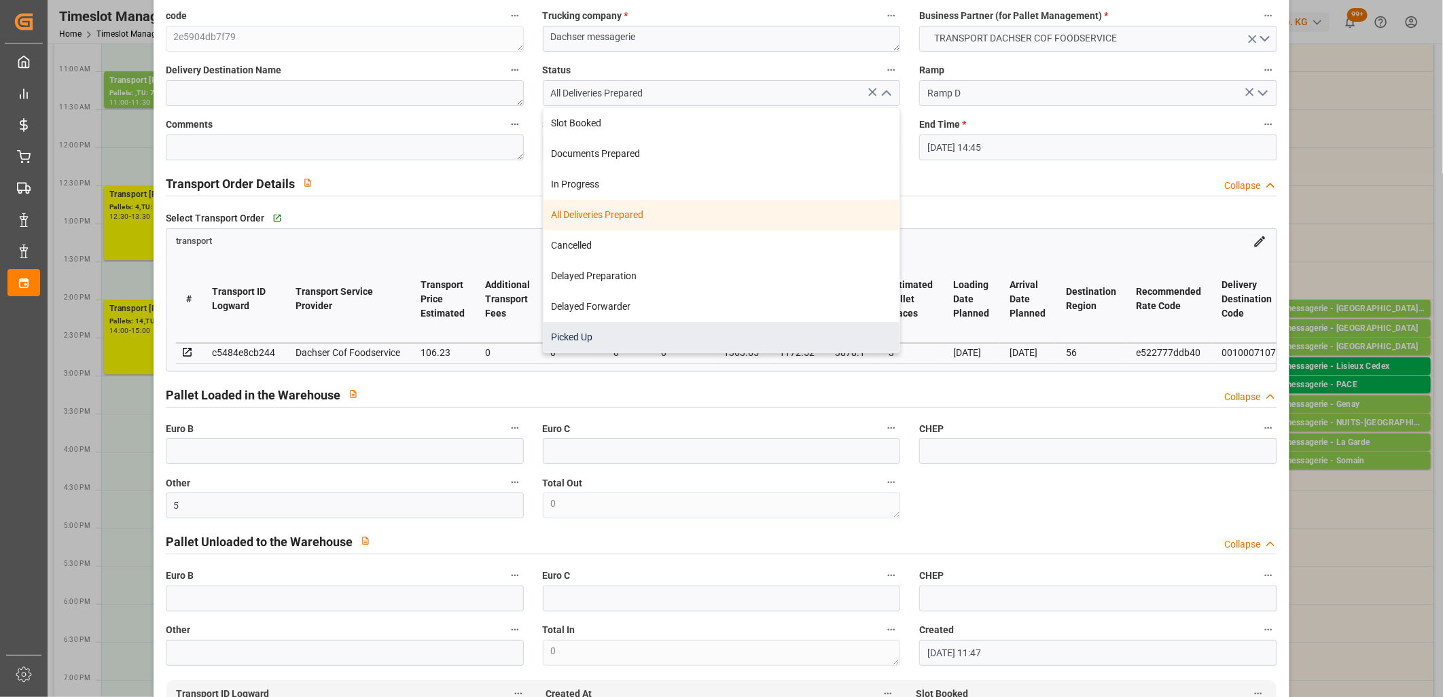
click at [721, 342] on div "Picked Up" at bounding box center [722, 337] width 357 height 31
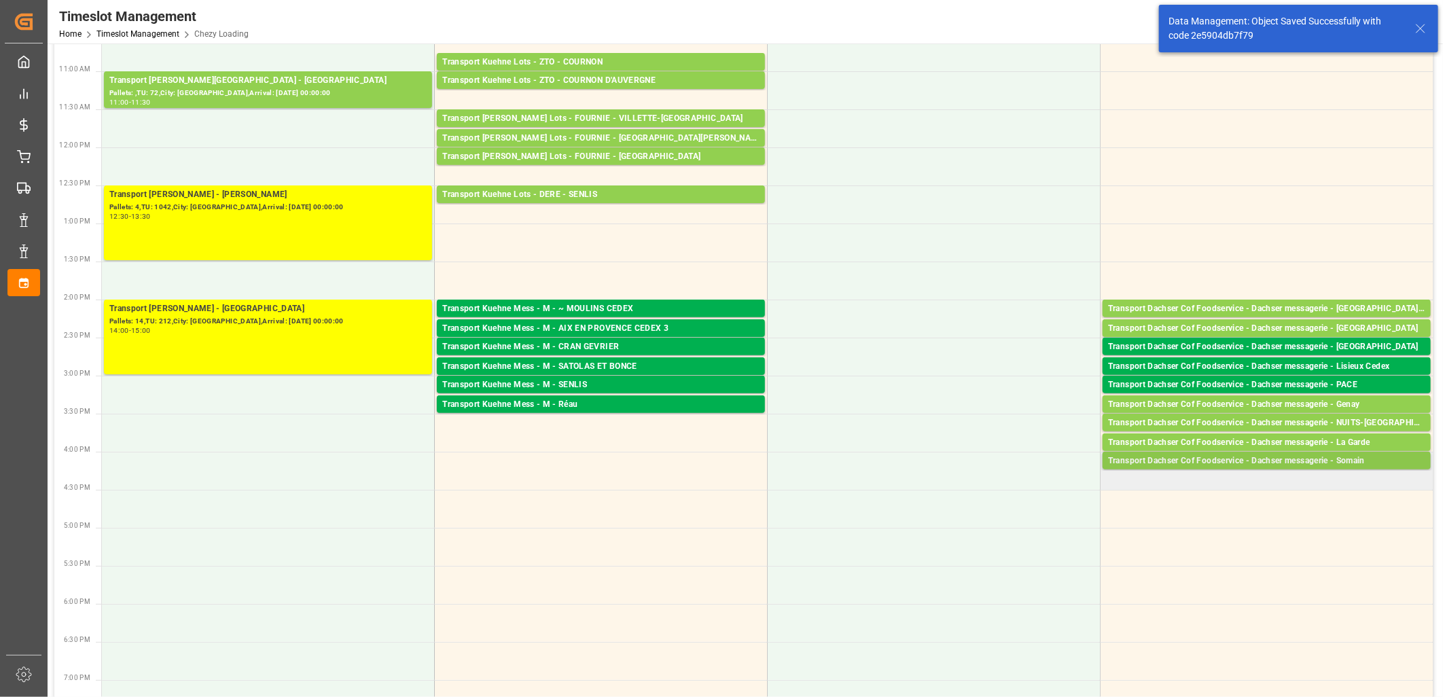
click at [1211, 457] on div "Transport Dachser Cof Foodservice - Dachser messagerie - Somain" at bounding box center [1266, 462] width 317 height 14
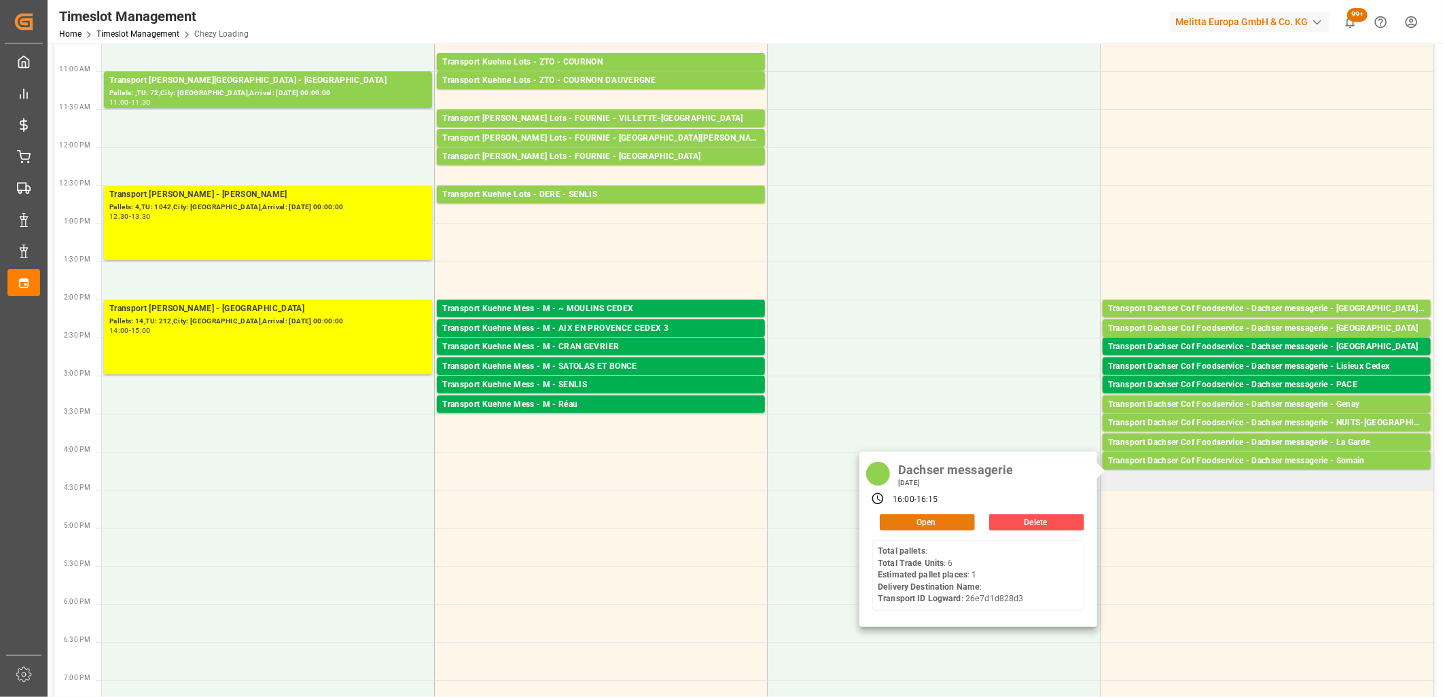
click at [910, 520] on button "Open" at bounding box center [927, 522] width 95 height 16
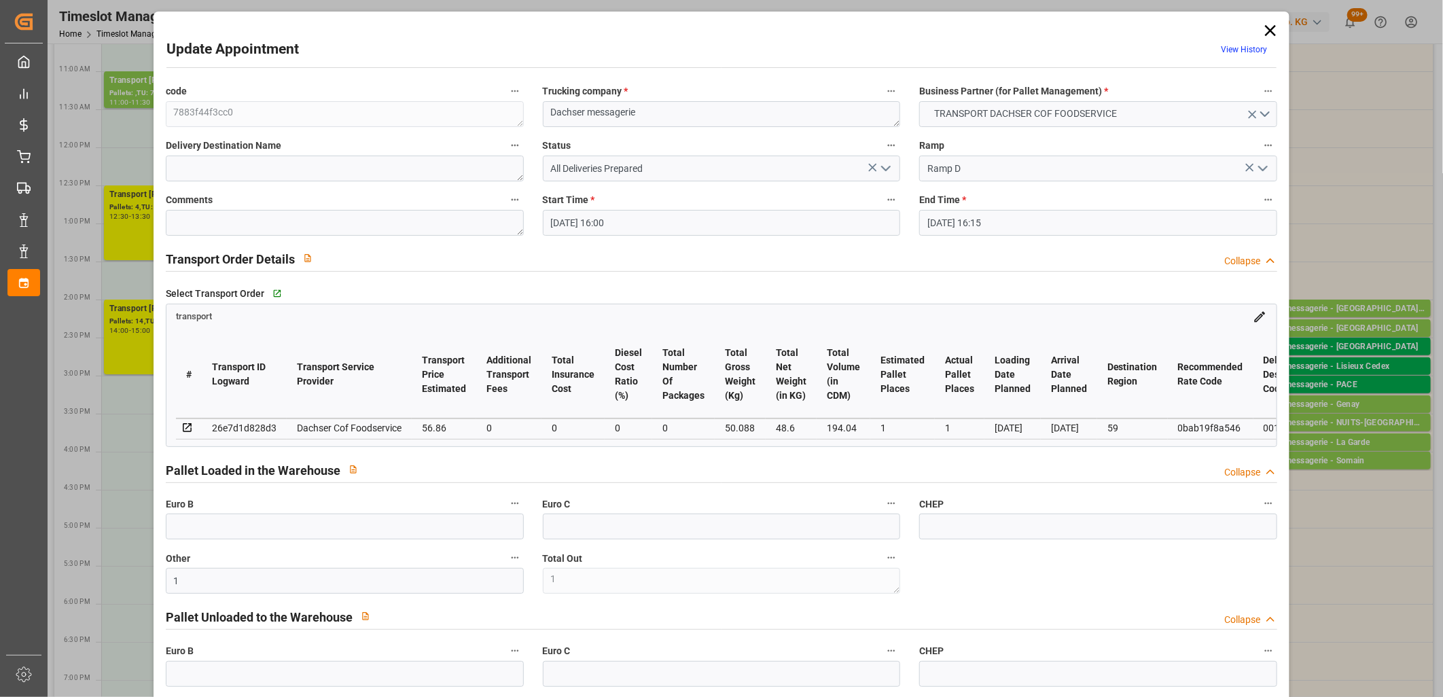
click at [887, 171] on icon "open menu" at bounding box center [886, 168] width 16 height 16
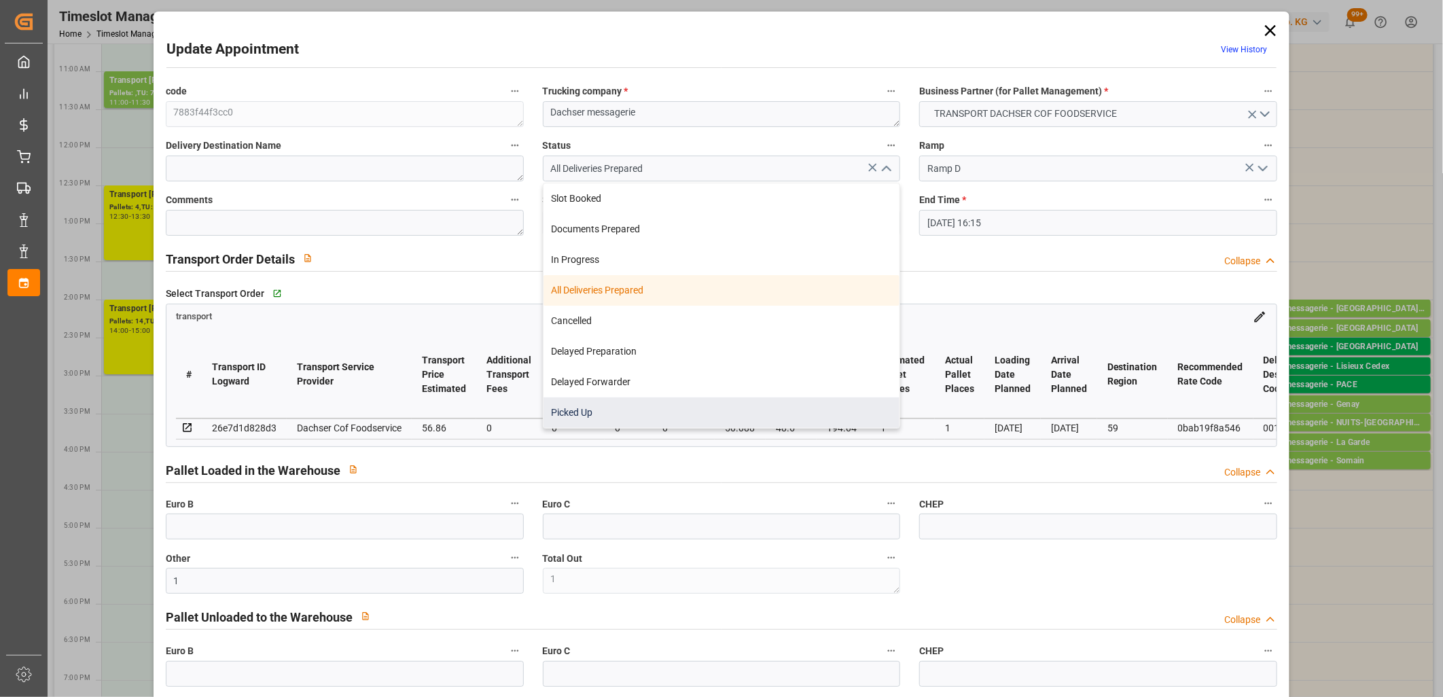
click at [764, 410] on div "Picked Up" at bounding box center [722, 412] width 357 height 31
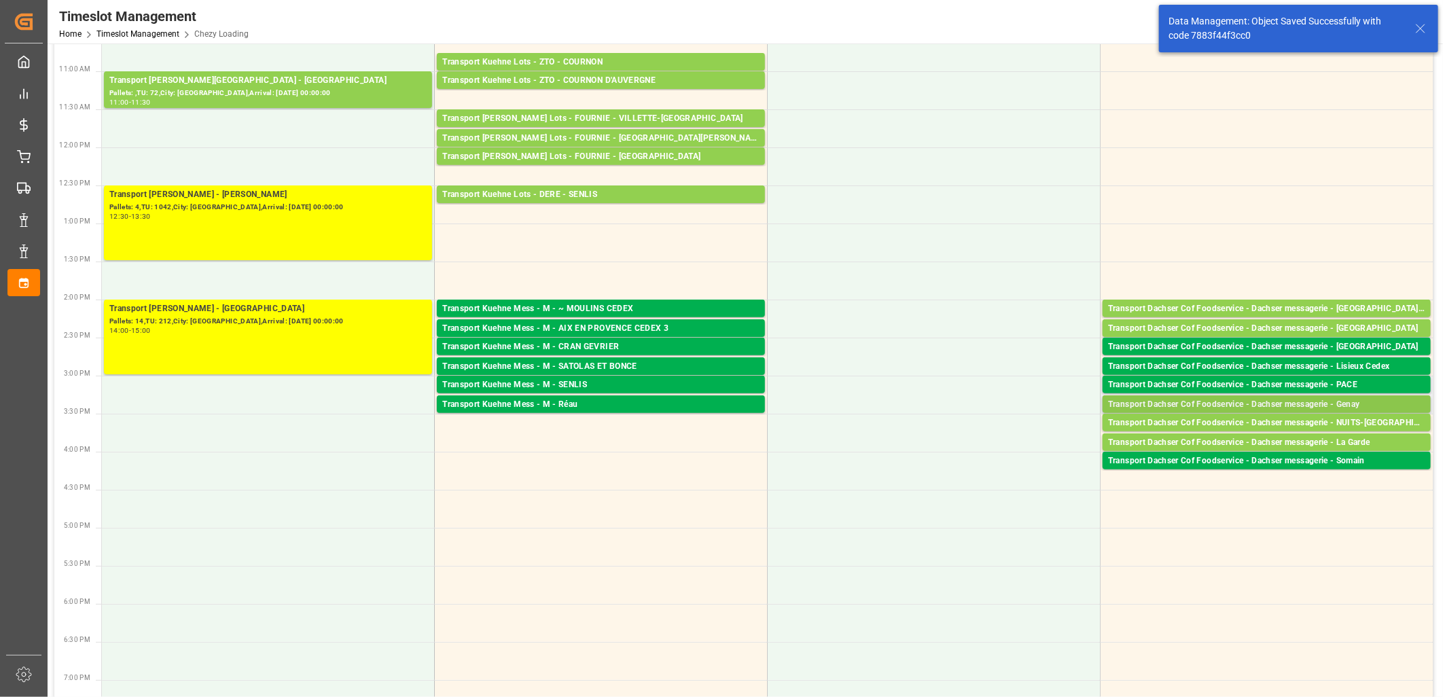
click at [1212, 403] on div "Transport Dachser Cof Foodservice - Dachser messagerie - Genay" at bounding box center [1266, 405] width 317 height 14
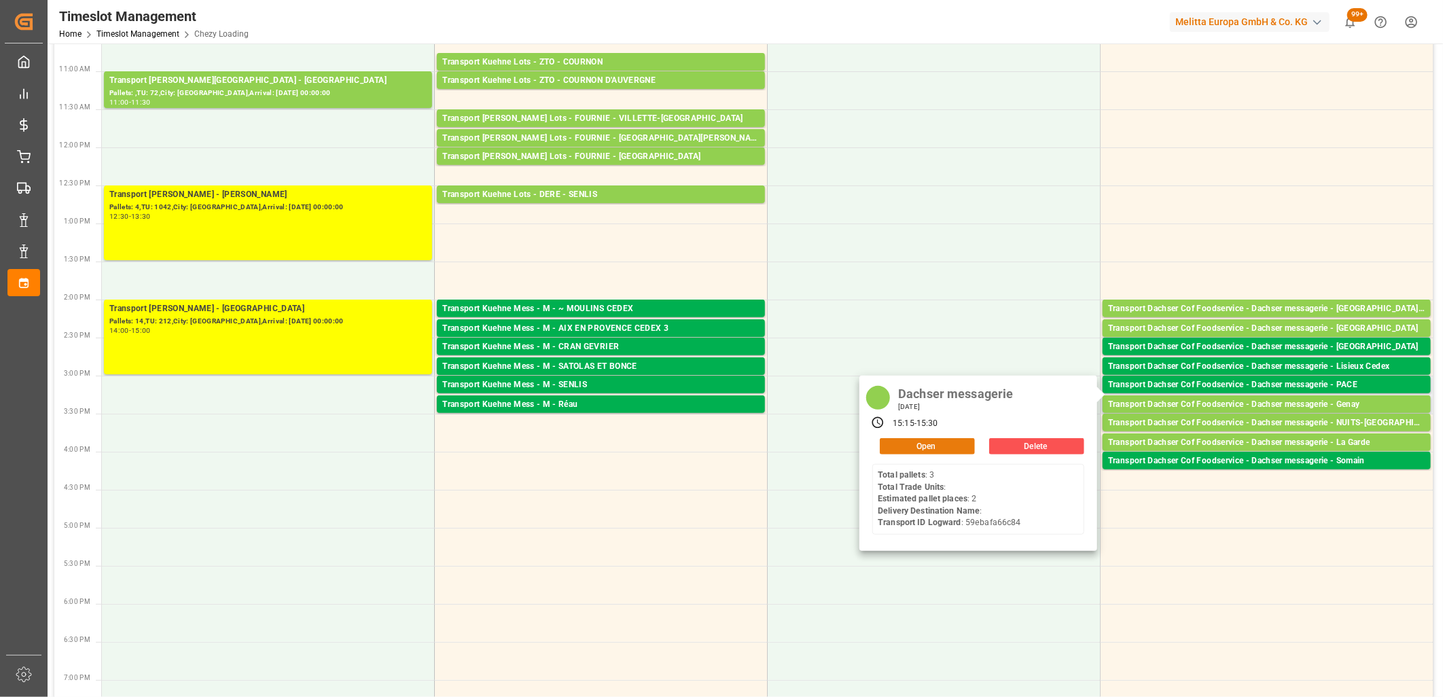
click at [953, 439] on button "Open" at bounding box center [927, 446] width 95 height 16
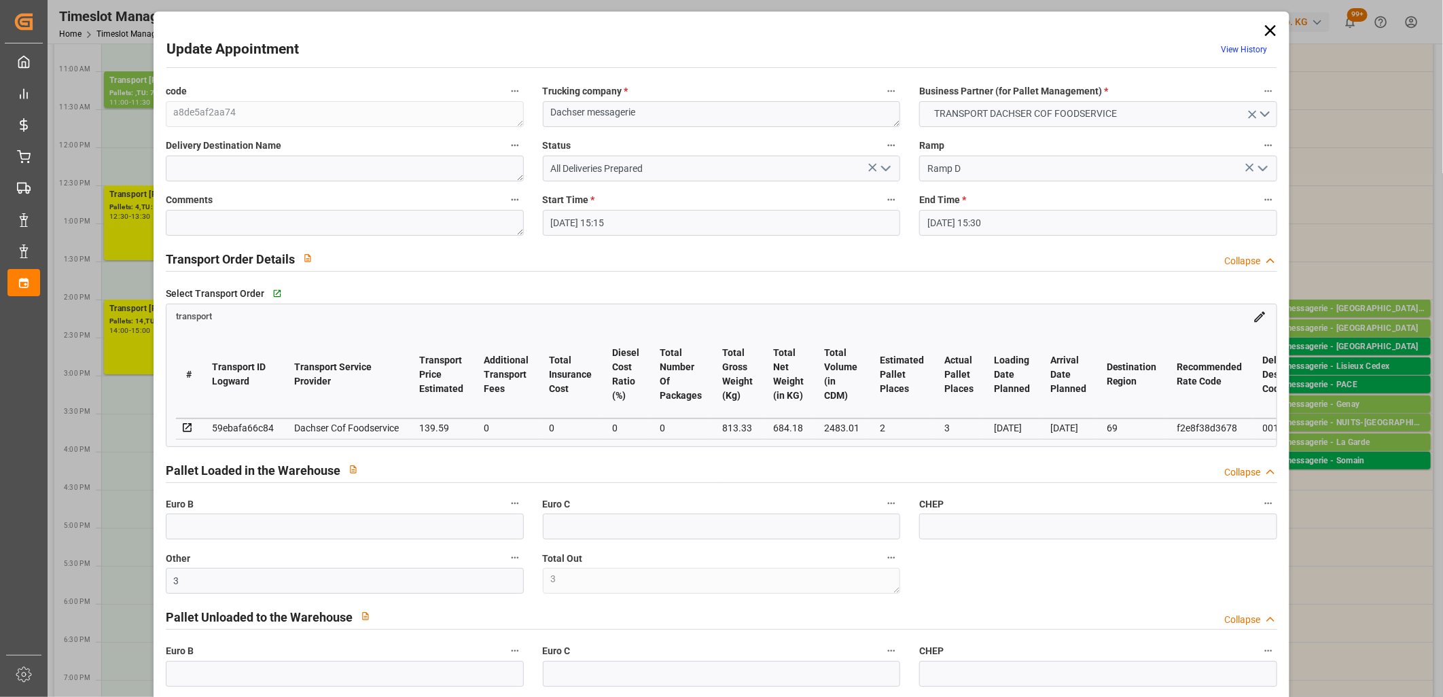
click at [885, 170] on polyline "open menu" at bounding box center [886, 168] width 8 height 4
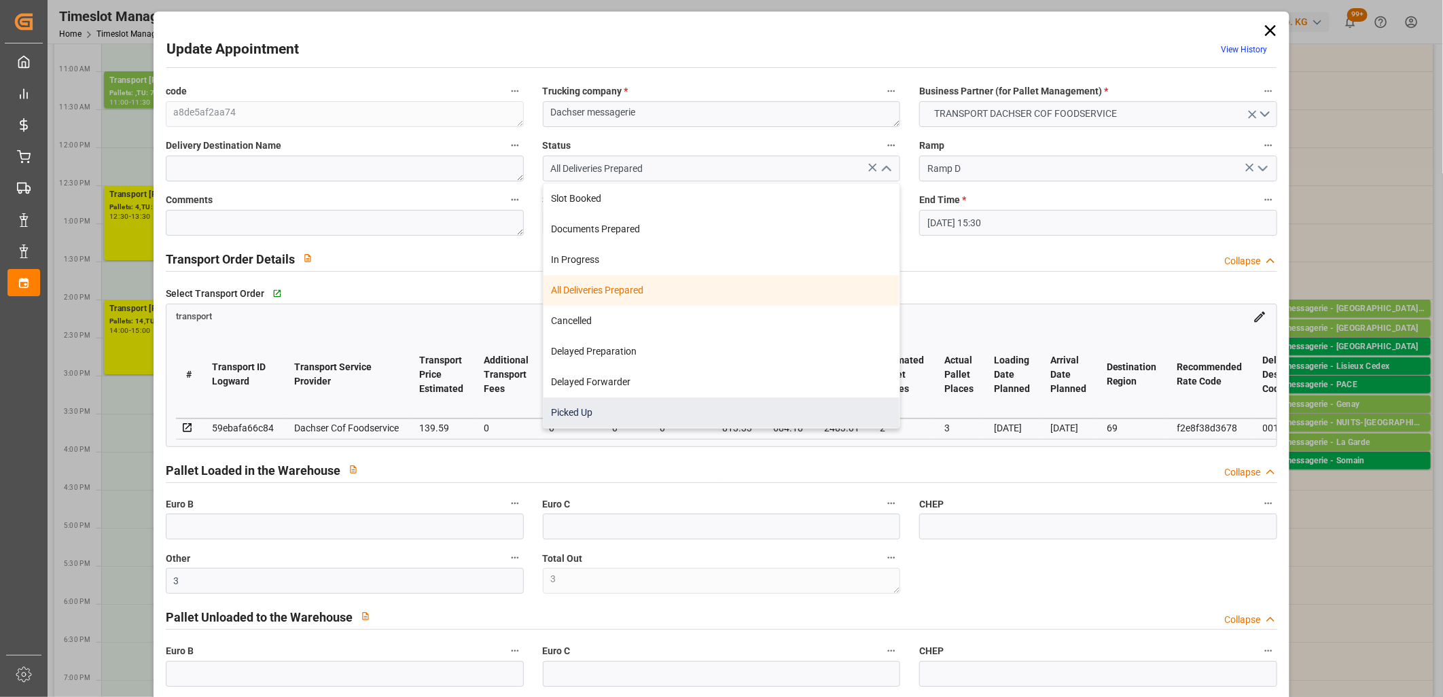
click at [776, 405] on div "Picked Up" at bounding box center [722, 412] width 357 height 31
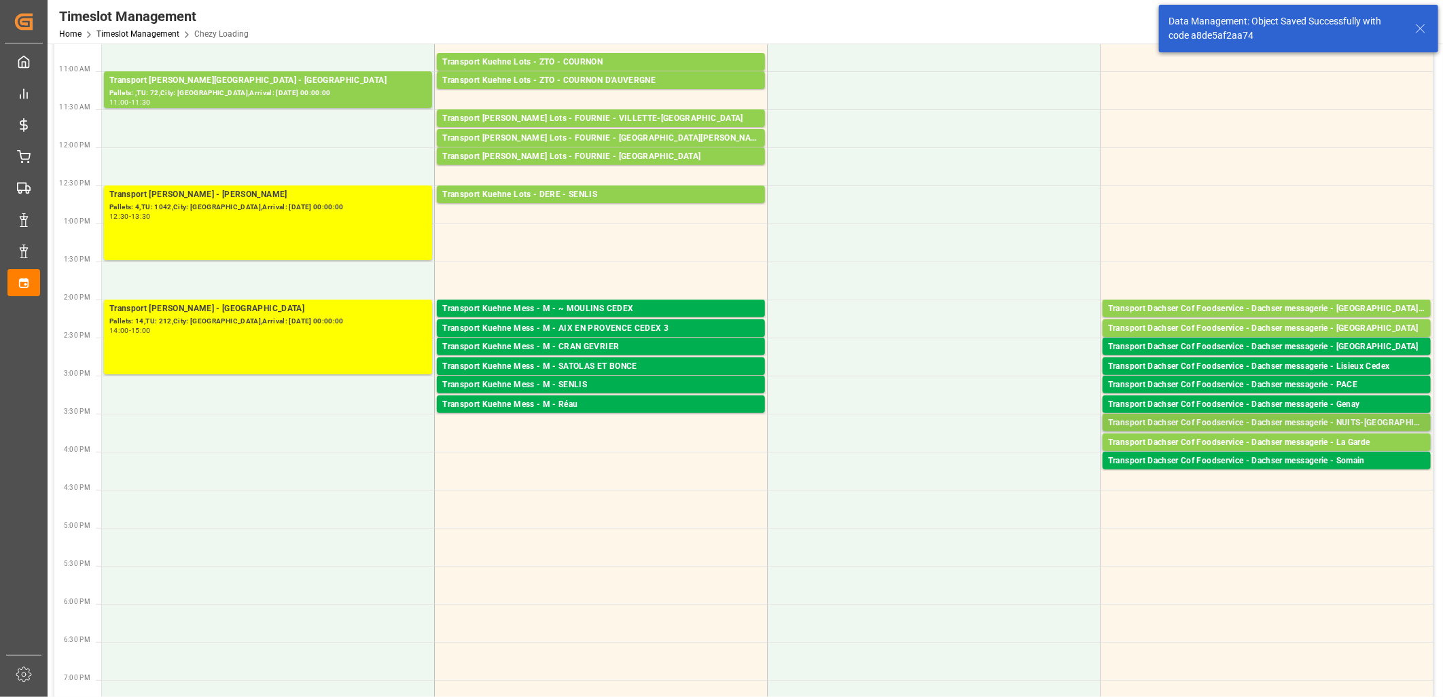
click at [1204, 424] on div "Transport Dachser Cof Foodservice - Dachser messagerie - NUITS-ST-GEORGES" at bounding box center [1266, 423] width 317 height 14
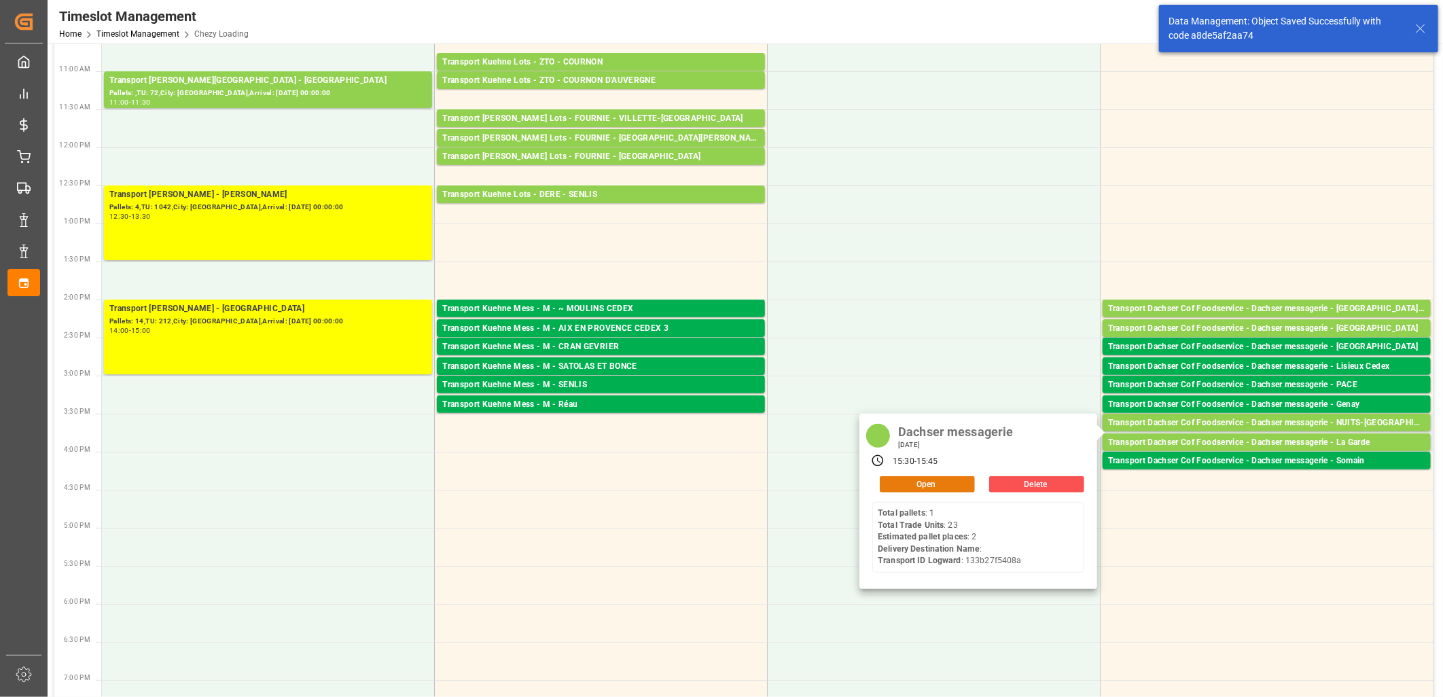
click at [941, 476] on button "Open" at bounding box center [927, 484] width 95 height 16
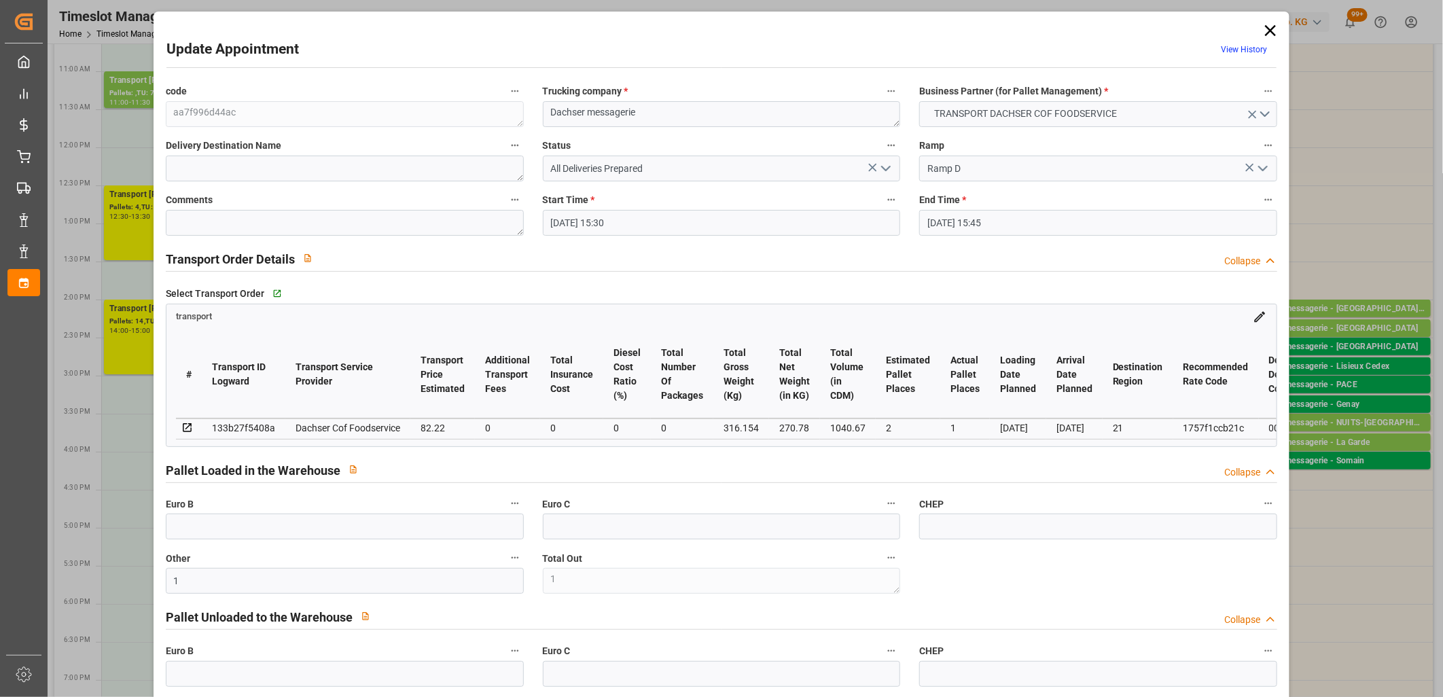
click at [885, 173] on icon "open menu" at bounding box center [886, 168] width 16 height 16
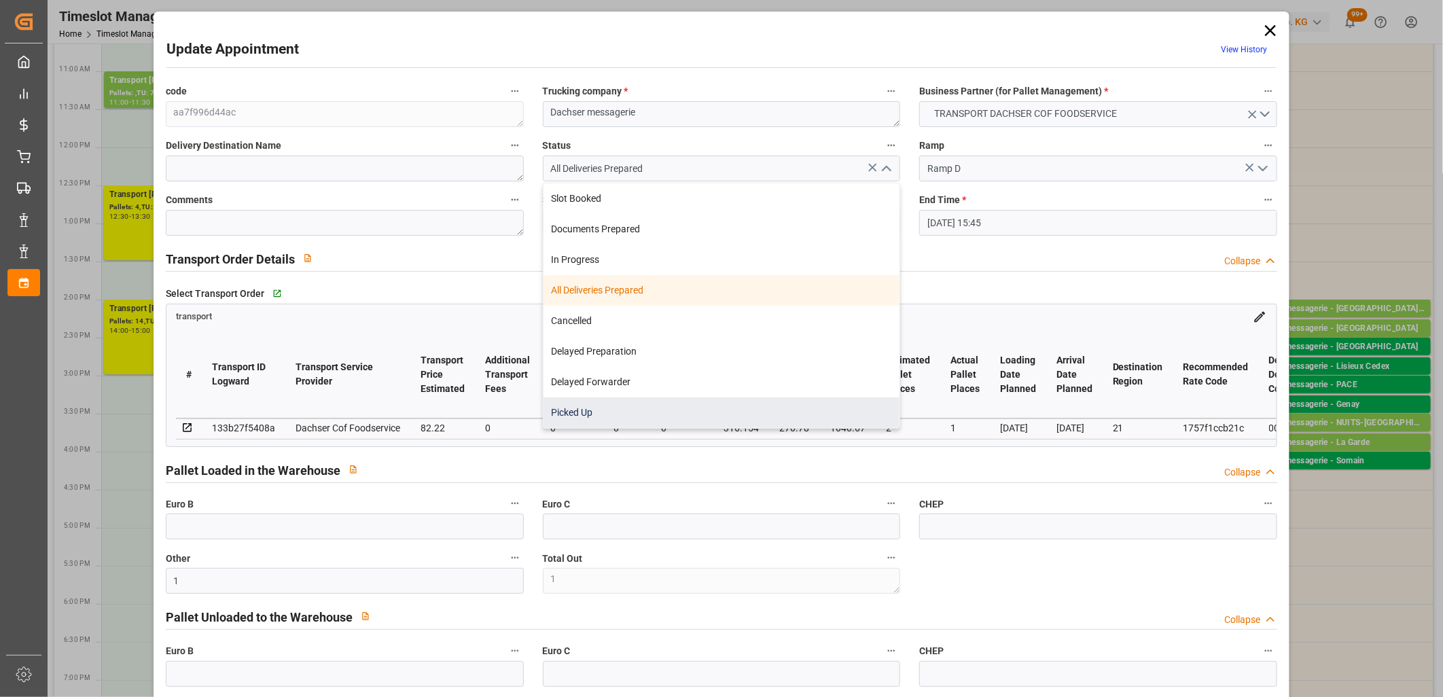
click at [782, 416] on div "Picked Up" at bounding box center [722, 412] width 357 height 31
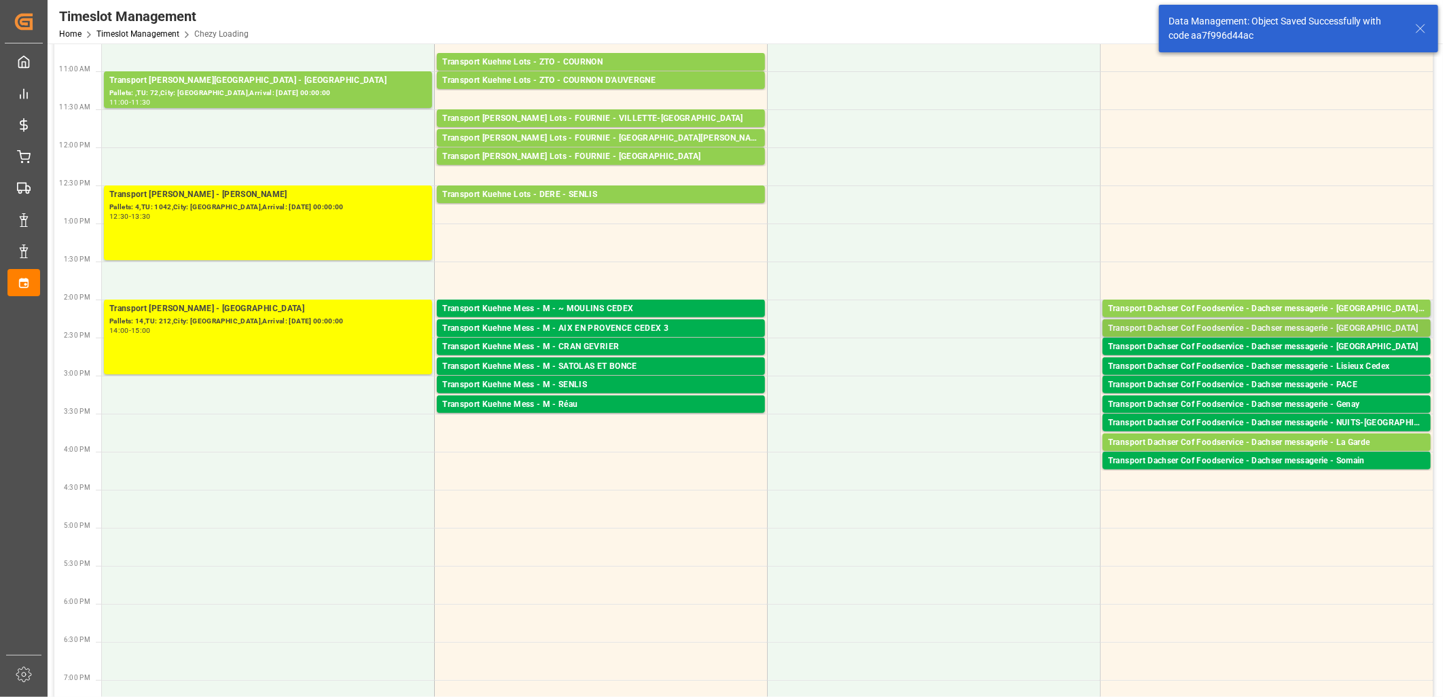
click at [1262, 326] on div "Transport Dachser Cof Foodservice - Dachser messagerie - Angers" at bounding box center [1266, 329] width 317 height 14
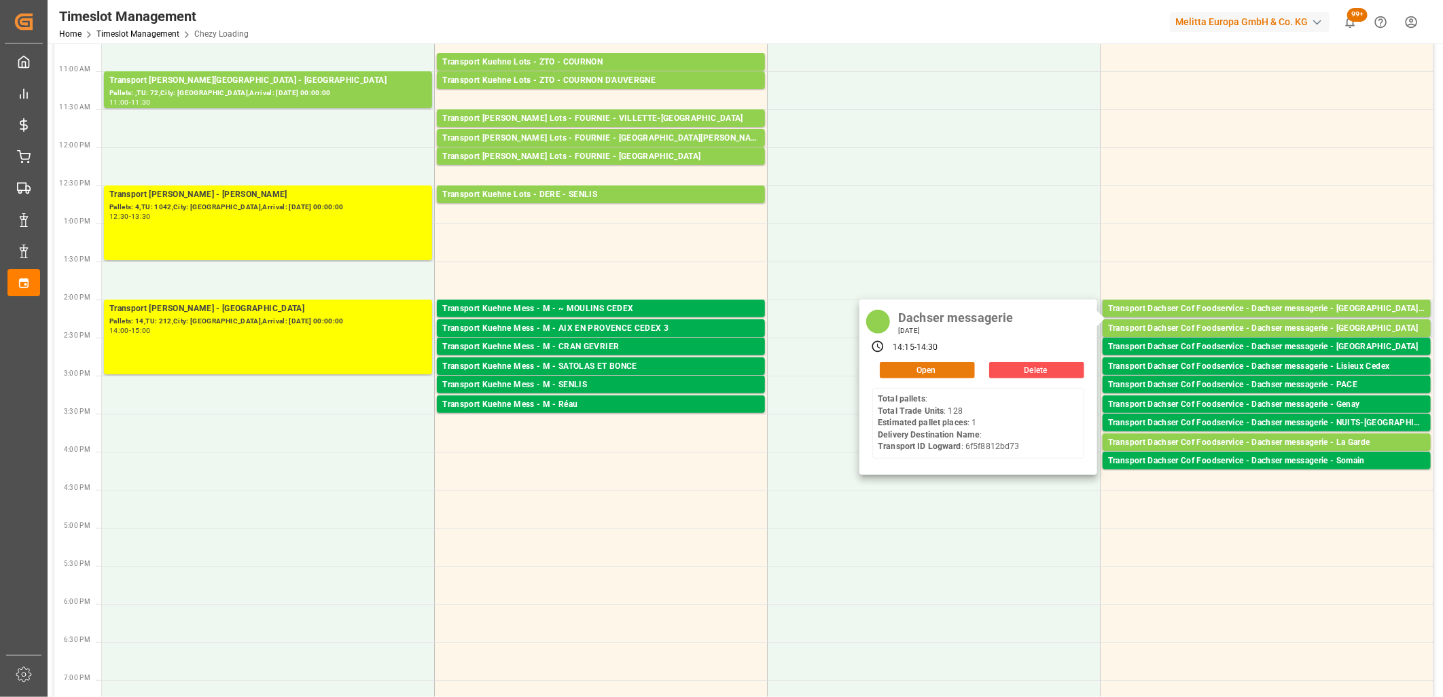
click at [950, 374] on button "Open" at bounding box center [927, 370] width 95 height 16
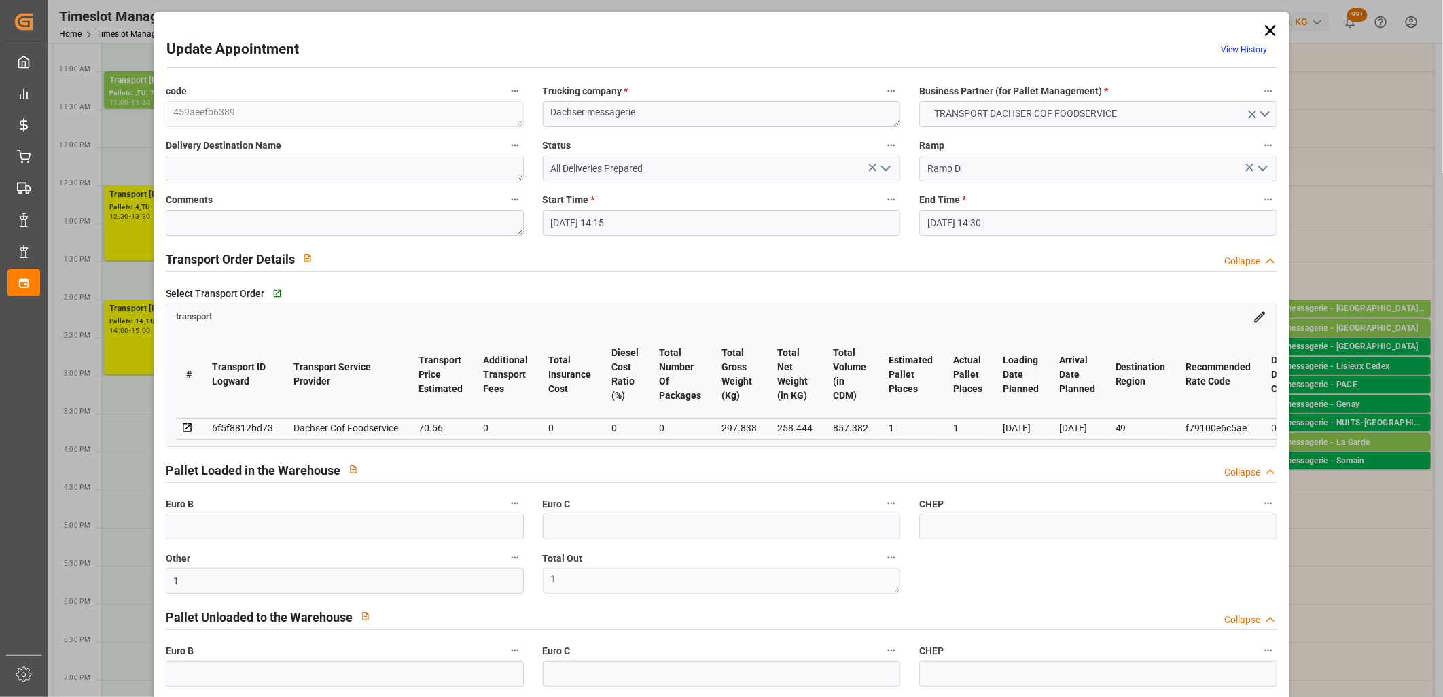
click at [880, 173] on icon "open menu" at bounding box center [886, 168] width 16 height 16
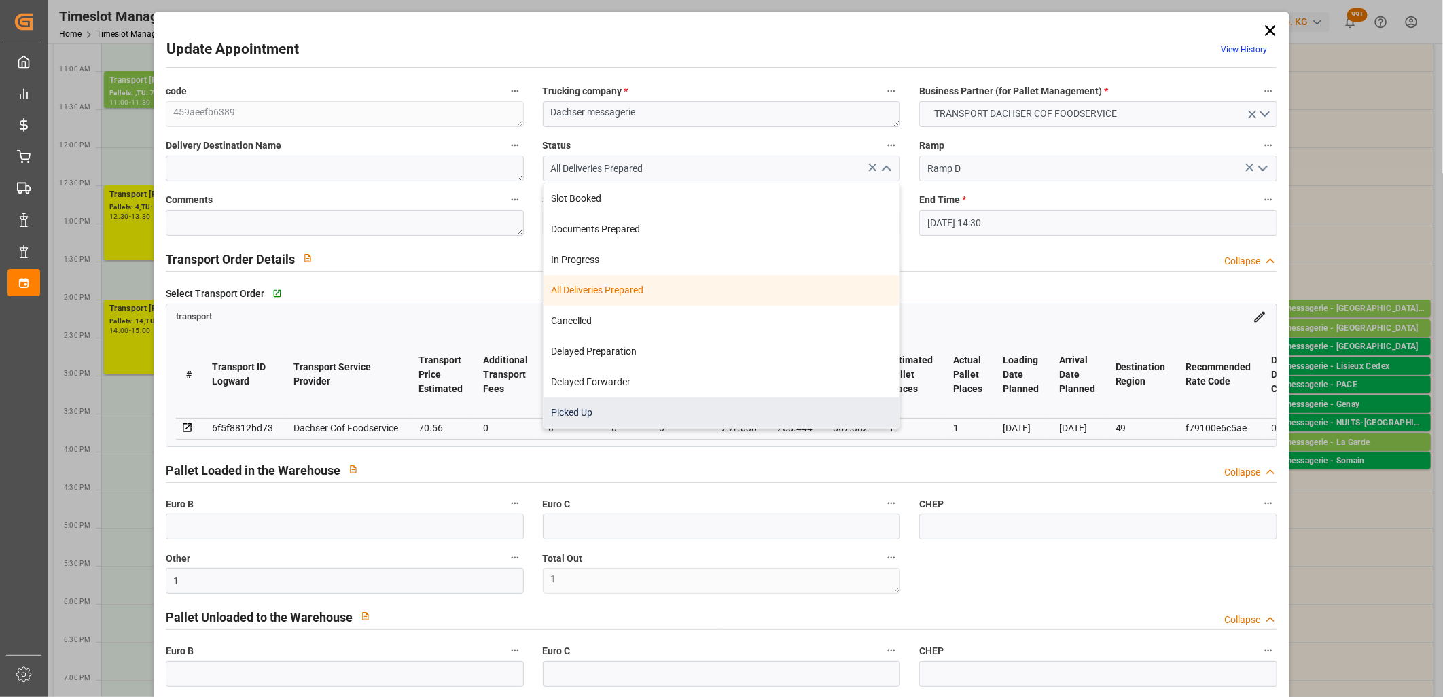
click at [729, 413] on div "Picked Up" at bounding box center [722, 412] width 357 height 31
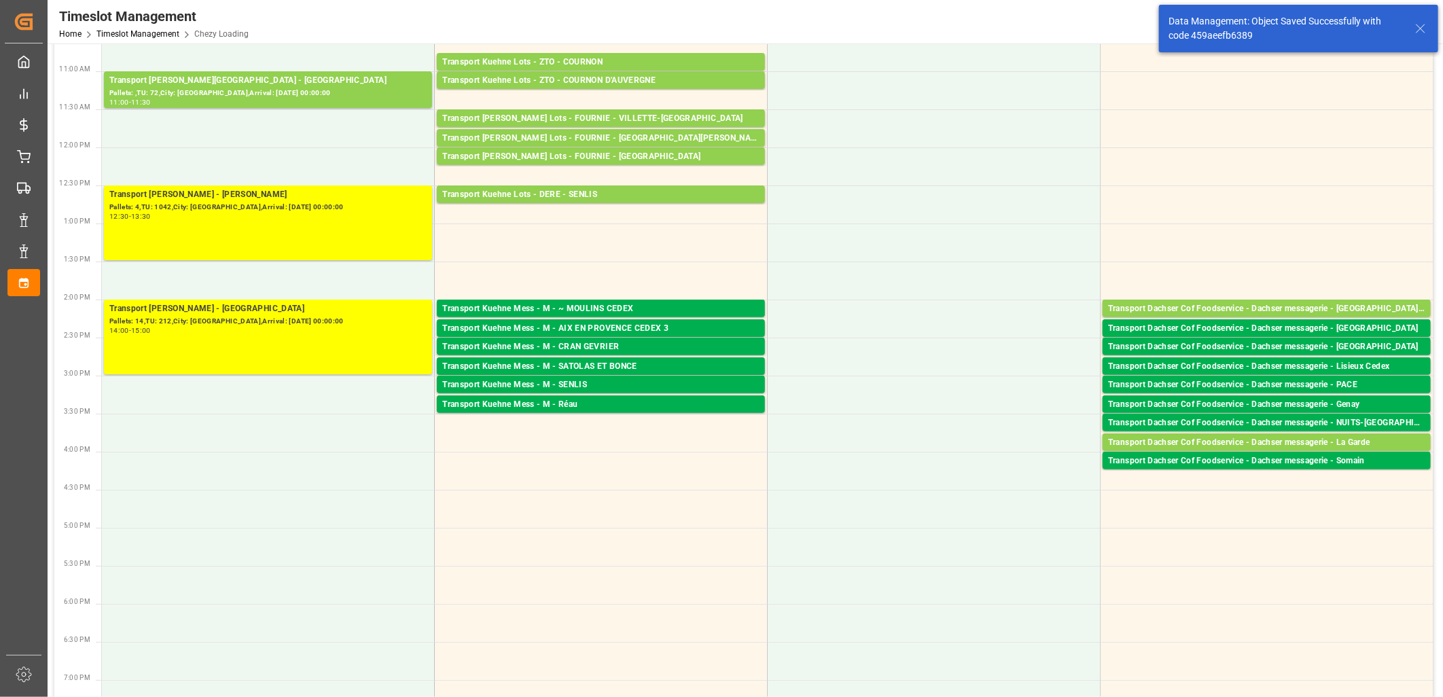
click at [1235, 306] on div "Transport Dachser Cof Foodservice - Dachser messagerie - Chateauneuf-Sur-Isere" at bounding box center [1266, 309] width 317 height 14
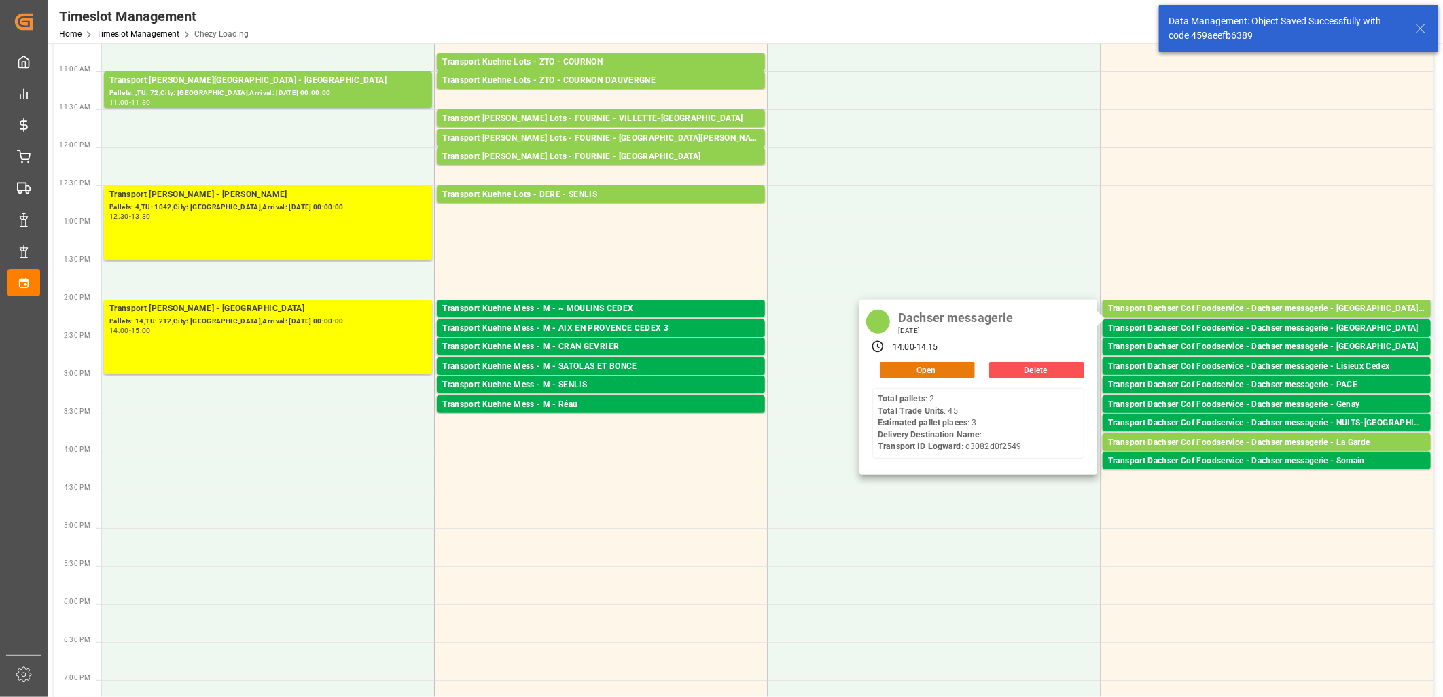
click at [954, 368] on button "Open" at bounding box center [927, 370] width 95 height 16
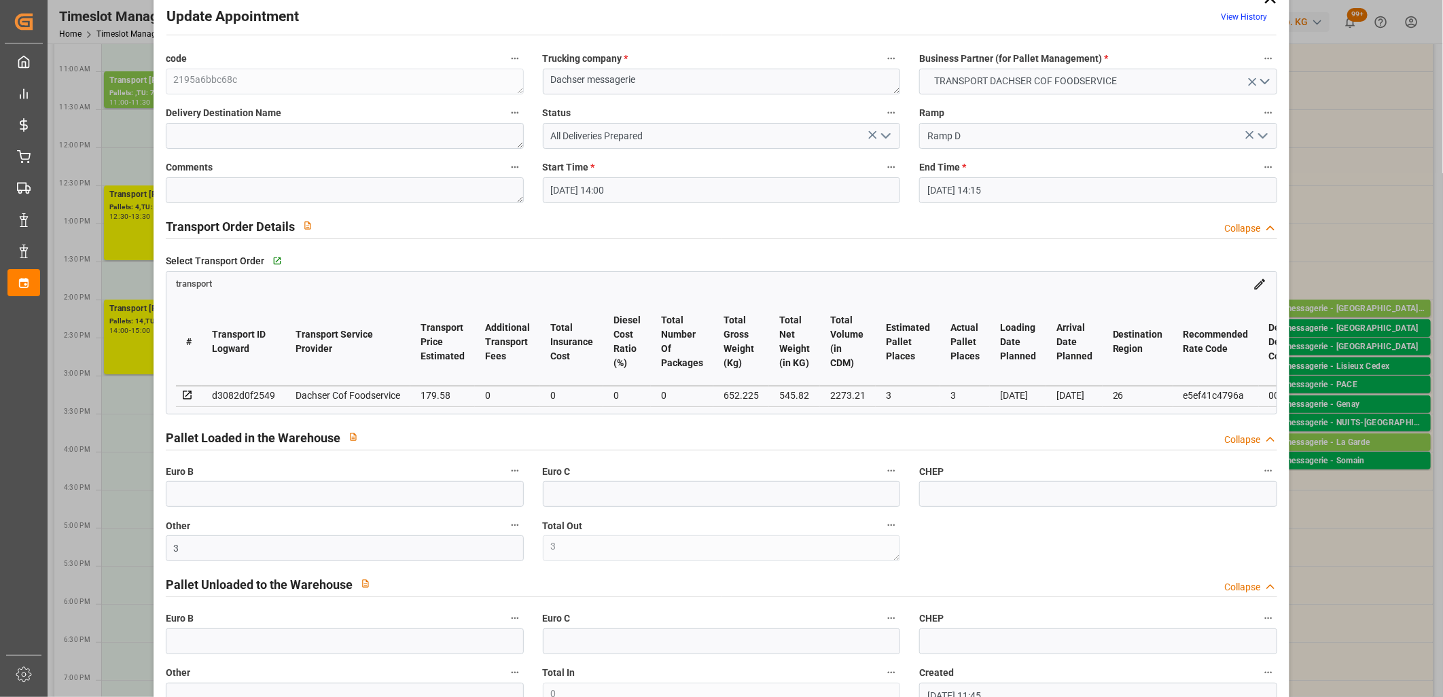
scroll to position [0, 0]
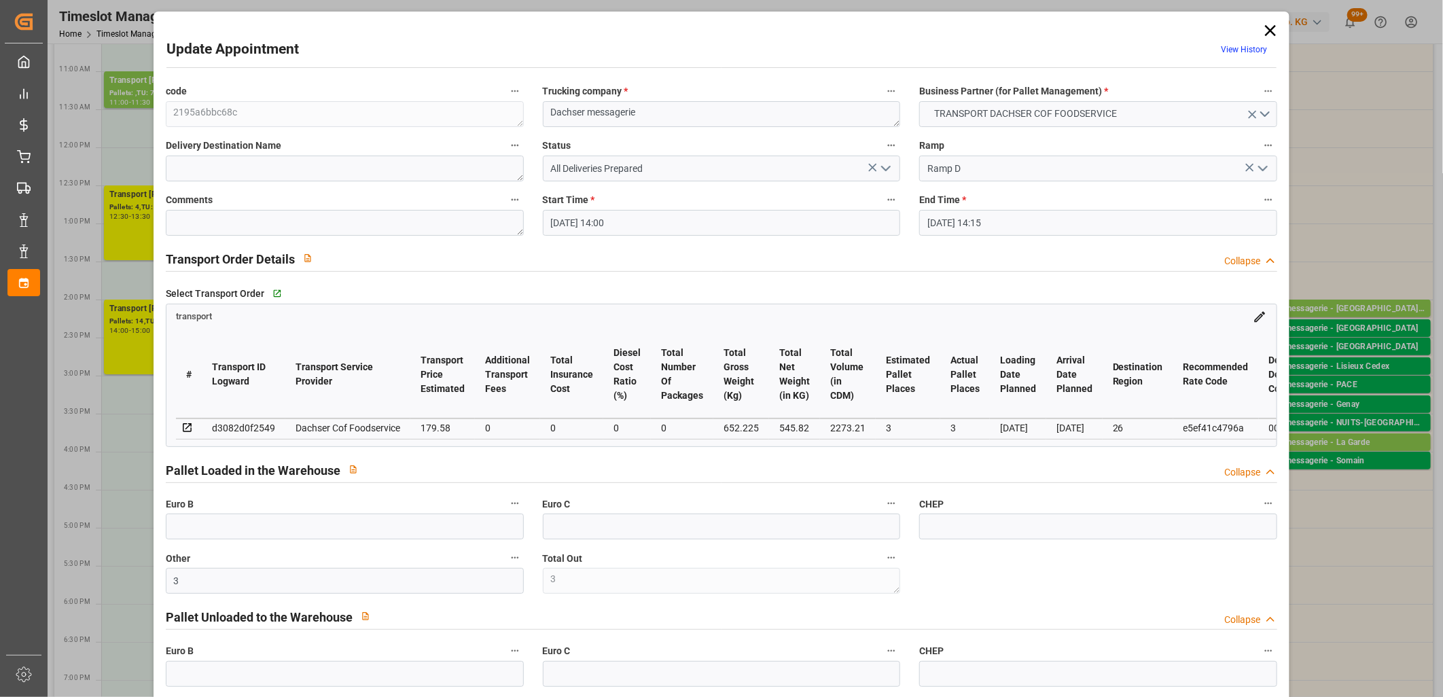
click at [882, 171] on icon "open menu" at bounding box center [886, 168] width 16 height 16
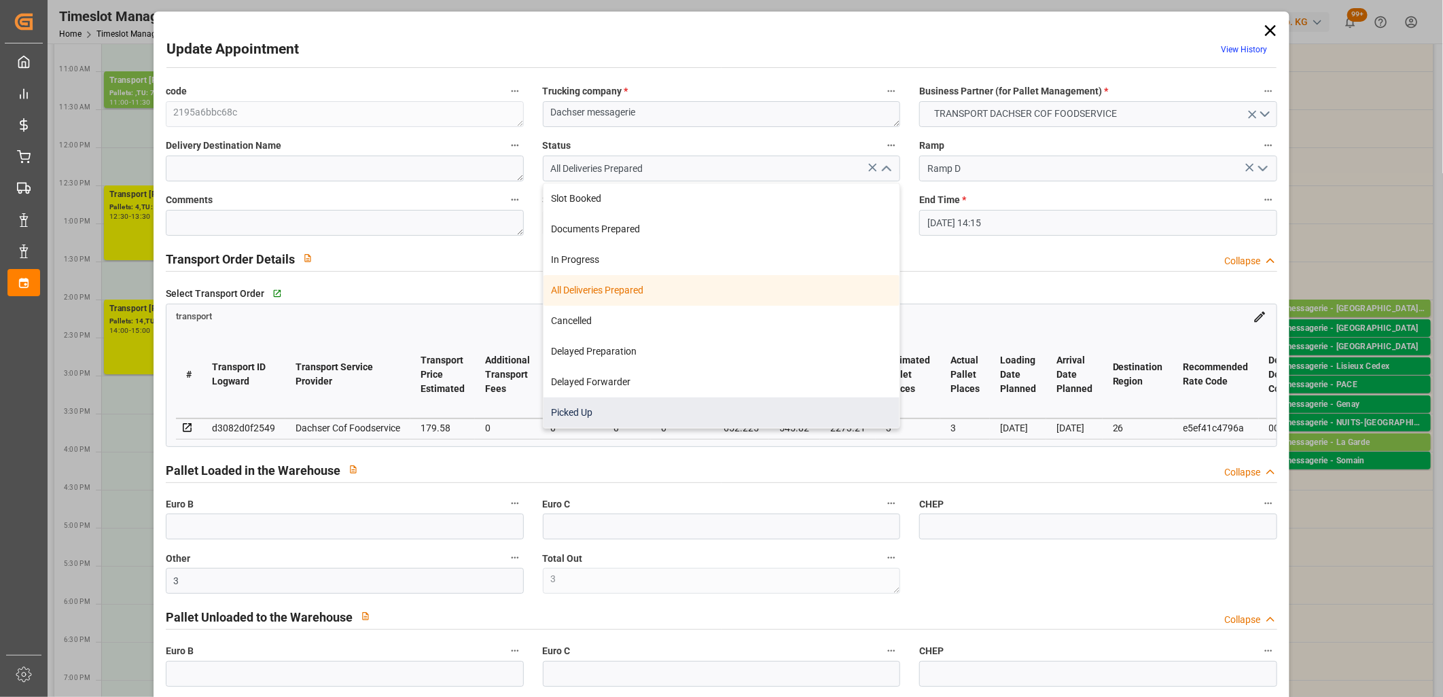
click at [758, 404] on div "Picked Up" at bounding box center [722, 412] width 357 height 31
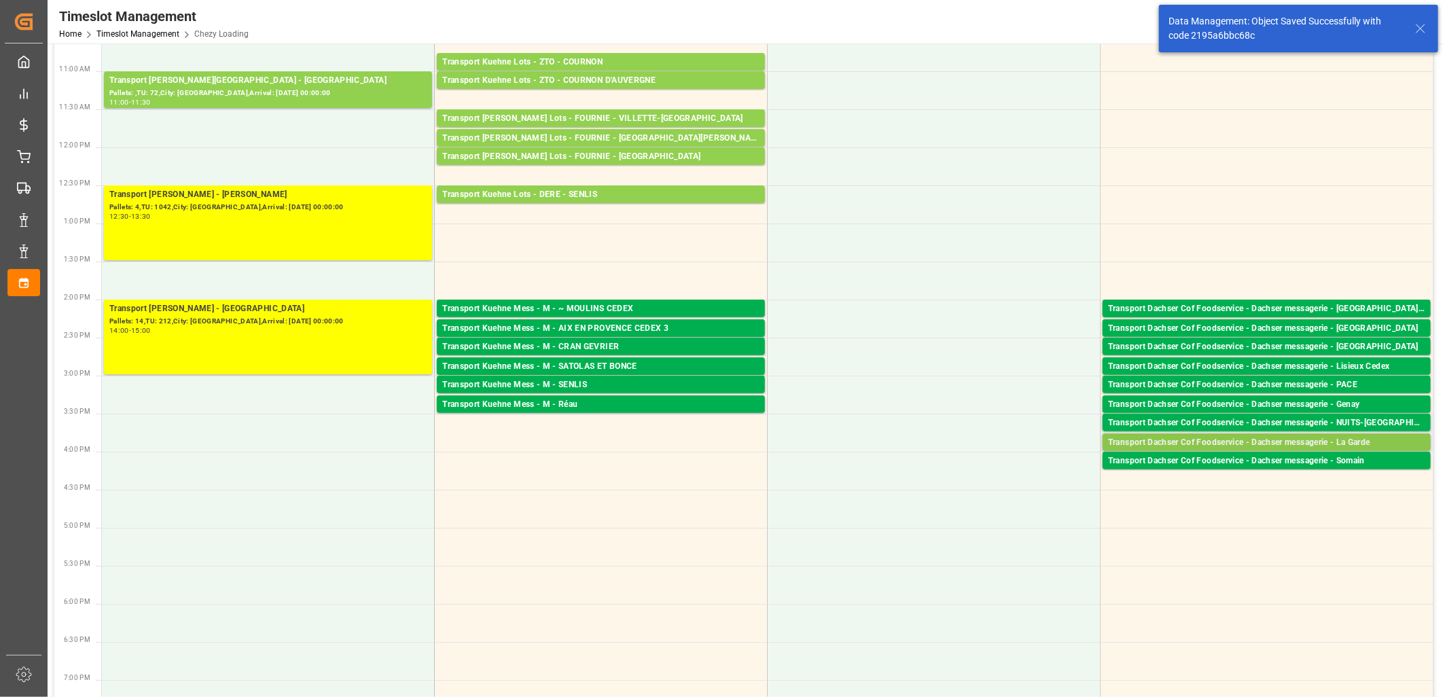
click at [1191, 444] on div "Transport Dachser Cof Foodservice - Dachser messagerie - La Garde" at bounding box center [1266, 443] width 317 height 14
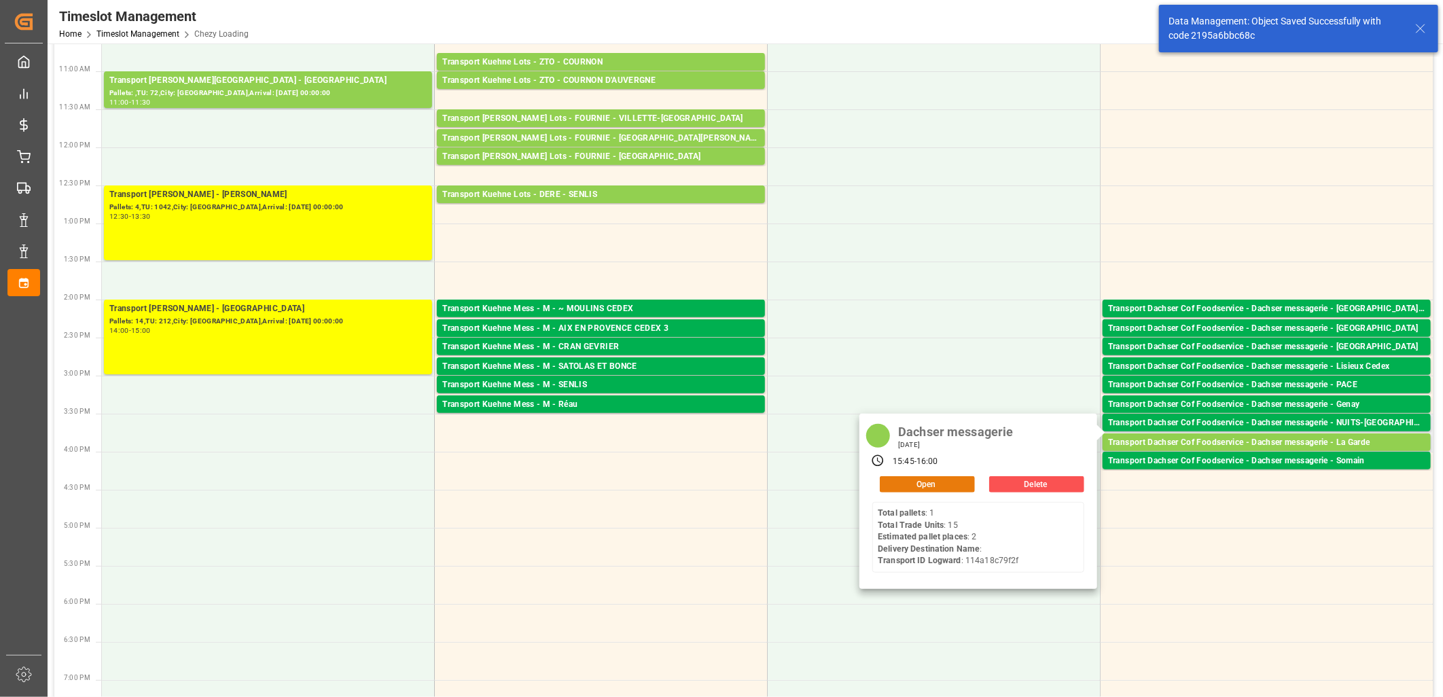
click at [960, 483] on button "Open" at bounding box center [927, 484] width 95 height 16
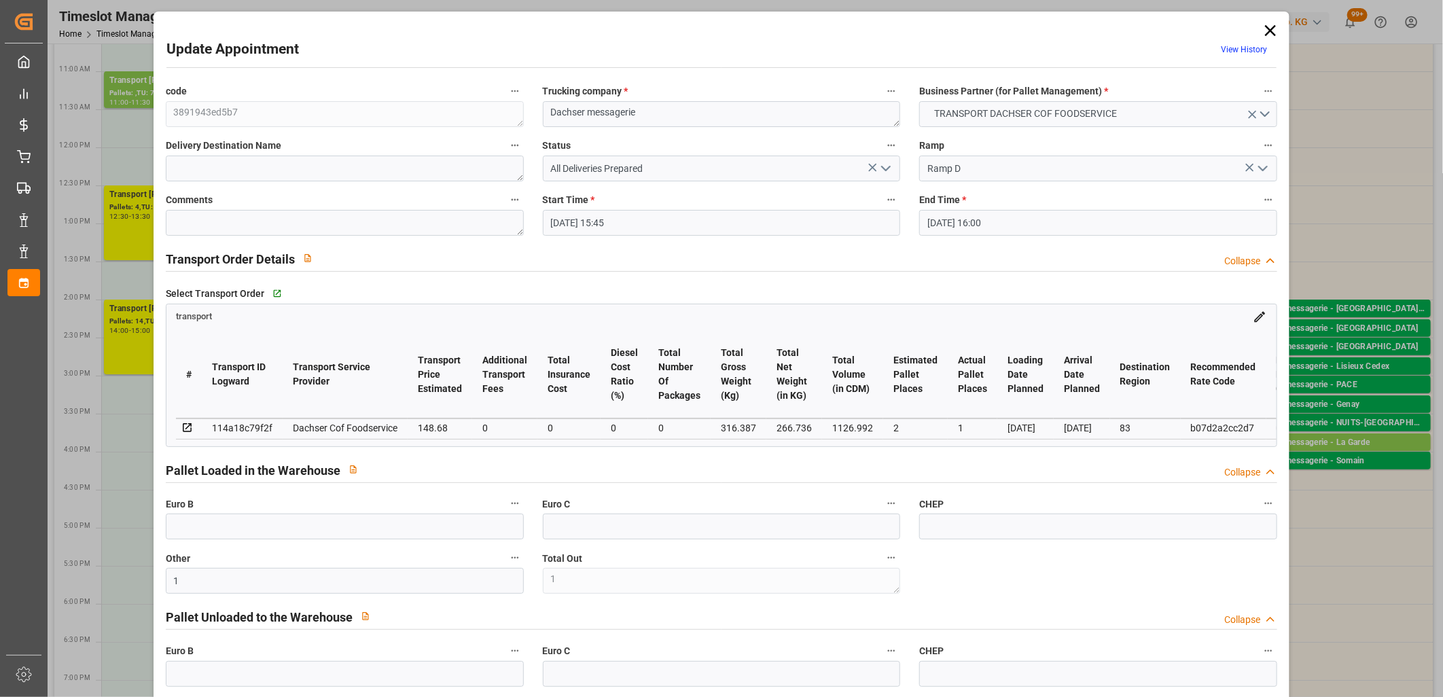
click at [880, 172] on icon "open menu" at bounding box center [886, 168] width 16 height 16
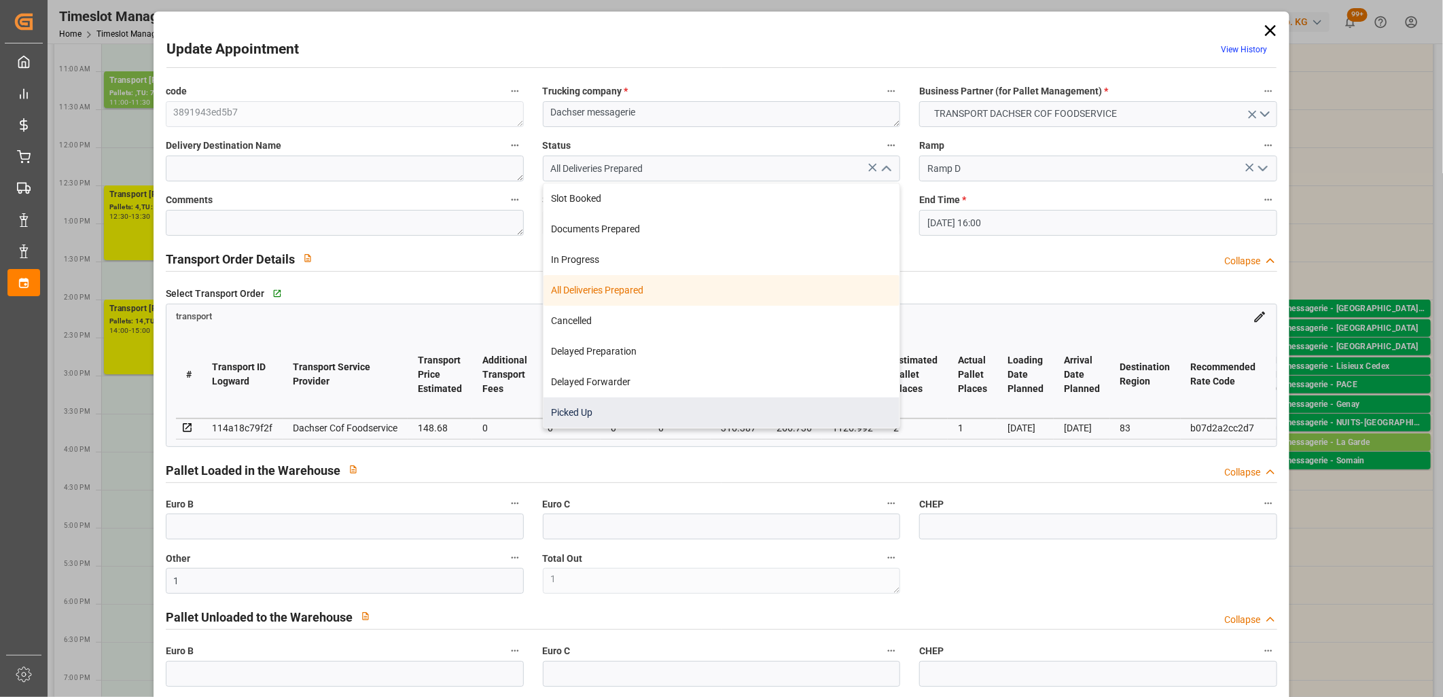
click at [698, 401] on div "Picked Up" at bounding box center [722, 412] width 357 height 31
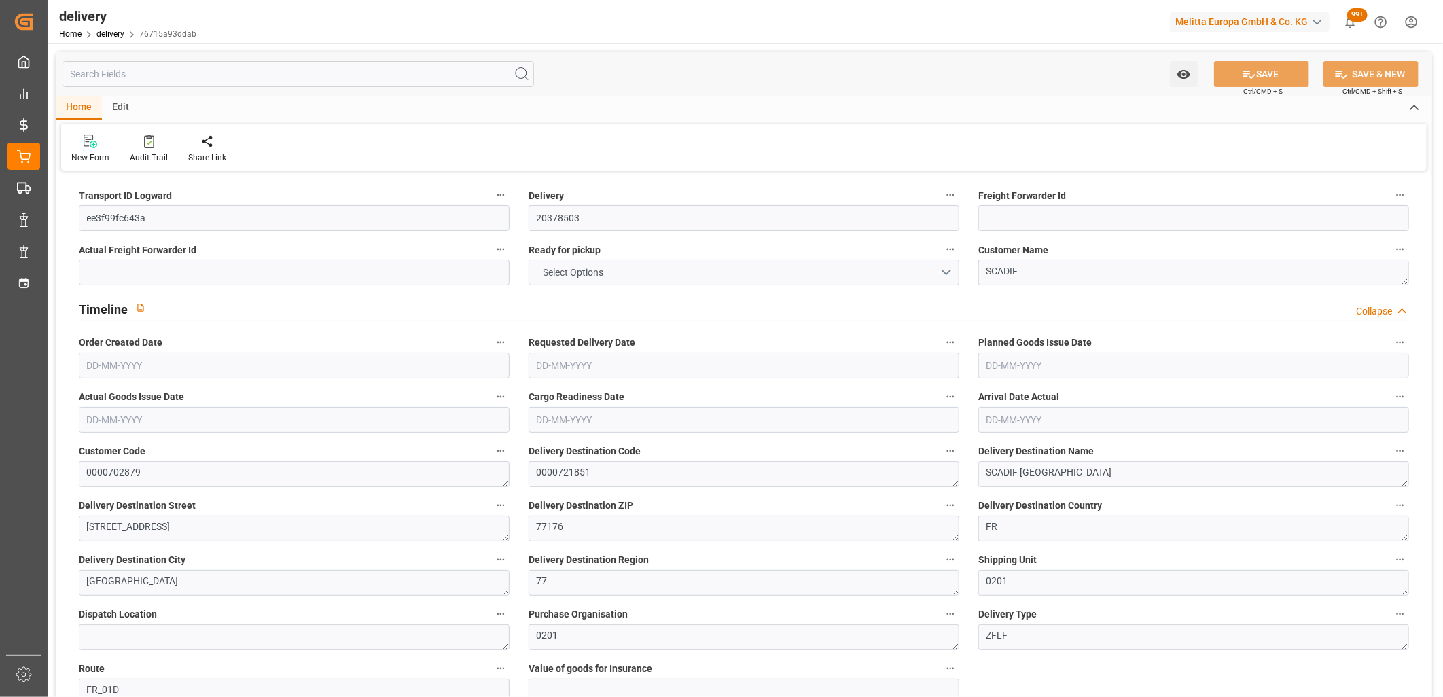
type input "1"
type input "370.656"
type input "397.112"
type input "1123.2"
type input "72"
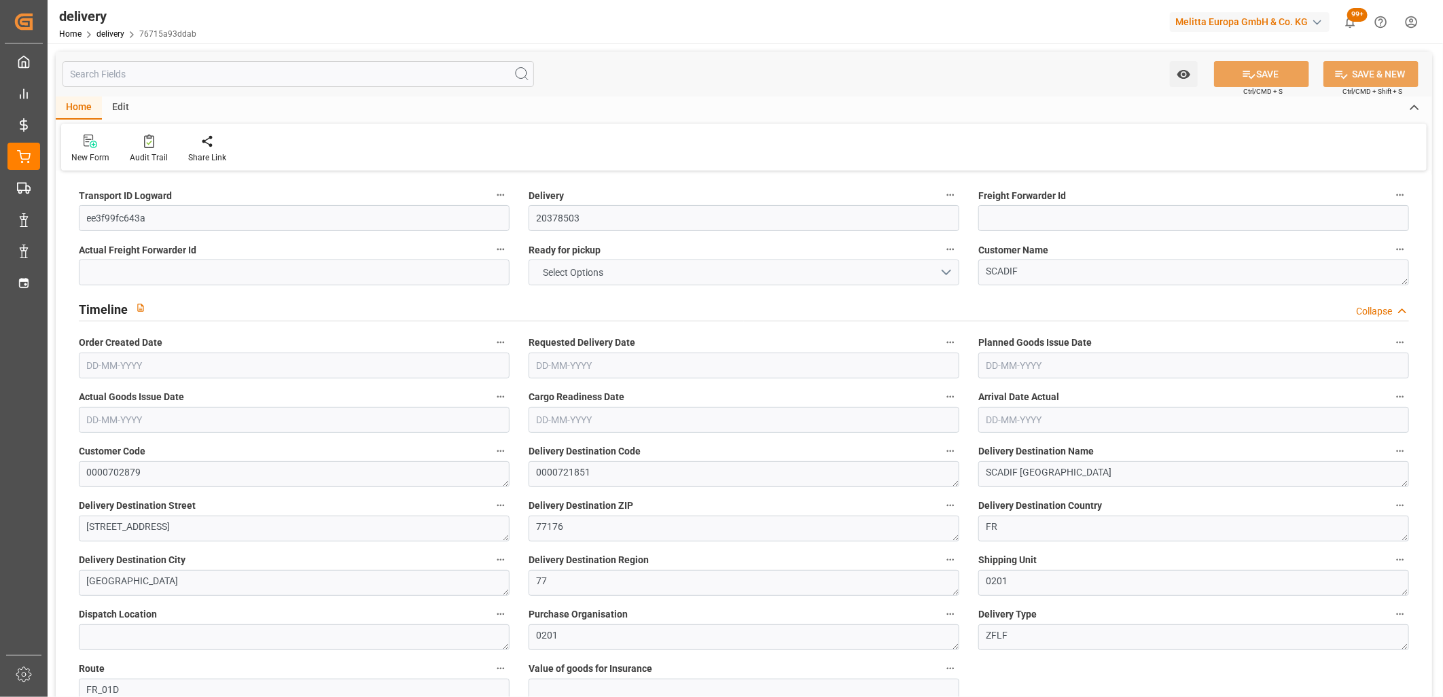
type input "1"
type input "0"
type input "1"
type input "0"
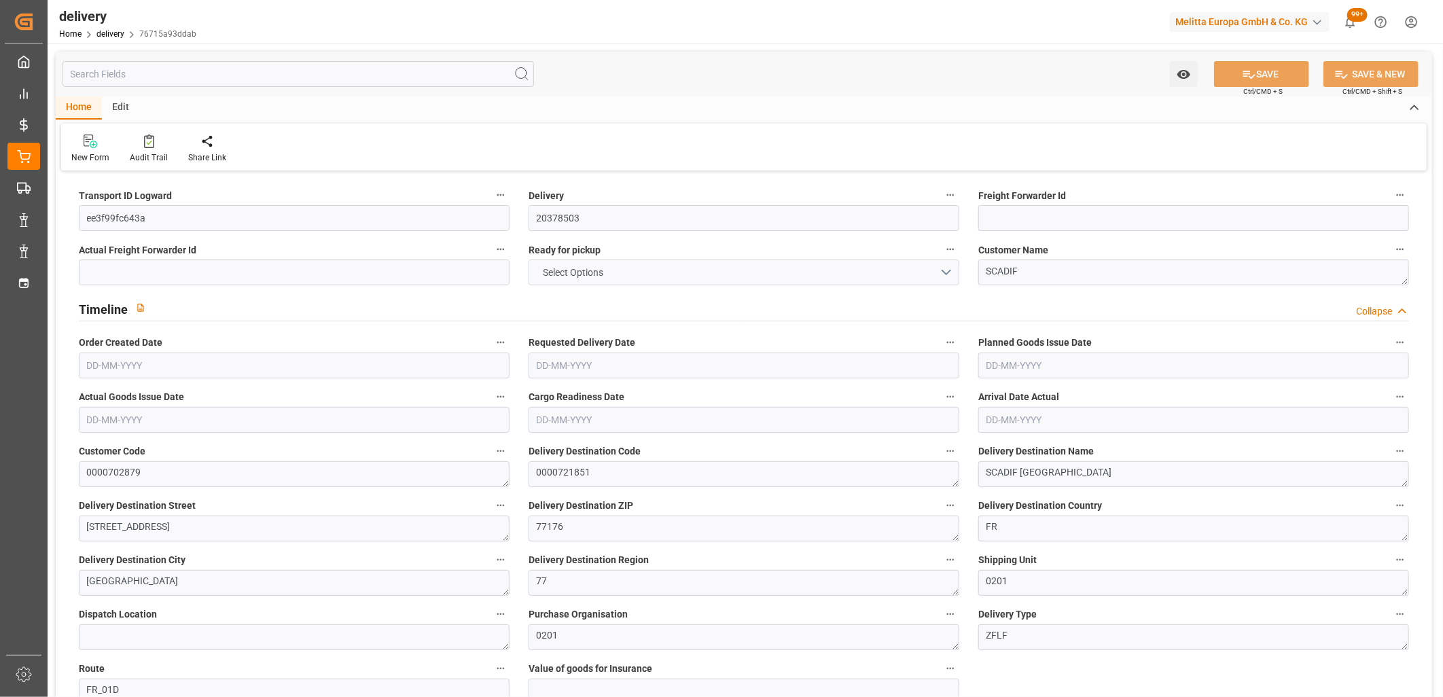
type input "-4.2858"
type input "126.8"
type input "122.5142"
type input "0"
type input "25.92"
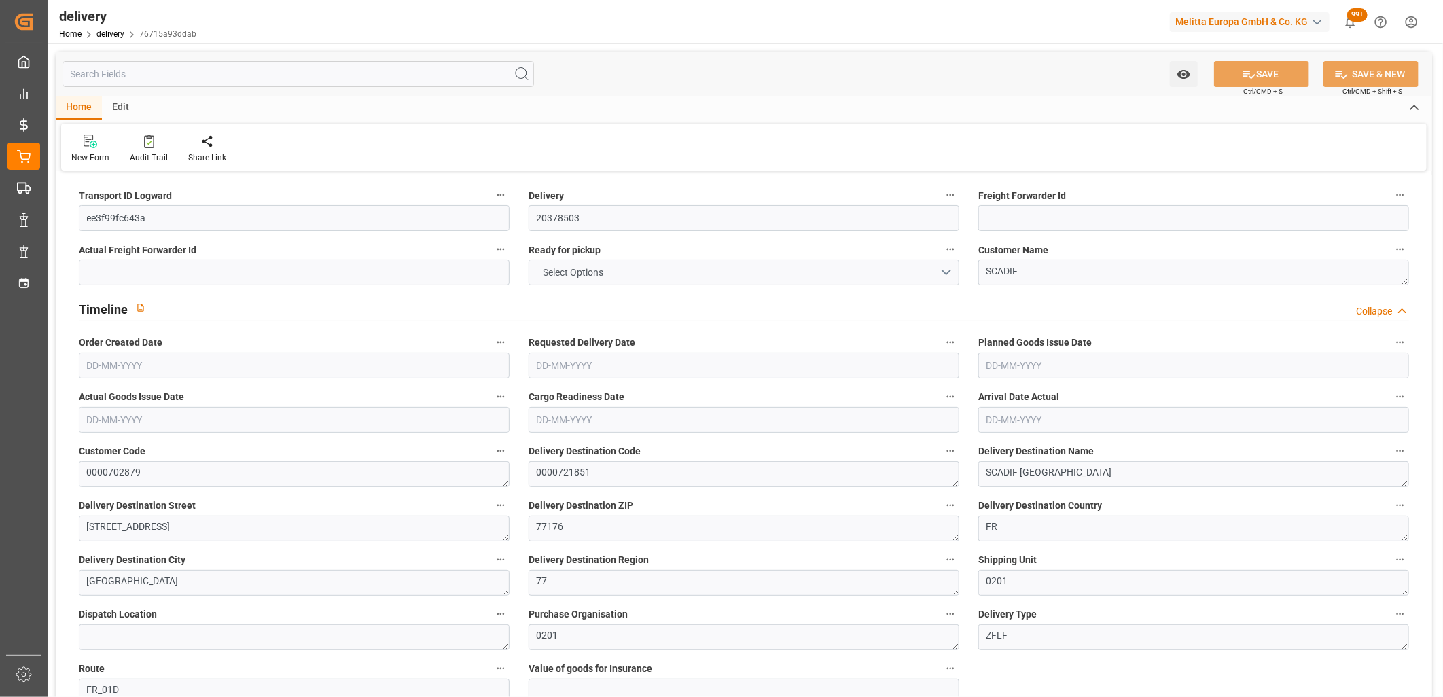
type input "1.5"
type input "1.3"
type input "0"
type input "1.5"
type input "374.112"
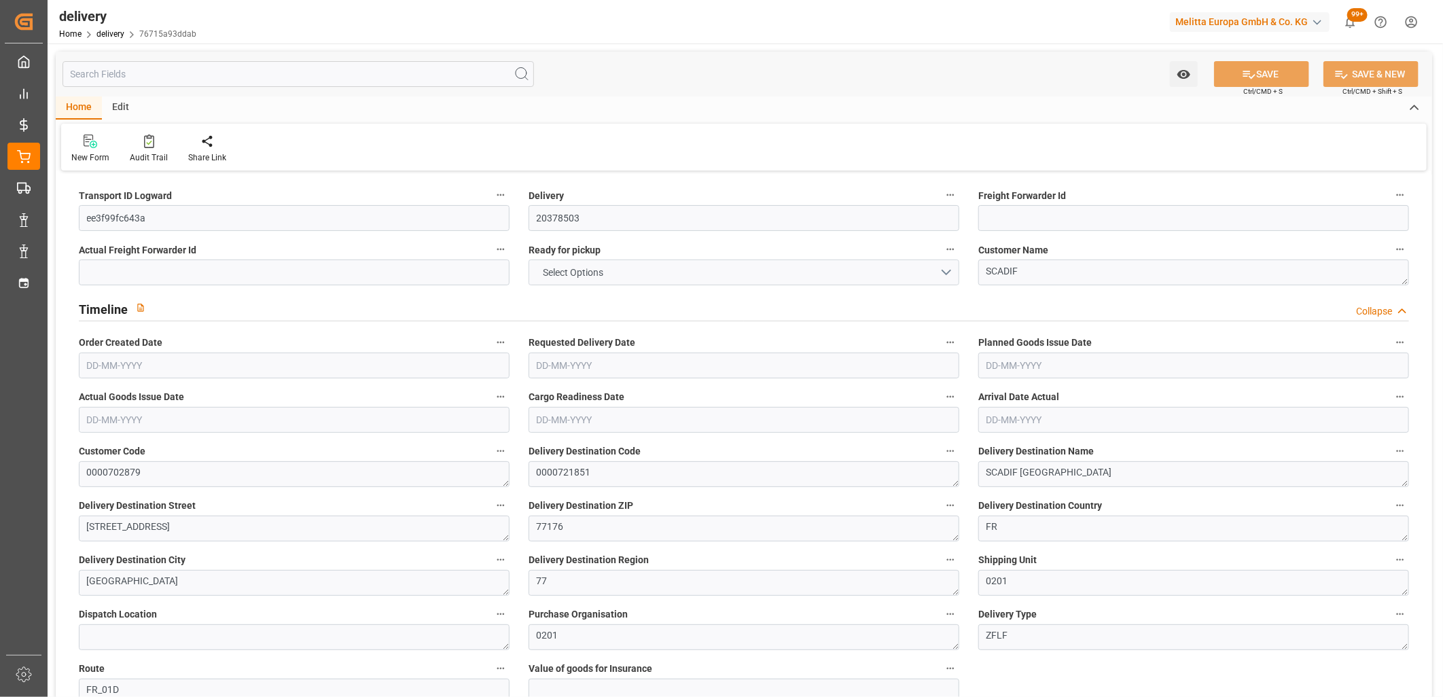
type input "101"
type input "339.4654"
type input "0.0218"
type input "0"
type input "[DATE]"
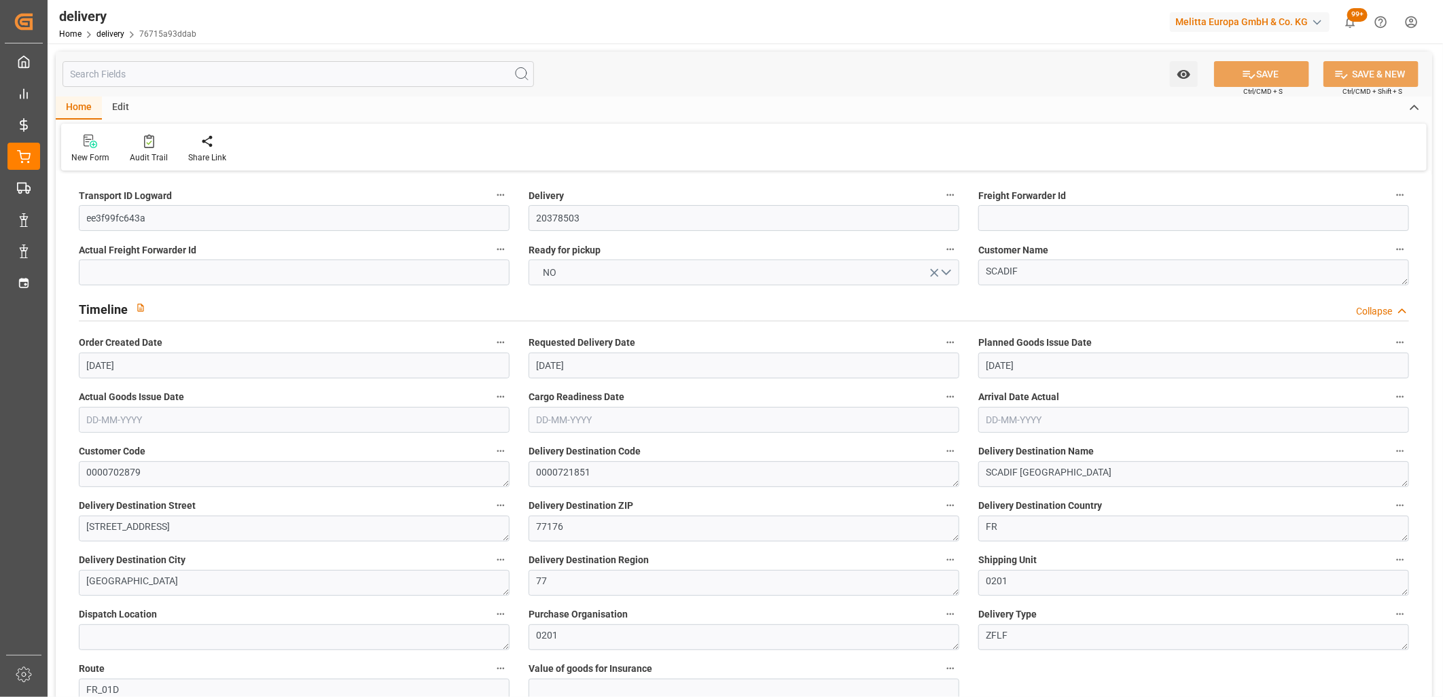
type input "[DATE]"
type input "23-09-2025"
type input "17-09-2025 11:01"
click at [565, 272] on button "NO" at bounding box center [744, 273] width 431 height 26
click at [565, 272] on div "YES" at bounding box center [743, 276] width 429 height 29
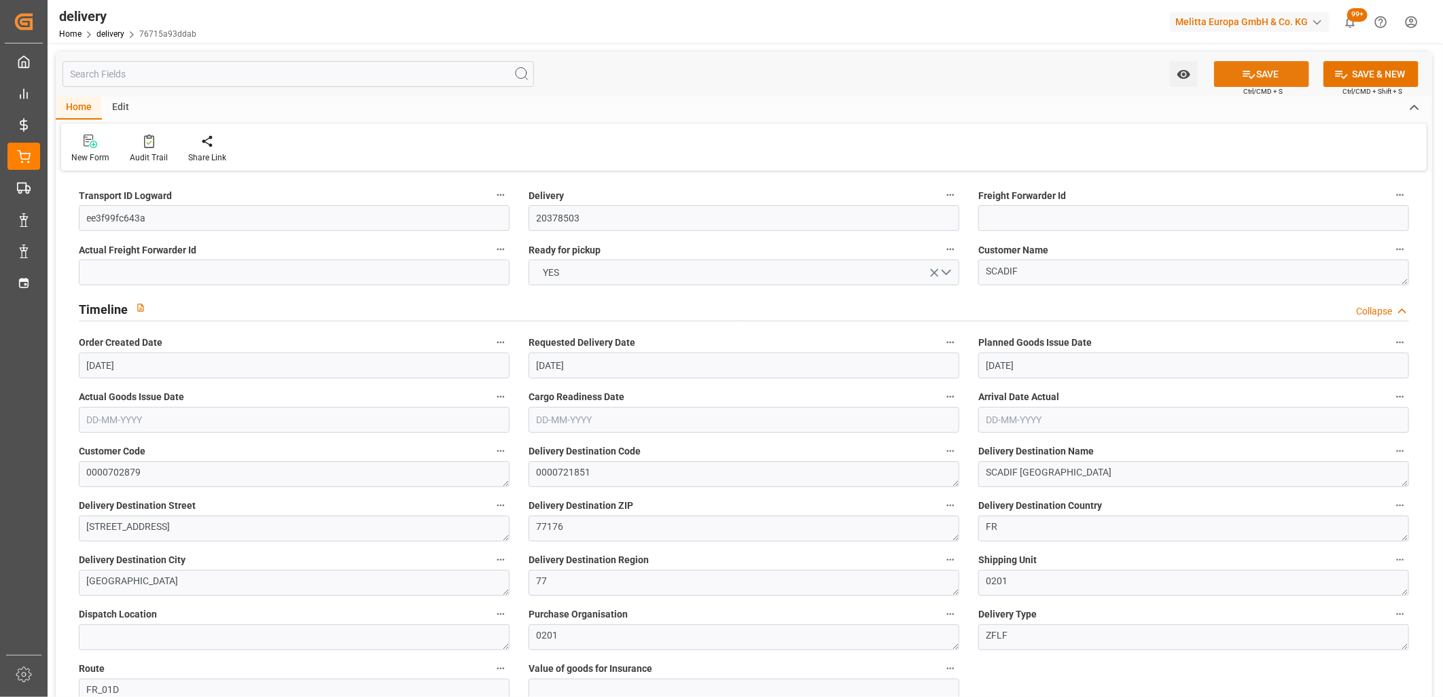
click at [1277, 79] on button "SAVE" at bounding box center [1261, 74] width 95 height 26
type input "1"
type input "41.472"
type input "93.656"
type input "307.2"
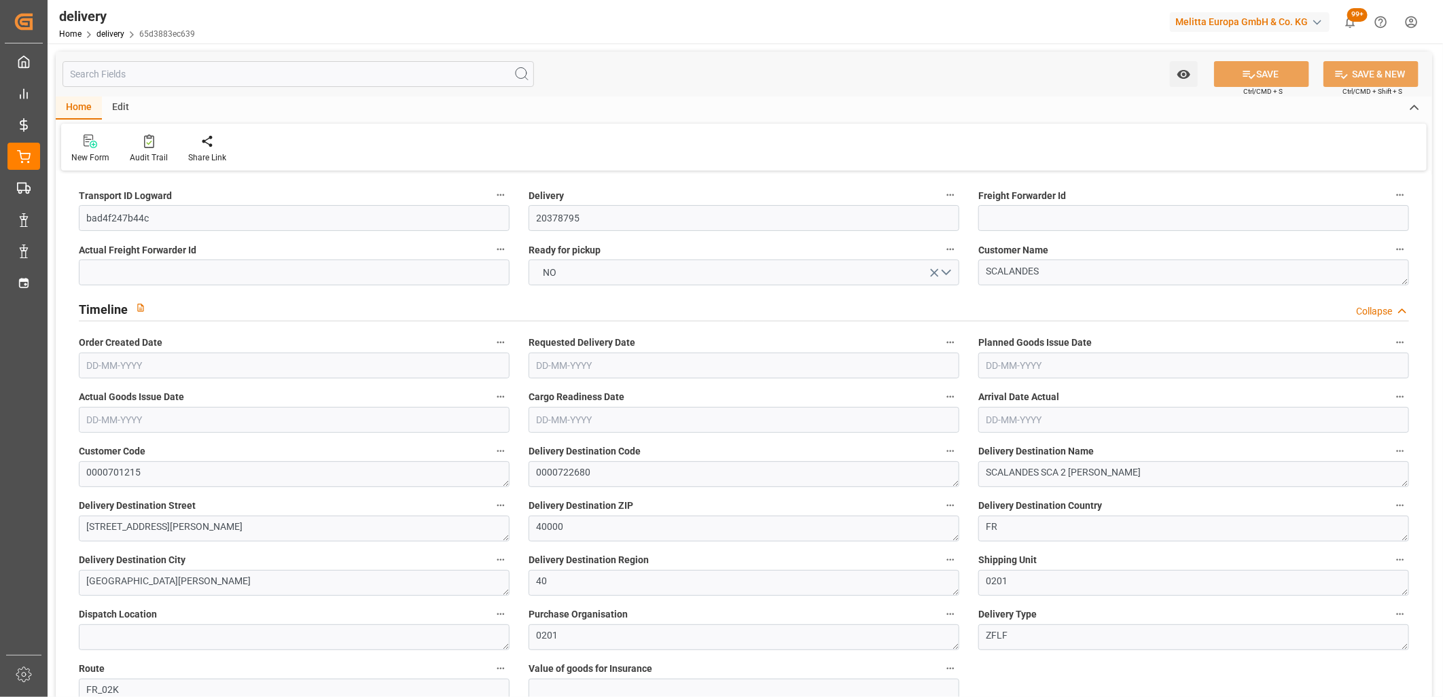
type input "16"
type input "1"
type input "0"
type input "1"
type input "0"
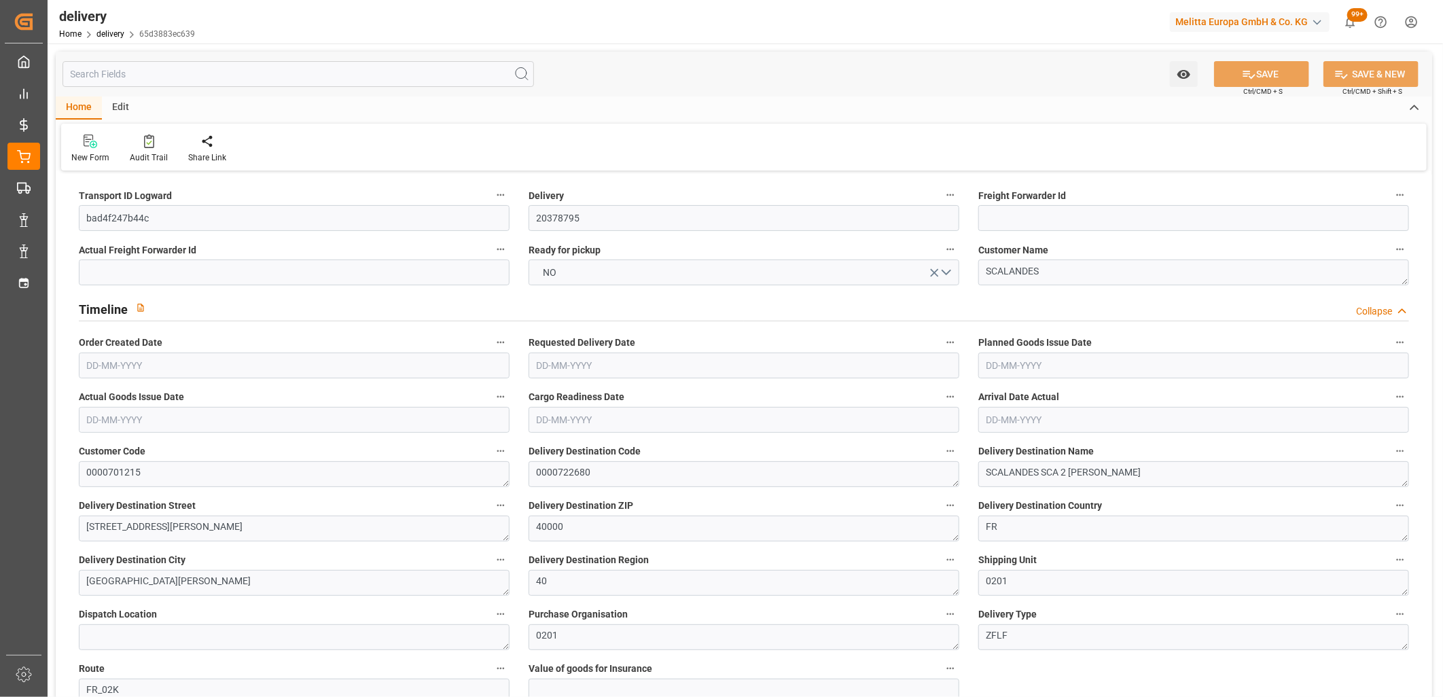
type input "0"
type input "206.67"
type input "0"
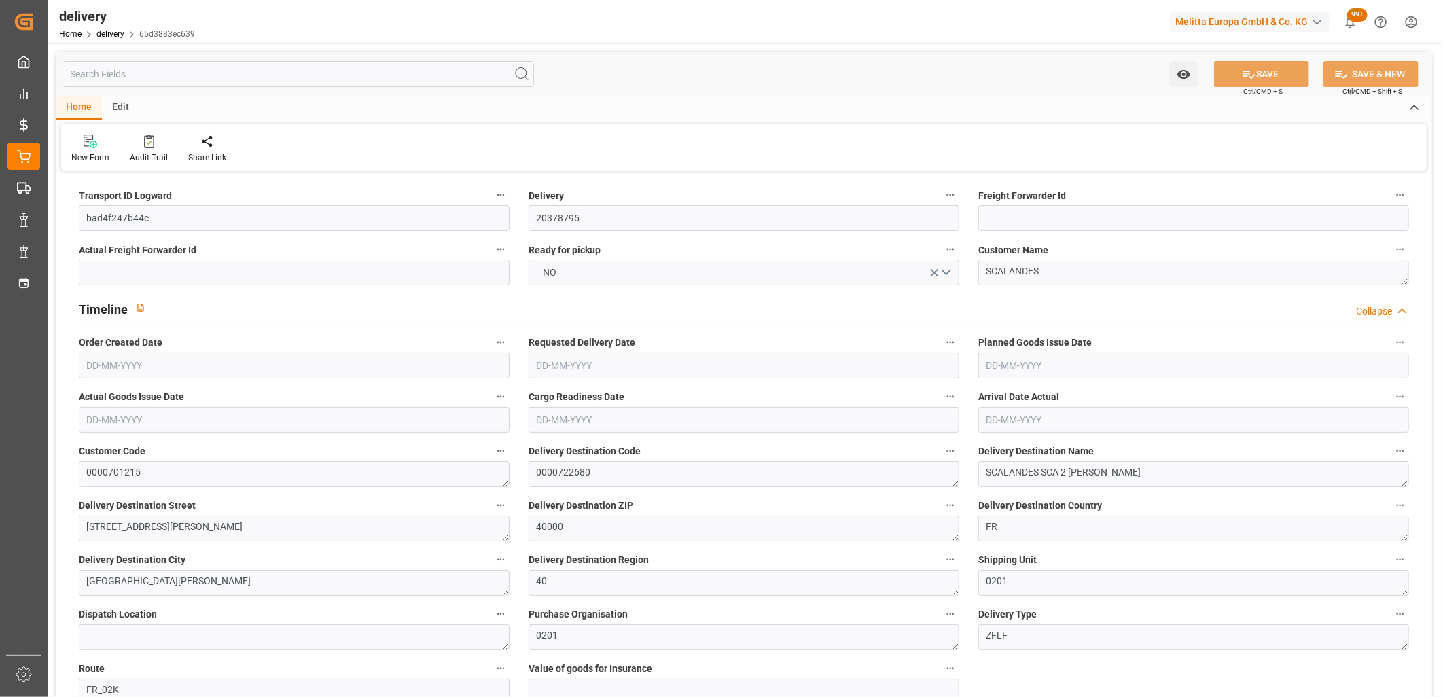
type input "5.76"
type input "1.5"
type input "1.3"
type input "0"
type input "1.5"
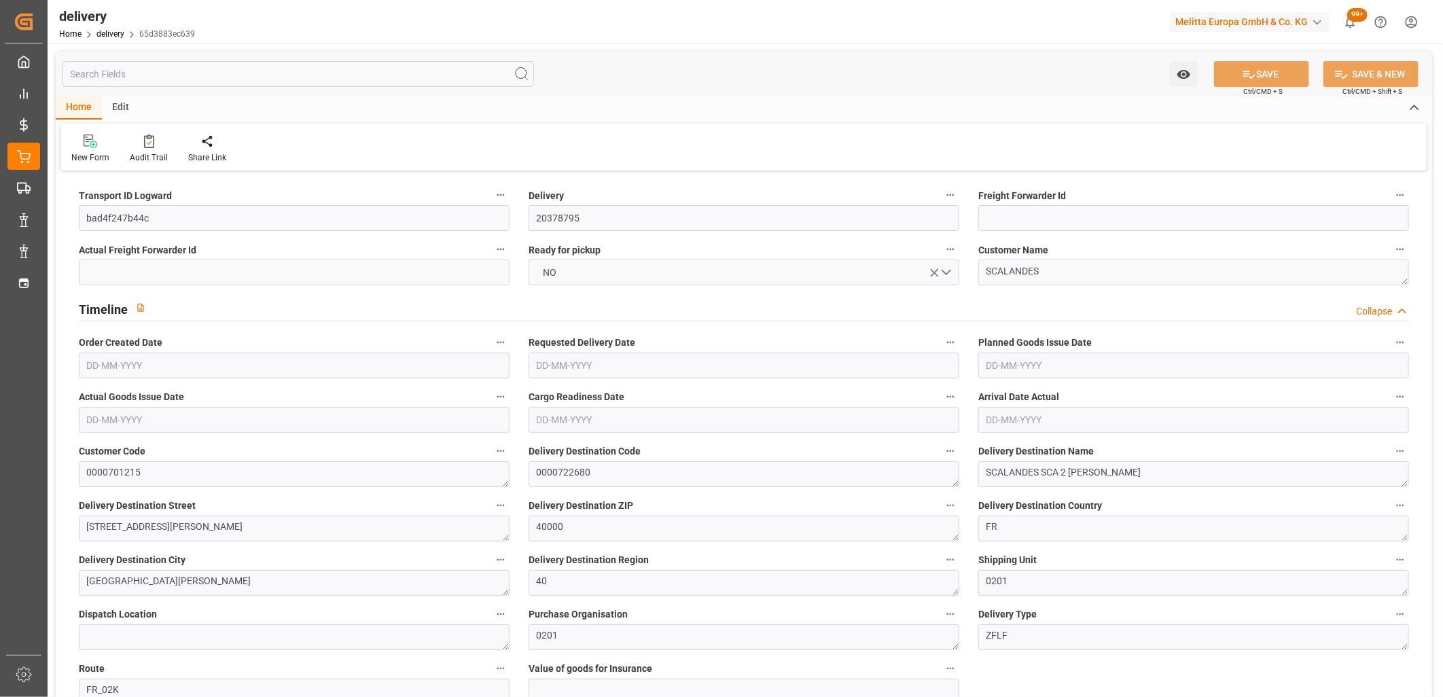
type input "70.656"
type input "101"
type input "511.8591"
type input "0.0328"
type input "0"
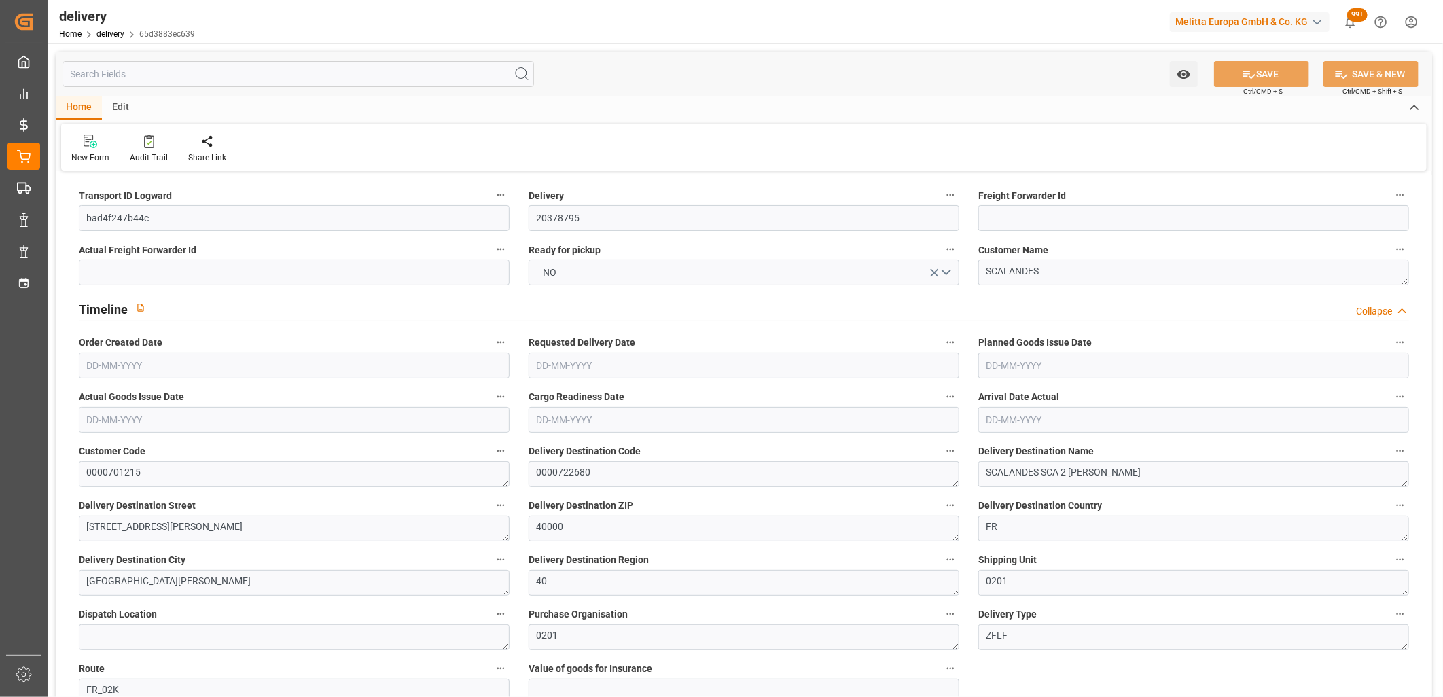
type input "[DATE]"
type input "22-09-2025 11:01"
click at [586, 280] on button "NO" at bounding box center [744, 273] width 431 height 26
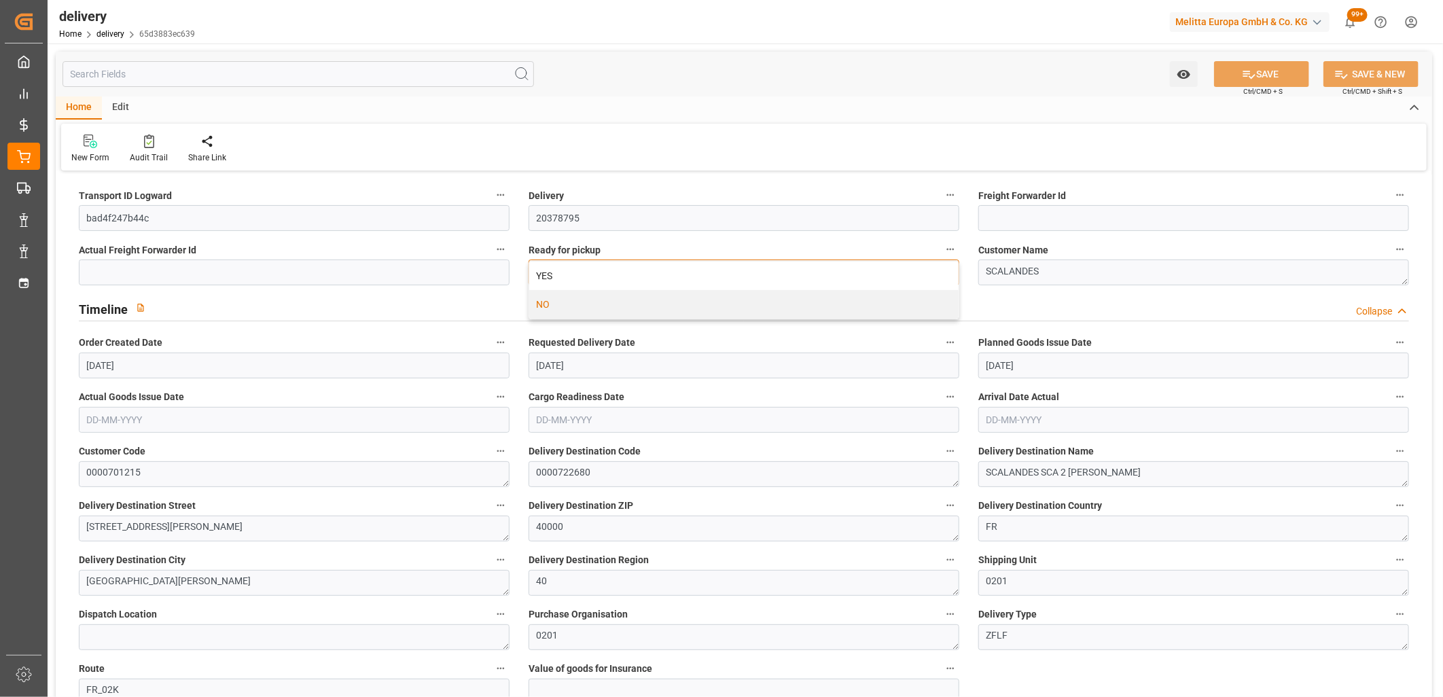
click at [586, 280] on div "YES" at bounding box center [743, 276] width 429 height 29
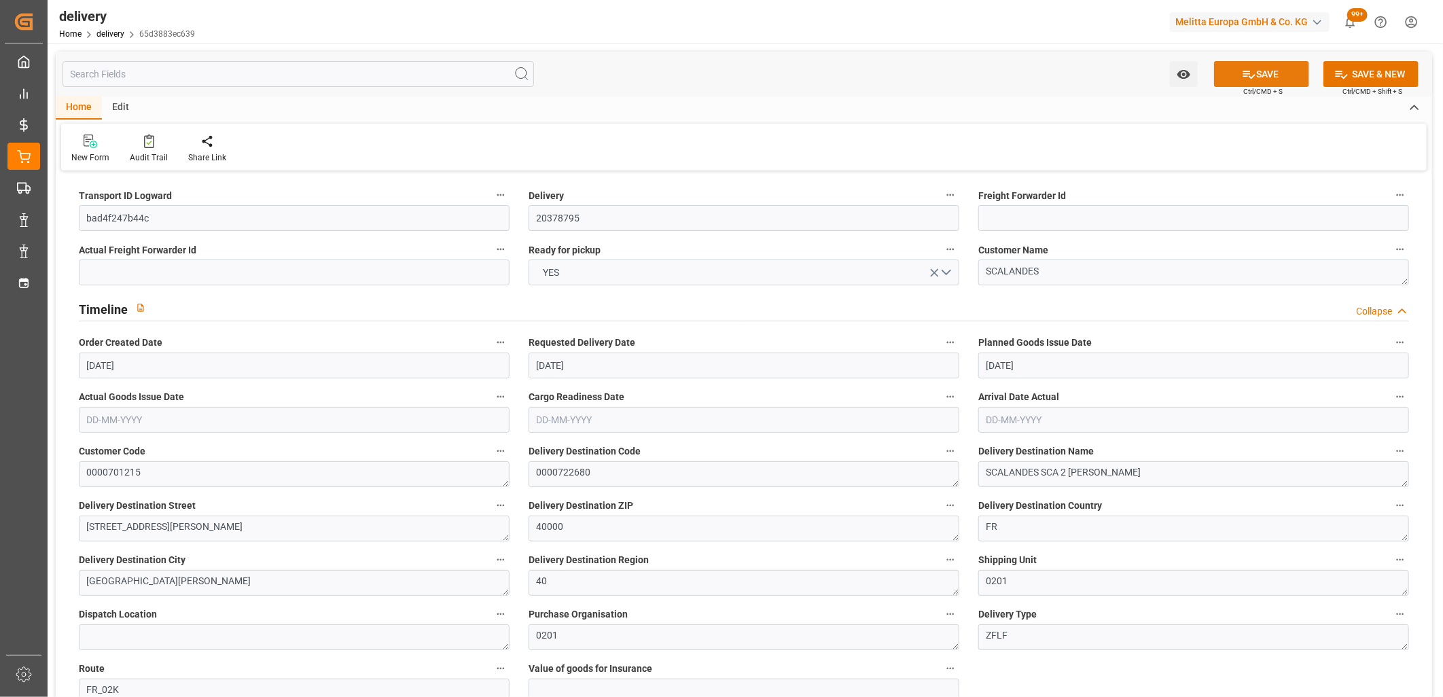
click at [1252, 73] on icon at bounding box center [1249, 74] width 14 height 14
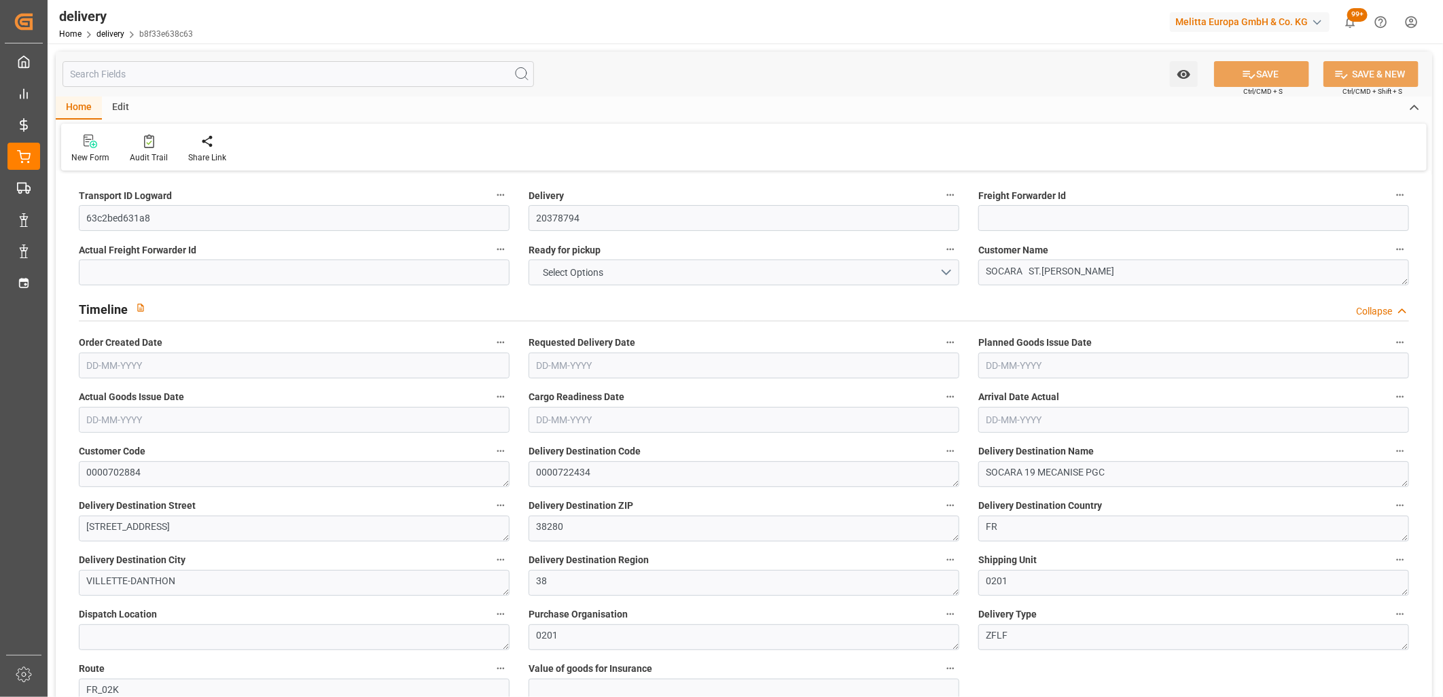
type input "1"
type input "36.288"
type input "84.824"
type input "268.8"
type input "14"
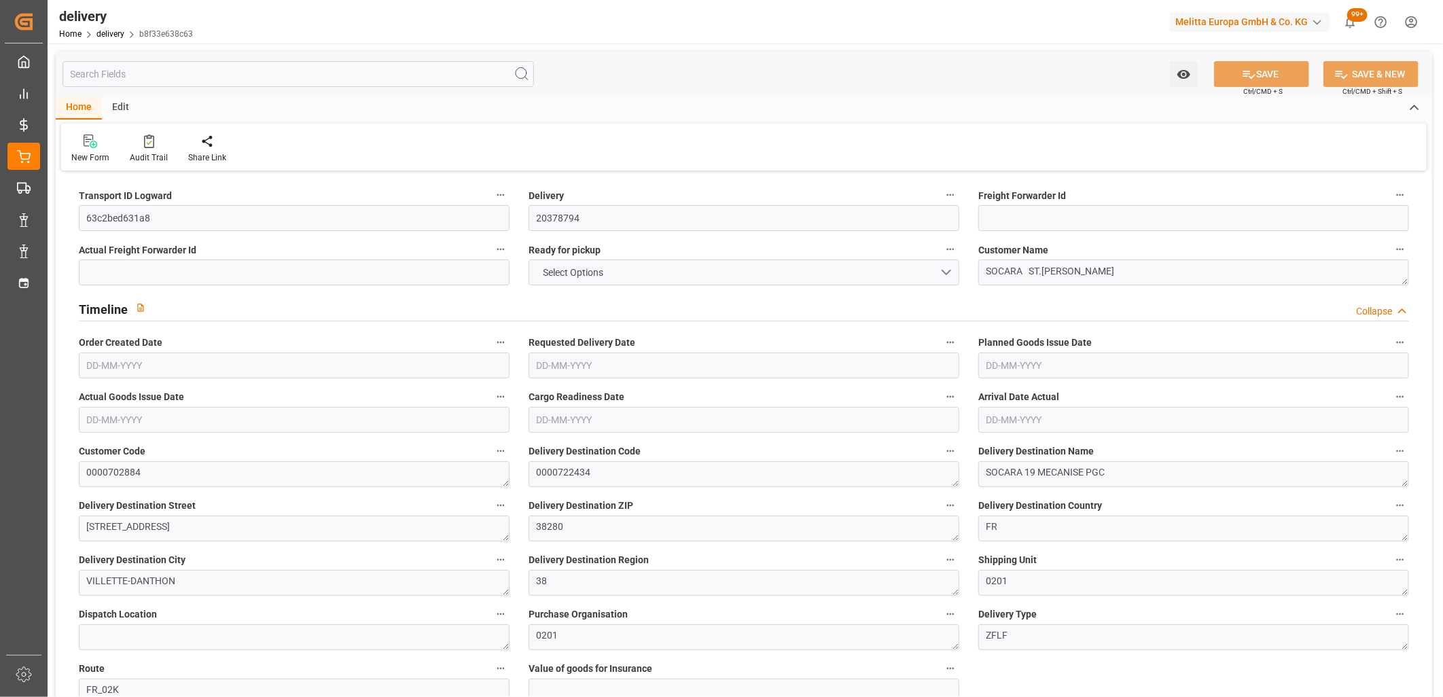
type input "1"
type input "0"
type input "1"
type input "0"
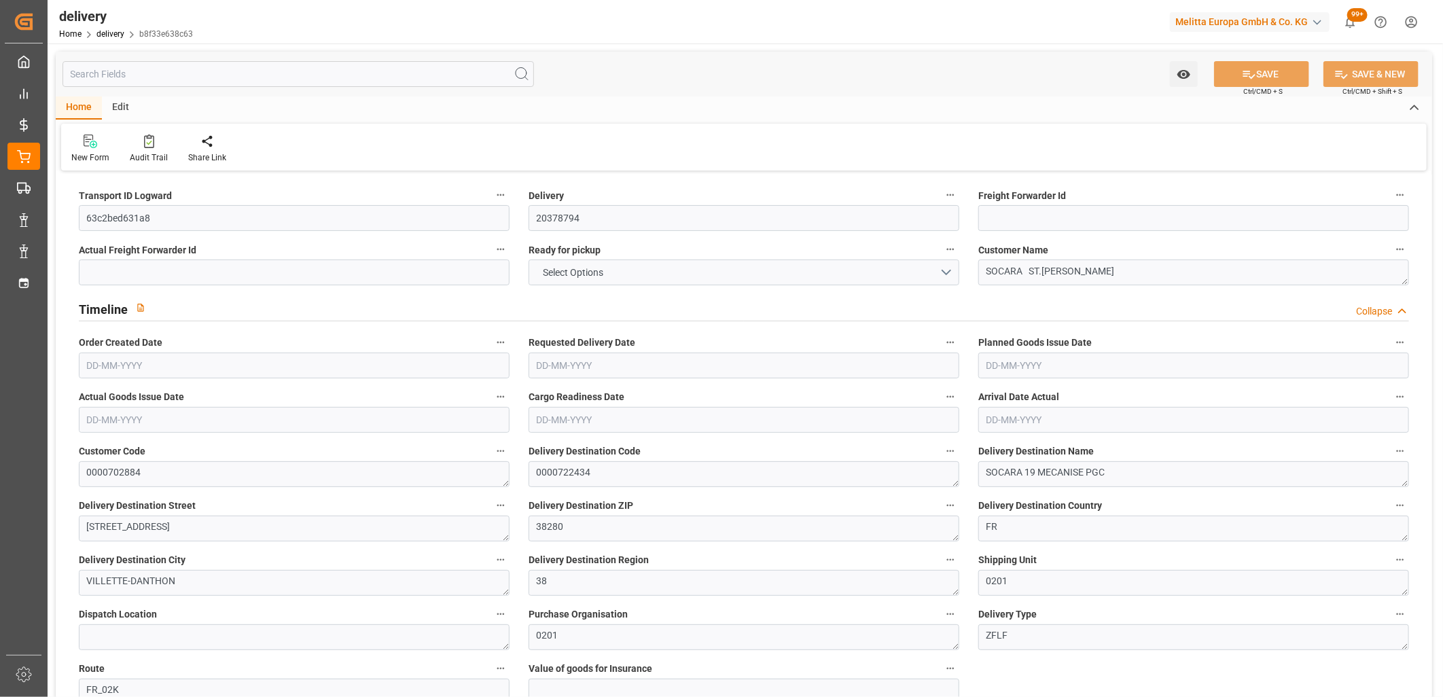
type input "0"
type input "178.21"
type input "0"
type input "5.04"
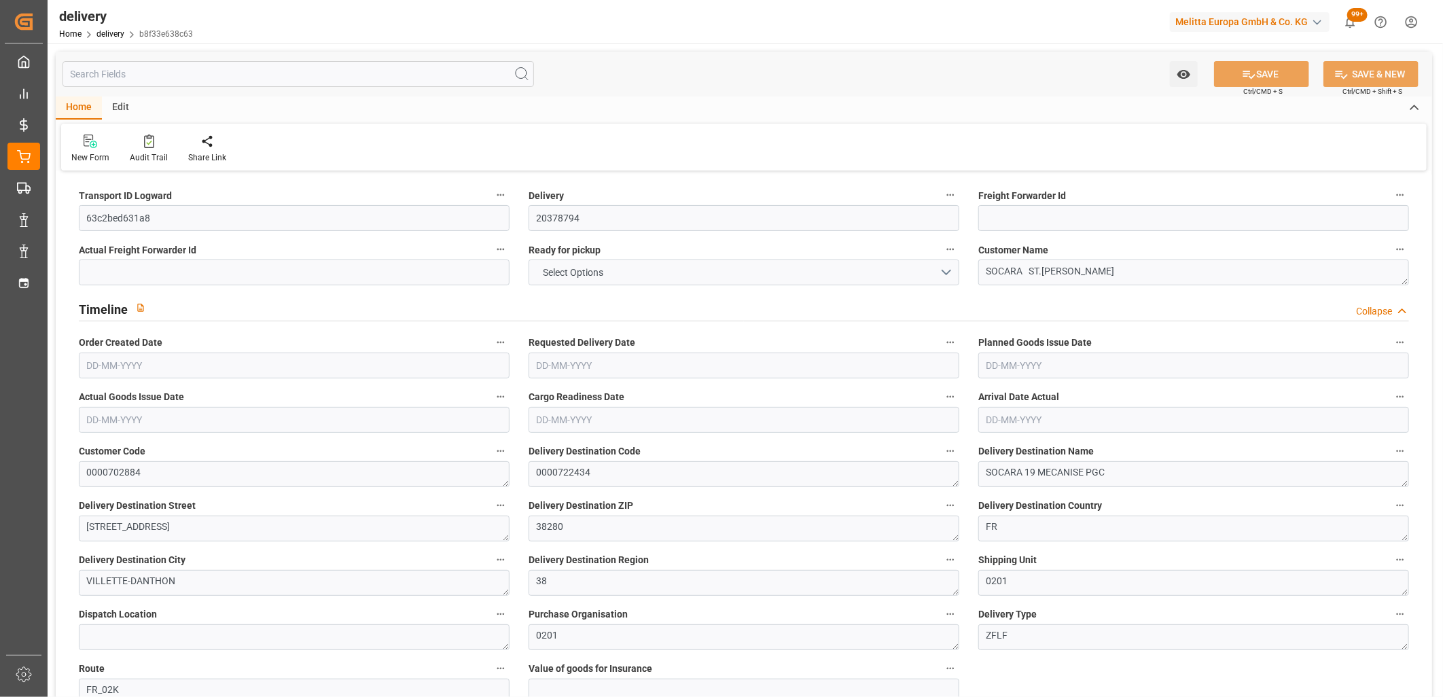
type input "1.5"
type input "1.3"
type input "0"
type input "1.5"
type input "61.824"
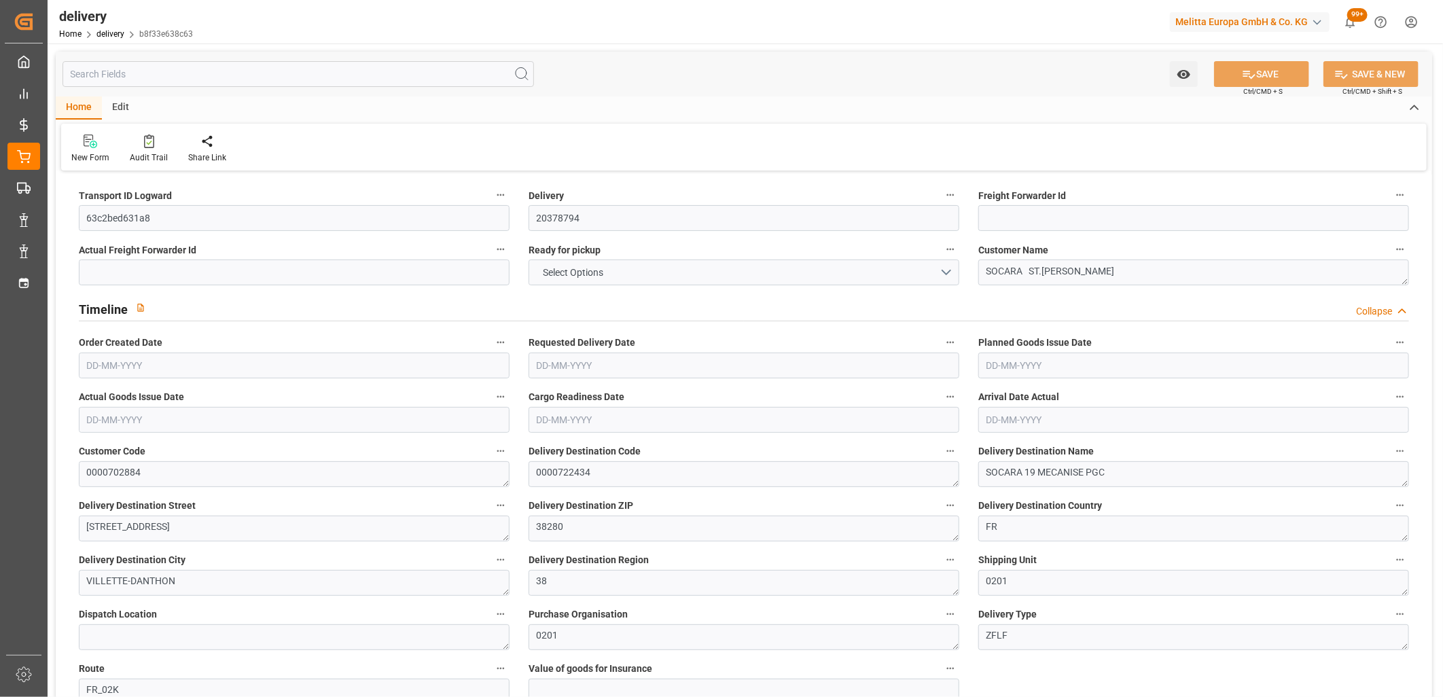
type input "101"
type input "269.0548"
type input "0.0173"
type input "0"
type input "[DATE]"
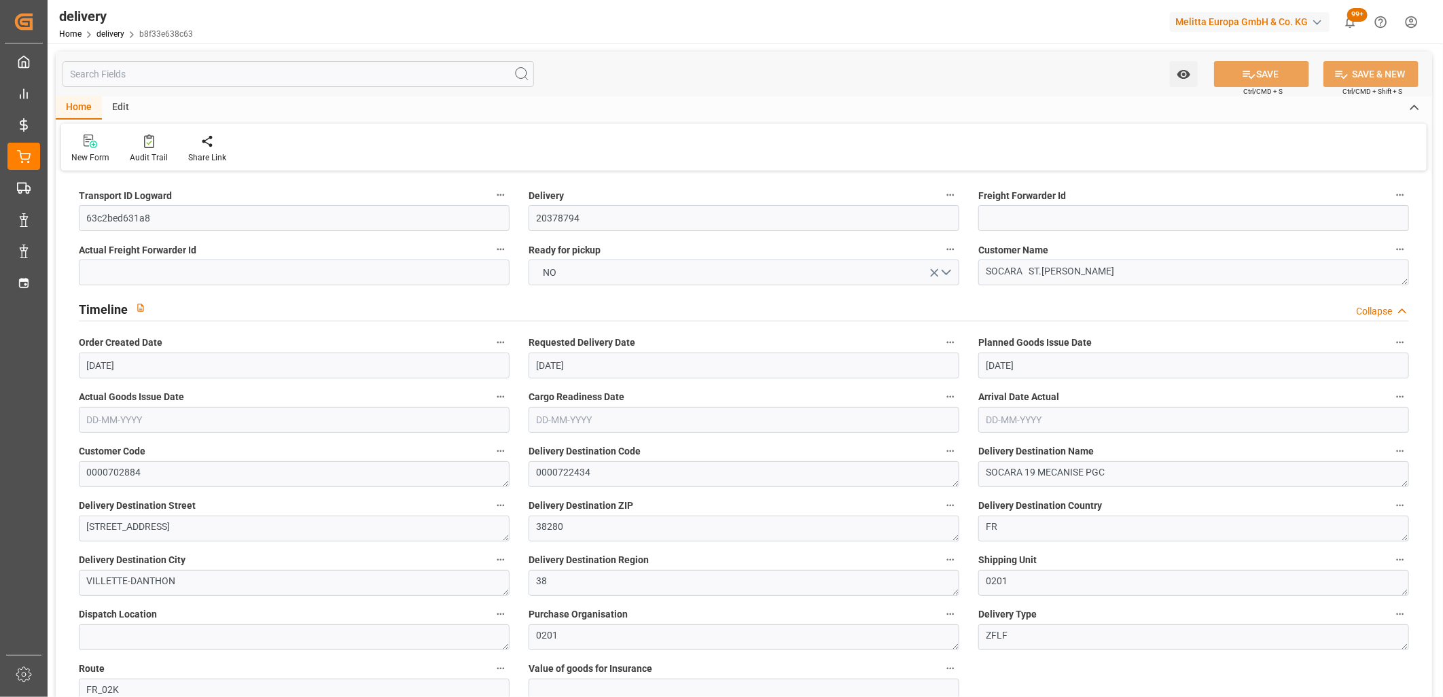
type input "[DATE]"
type input "22-09-2025 11:01"
click at [592, 273] on button "NO" at bounding box center [744, 273] width 431 height 26
click at [592, 273] on div "YES" at bounding box center [743, 276] width 429 height 29
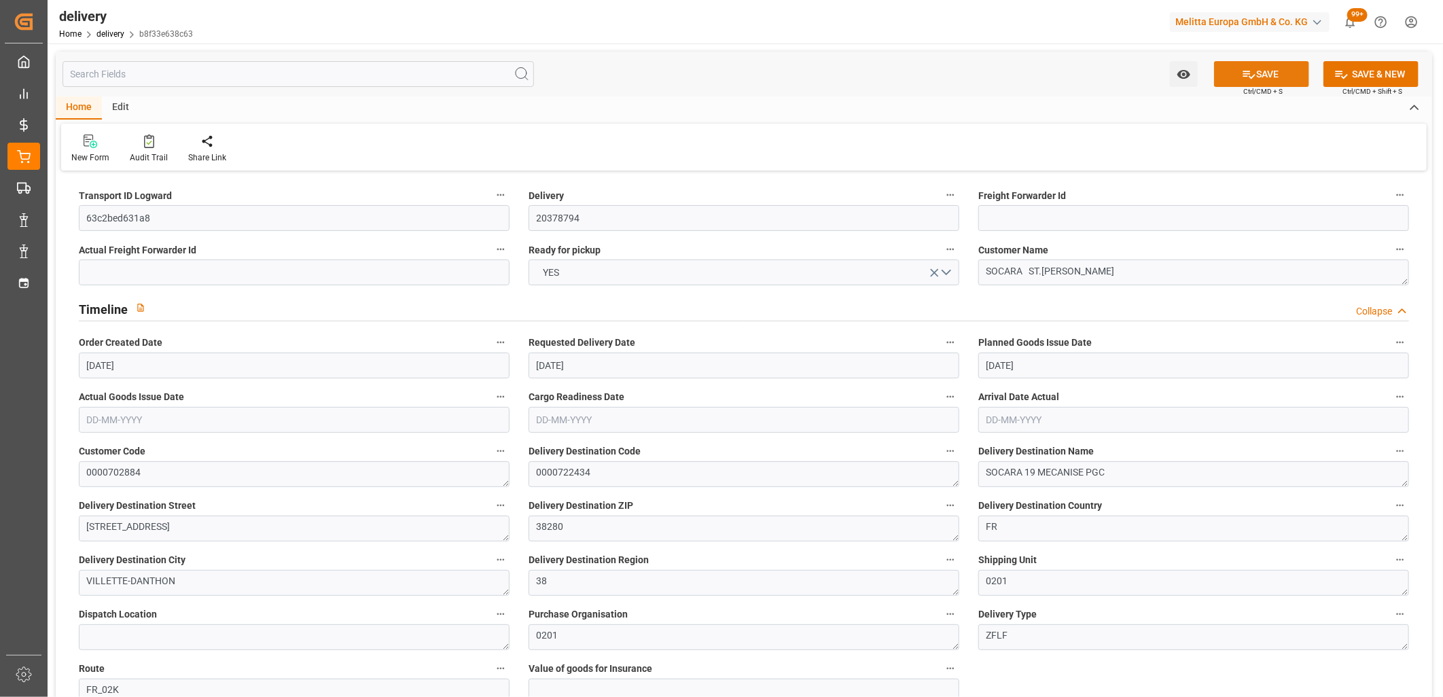
click at [1273, 67] on button "SAVE" at bounding box center [1261, 74] width 95 height 26
type input "865.728"
type input "970"
type input "2515.2"
type input "0"
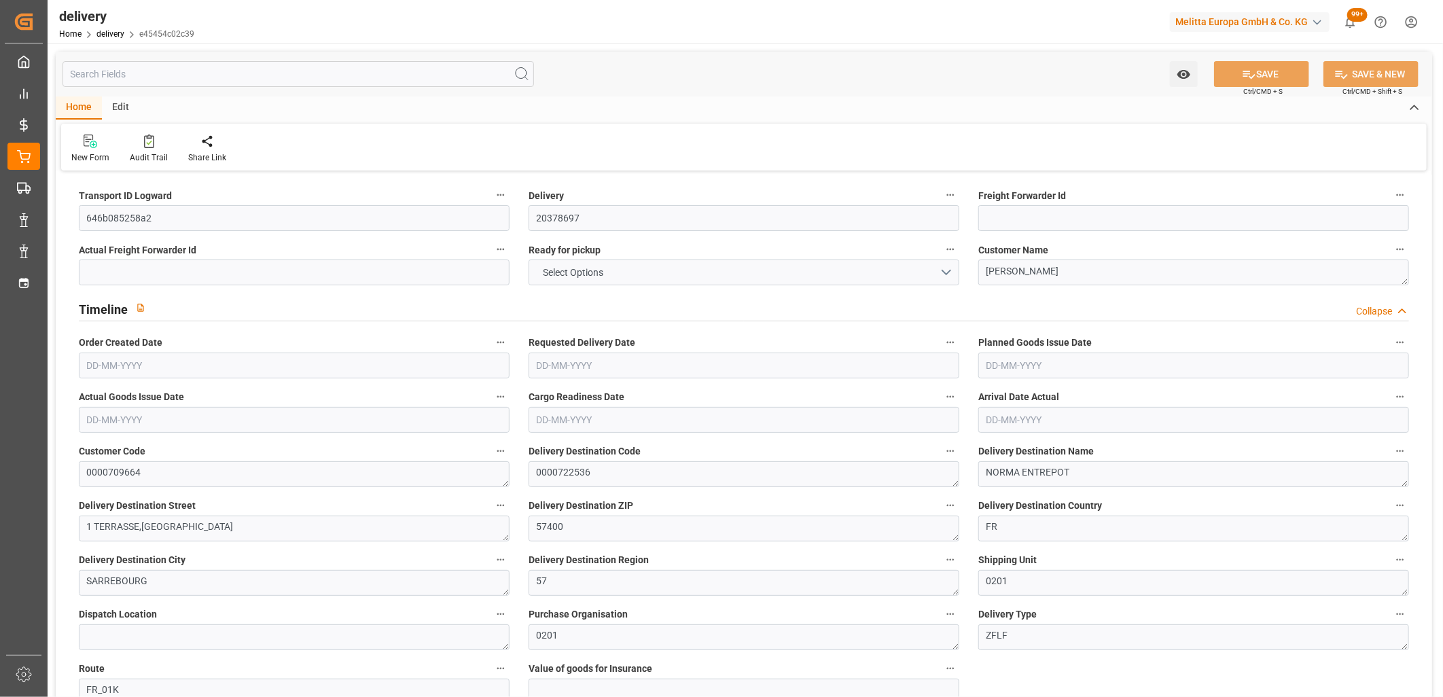
type input "2"
type input "0"
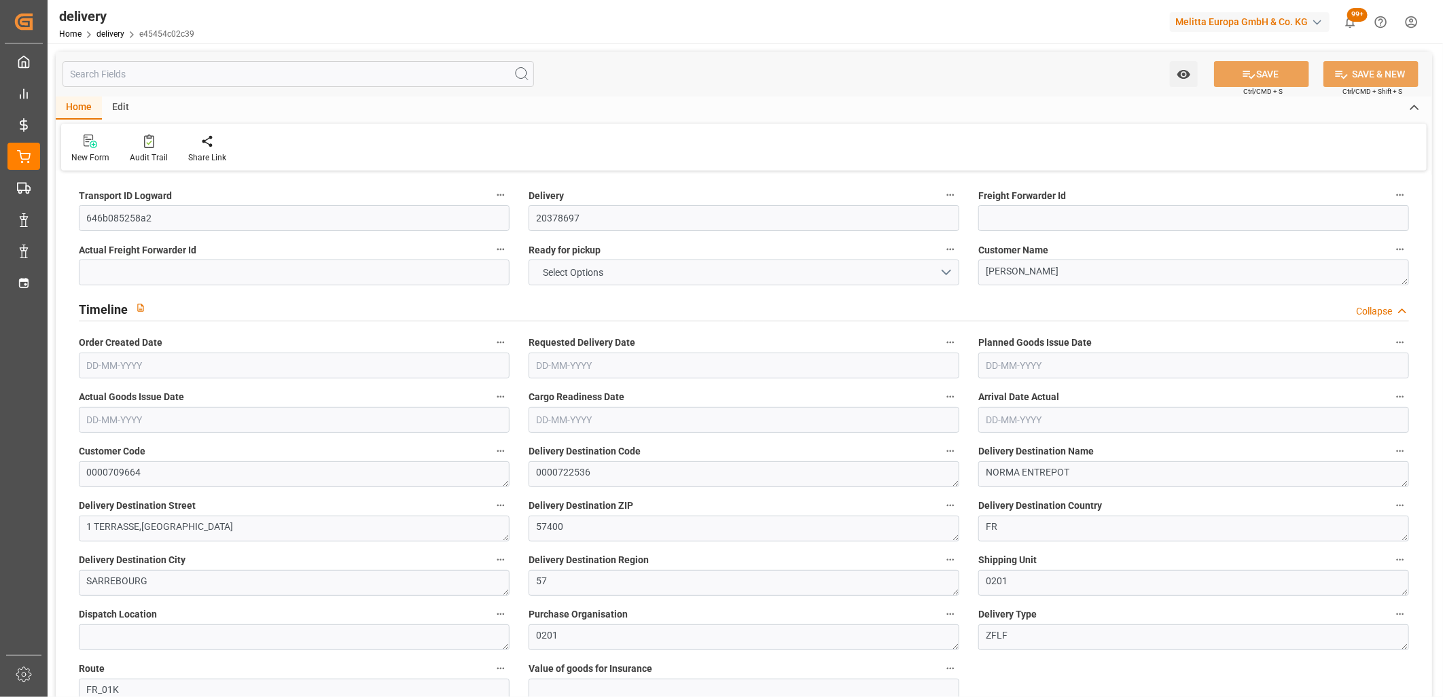
type input "0"
type input "141.18"
type input "4.9"
type input "0"
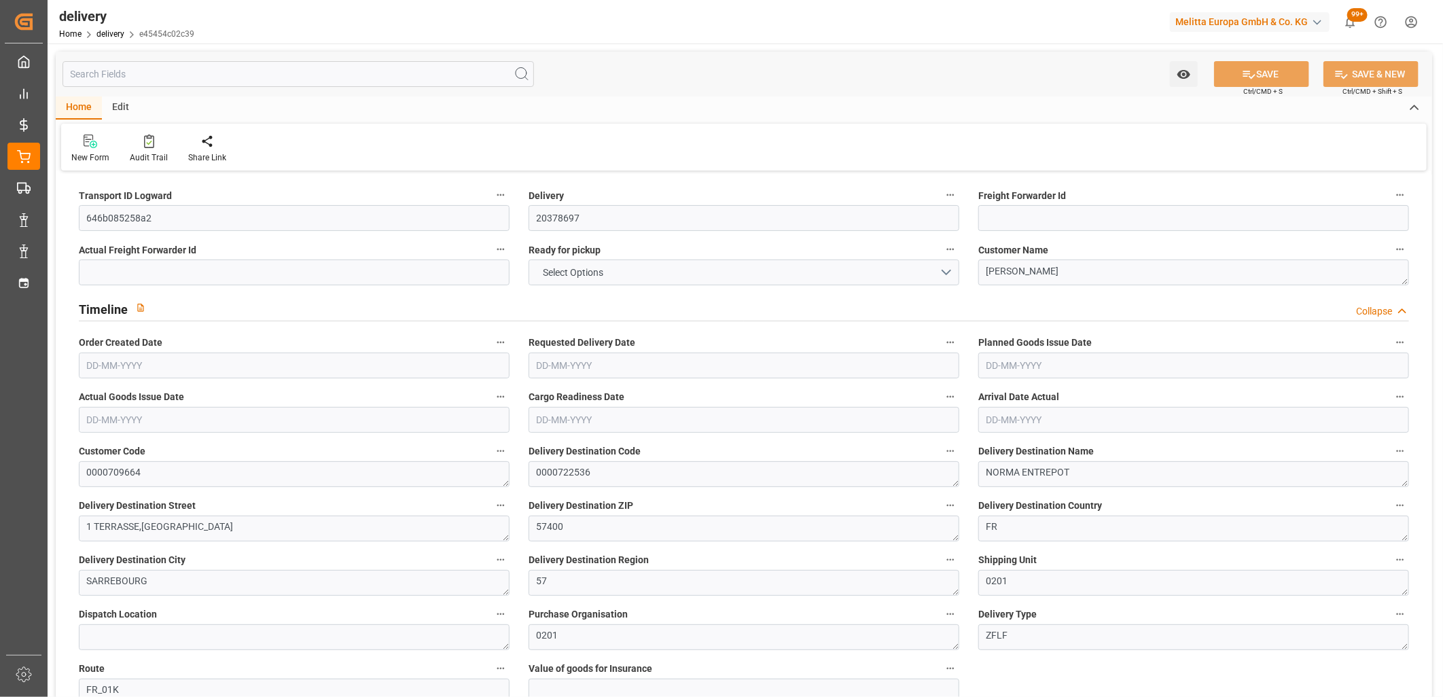
type input "1.5"
type input "1.3"
type input "0"
type input "3"
type input "874.176"
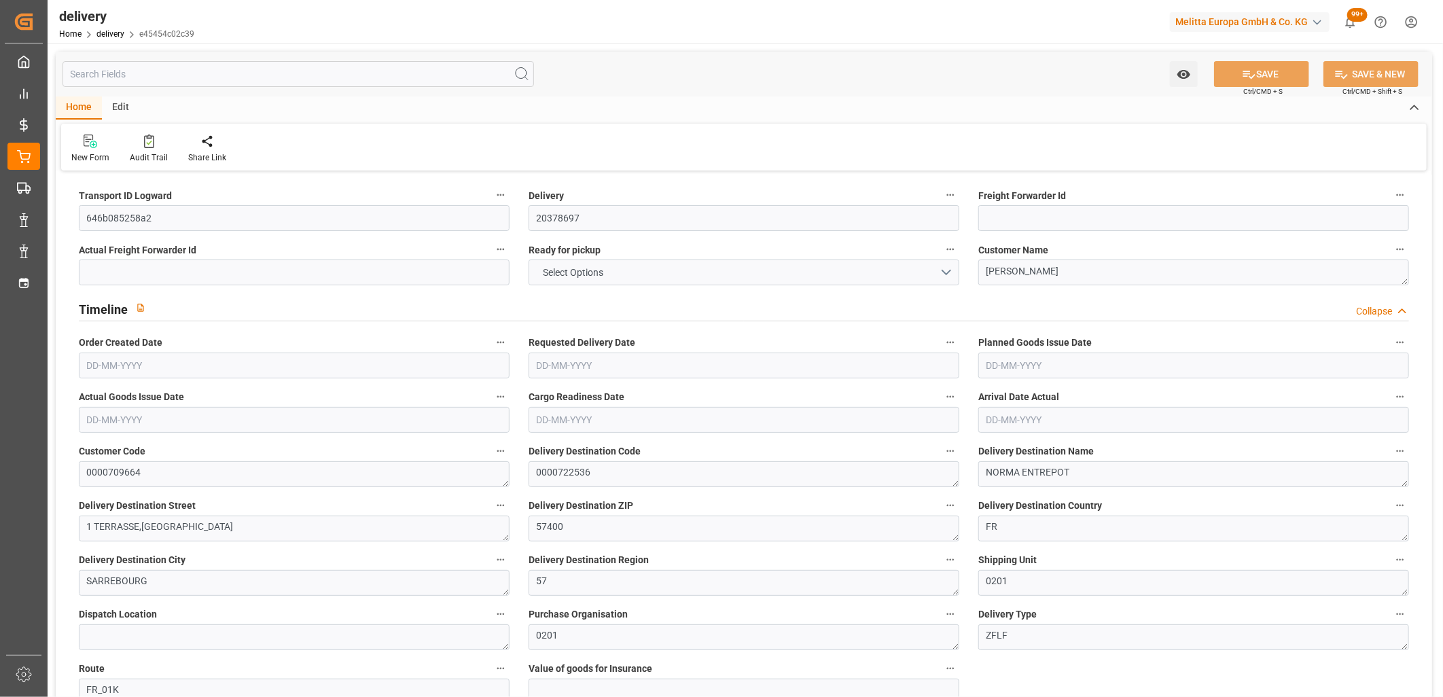
type input "101"
type input "2916.6045"
type input "0.187"
type input "0"
type input "19-09-2025"
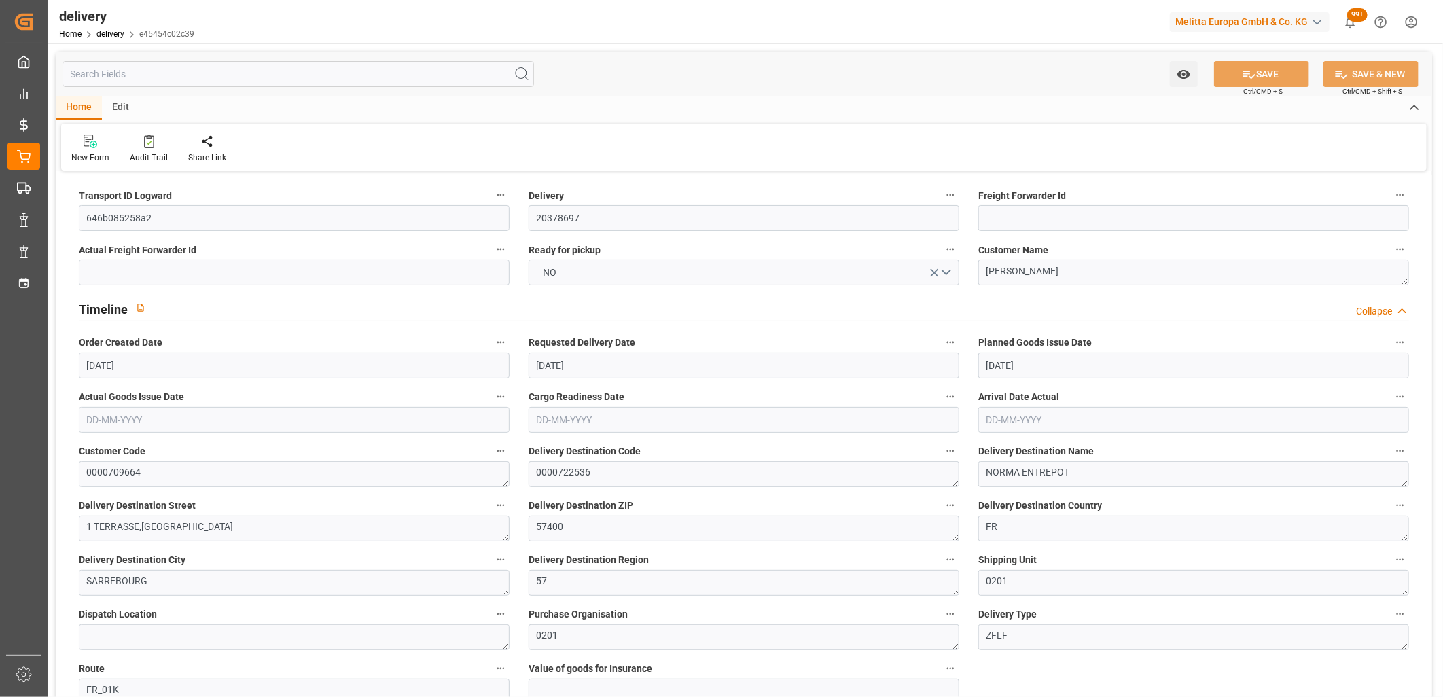
type input "29-09-2025"
type input "26-09-2025"
type input "19-09-2025 11:01"
click at [557, 274] on span "NO" at bounding box center [550, 273] width 27 height 14
click at [557, 274] on div "YES" at bounding box center [743, 276] width 429 height 29
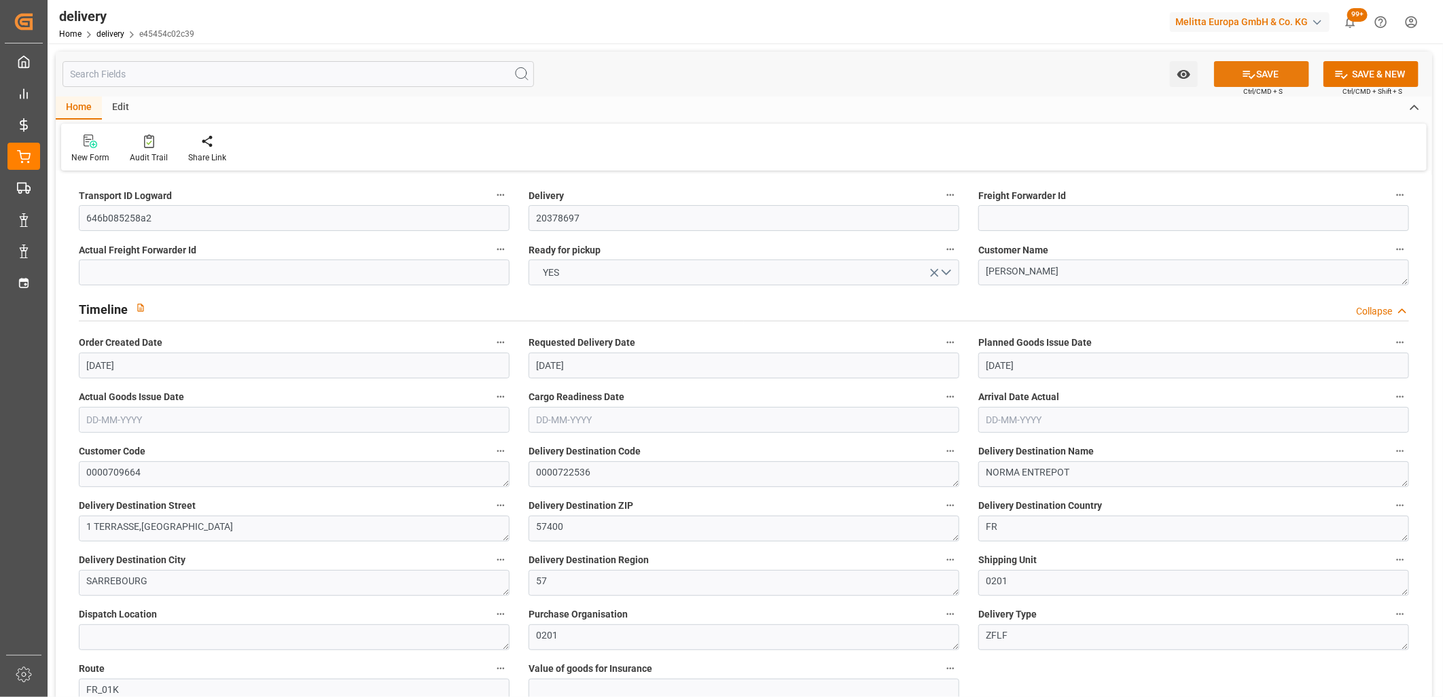
click at [1266, 77] on button "SAVE" at bounding box center [1261, 74] width 95 height 26
type input "13"
type input "4728.22"
type input "5883.112"
type input "18829.072"
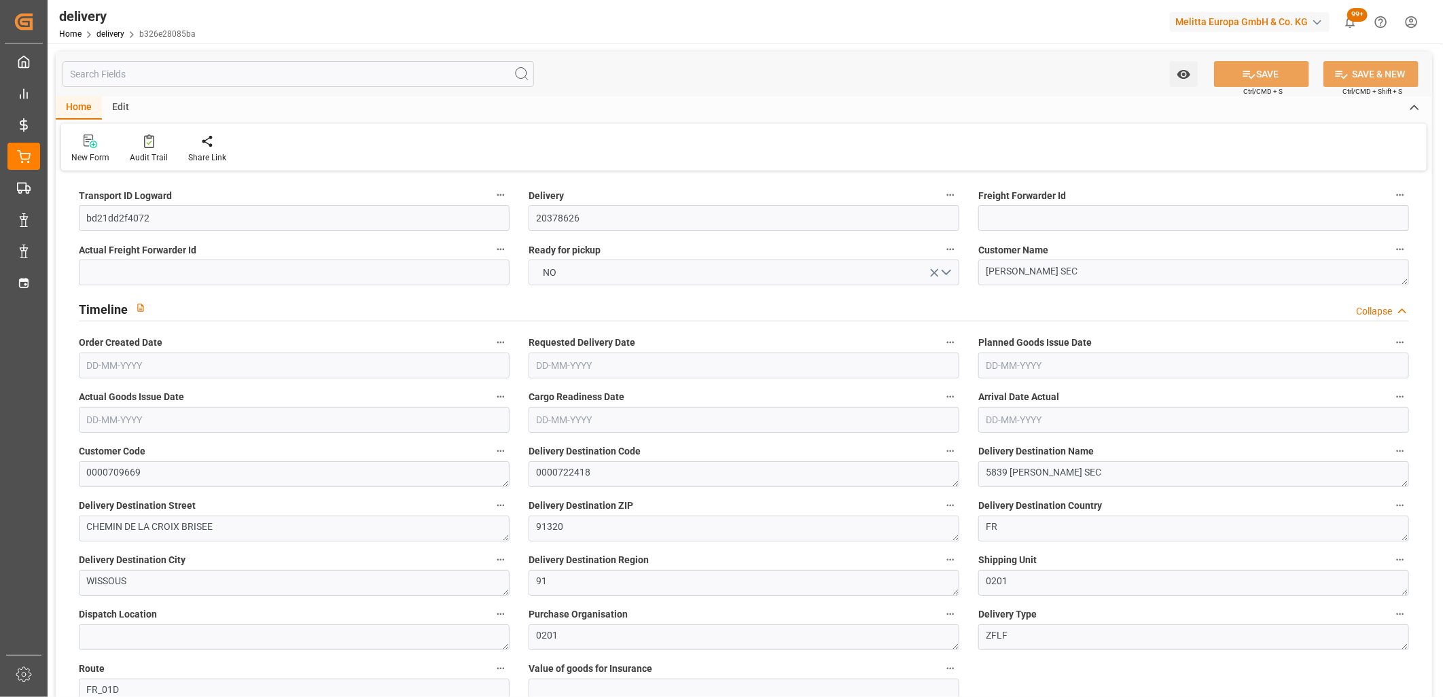
type input "662"
type input "15"
type input "9"
type input "15"
type input "0"
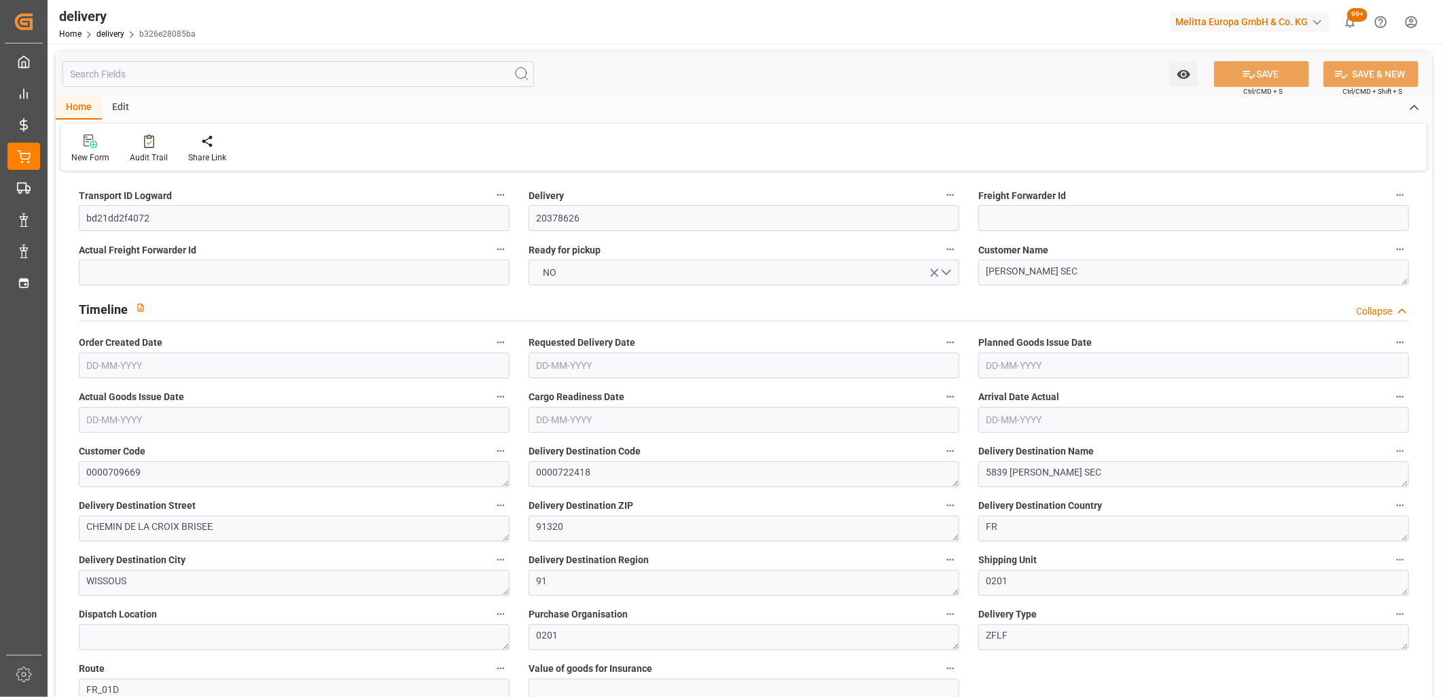
type input "0"
type input "-10.2651"
type input "303.7"
type input "293.4349"
type input "22.05"
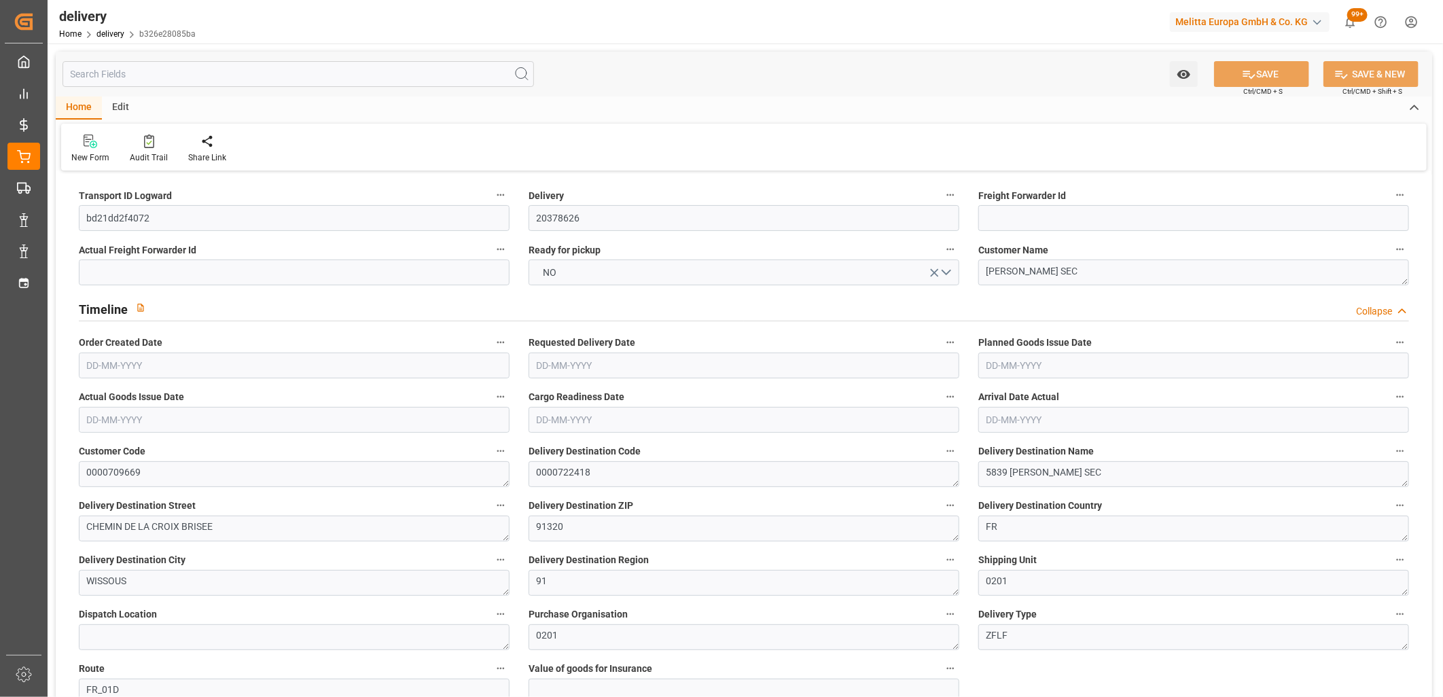
type input "238.32"
type input "1.5"
type input "1.3"
type input "0"
type input "22.5"
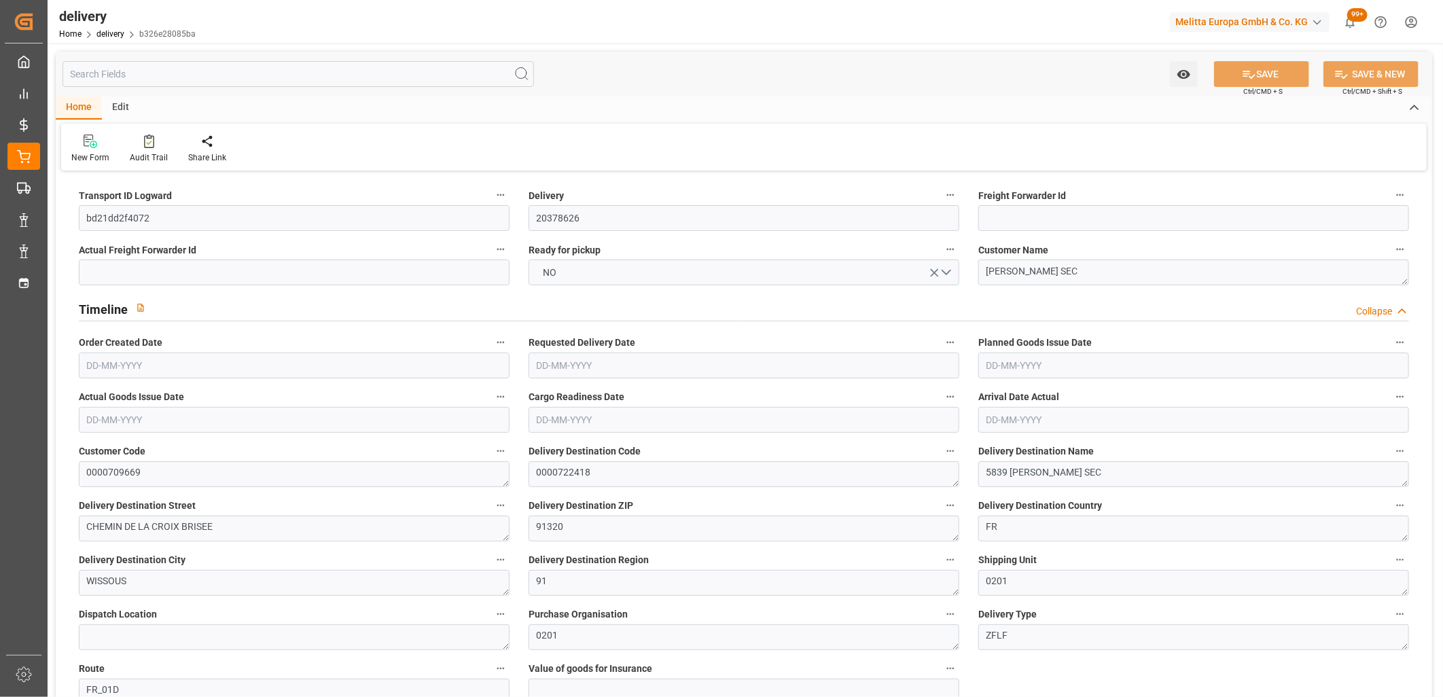
type input "5227.892"
type input "101"
type input "4882.4507"
type input "0.3131"
type input "0"
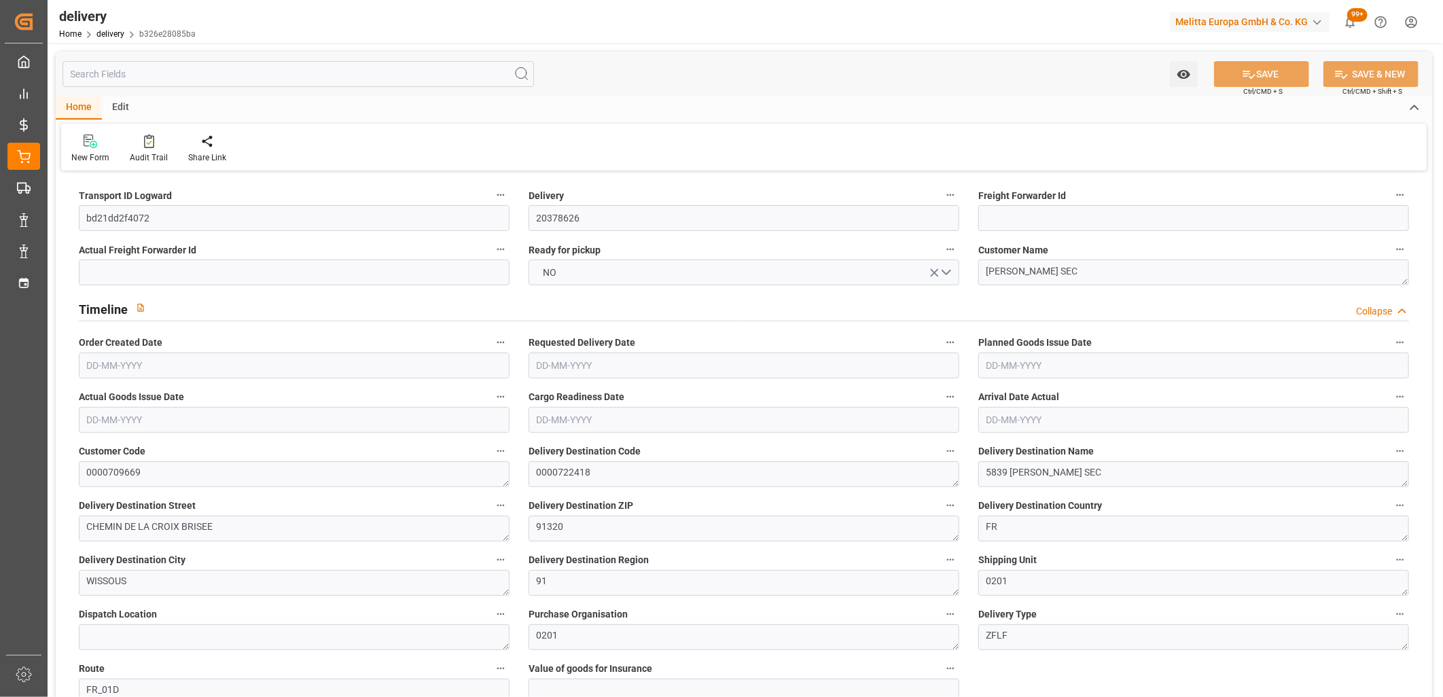
type input "[DATE]"
type input "24-09-2025"
type input "[DATE]"
type input "18-09-2025 11:00"
click at [561, 270] on span "NO" at bounding box center [550, 273] width 27 height 14
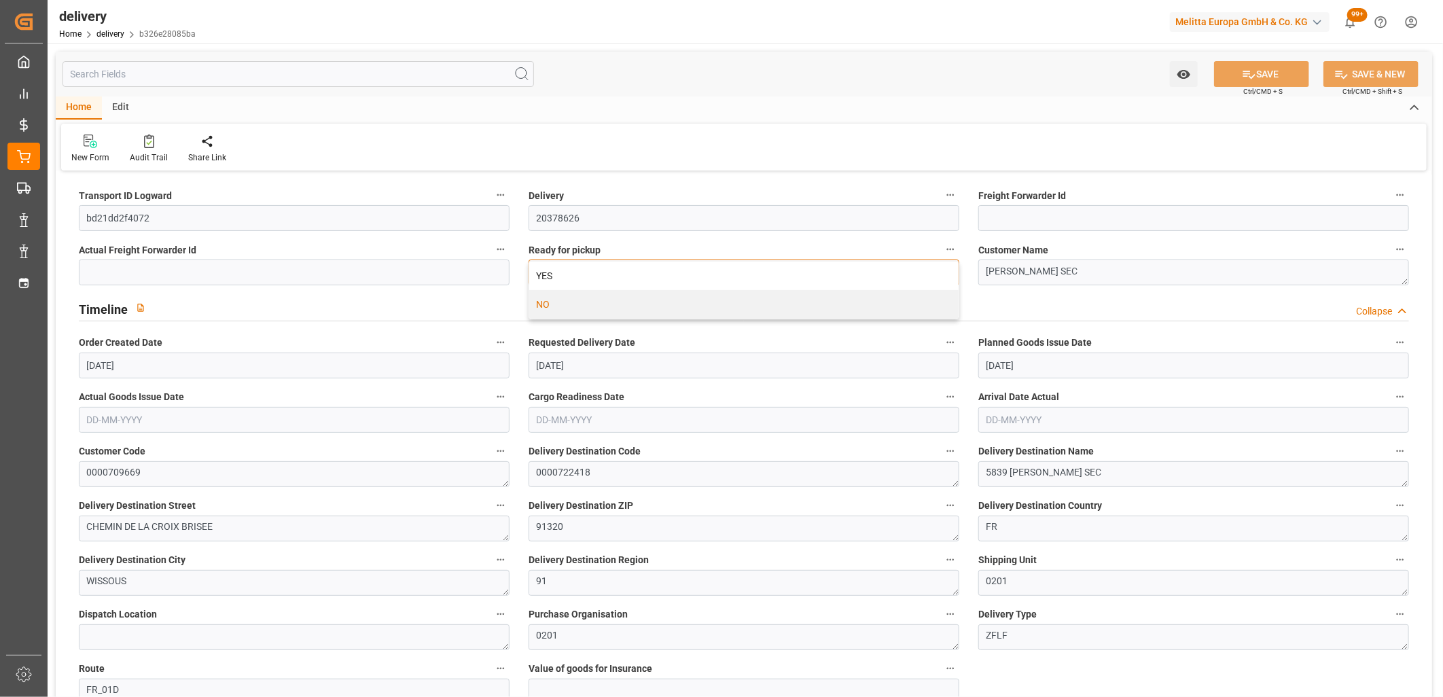
click at [561, 270] on div "YES" at bounding box center [743, 276] width 429 height 29
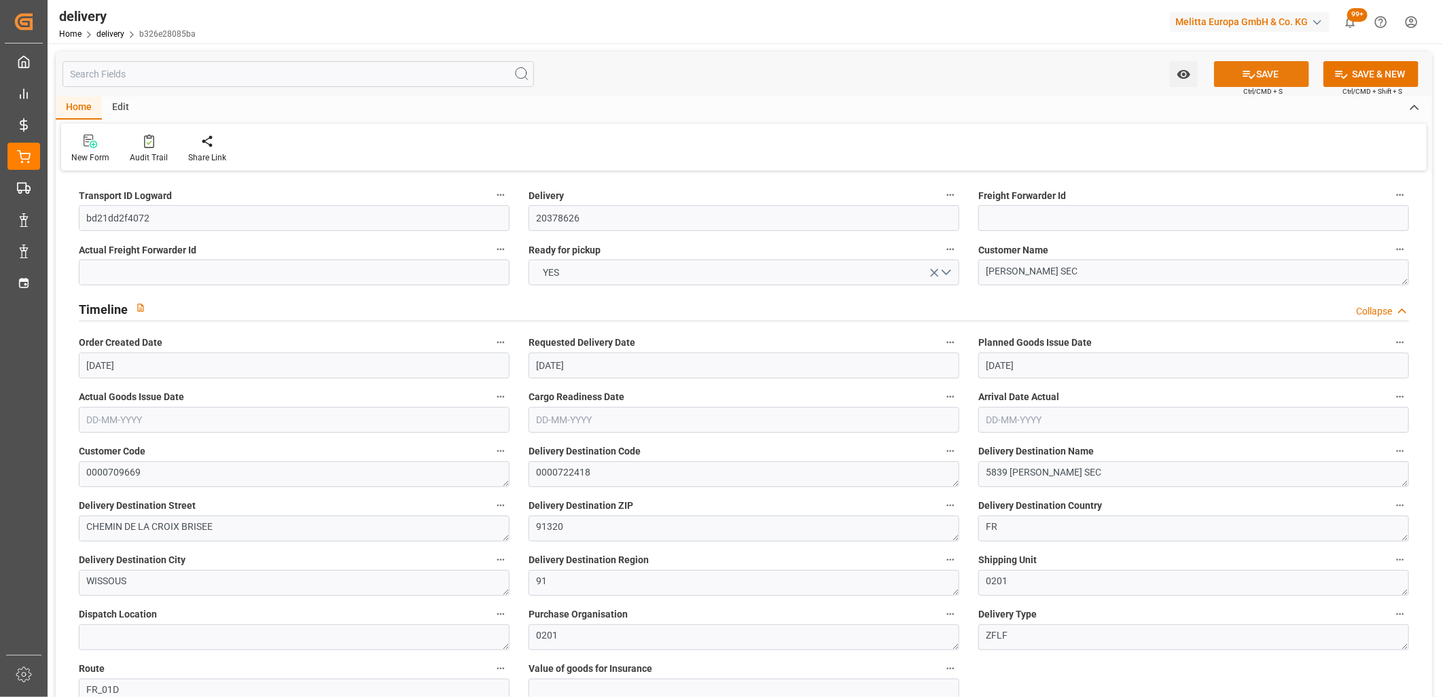
click at [1251, 69] on icon at bounding box center [1249, 74] width 14 height 14
type input "1734.384"
type input "2847"
type input "9497.088"
type input "144"
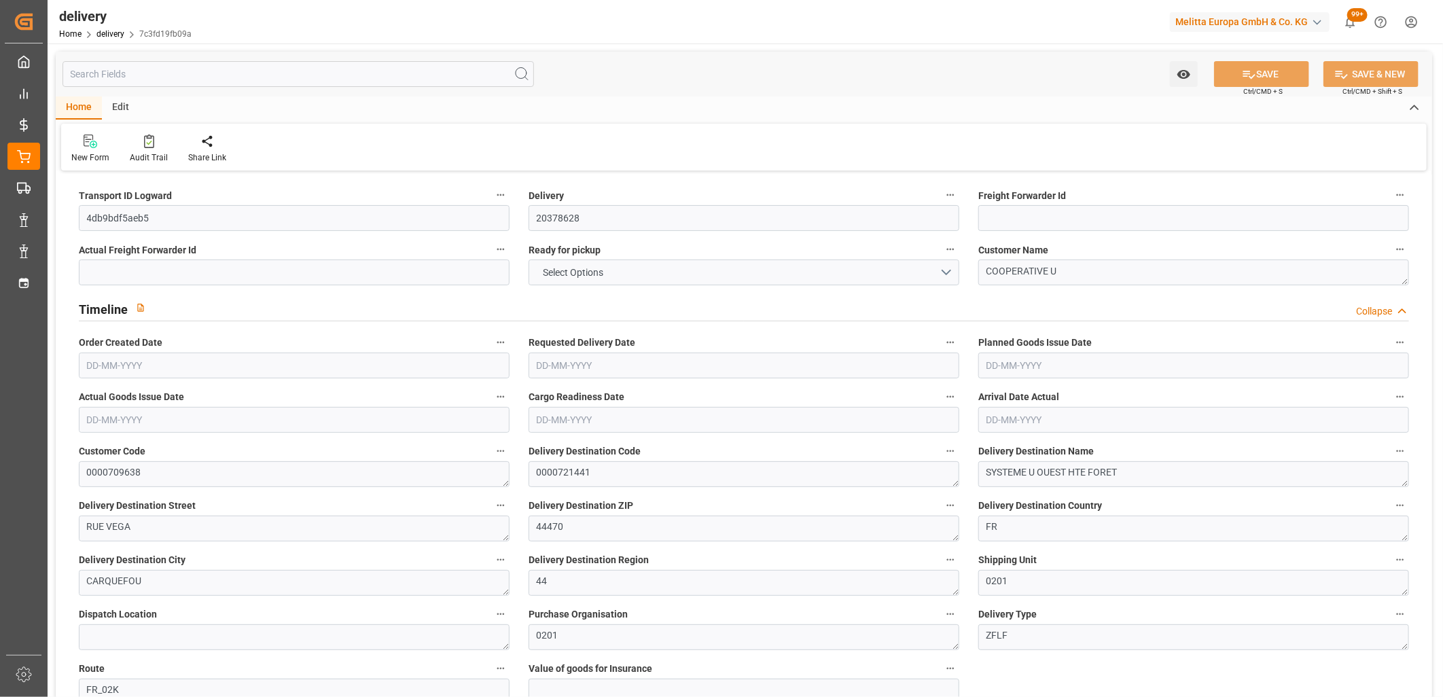
type input "9"
type input "7"
type input "9"
type input "0"
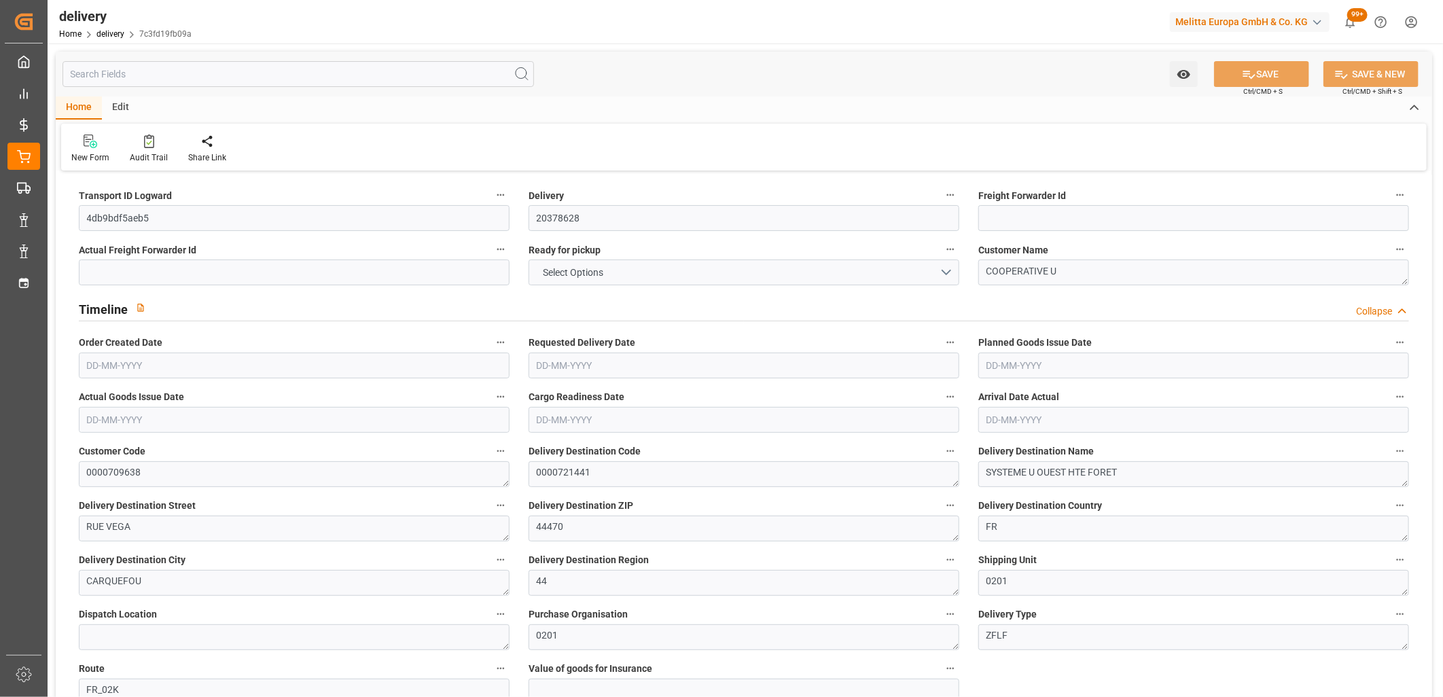
type input "0"
type input "388.73"
type input "17.15"
type input "51.84"
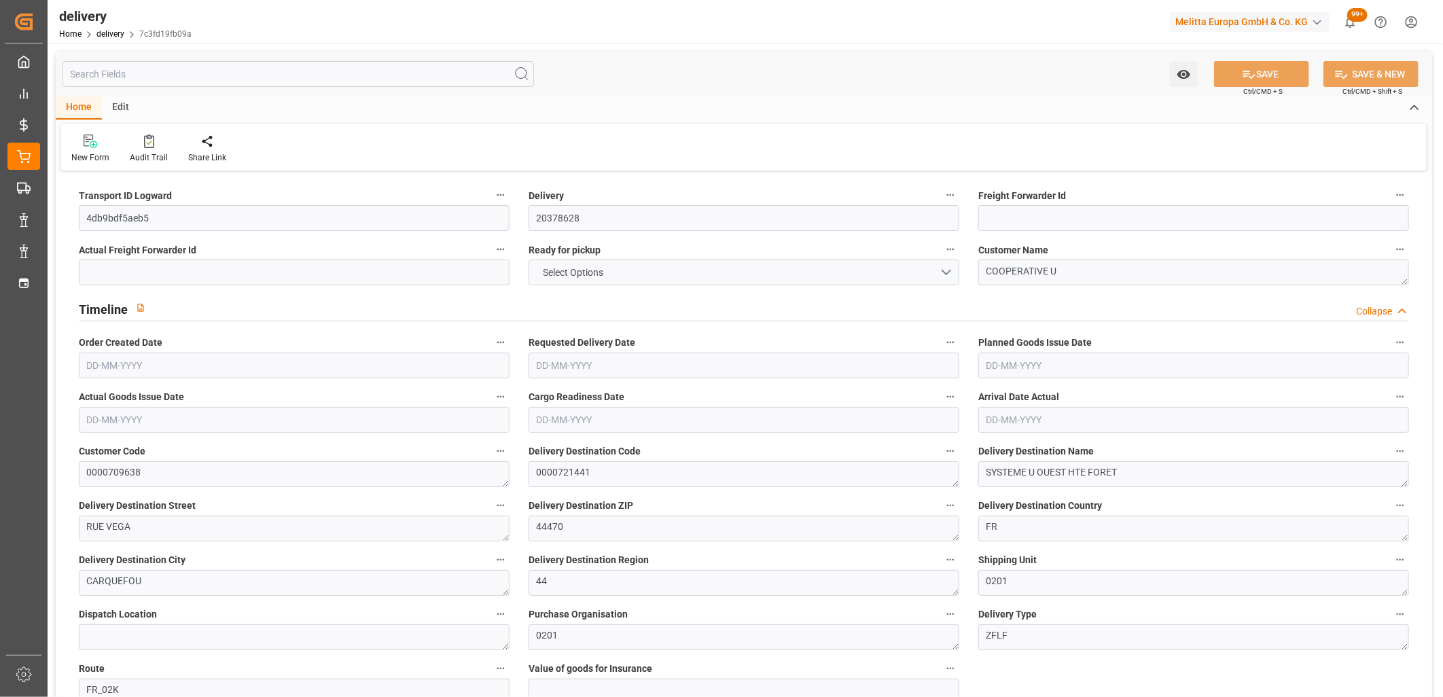
type input "1.5"
type input "1.3"
type input "0"
type input "13.5"
type input "2467.44"
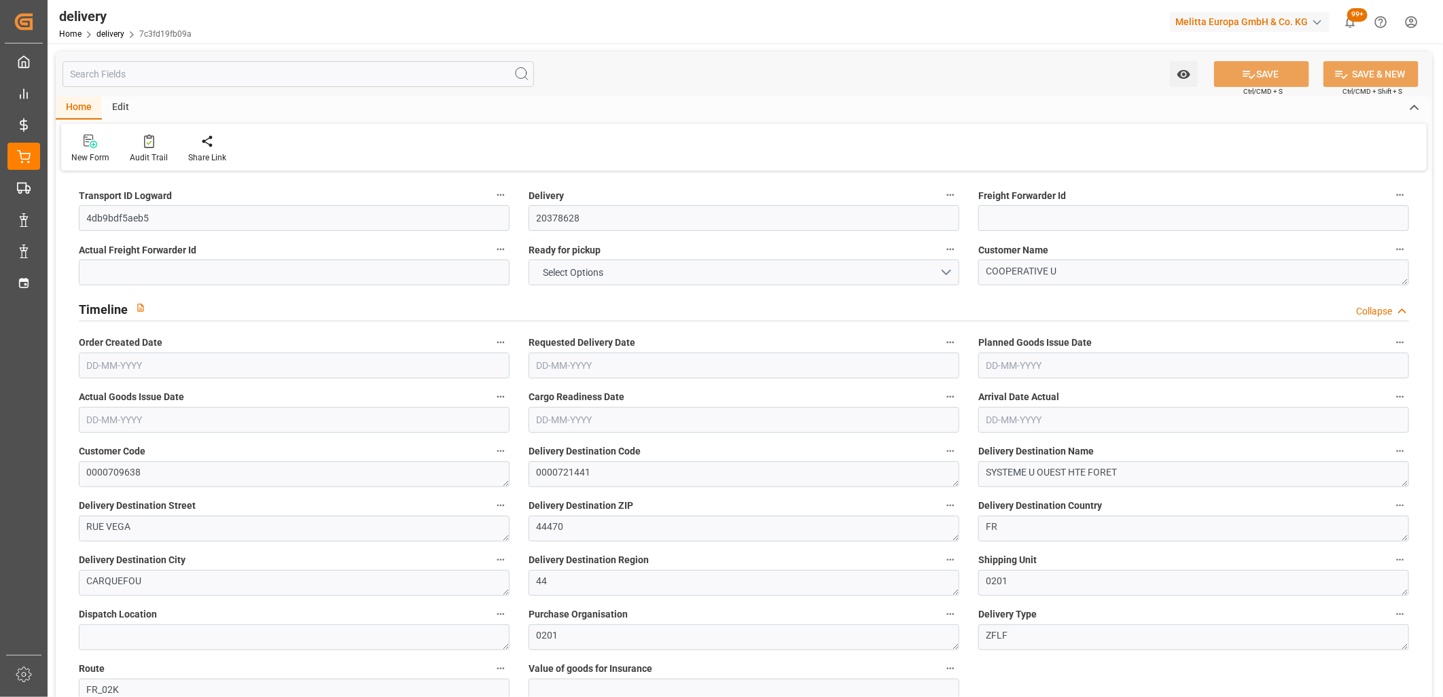
type input "101"
type input "10287.3656"
type input "0.6596"
type input "0"
type input "[DATE]"
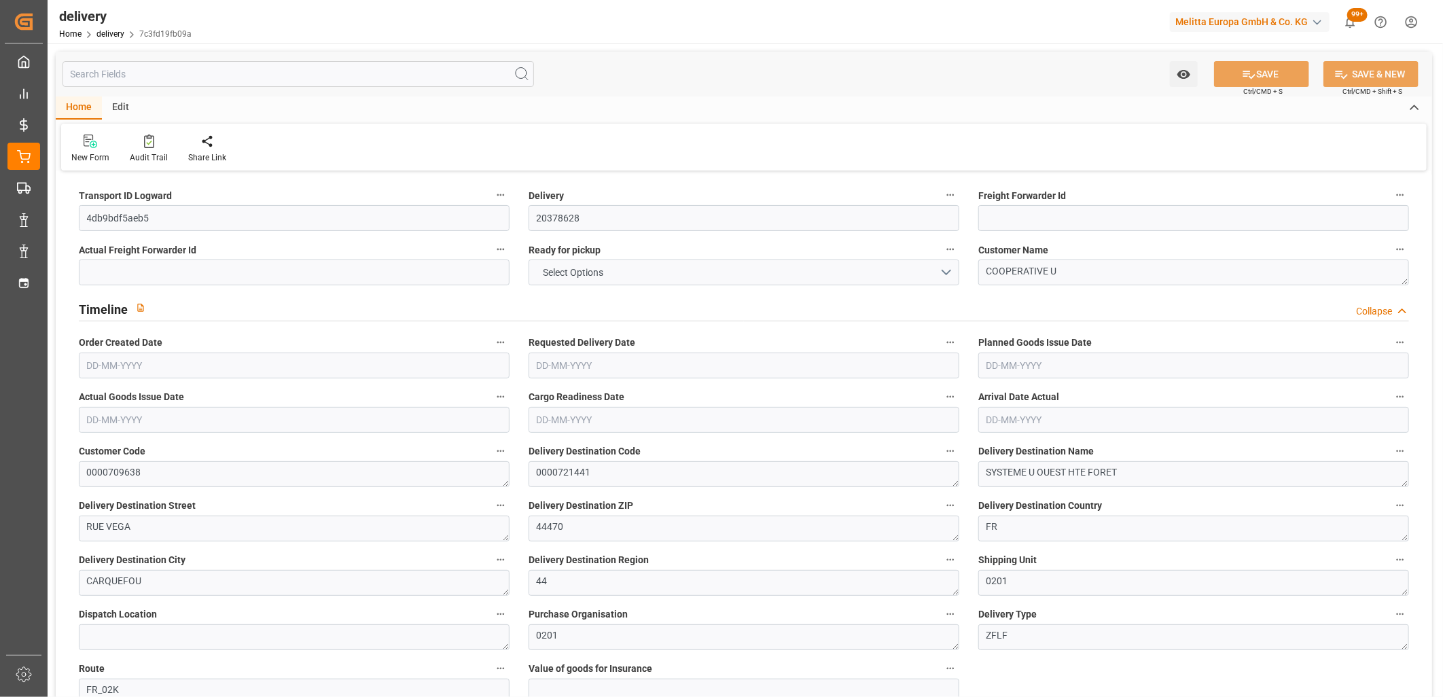
type input "[DATE]"
type input "[DATE] 11:01"
click at [565, 269] on button "NO" at bounding box center [744, 273] width 431 height 26
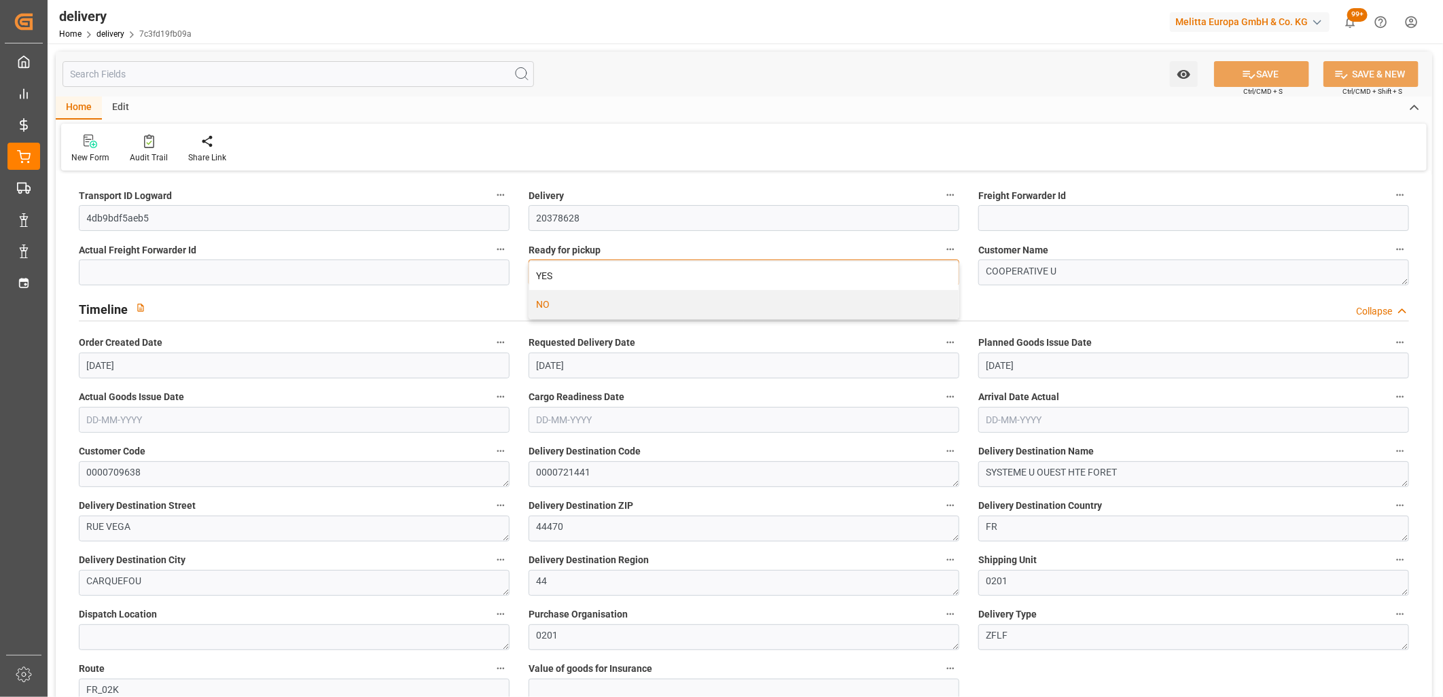
click at [565, 269] on div "YES" at bounding box center [743, 276] width 429 height 29
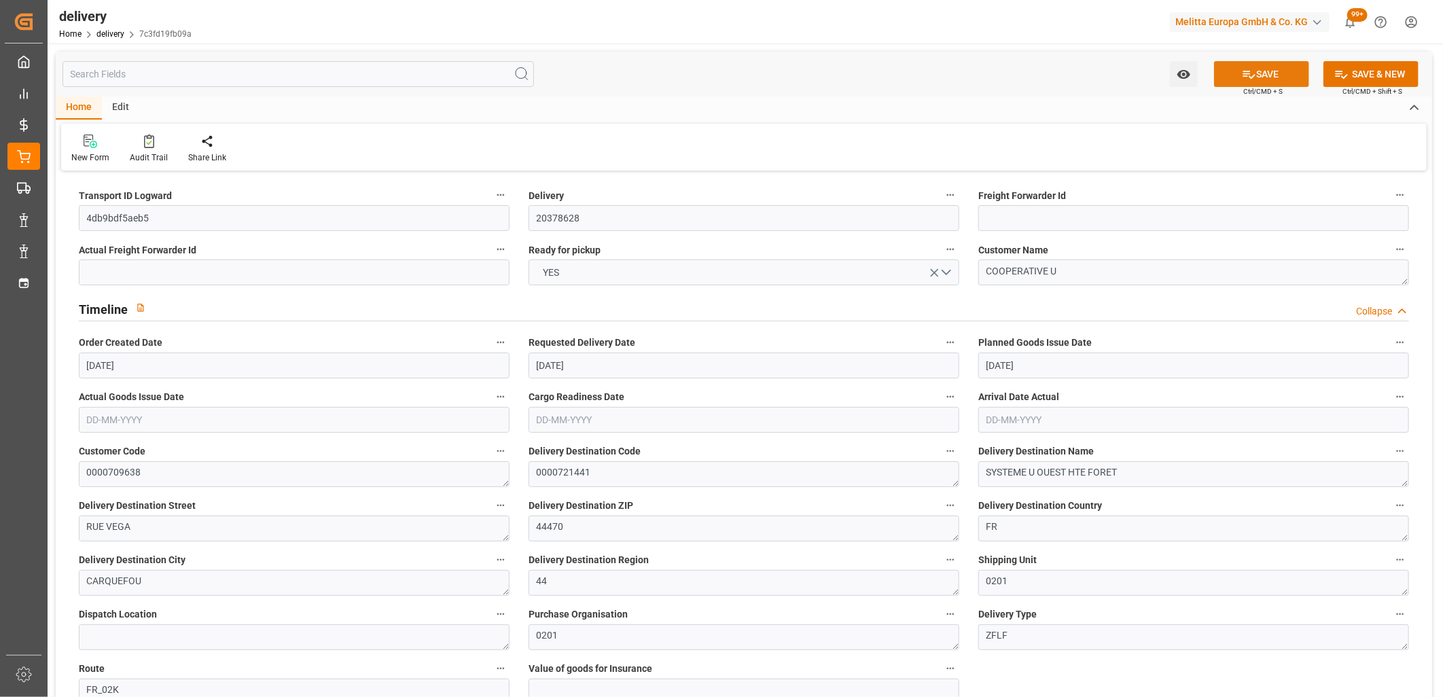
click at [1231, 73] on button "SAVE" at bounding box center [1261, 74] width 95 height 26
